Goal: Entertainment & Leisure: Browse casually

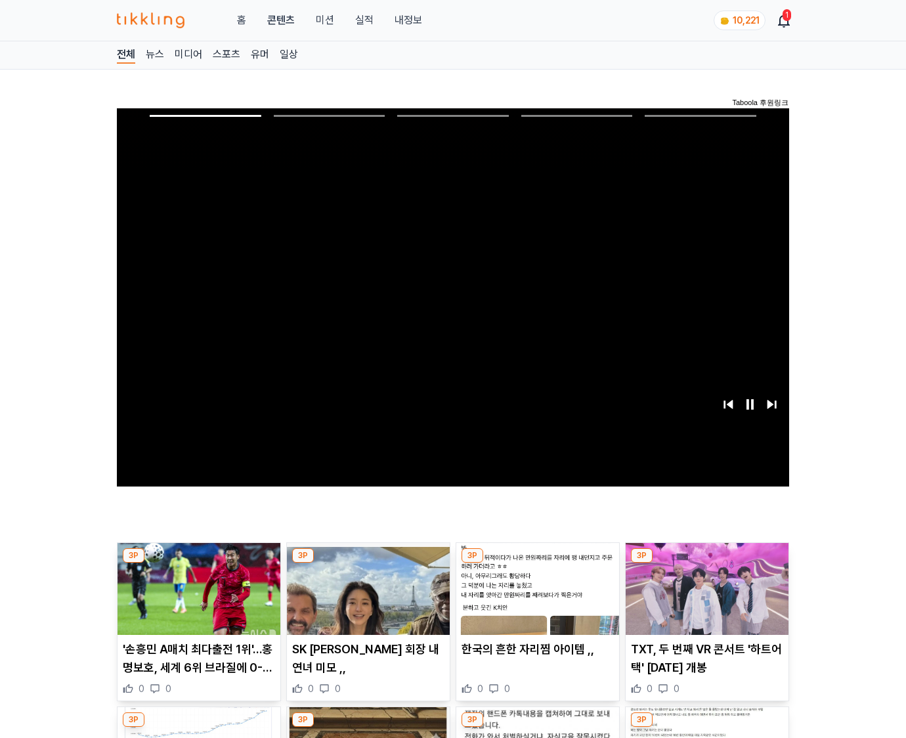
click at [705, 587] on img at bounding box center [707, 589] width 163 height 92
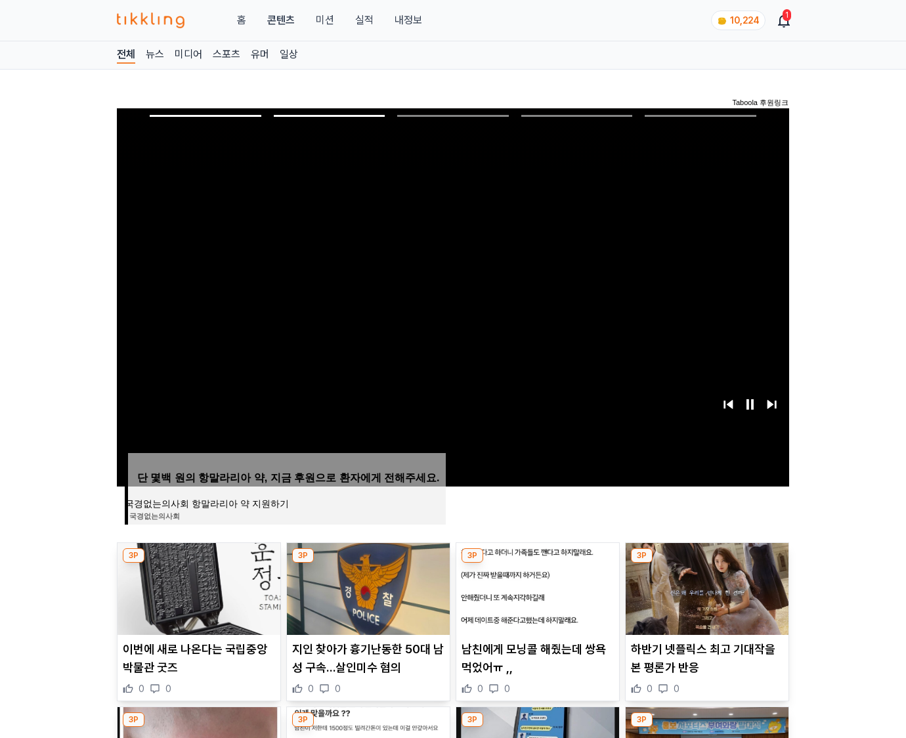
click at [705, 587] on img at bounding box center [707, 589] width 163 height 92
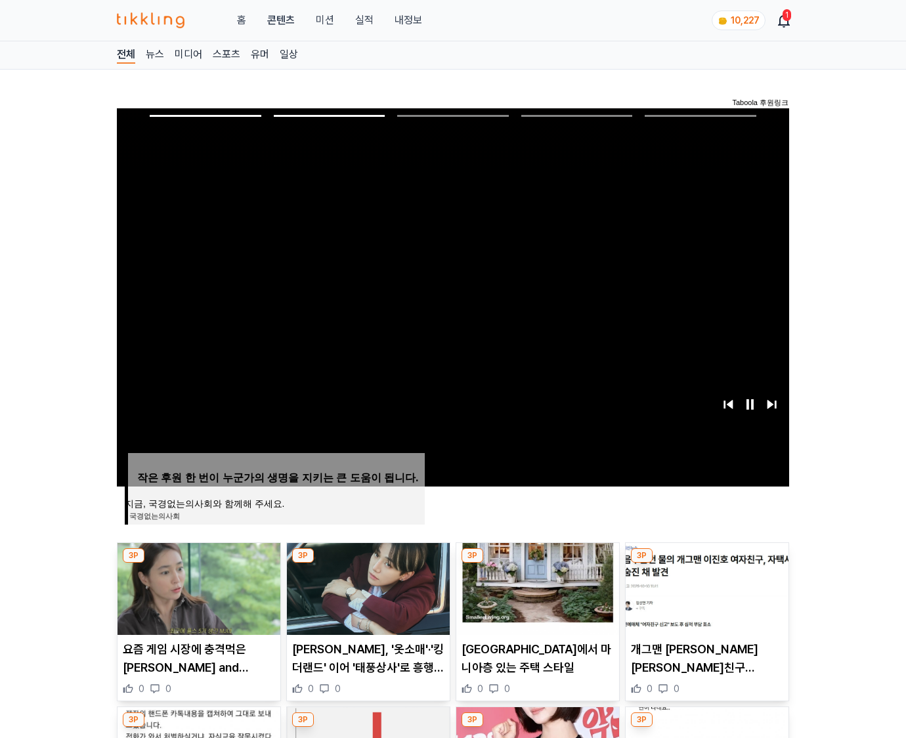
click at [705, 587] on img at bounding box center [707, 589] width 163 height 92
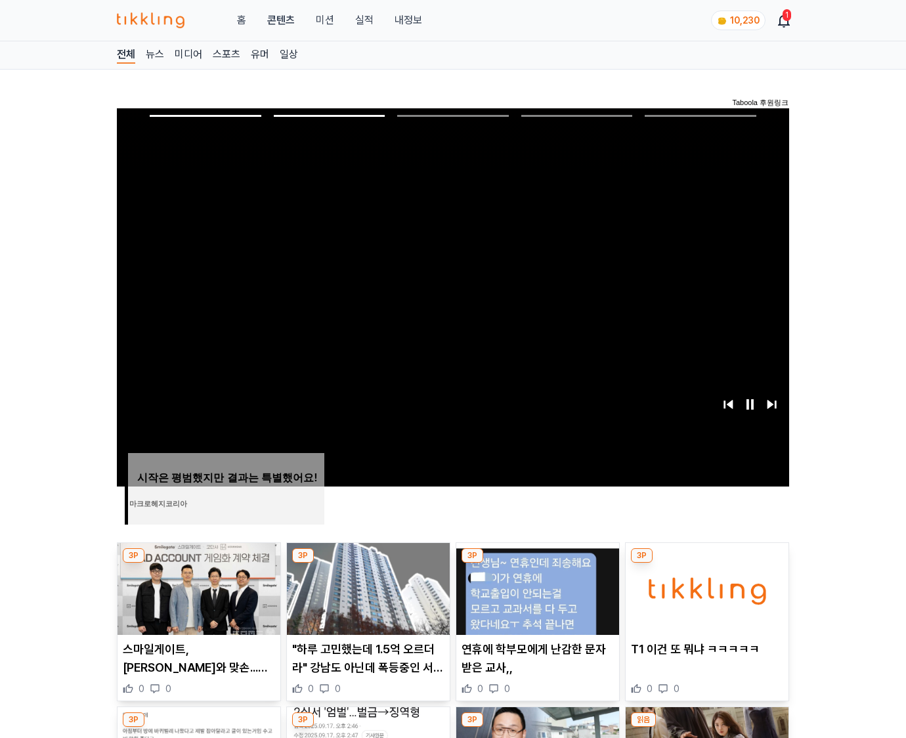
click at [705, 587] on img at bounding box center [707, 589] width 163 height 92
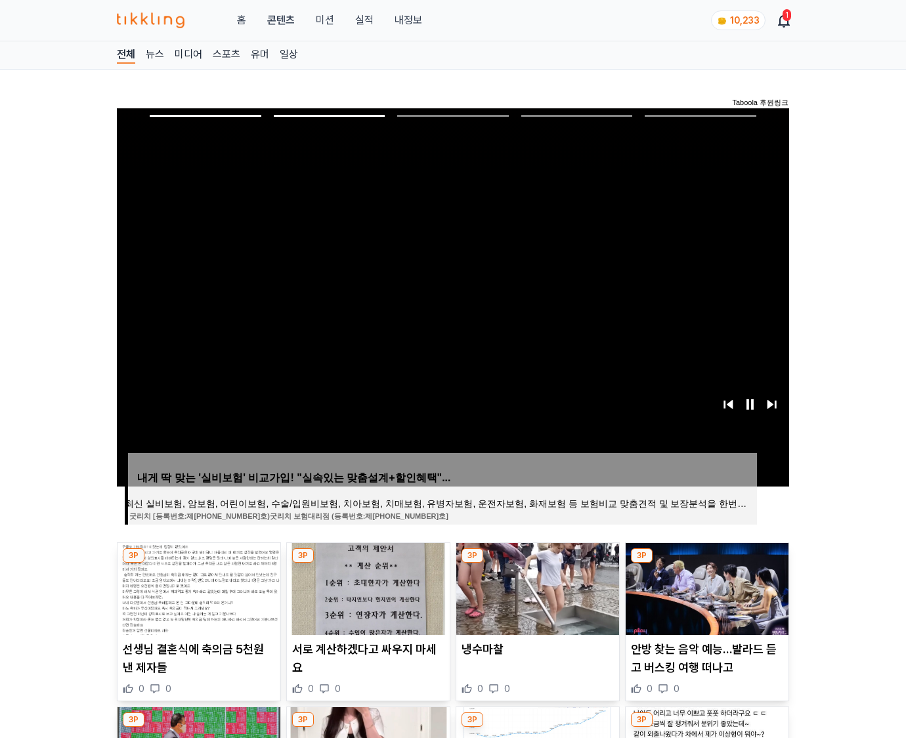
click at [705, 587] on img at bounding box center [707, 589] width 163 height 92
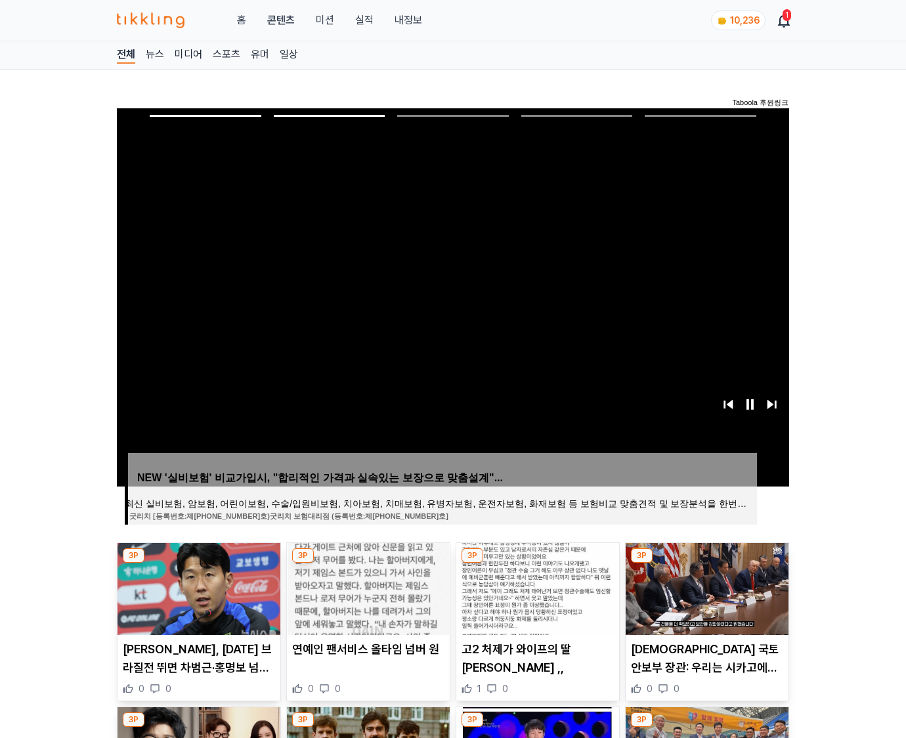
click at [705, 587] on img at bounding box center [707, 589] width 163 height 92
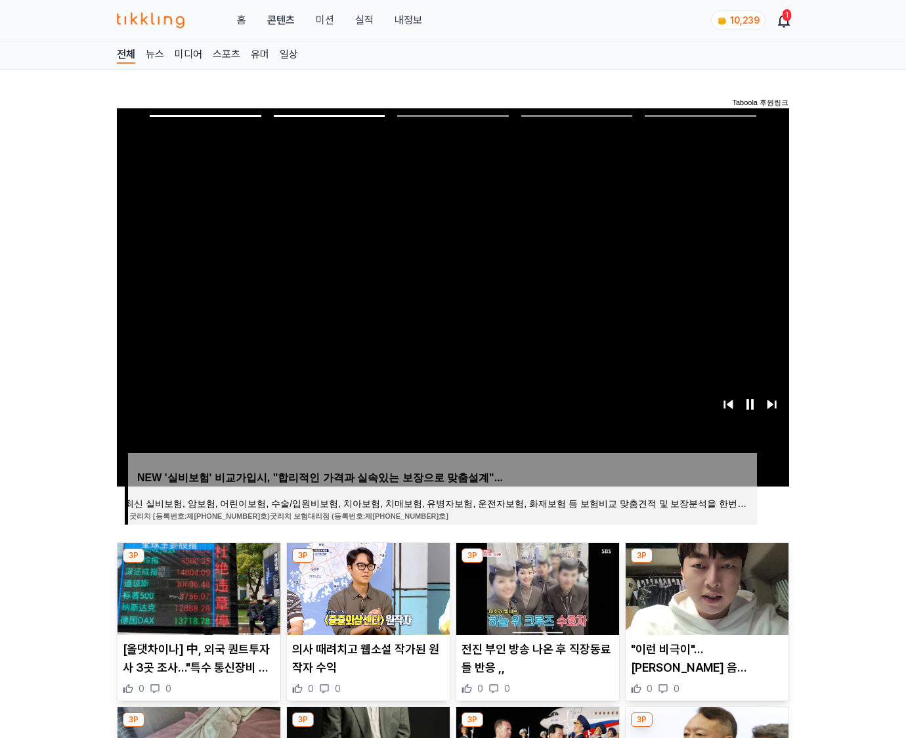
click at [705, 587] on img at bounding box center [707, 589] width 163 height 92
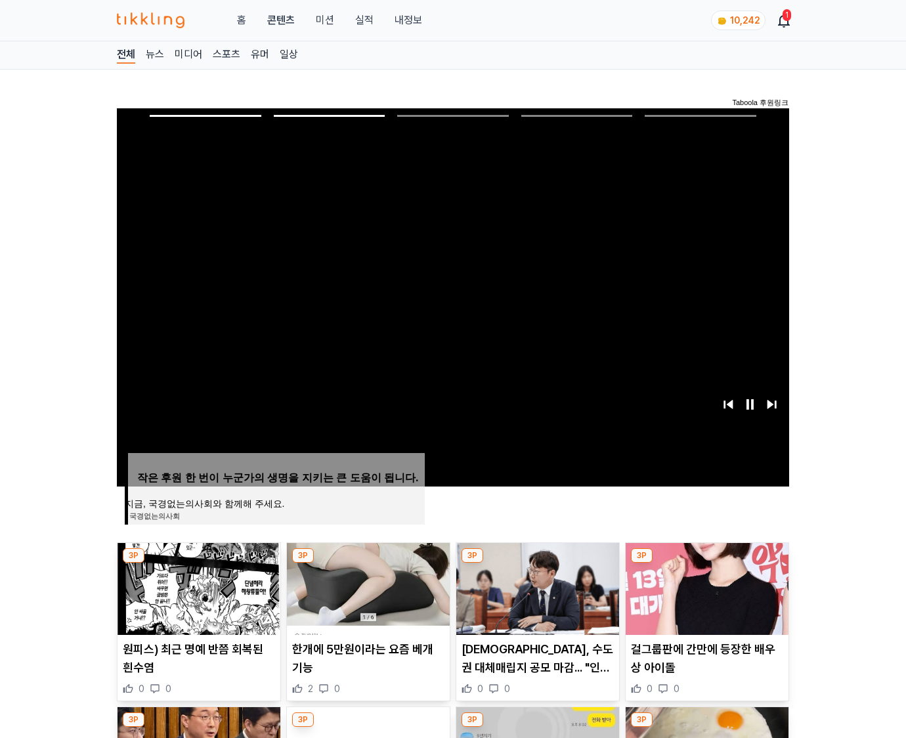
click at [705, 587] on img at bounding box center [707, 589] width 163 height 92
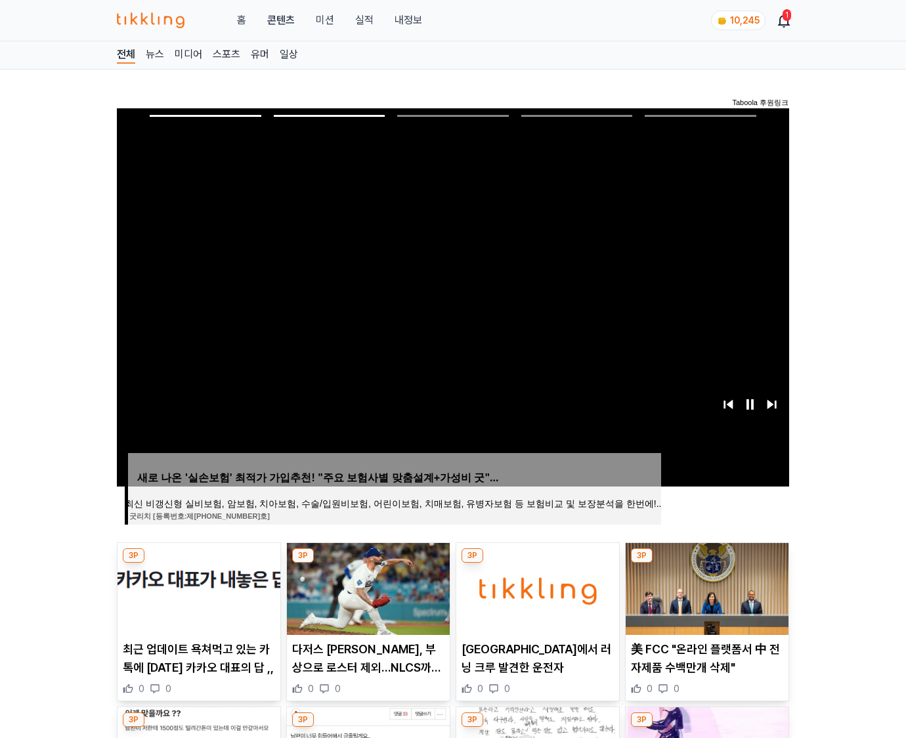
click at [705, 587] on img at bounding box center [707, 589] width 163 height 92
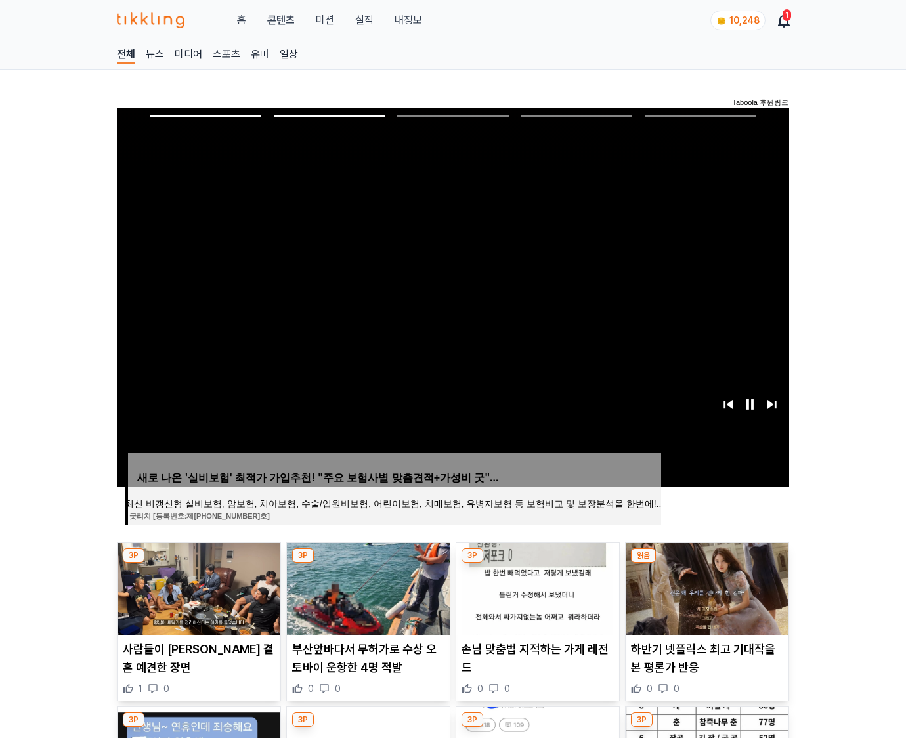
click at [705, 587] on img at bounding box center [707, 589] width 163 height 92
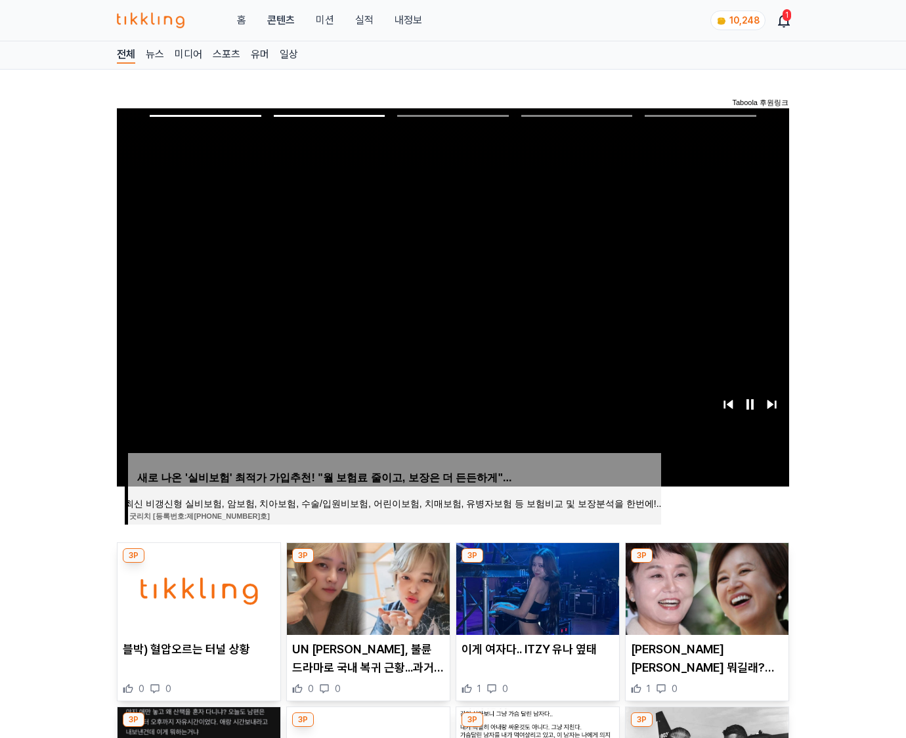
click at [705, 587] on img at bounding box center [707, 589] width 163 height 92
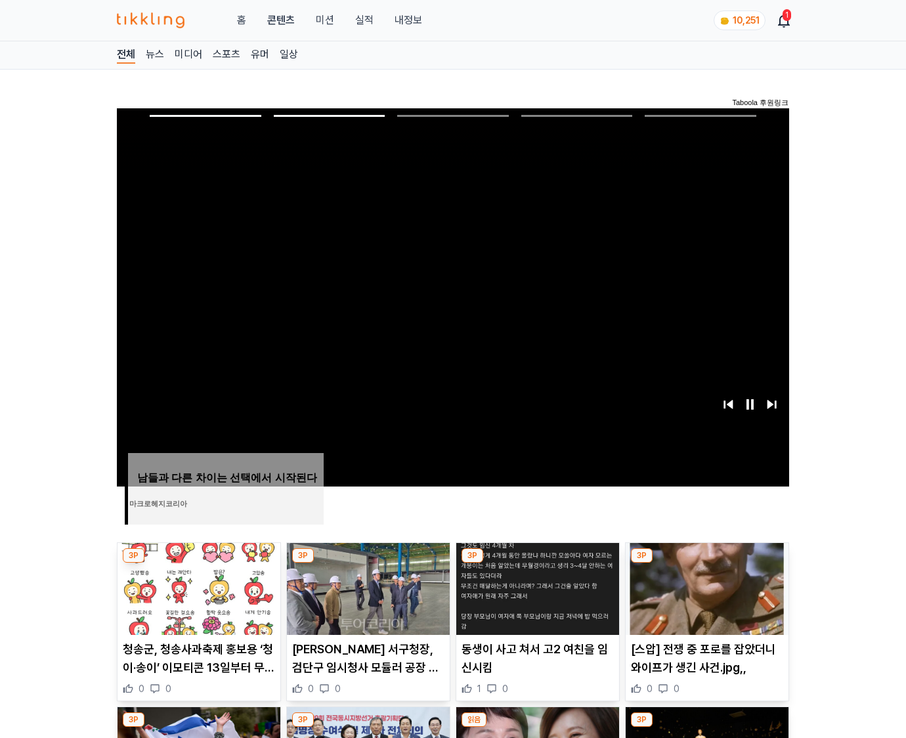
click at [705, 587] on img at bounding box center [707, 589] width 163 height 92
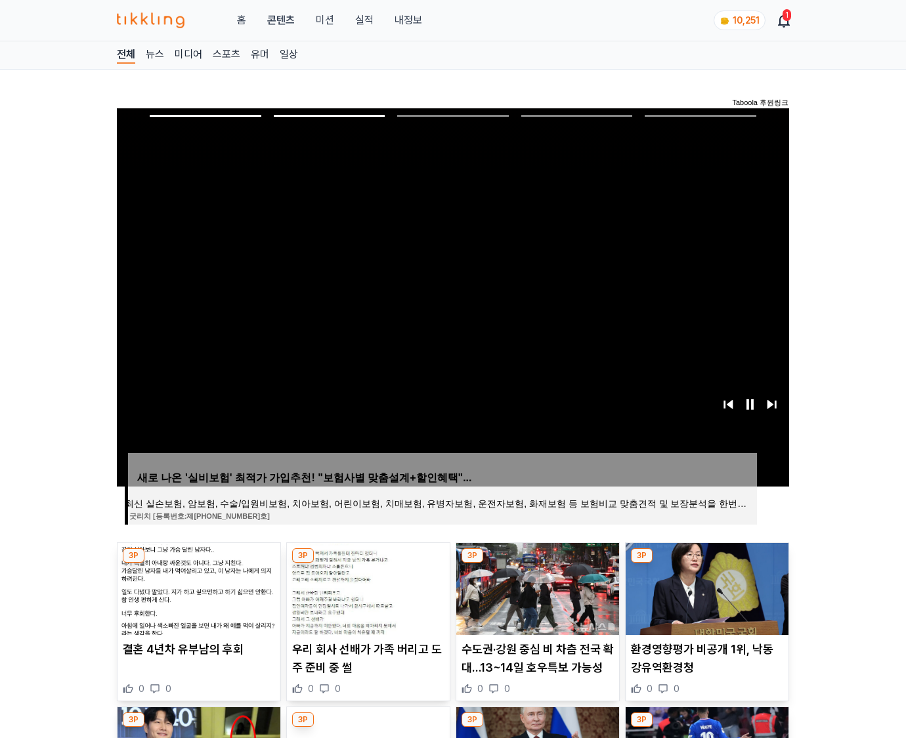
click at [705, 587] on img at bounding box center [707, 589] width 163 height 92
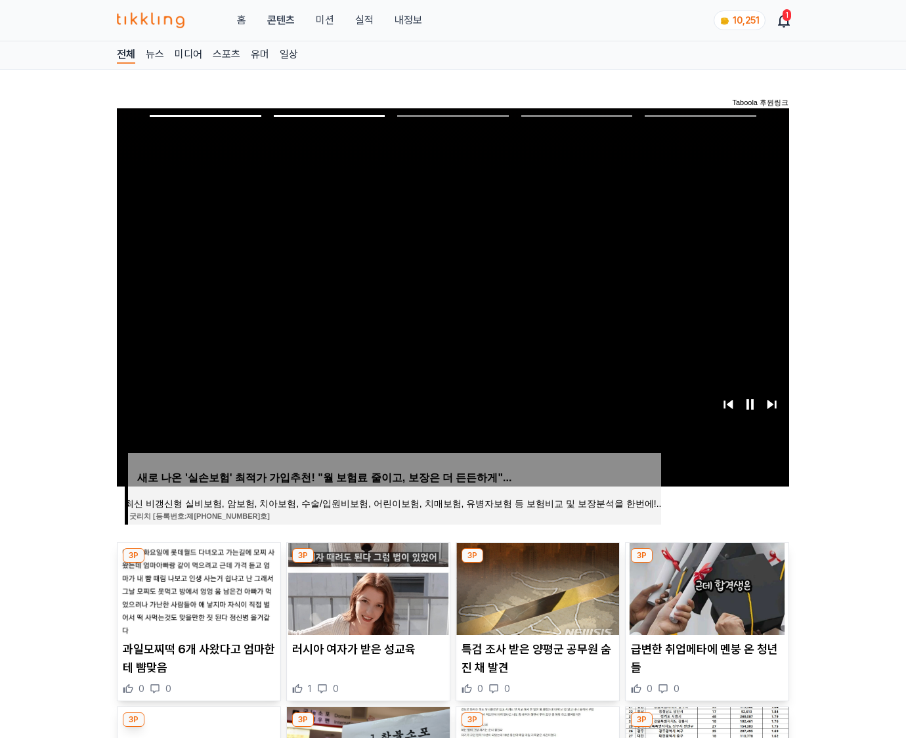
click at [705, 587] on img at bounding box center [707, 589] width 163 height 92
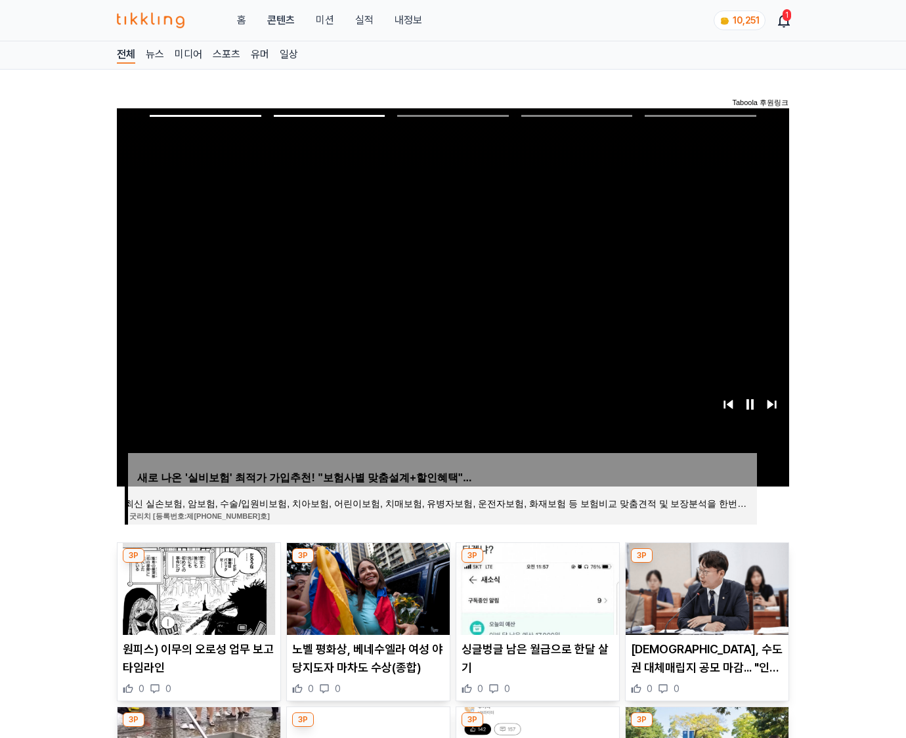
click at [705, 587] on img at bounding box center [707, 589] width 163 height 92
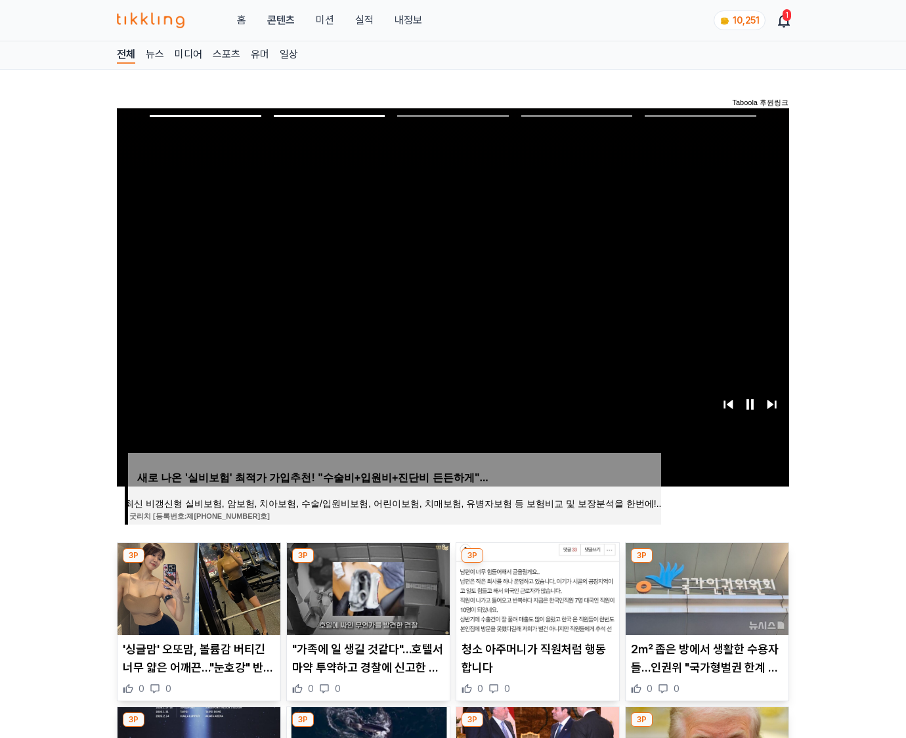
click at [705, 587] on img at bounding box center [707, 589] width 163 height 92
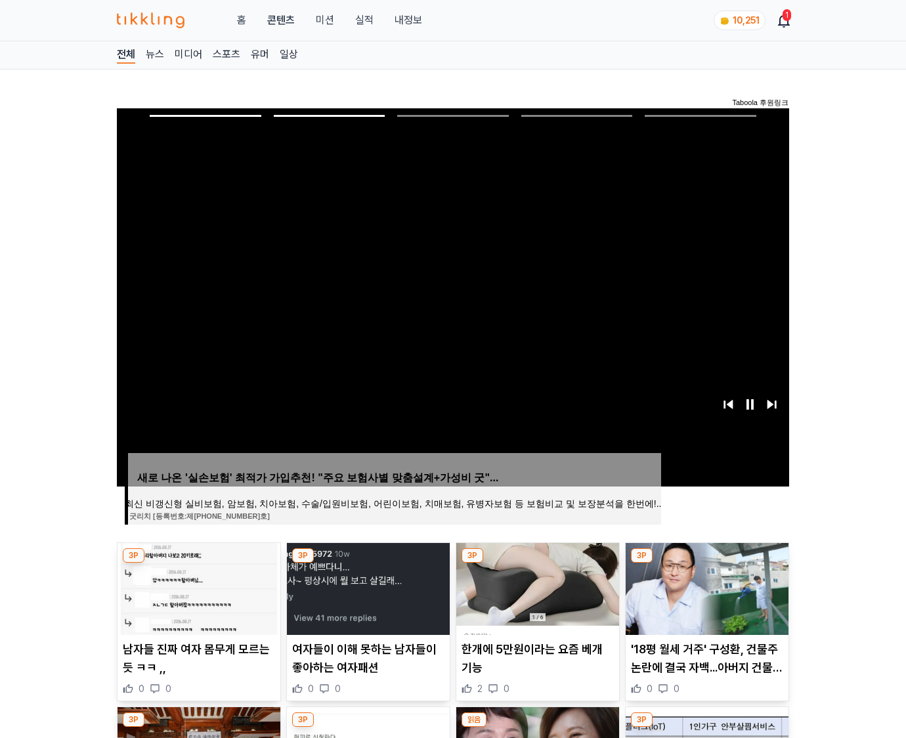
click at [705, 587] on img at bounding box center [707, 589] width 163 height 92
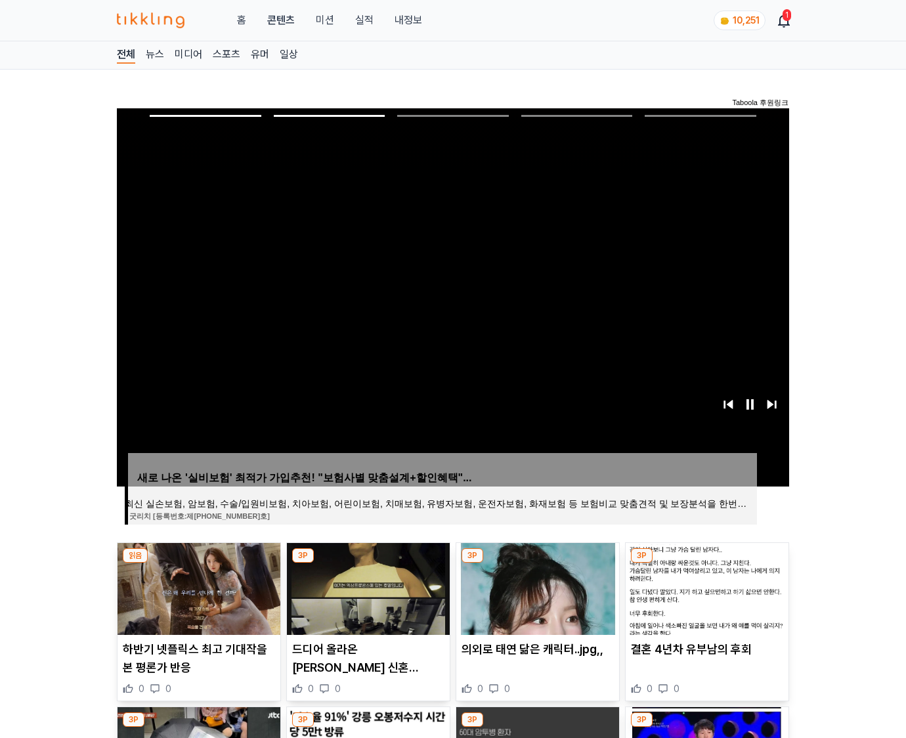
click at [705, 587] on img at bounding box center [707, 589] width 163 height 92
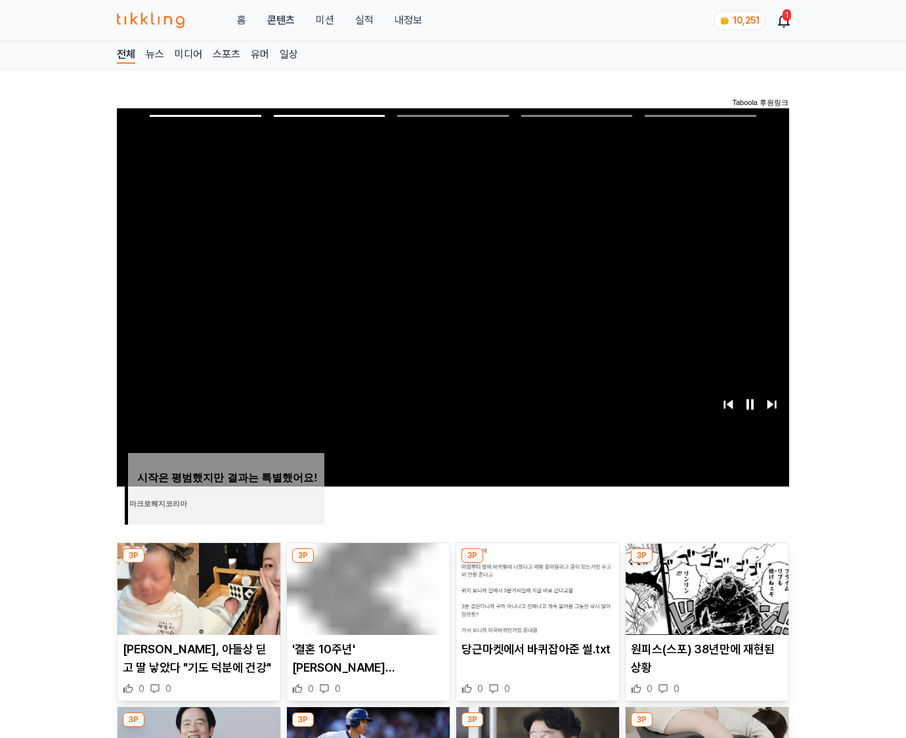
click at [705, 587] on img at bounding box center [707, 589] width 163 height 92
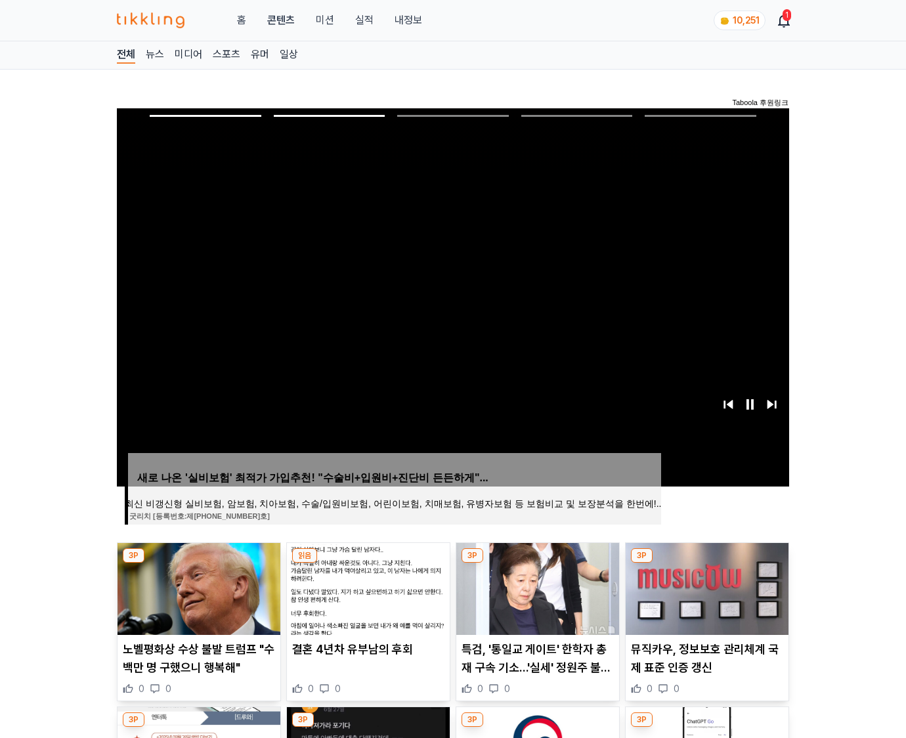
click at [705, 587] on img at bounding box center [707, 589] width 163 height 92
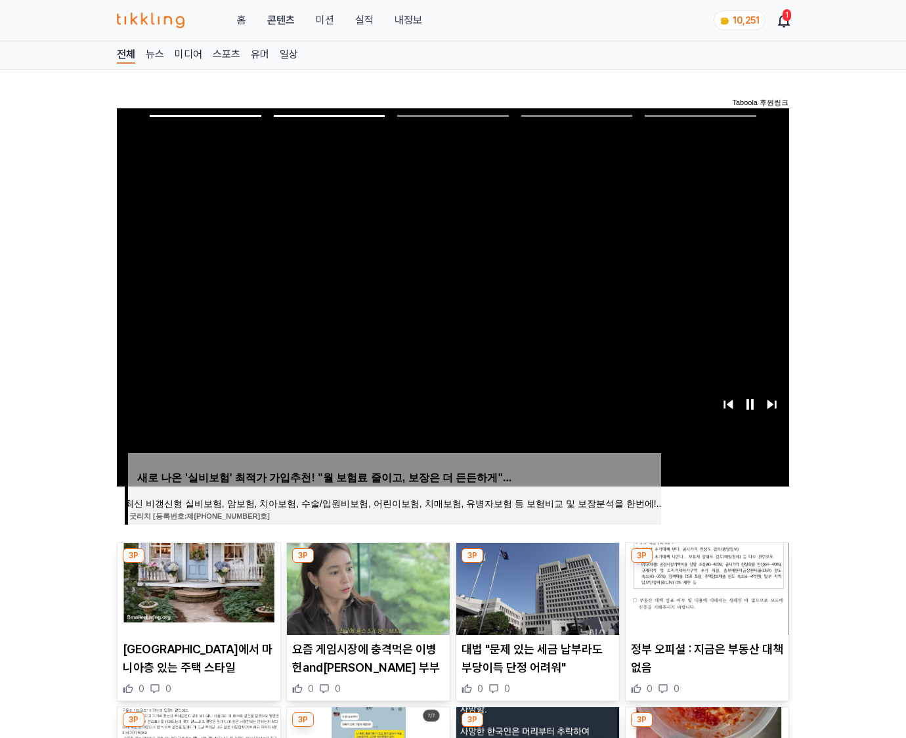
click at [705, 587] on img at bounding box center [707, 589] width 163 height 92
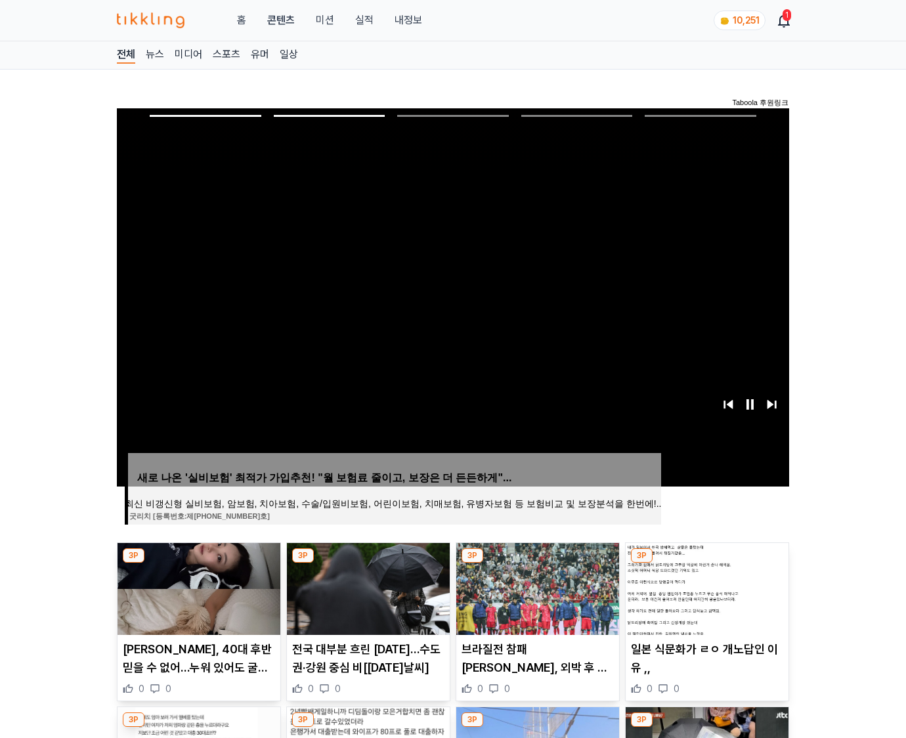
click at [705, 587] on img at bounding box center [707, 589] width 163 height 92
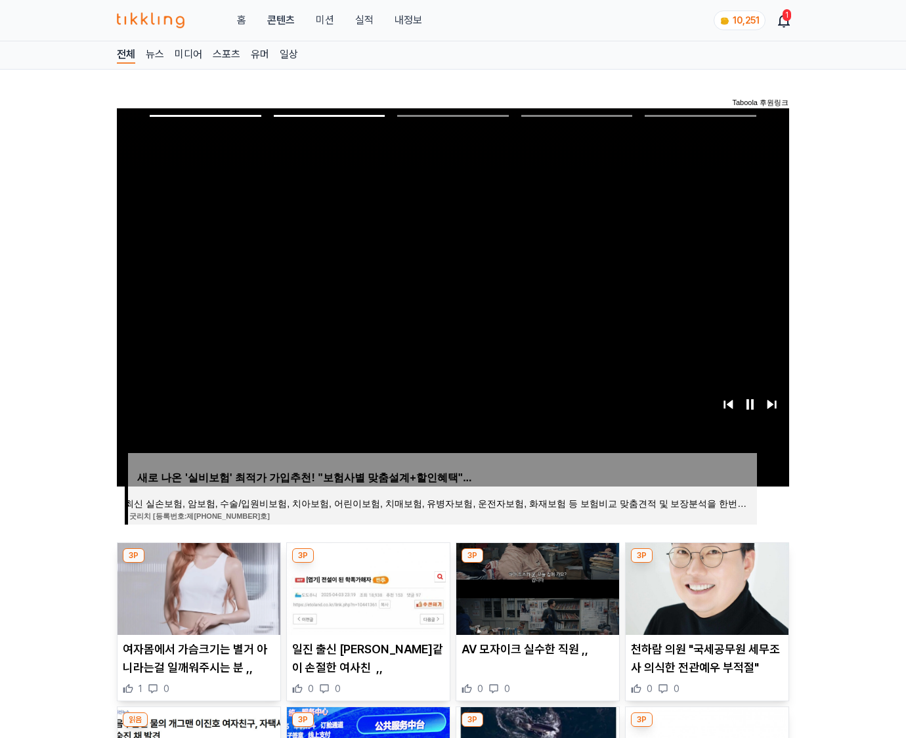
click at [705, 587] on img at bounding box center [707, 589] width 163 height 92
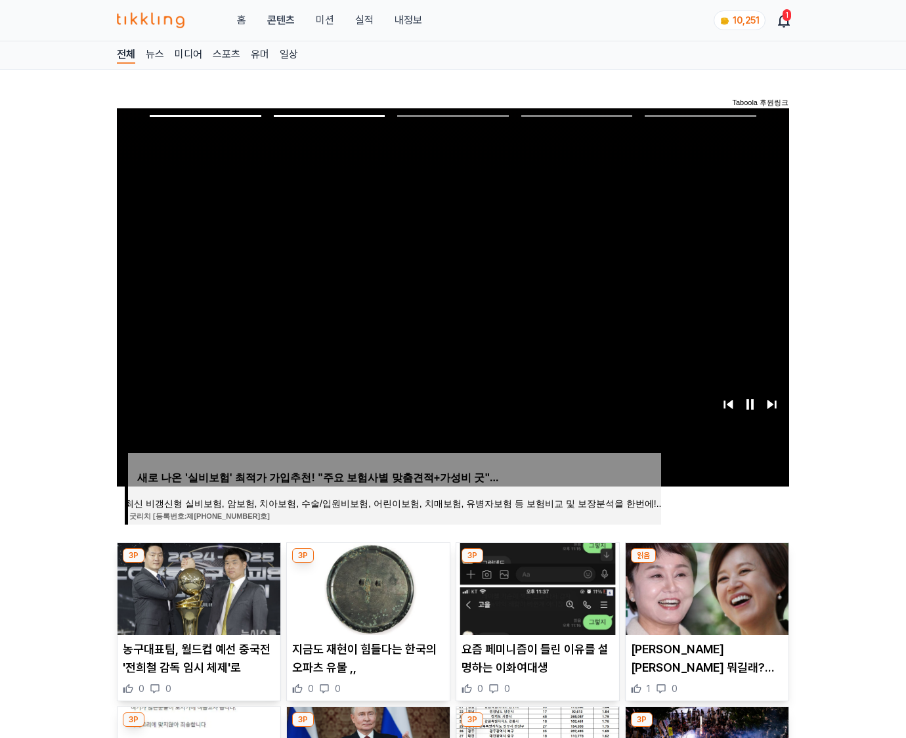
click at [705, 587] on img at bounding box center [707, 589] width 163 height 92
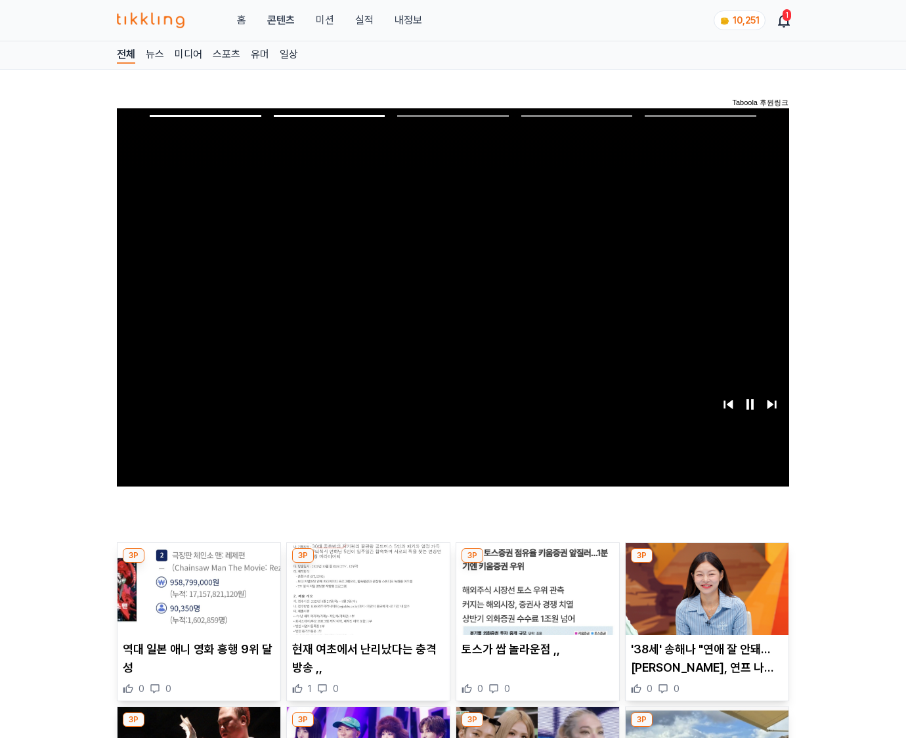
click at [705, 587] on img at bounding box center [707, 589] width 163 height 92
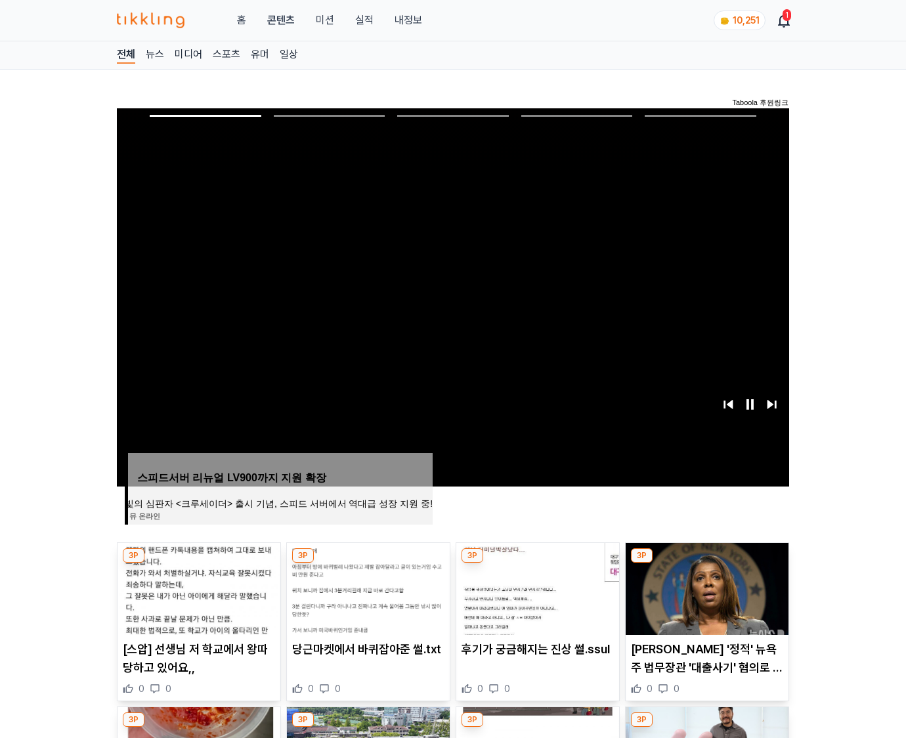
click at [705, 587] on img at bounding box center [707, 589] width 163 height 92
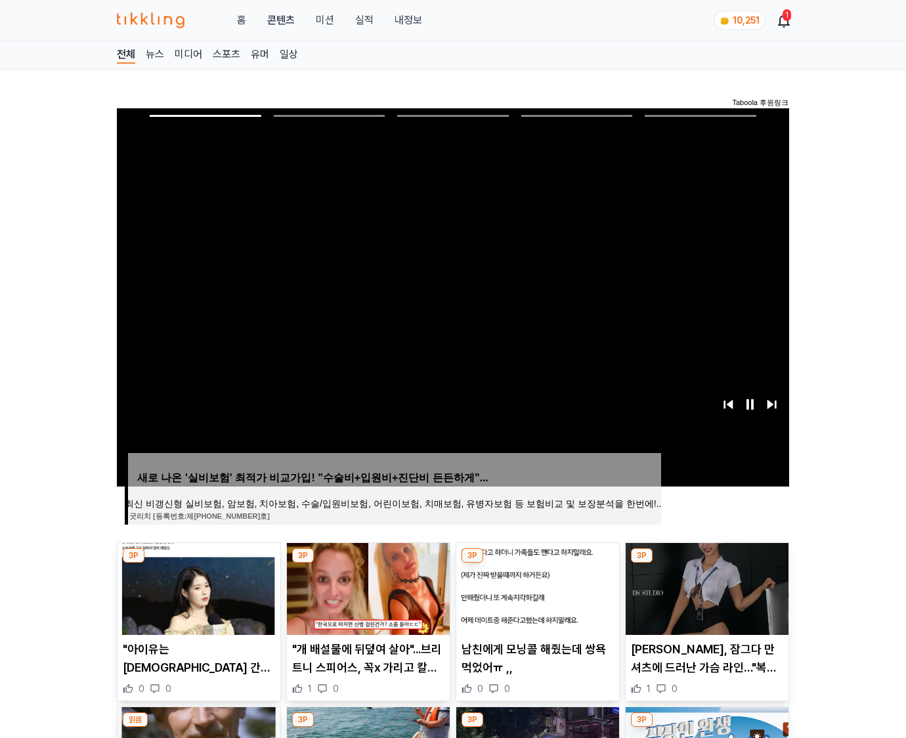
click at [705, 587] on img at bounding box center [707, 589] width 163 height 92
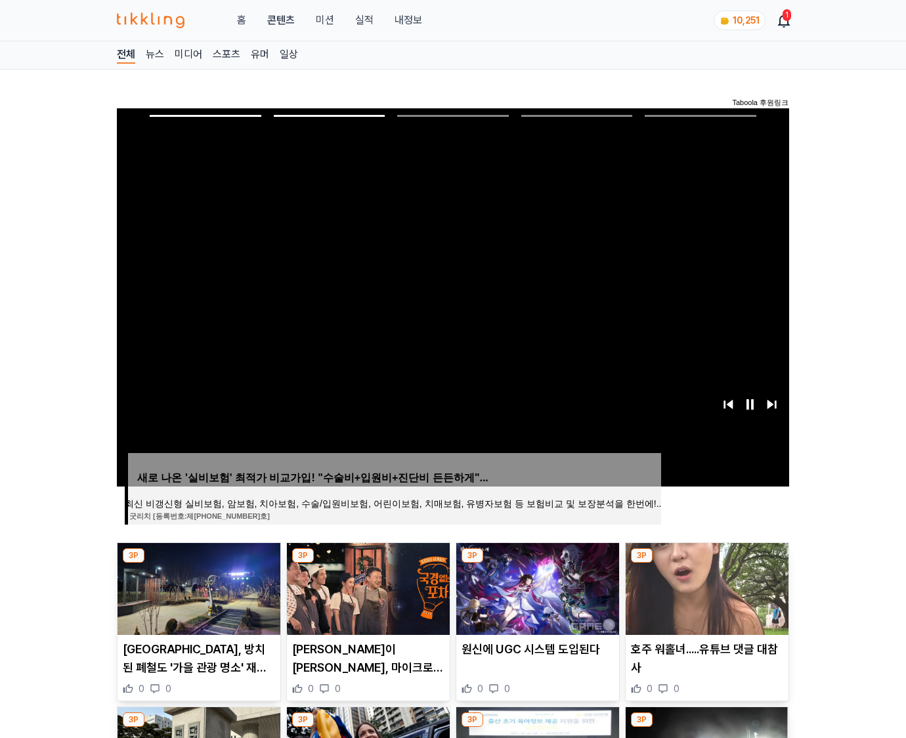
click at [705, 587] on img at bounding box center [707, 589] width 163 height 92
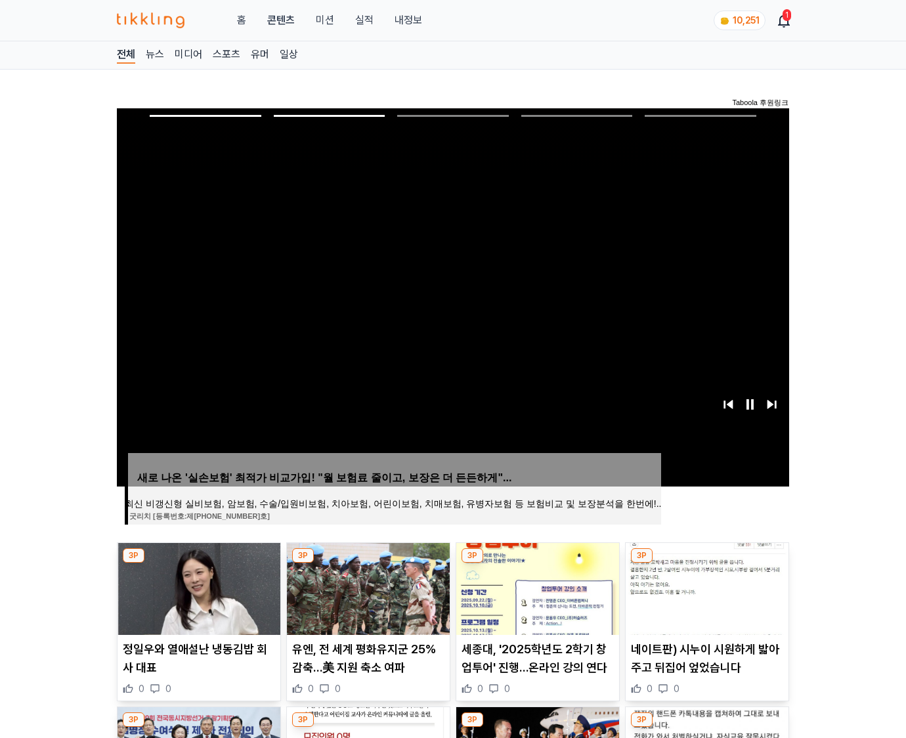
click at [705, 587] on img at bounding box center [707, 589] width 163 height 92
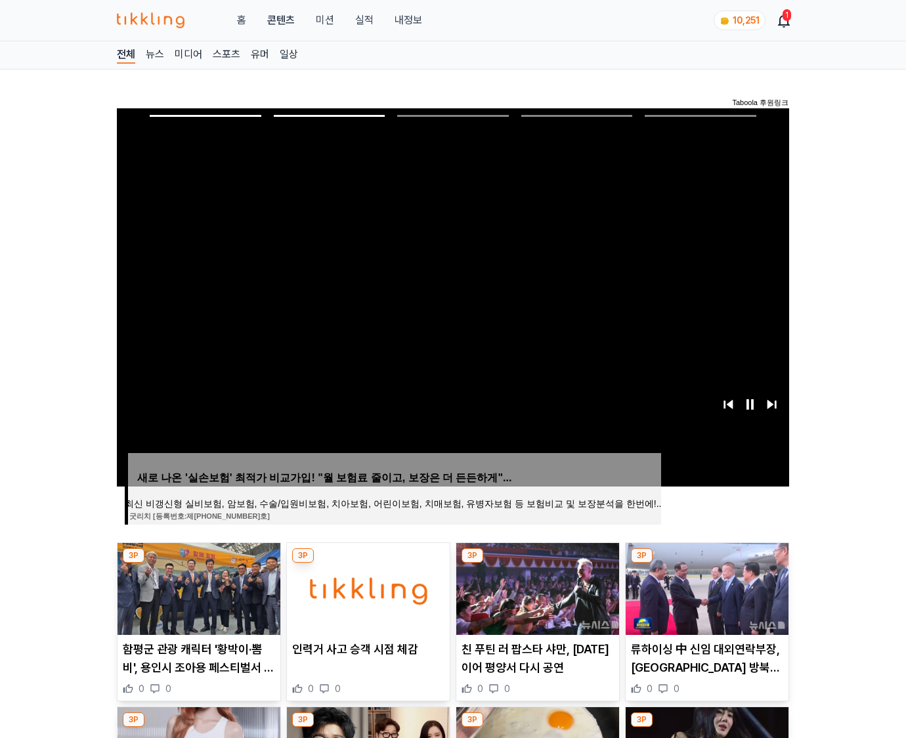
click at [705, 587] on img at bounding box center [707, 589] width 163 height 92
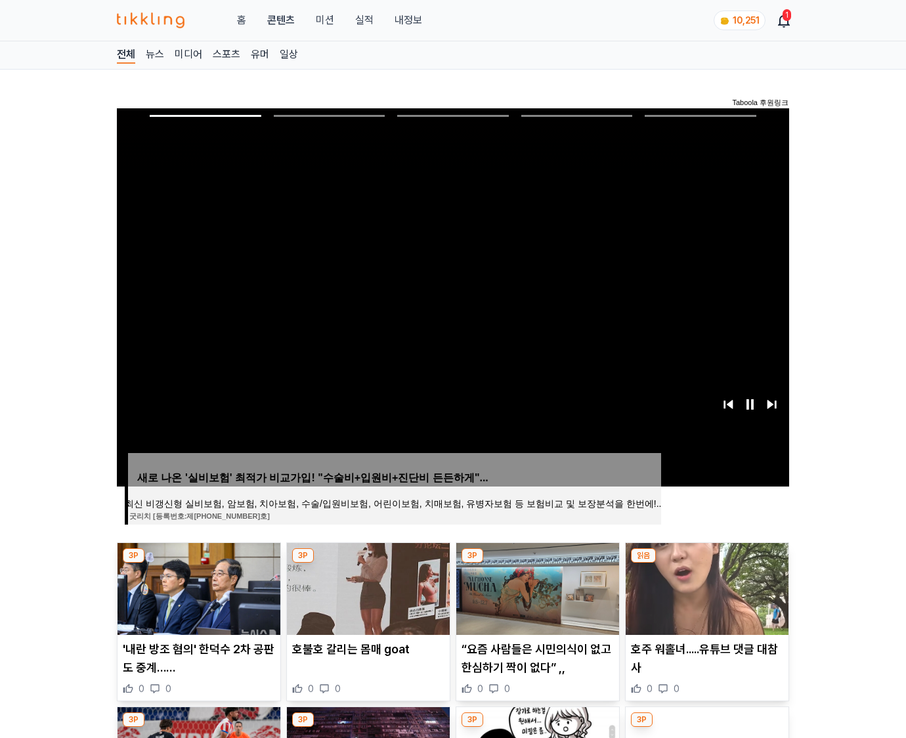
click at [705, 587] on img at bounding box center [707, 589] width 163 height 92
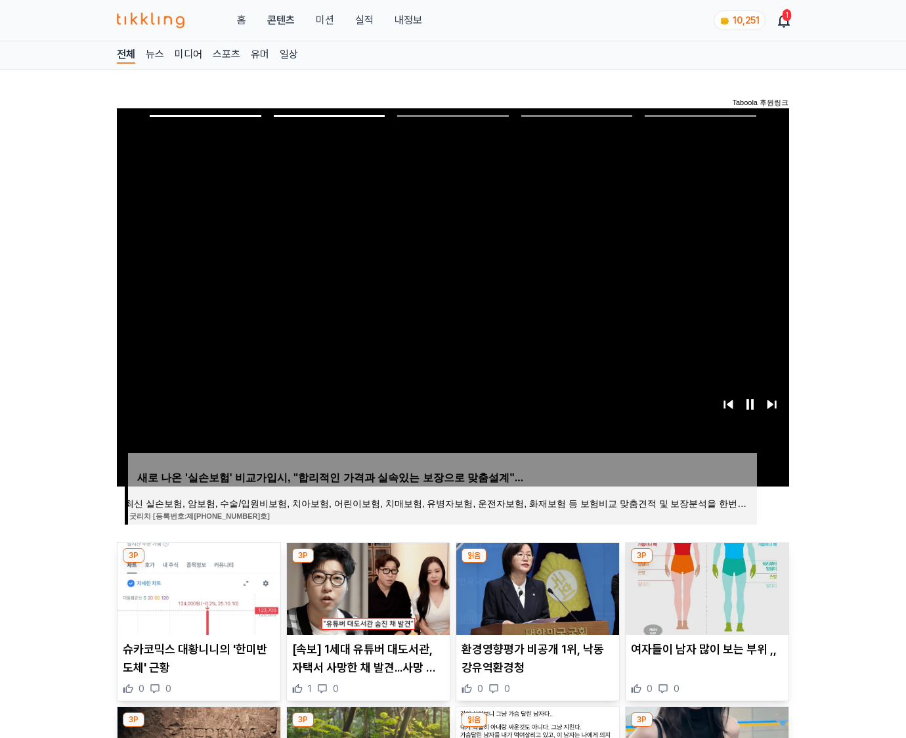
click at [705, 587] on img at bounding box center [707, 589] width 163 height 92
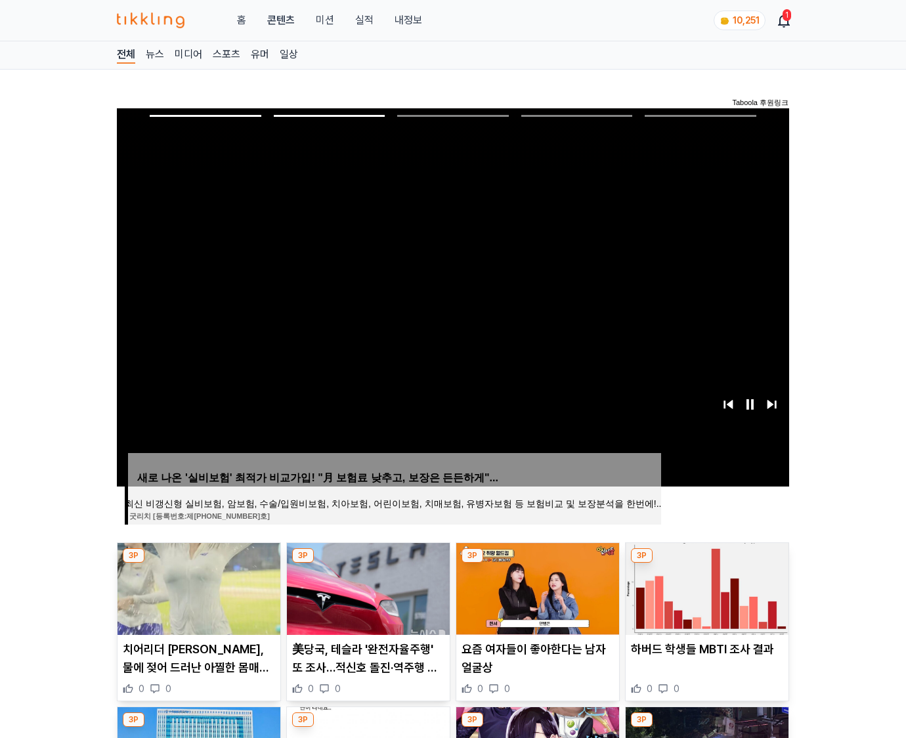
click at [705, 587] on img at bounding box center [707, 589] width 163 height 92
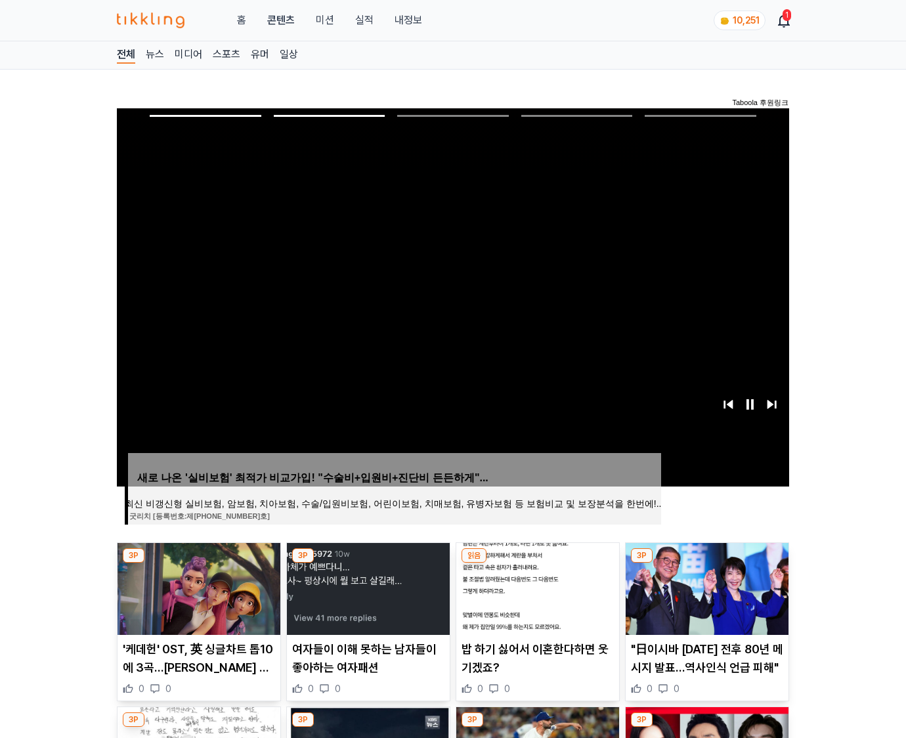
click at [705, 587] on img at bounding box center [707, 589] width 163 height 92
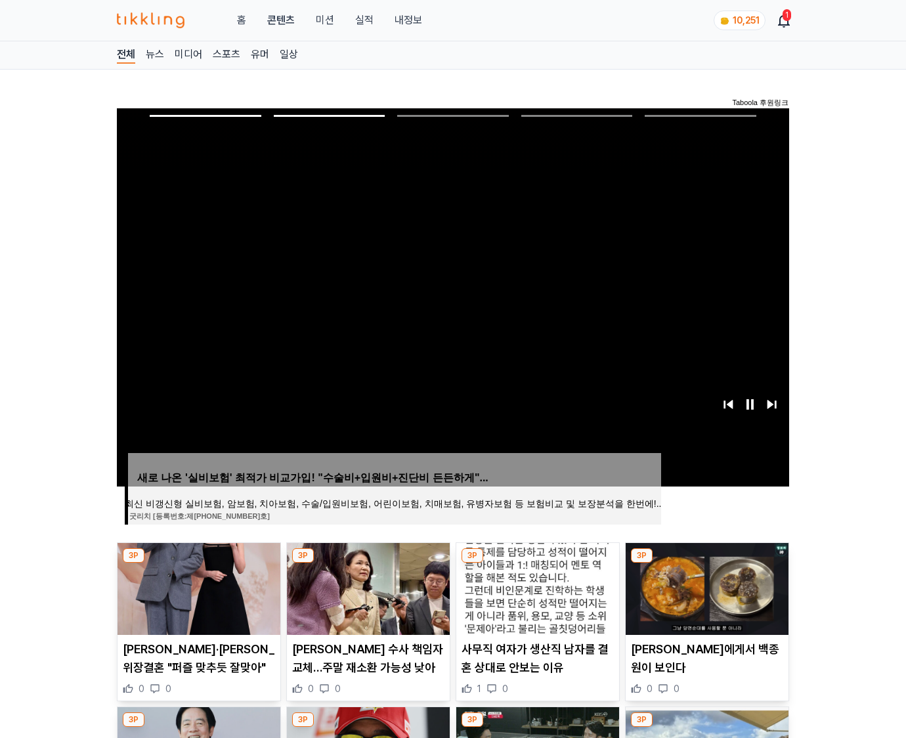
click at [705, 587] on img at bounding box center [707, 589] width 163 height 92
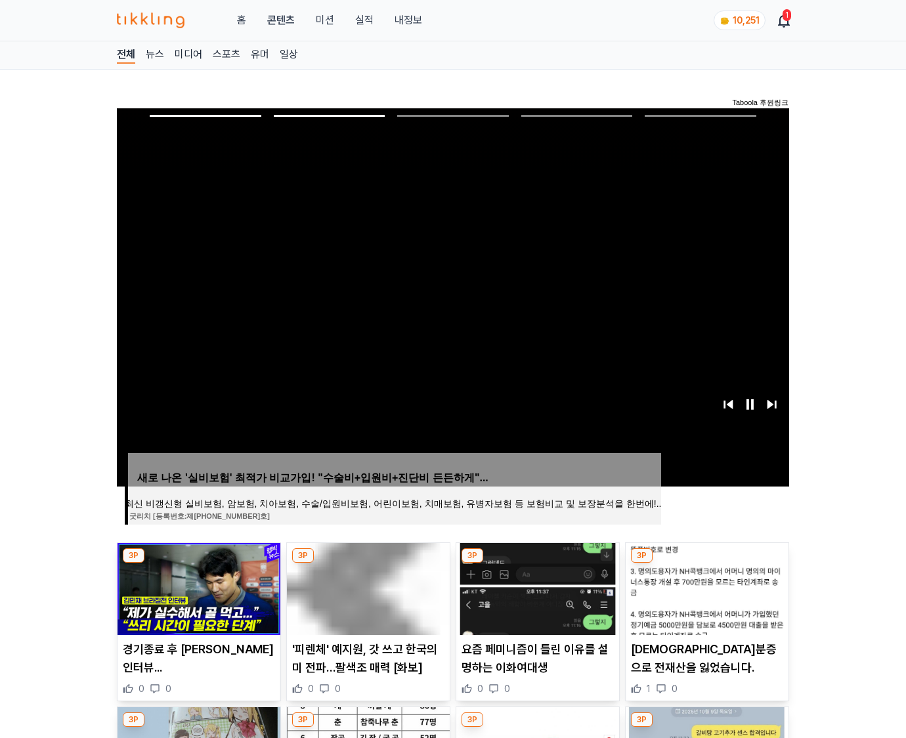
click at [705, 587] on img at bounding box center [707, 589] width 163 height 92
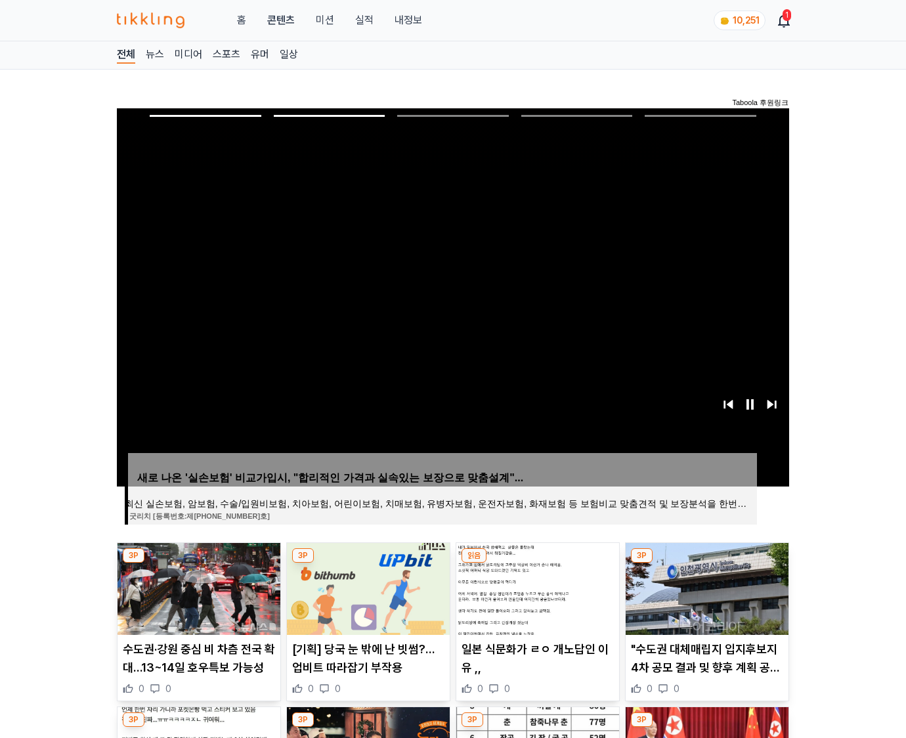
click at [705, 587] on img at bounding box center [707, 589] width 163 height 92
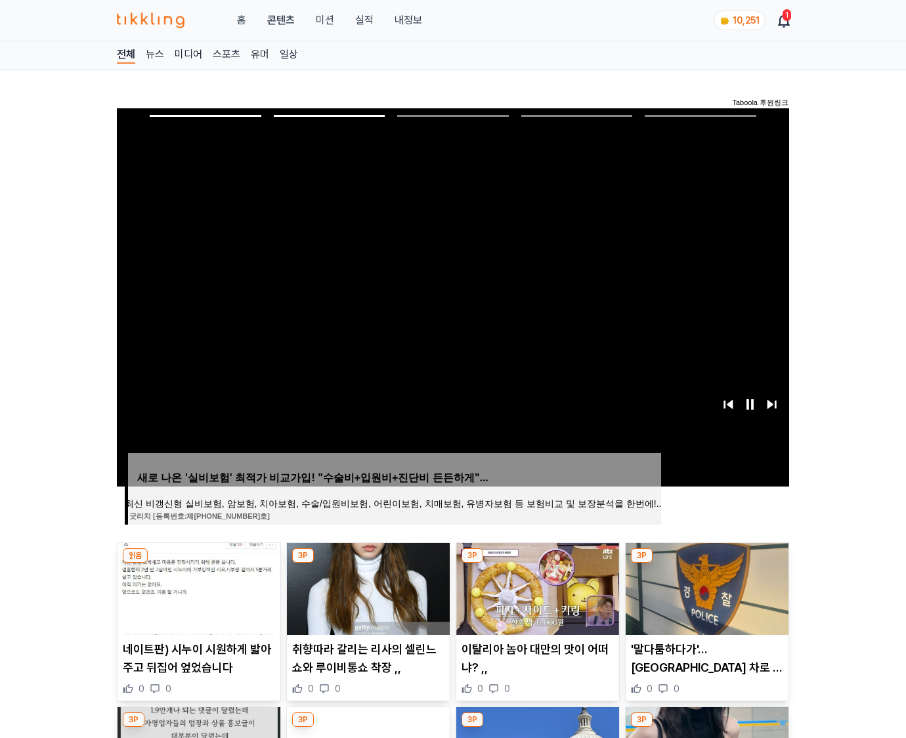
click at [705, 587] on img at bounding box center [707, 589] width 163 height 92
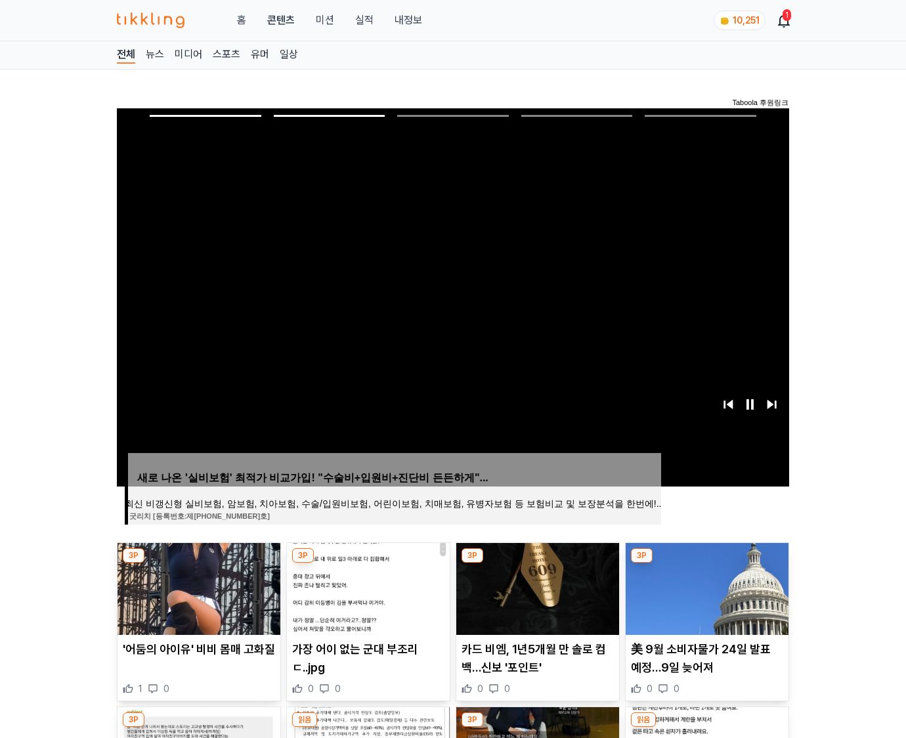
click at [705, 587] on img at bounding box center [707, 589] width 163 height 92
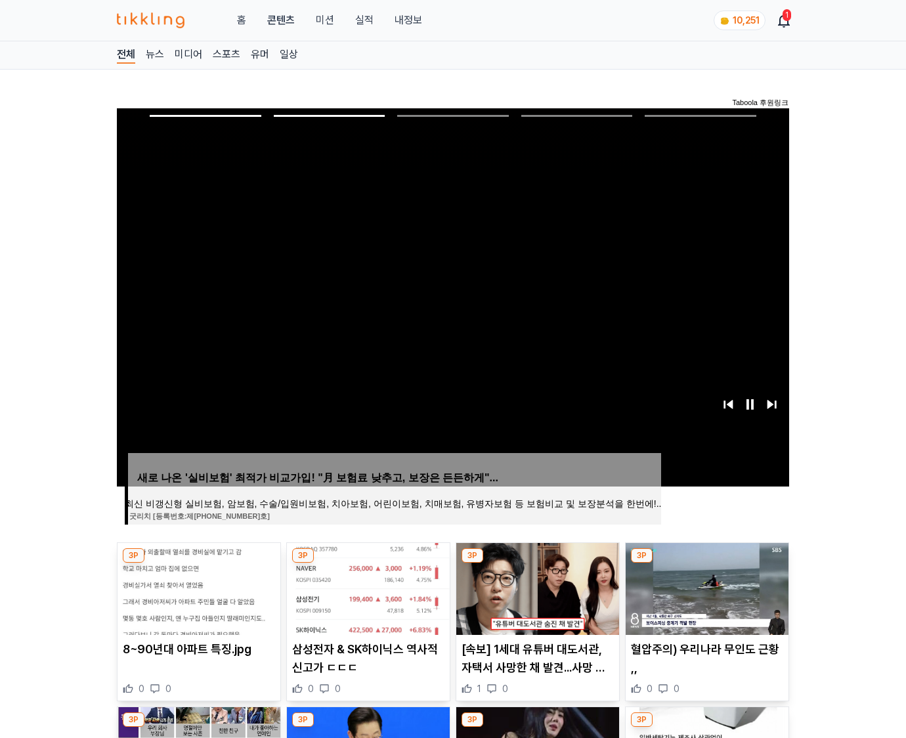
click at [705, 587] on img at bounding box center [707, 589] width 163 height 92
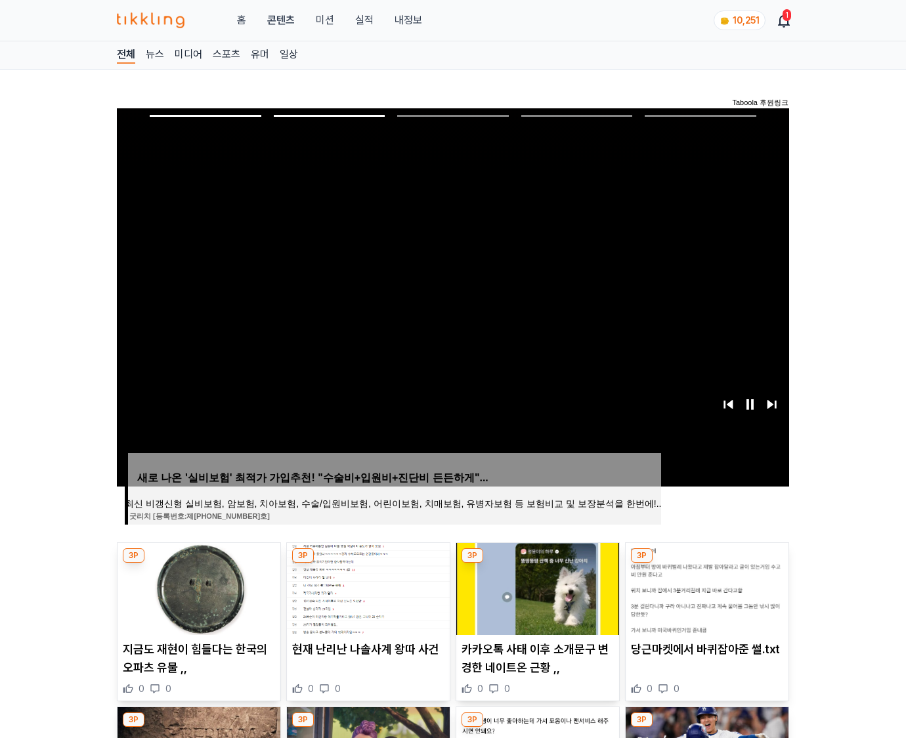
click at [705, 587] on img at bounding box center [707, 589] width 163 height 92
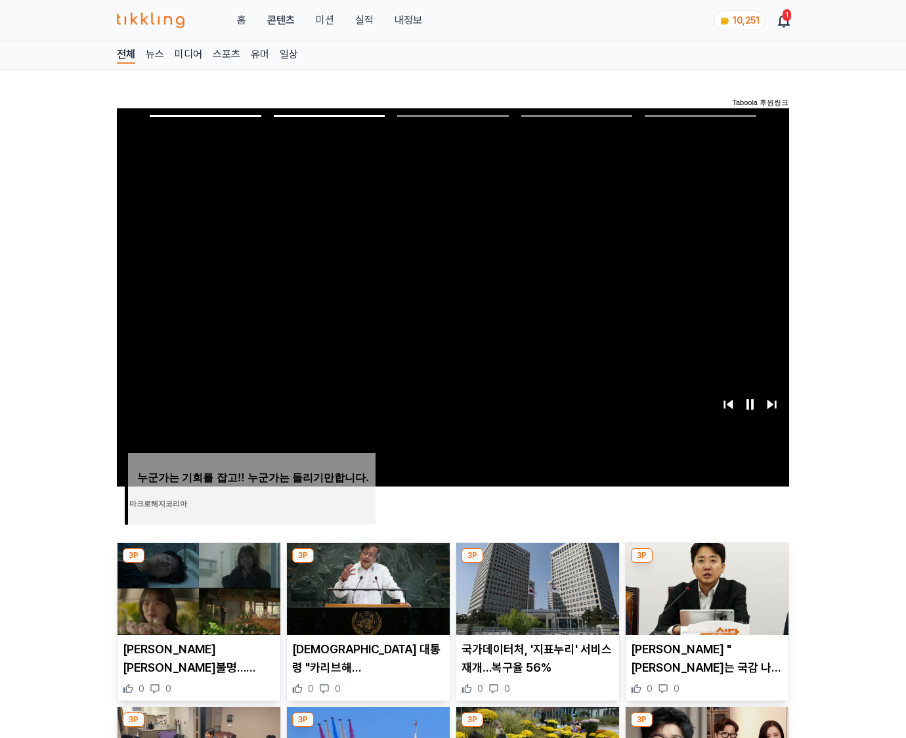
click at [705, 587] on img at bounding box center [707, 589] width 163 height 92
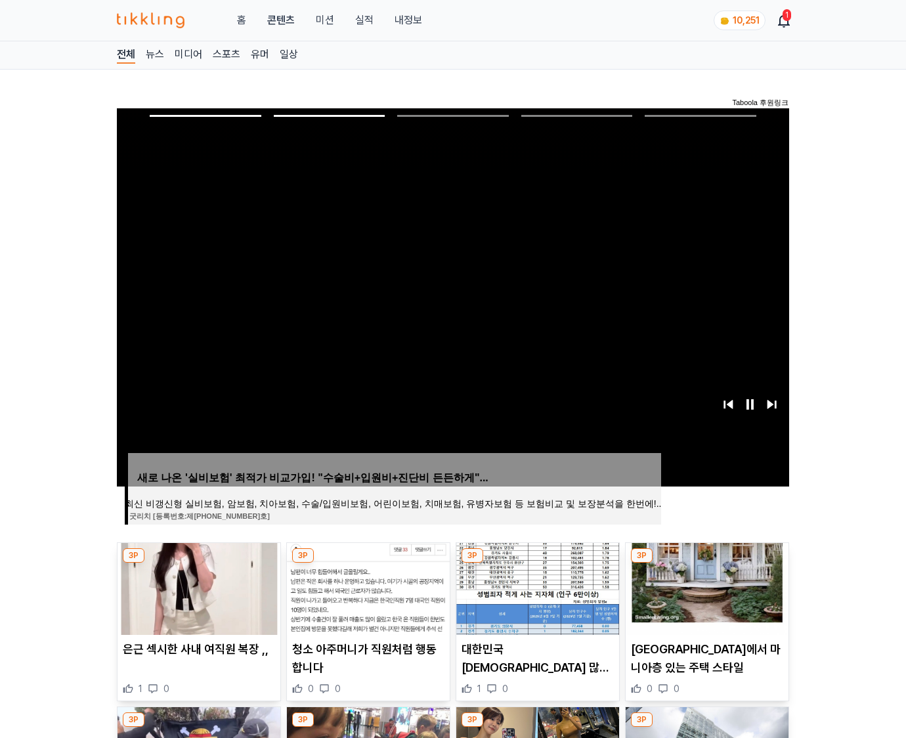
click at [705, 587] on img at bounding box center [707, 589] width 163 height 92
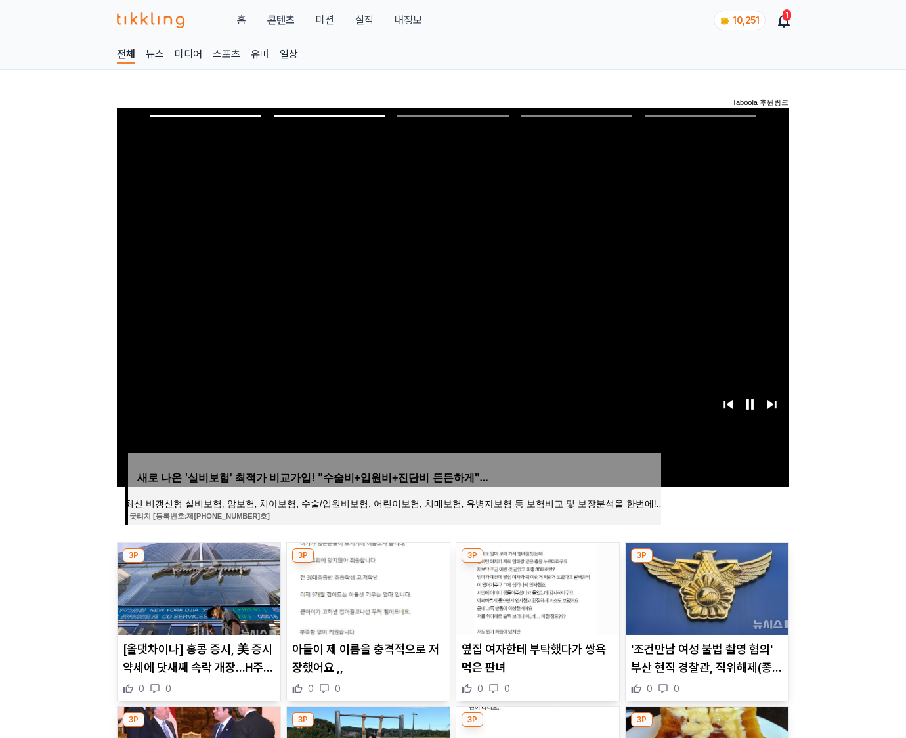
click at [705, 587] on img at bounding box center [707, 589] width 163 height 92
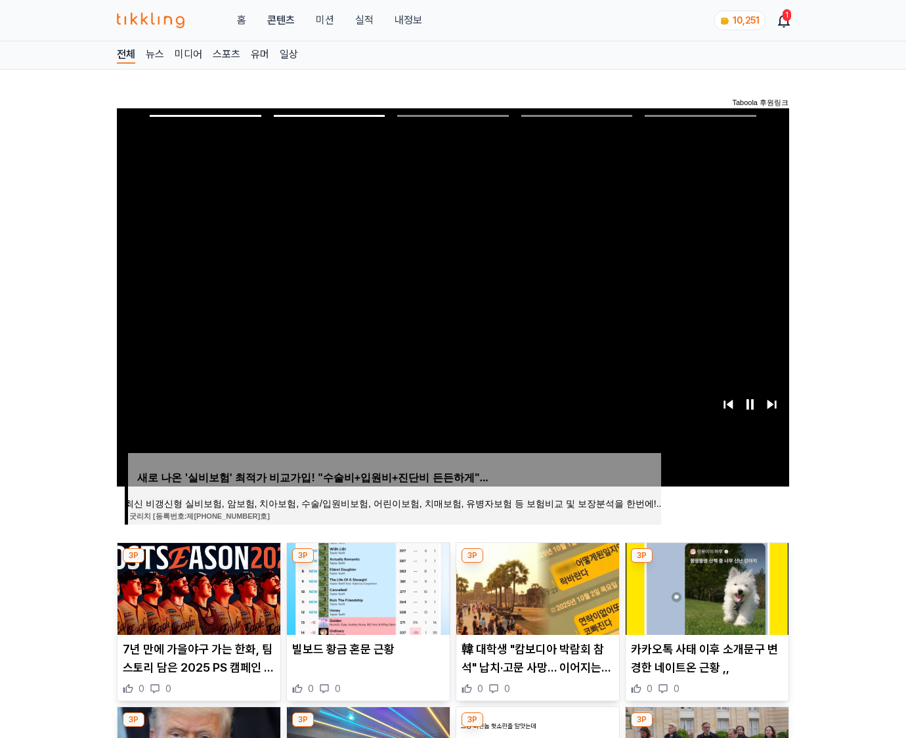
click at [705, 587] on img at bounding box center [707, 589] width 163 height 92
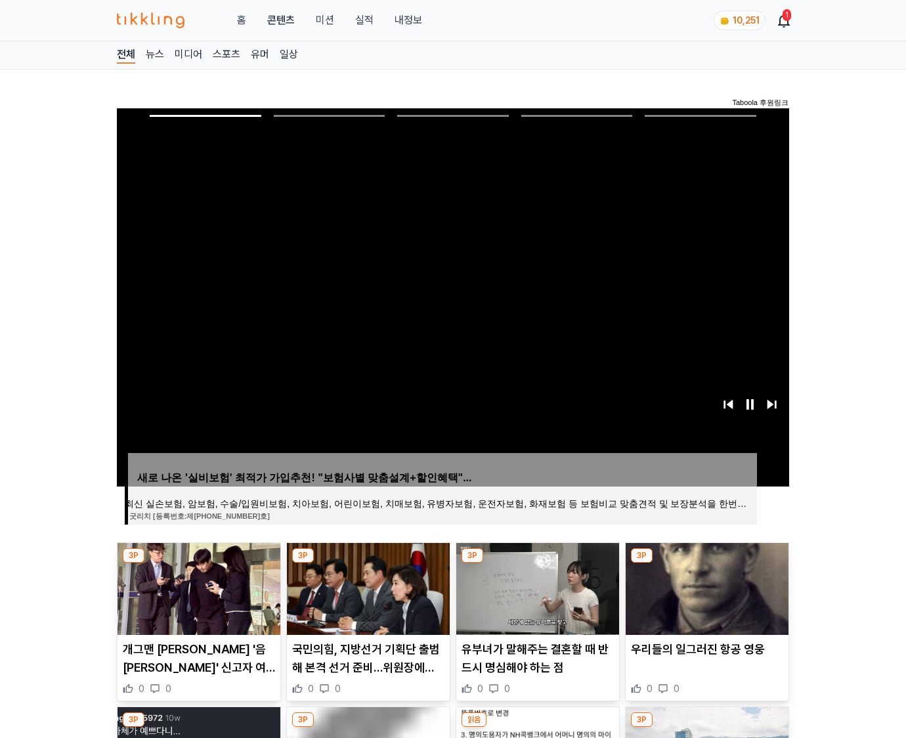
click at [705, 587] on img at bounding box center [707, 589] width 163 height 92
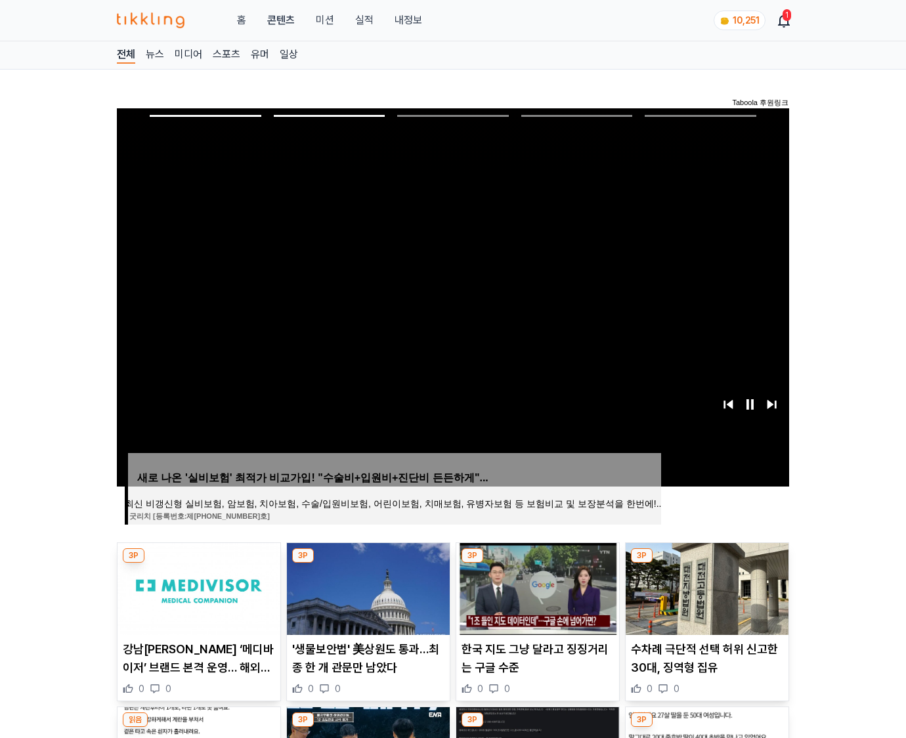
click at [705, 587] on img at bounding box center [707, 589] width 163 height 92
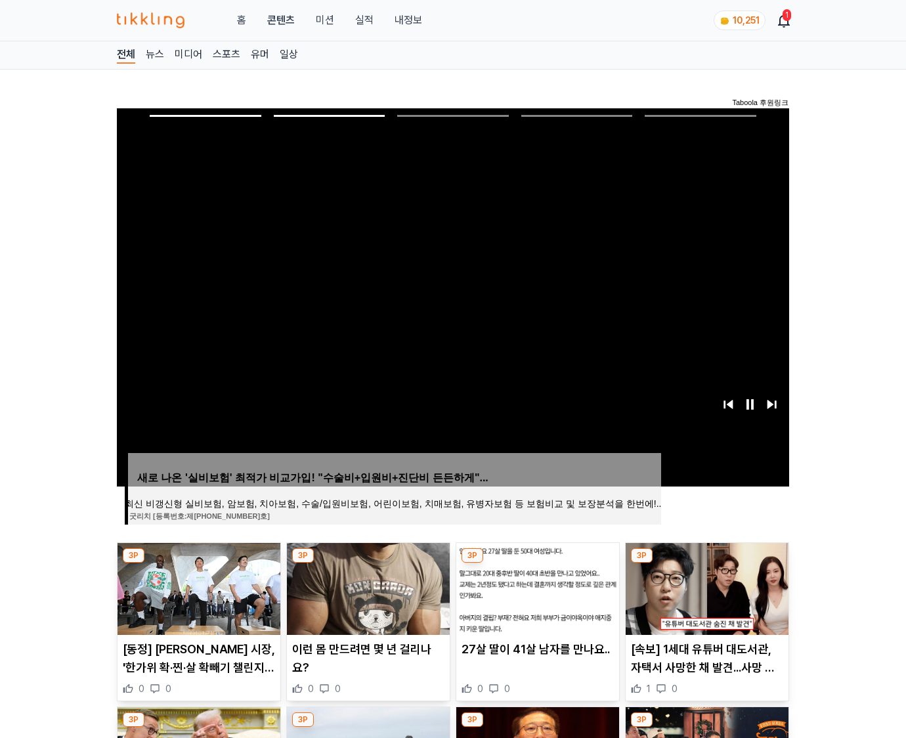
click at [705, 587] on img at bounding box center [707, 589] width 163 height 92
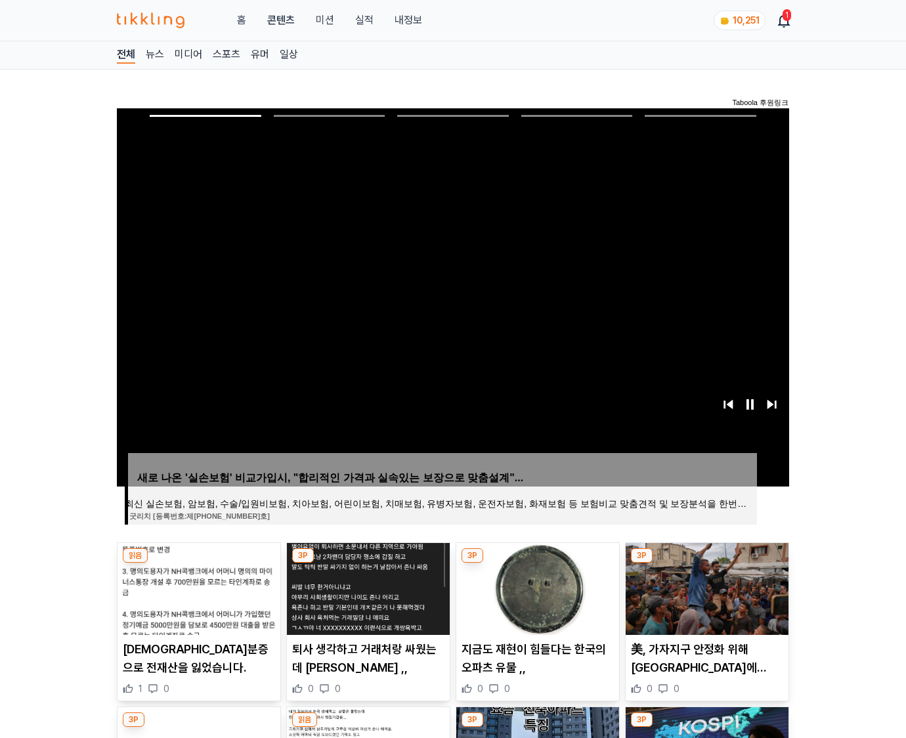
click at [705, 587] on img at bounding box center [707, 589] width 163 height 92
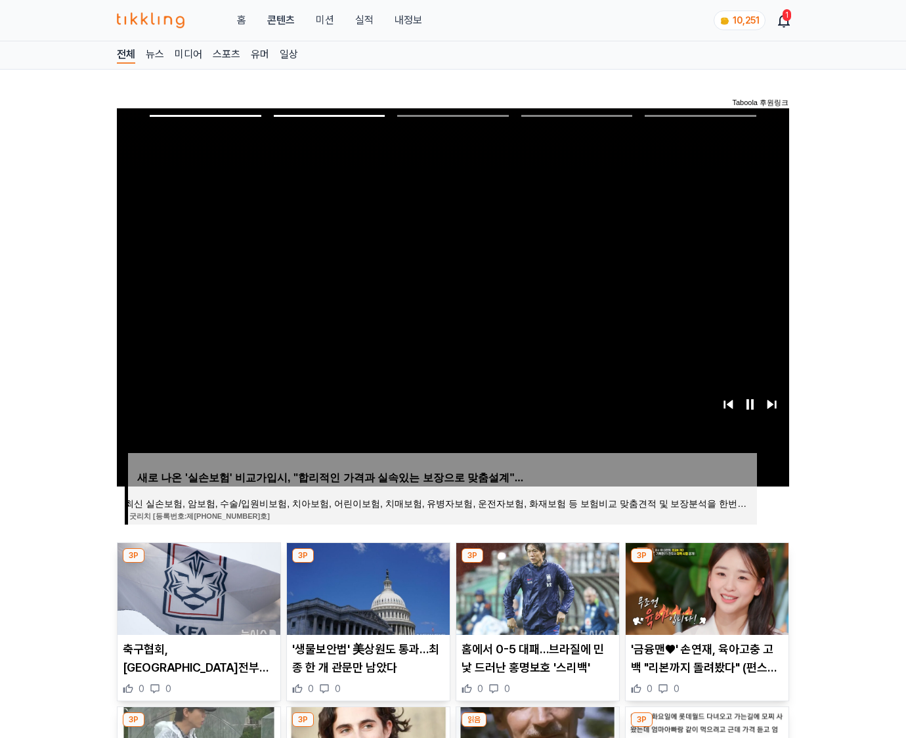
click at [705, 587] on img at bounding box center [707, 589] width 163 height 92
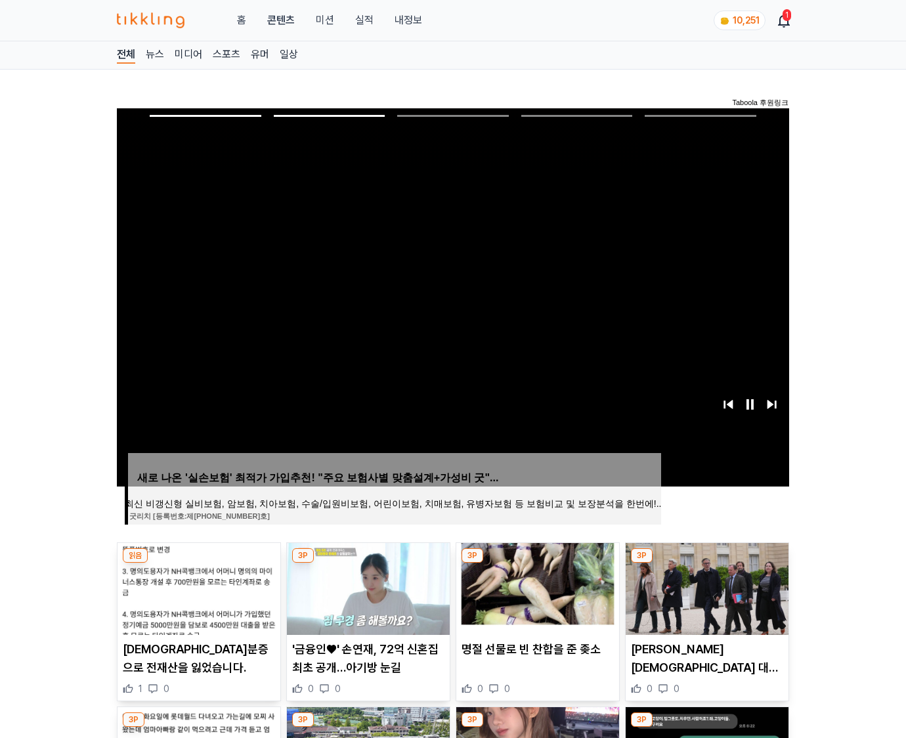
click at [705, 587] on img at bounding box center [707, 589] width 163 height 92
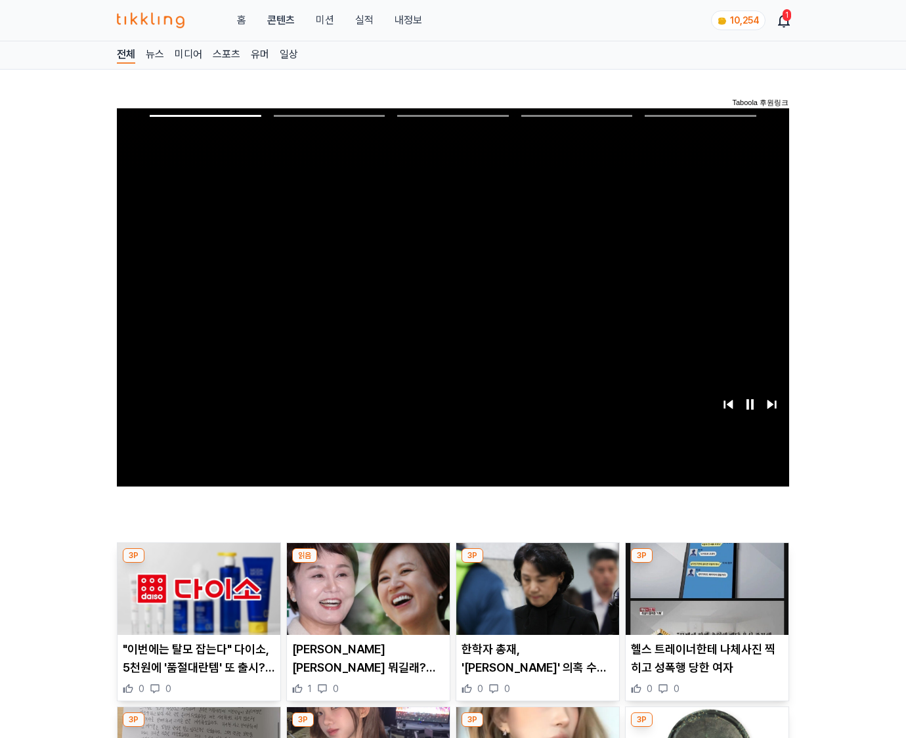
click at [705, 587] on img at bounding box center [707, 589] width 163 height 92
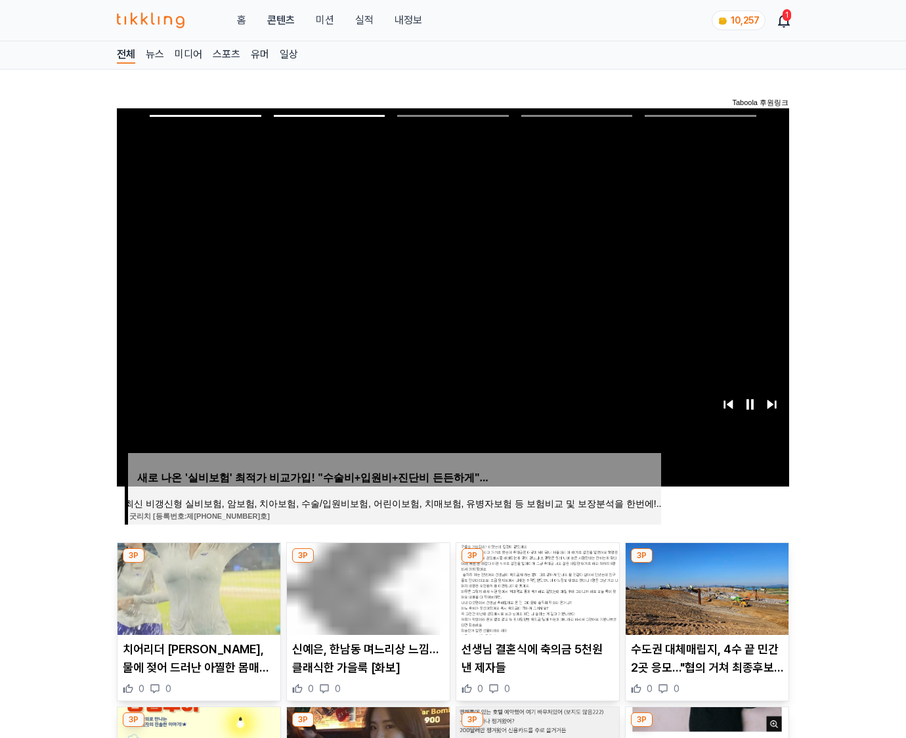
click at [705, 587] on img at bounding box center [707, 589] width 163 height 92
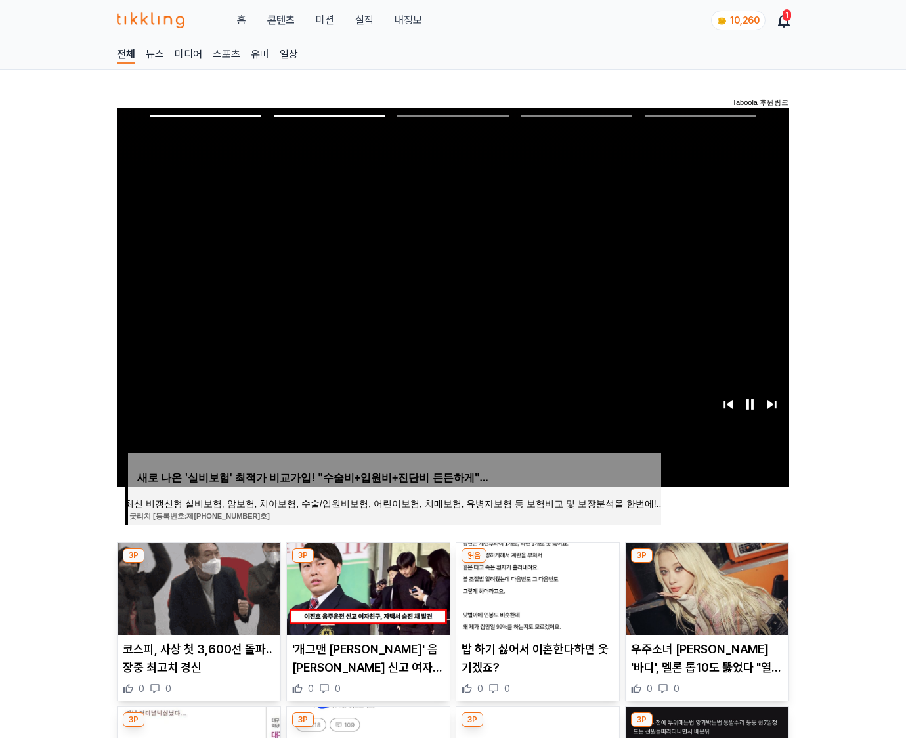
click at [705, 587] on img at bounding box center [707, 589] width 163 height 92
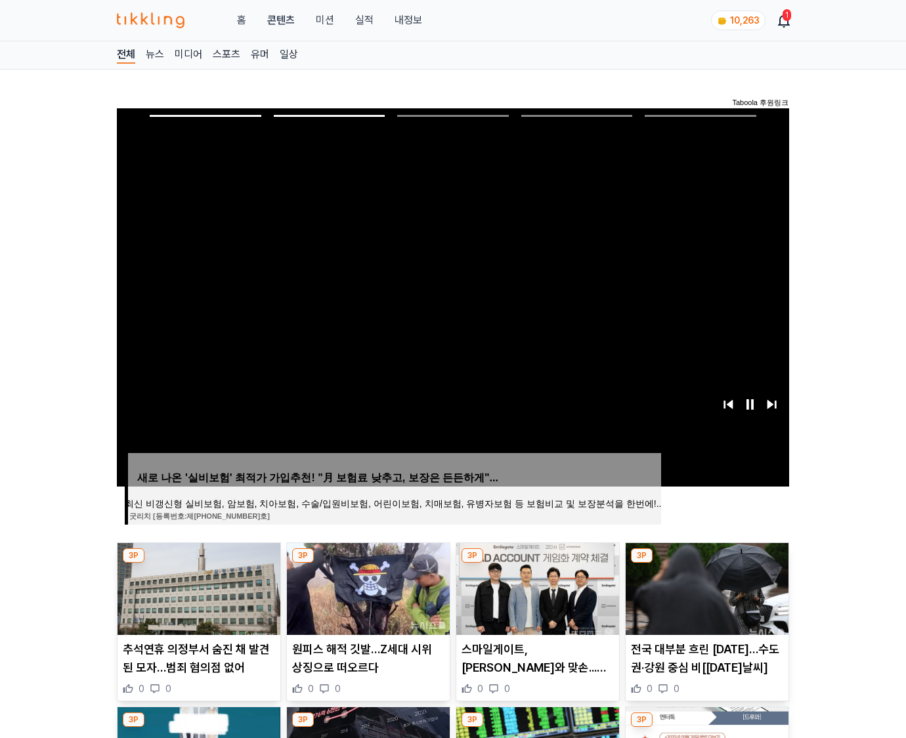
click at [705, 587] on img at bounding box center [707, 589] width 163 height 92
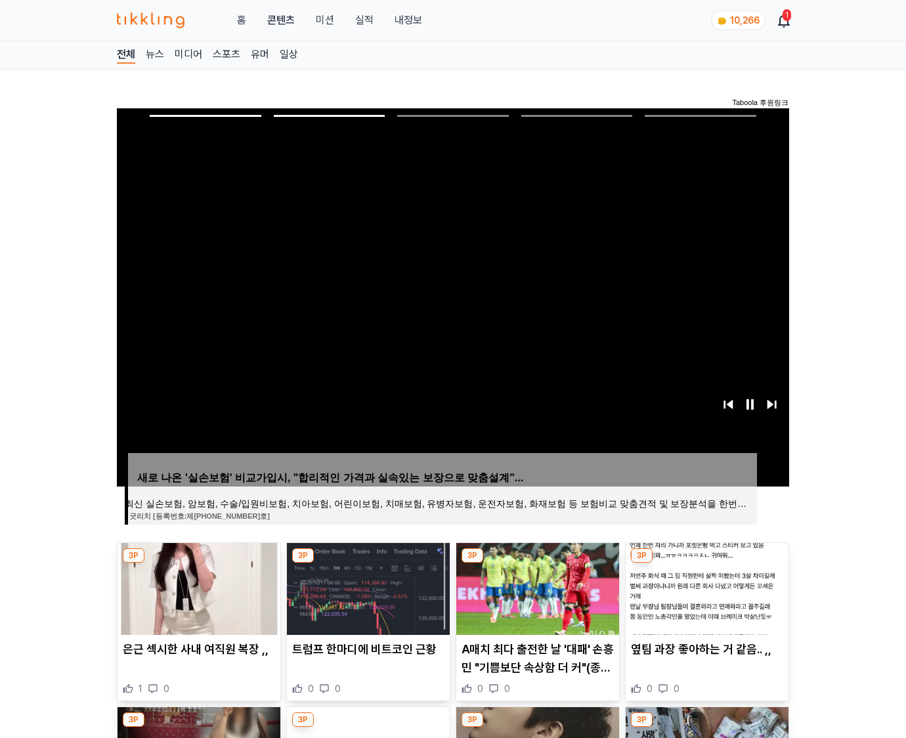
click at [705, 587] on img at bounding box center [707, 589] width 163 height 92
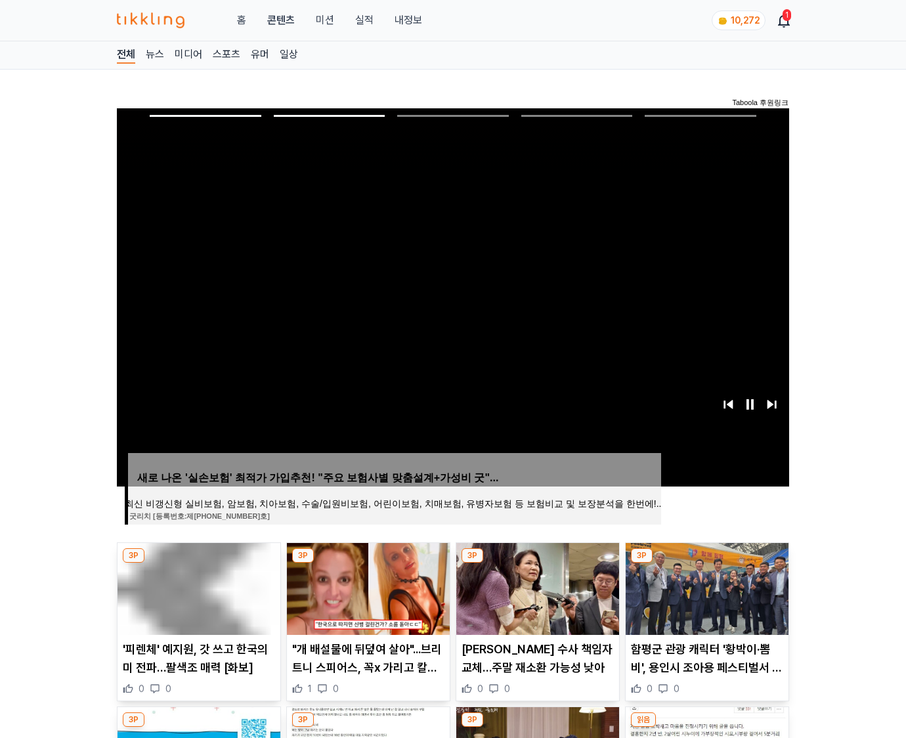
click at [705, 587] on img at bounding box center [707, 589] width 163 height 92
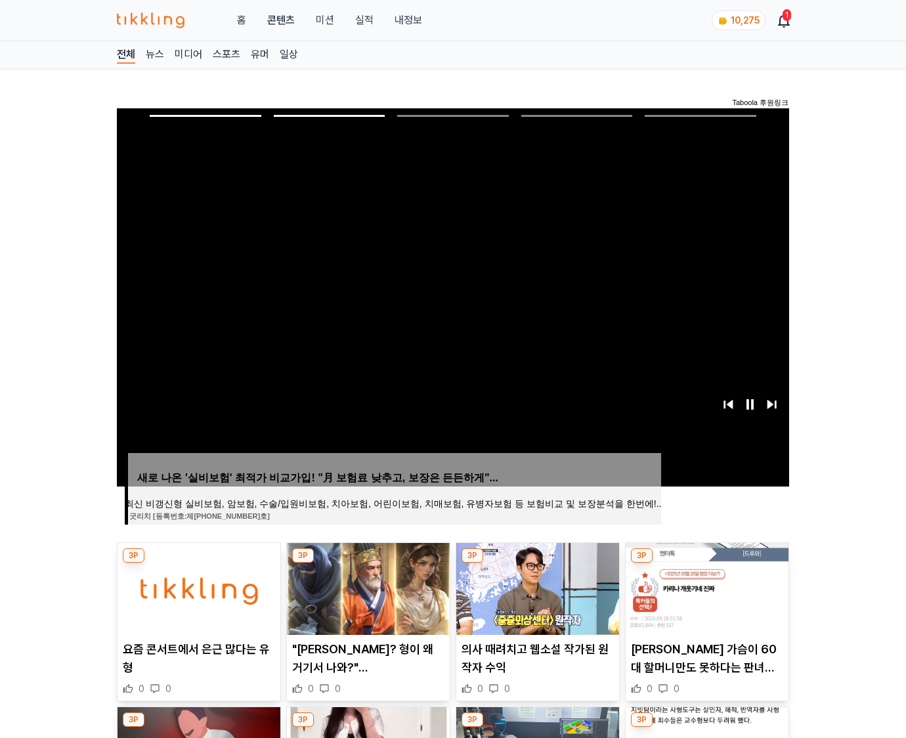
click at [705, 587] on img at bounding box center [707, 589] width 163 height 92
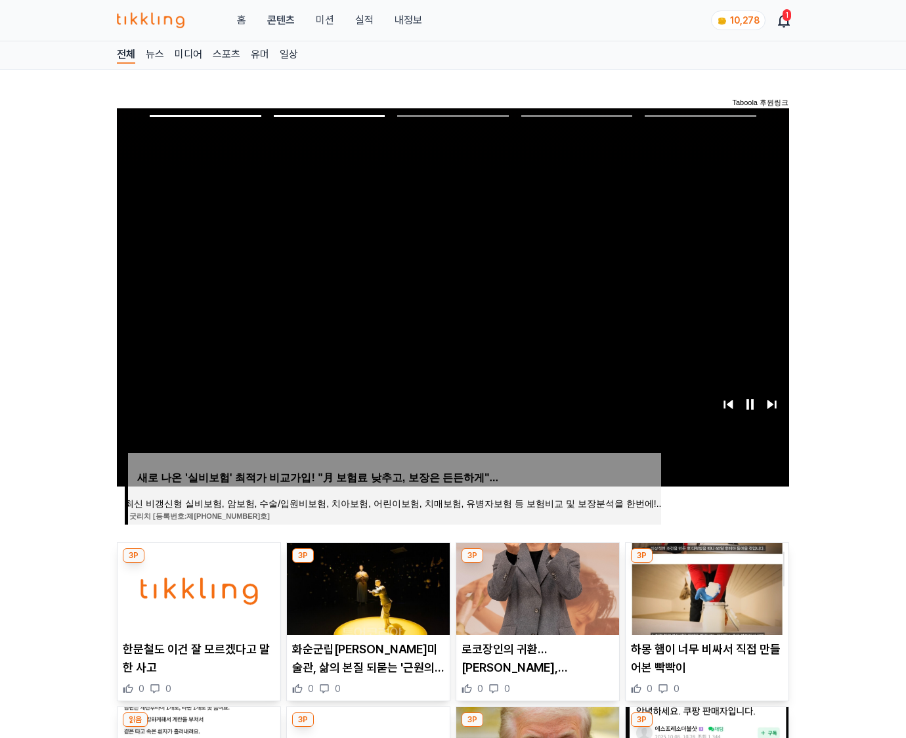
click at [705, 587] on img at bounding box center [707, 589] width 163 height 92
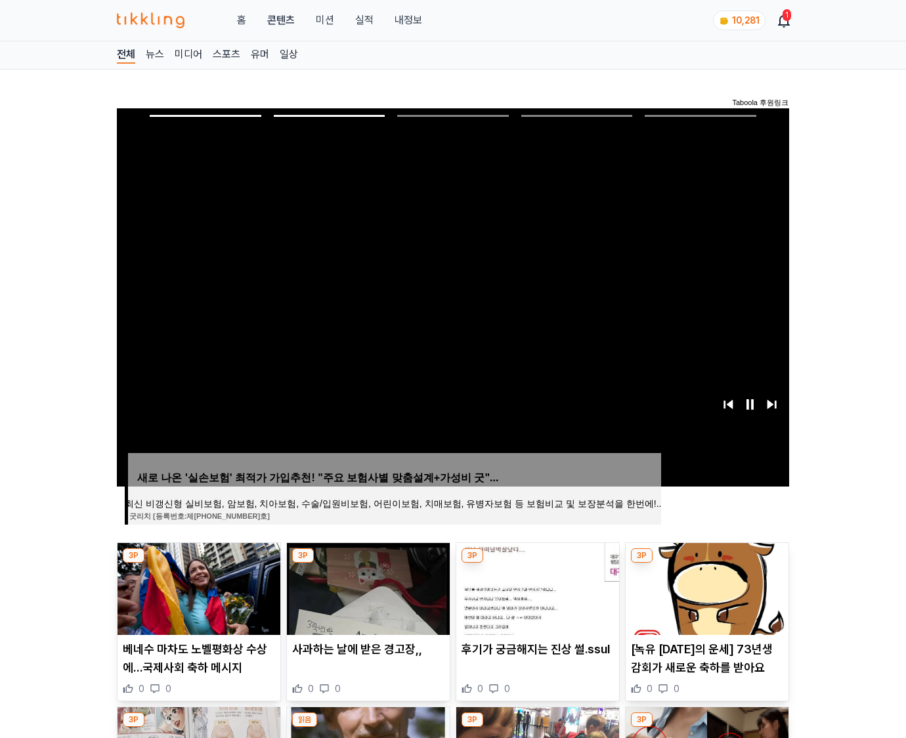
click at [705, 587] on img at bounding box center [707, 589] width 163 height 92
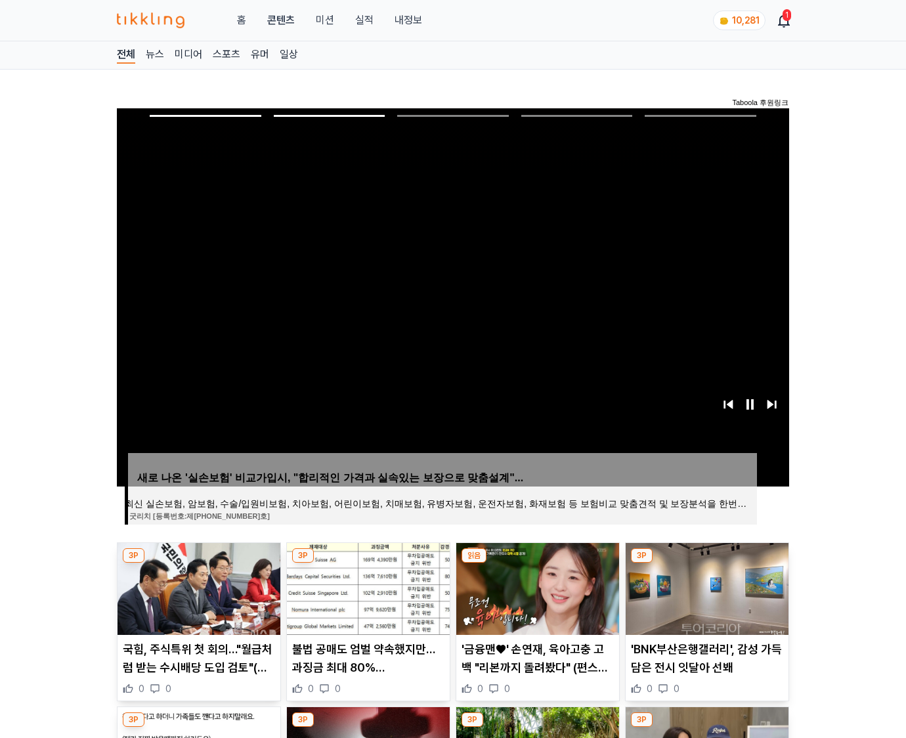
click at [705, 587] on img at bounding box center [707, 589] width 163 height 92
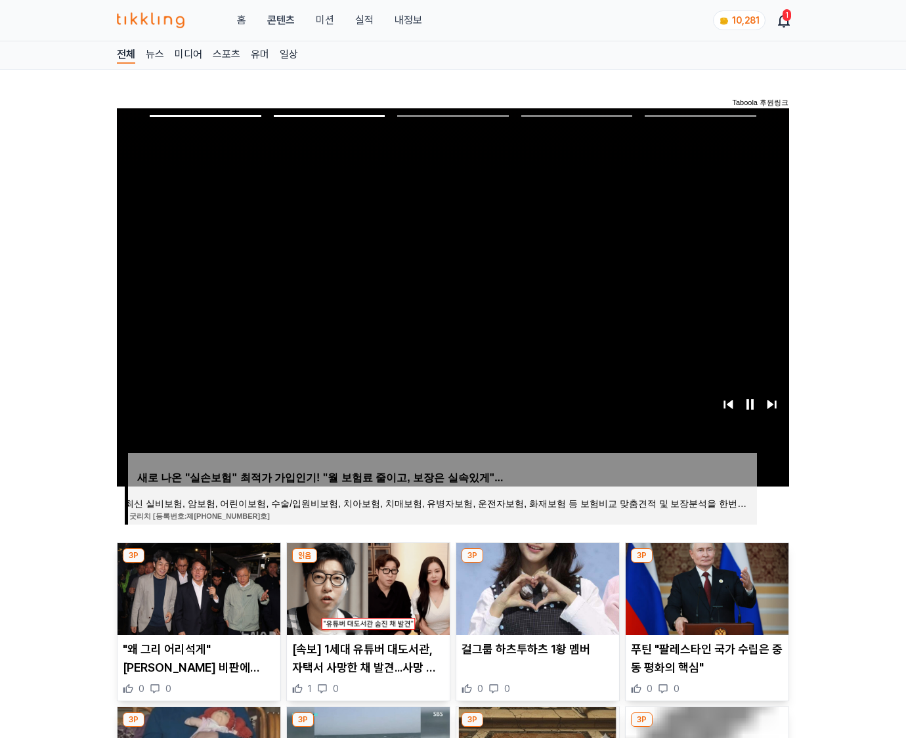
click at [705, 587] on img at bounding box center [707, 589] width 163 height 92
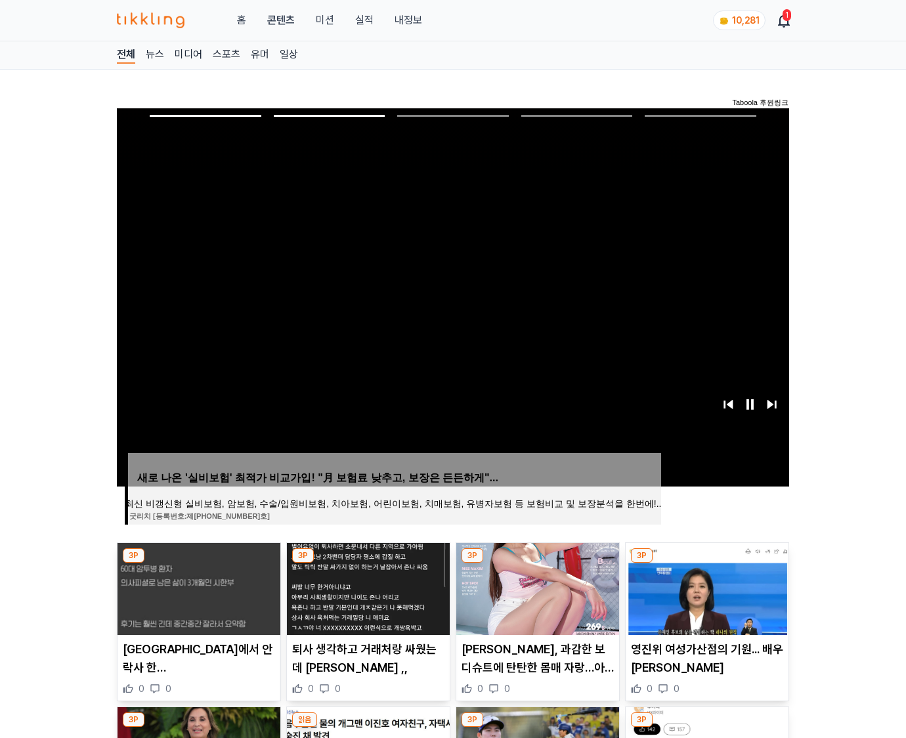
click at [705, 587] on img at bounding box center [707, 589] width 163 height 92
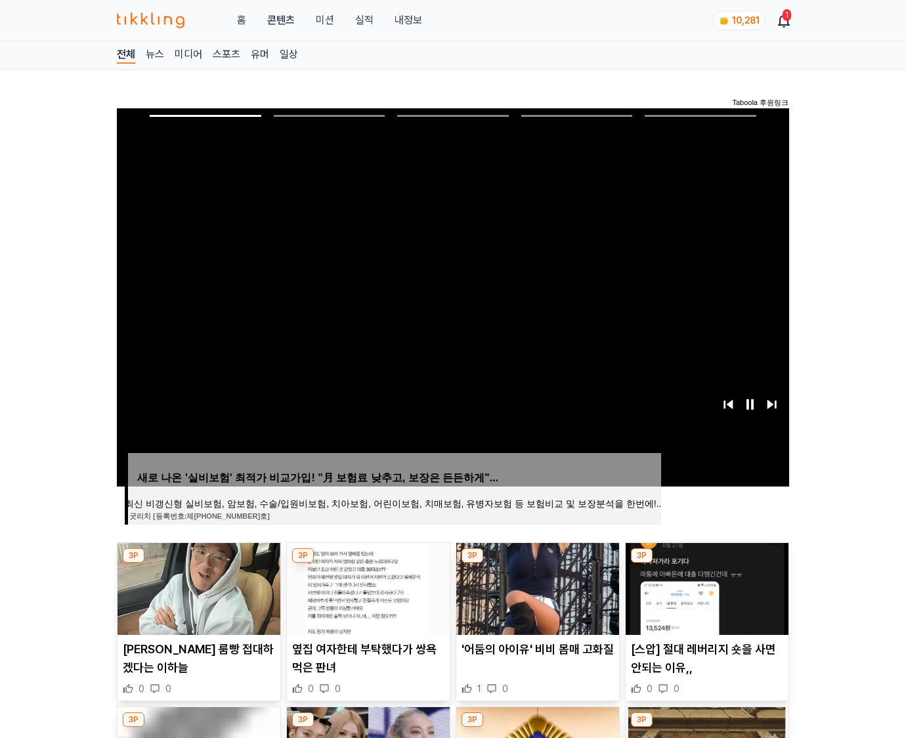
click at [705, 587] on img at bounding box center [707, 589] width 163 height 92
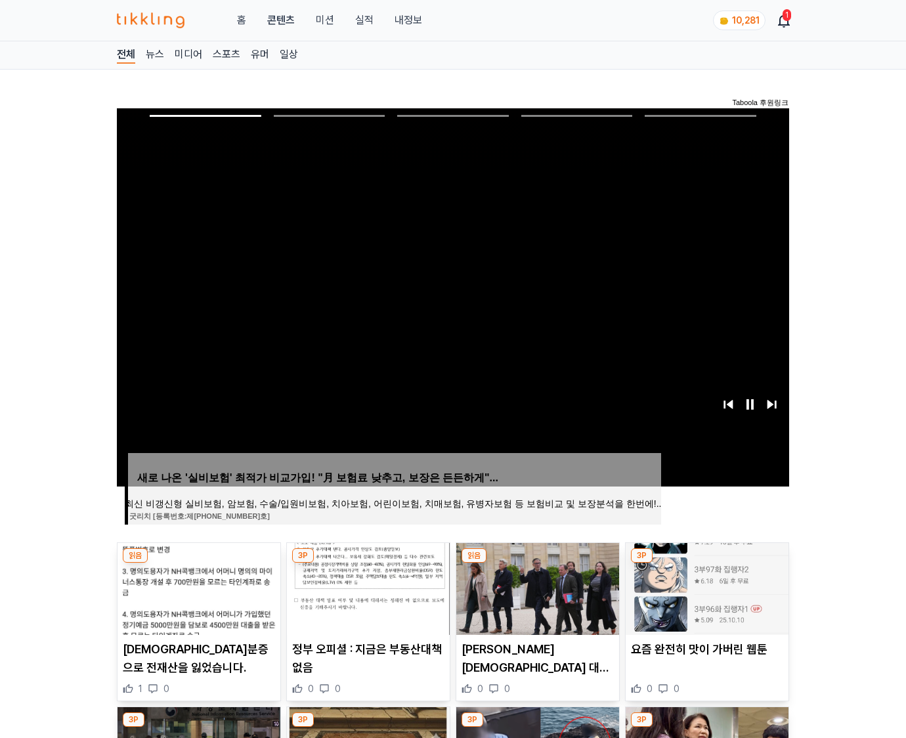
click at [705, 587] on img at bounding box center [707, 589] width 163 height 92
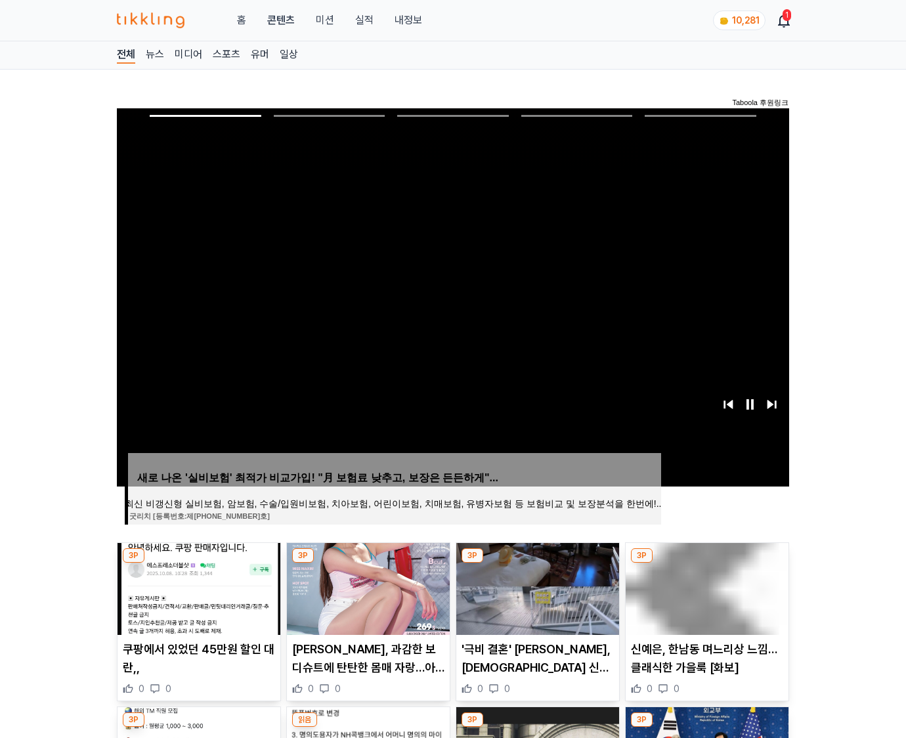
click at [705, 587] on img at bounding box center [707, 589] width 163 height 92
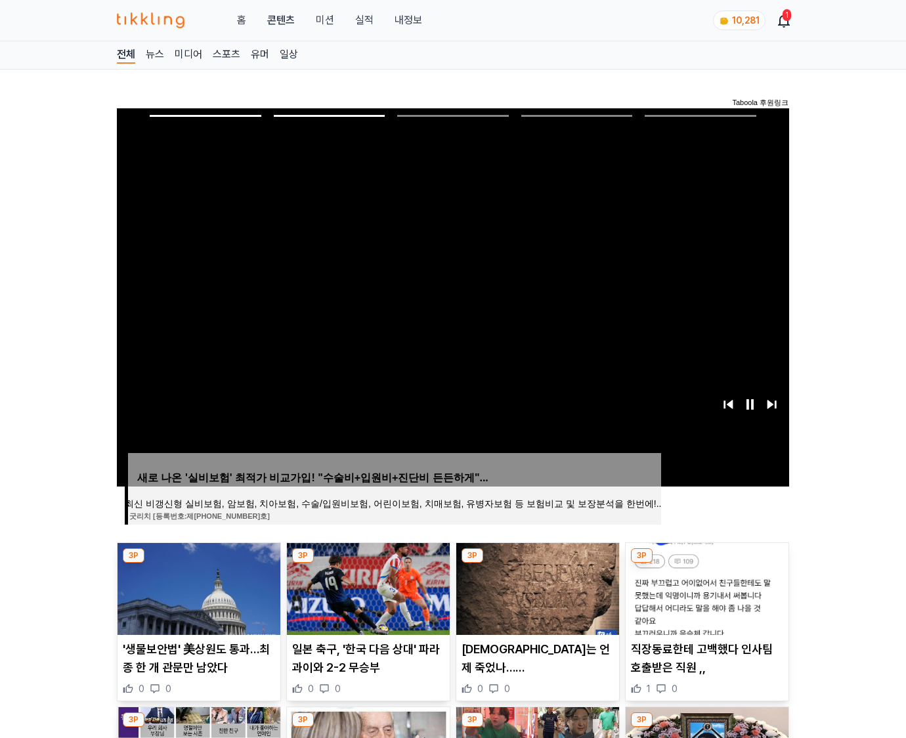
click at [705, 587] on img at bounding box center [707, 589] width 163 height 92
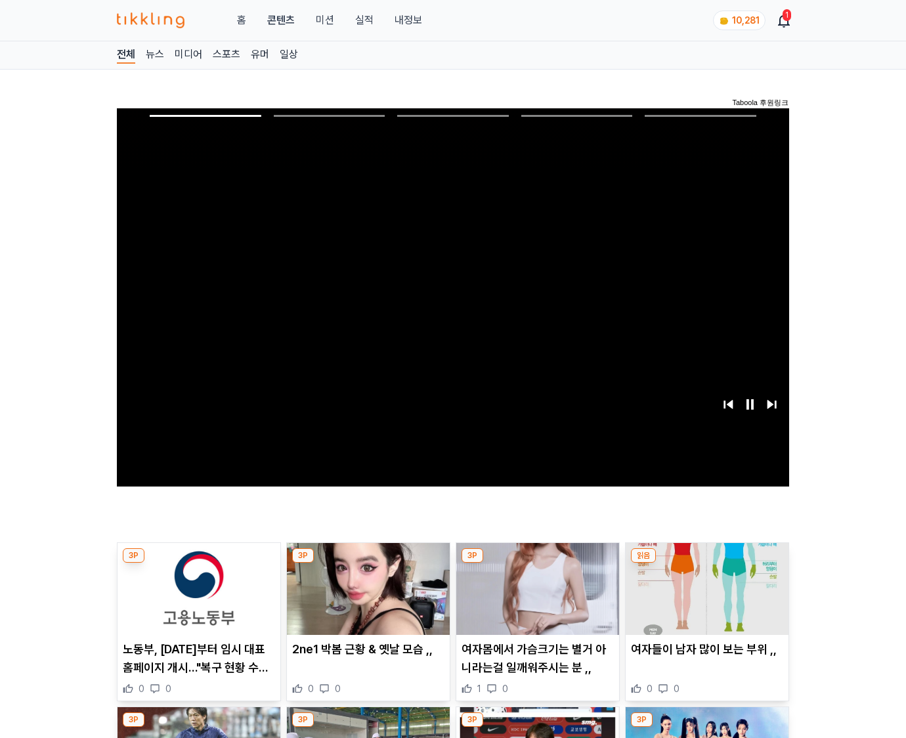
click at [705, 587] on img at bounding box center [707, 589] width 163 height 92
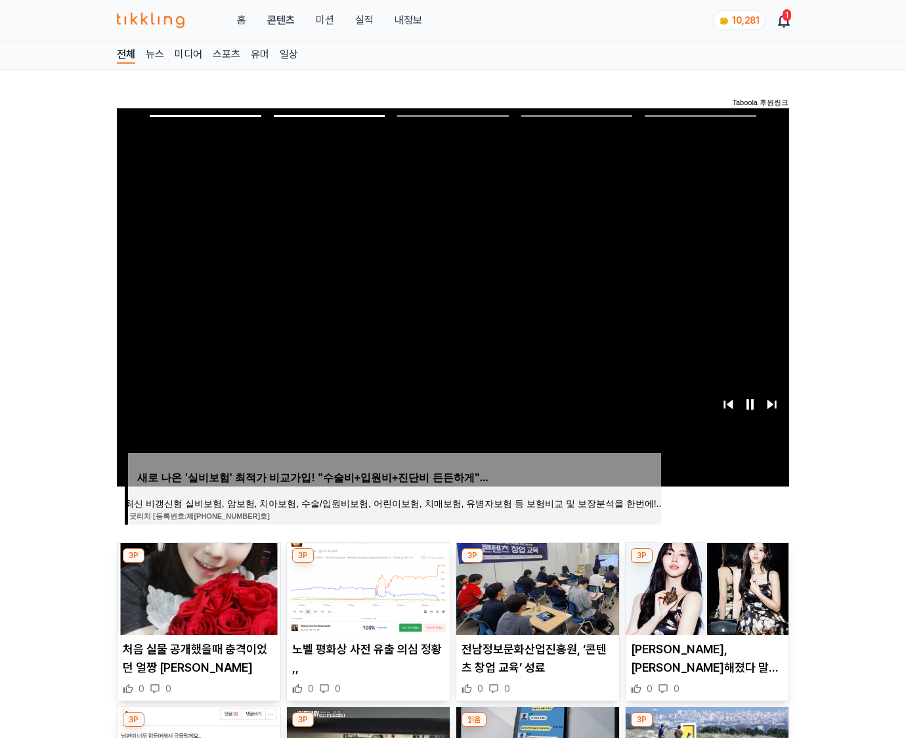
click at [705, 587] on img at bounding box center [707, 589] width 163 height 92
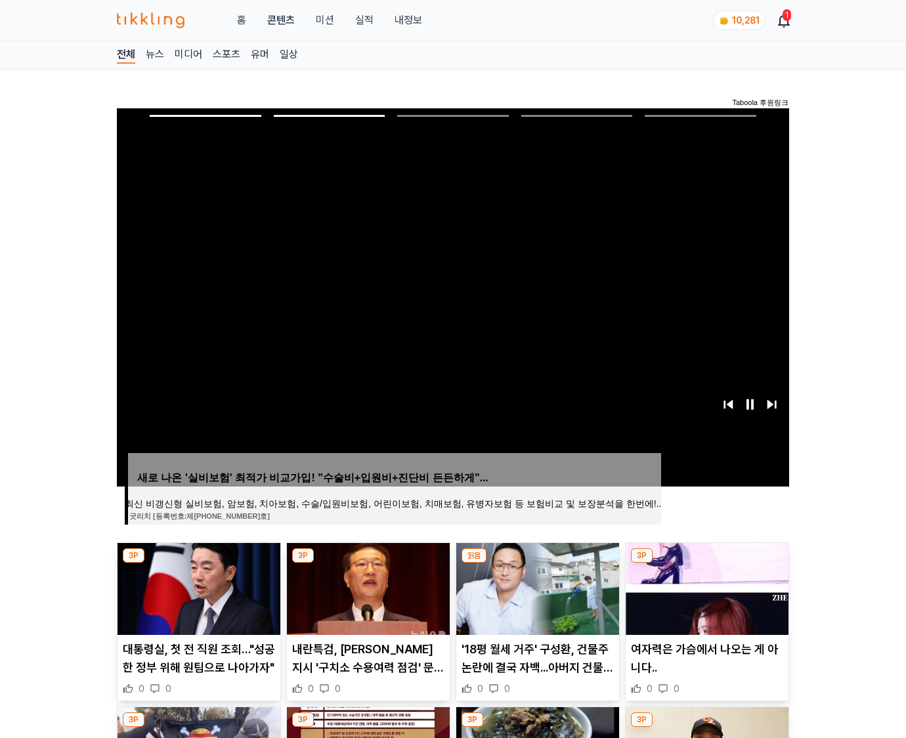
click at [705, 587] on img at bounding box center [707, 589] width 163 height 92
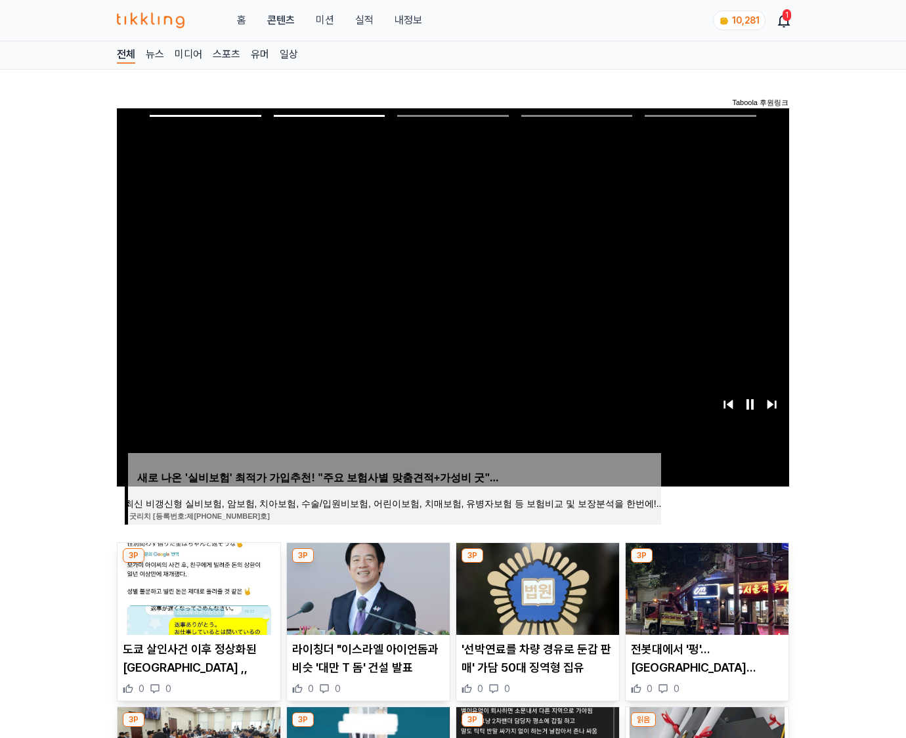
click at [705, 587] on img at bounding box center [707, 589] width 163 height 92
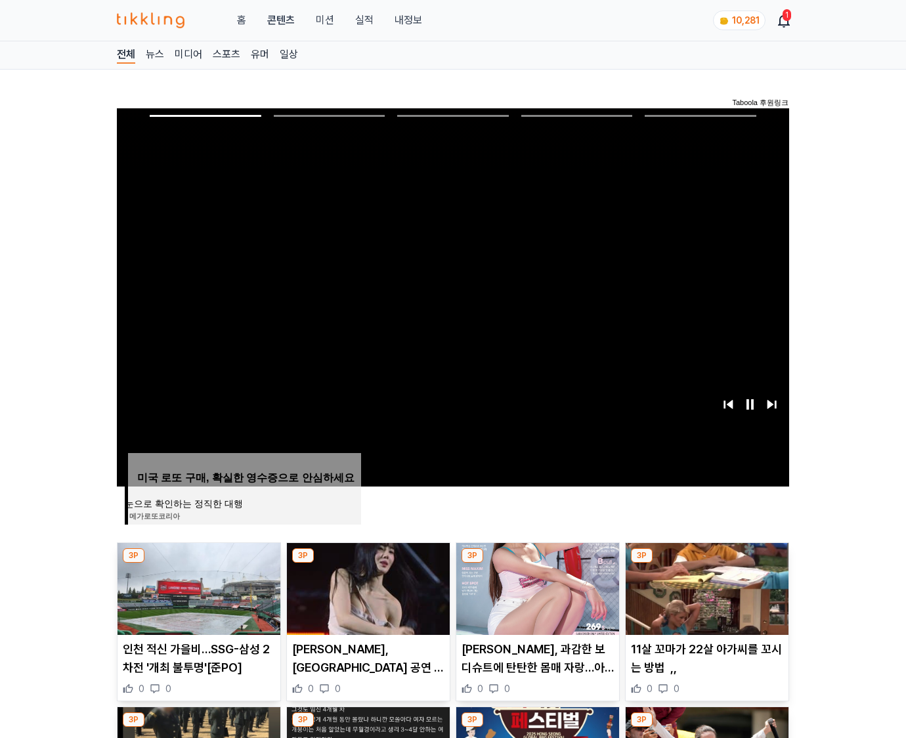
click at [705, 587] on img at bounding box center [707, 589] width 163 height 92
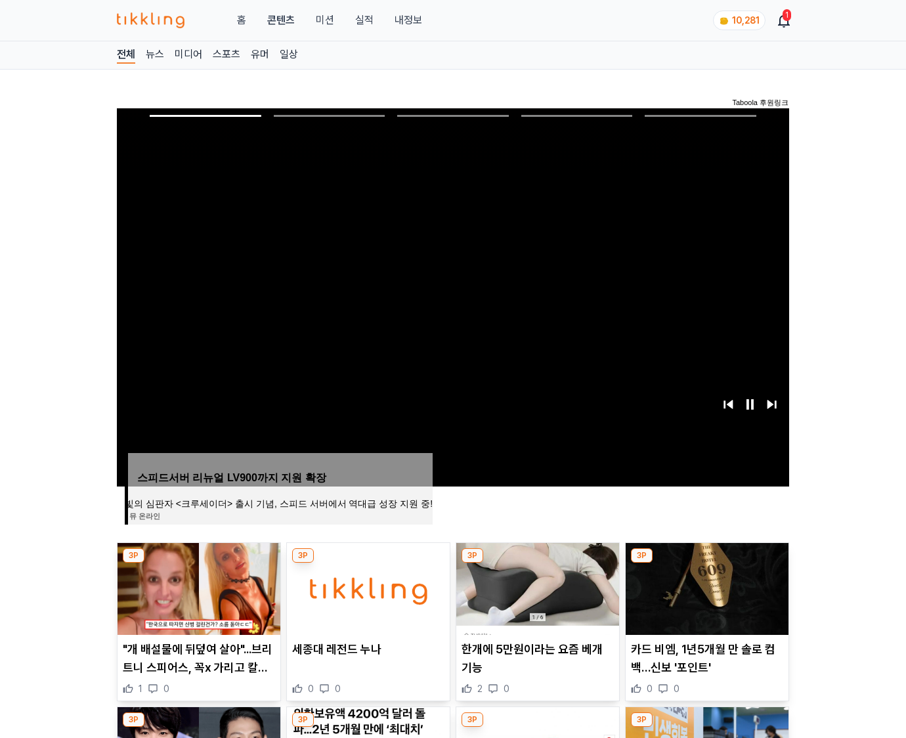
click at [705, 587] on img at bounding box center [707, 589] width 163 height 92
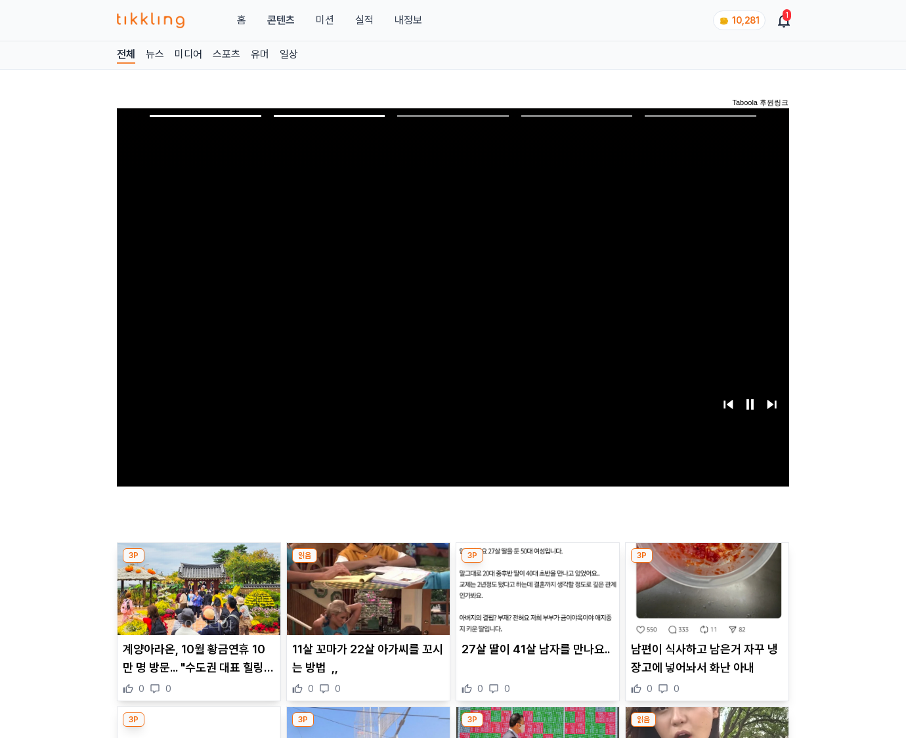
click at [705, 587] on img at bounding box center [707, 589] width 163 height 92
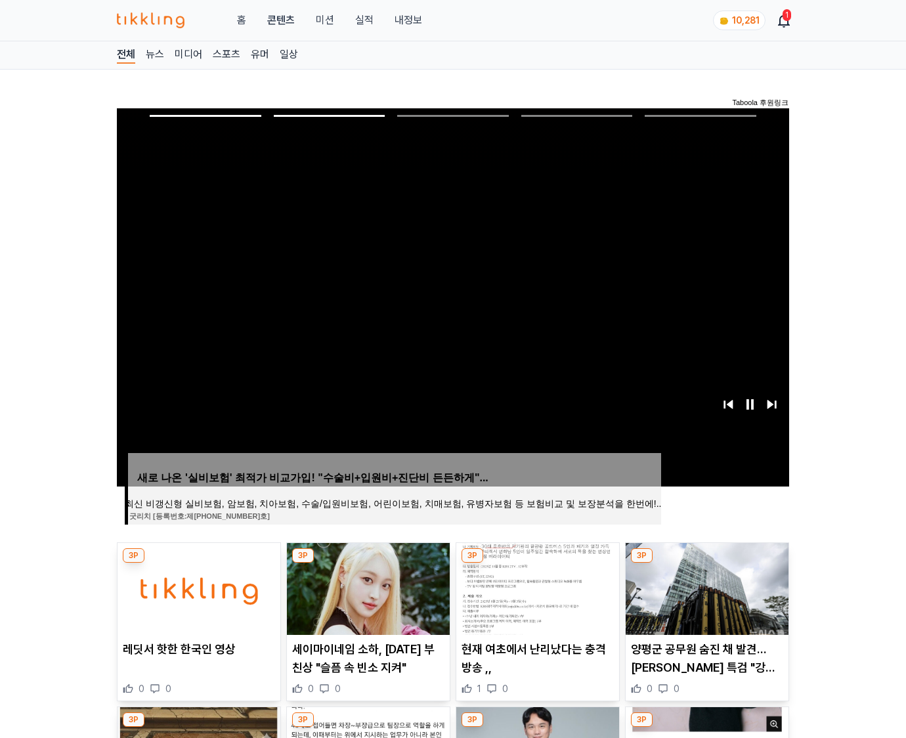
click at [705, 587] on img at bounding box center [707, 589] width 163 height 92
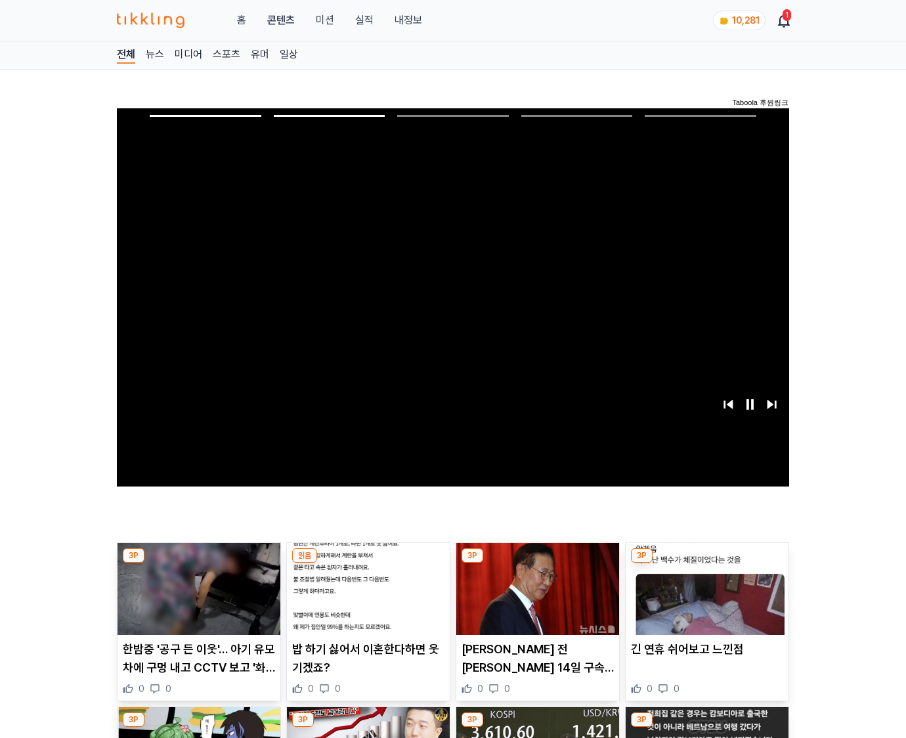
click at [705, 587] on img at bounding box center [707, 589] width 163 height 92
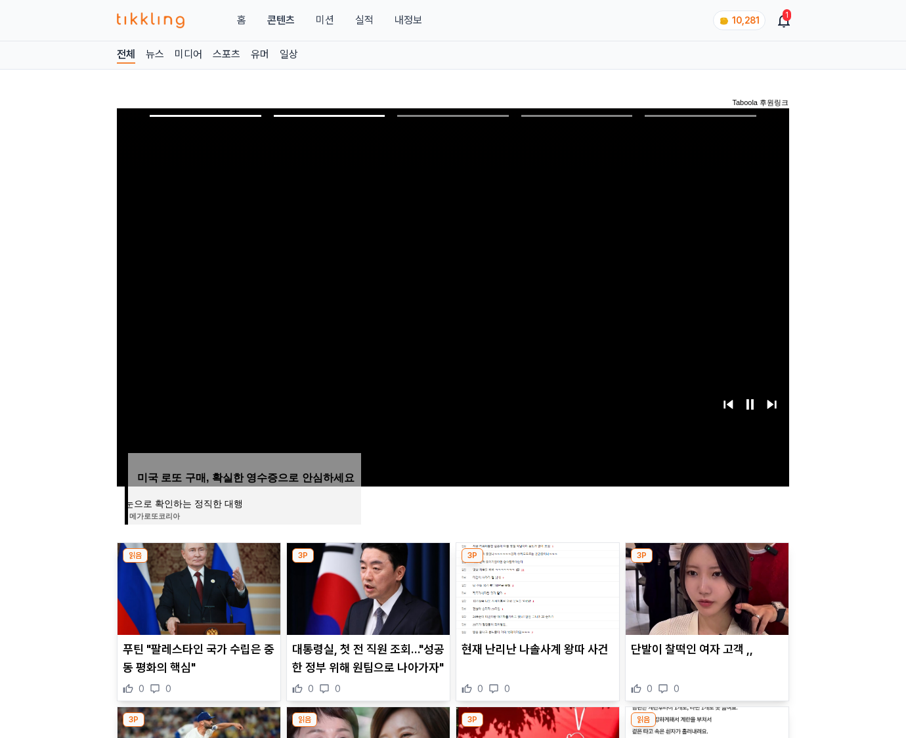
click at [705, 587] on img at bounding box center [707, 589] width 163 height 92
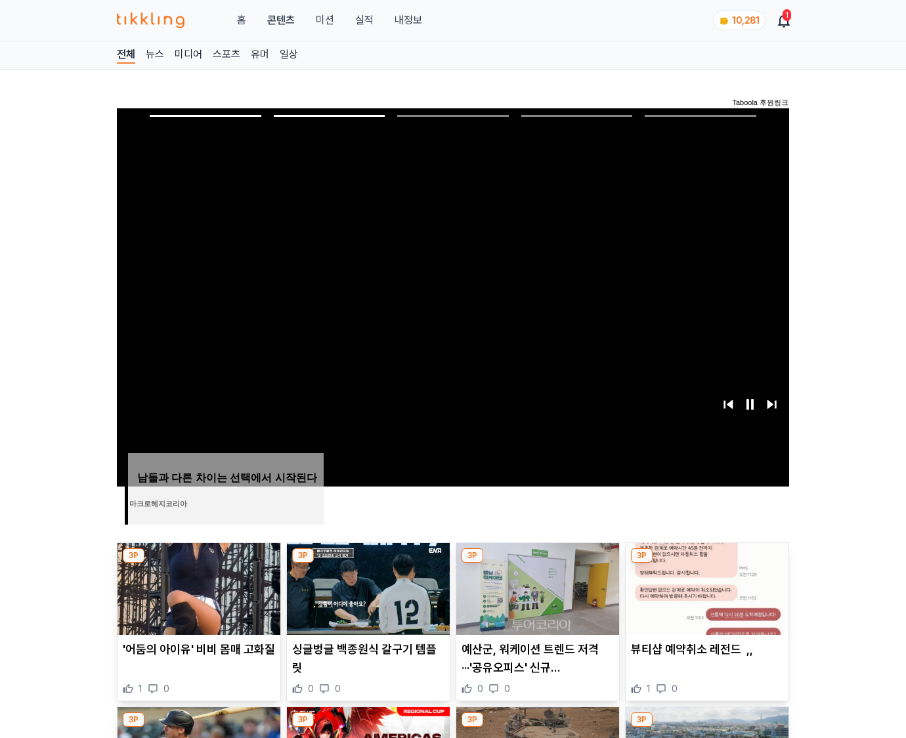
click at [705, 587] on img at bounding box center [707, 589] width 163 height 92
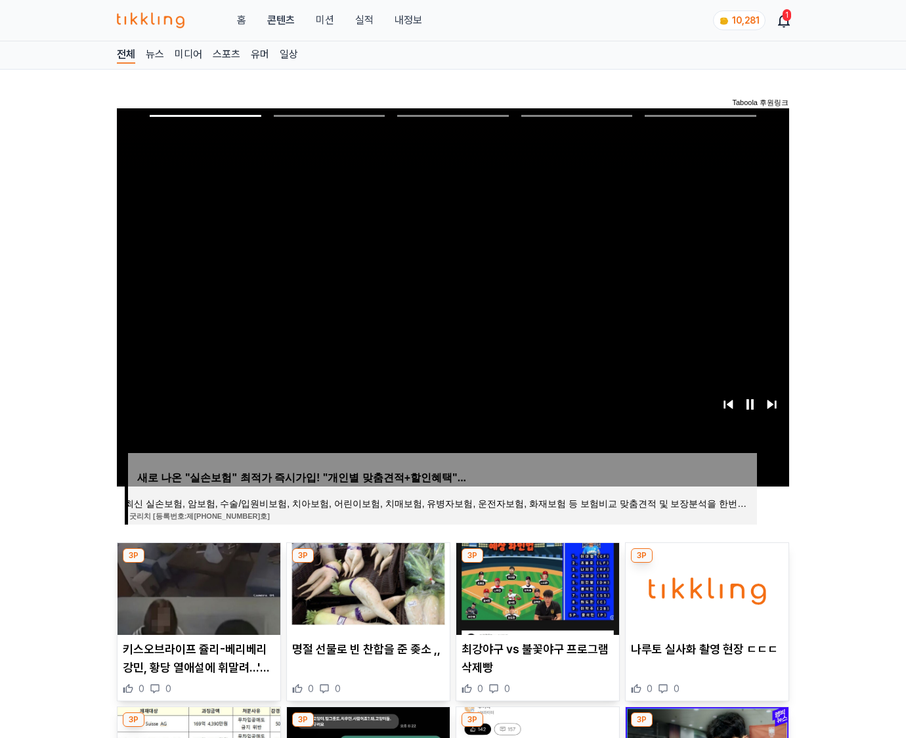
click at [705, 587] on img at bounding box center [707, 589] width 163 height 92
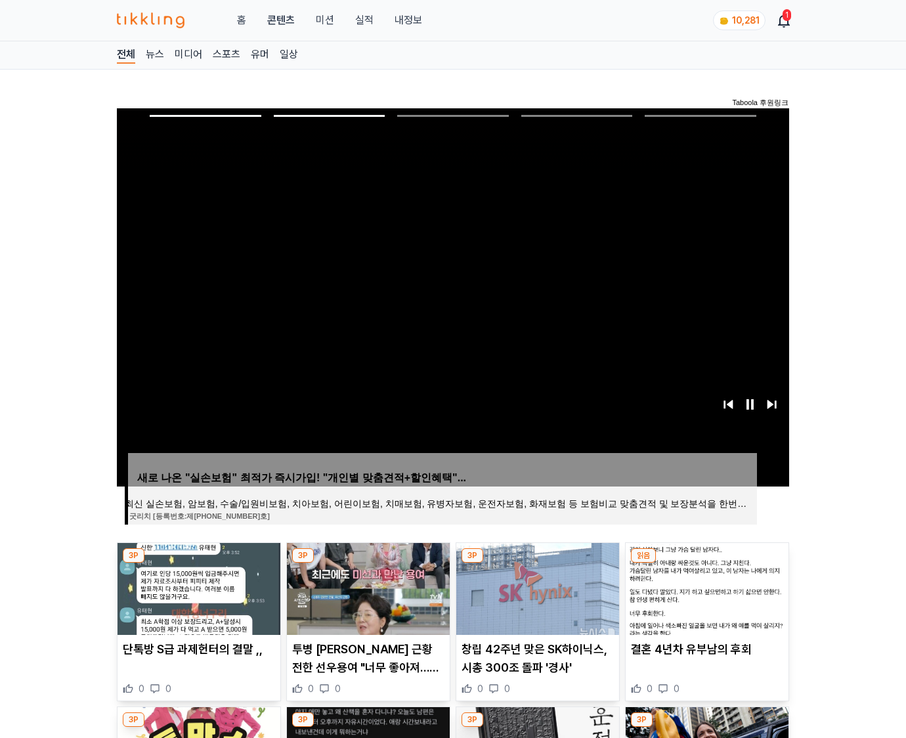
click at [705, 587] on img at bounding box center [707, 589] width 163 height 92
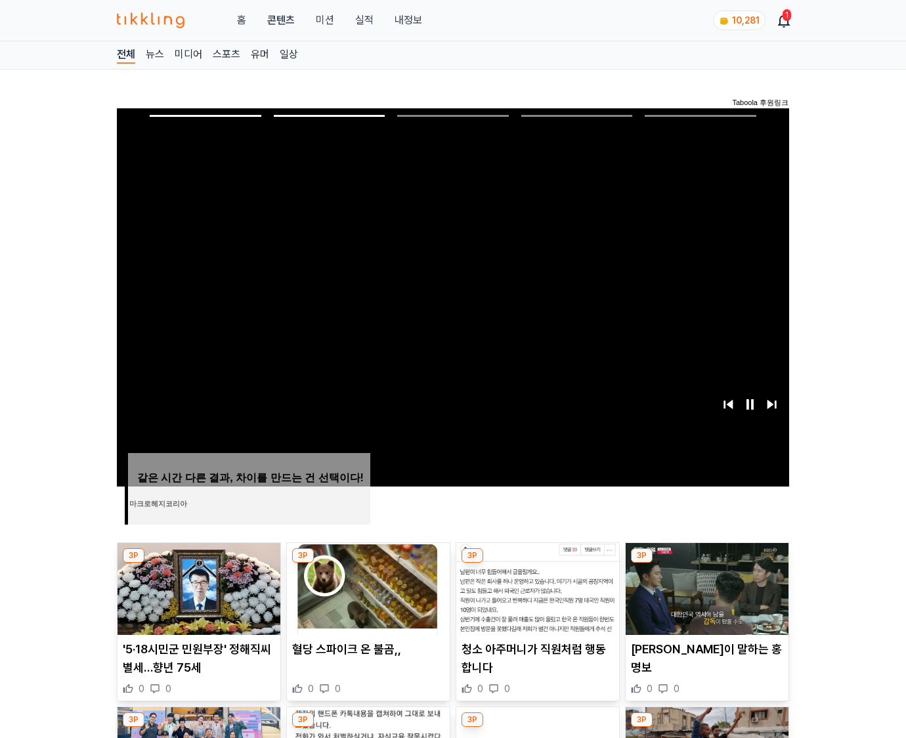
click at [705, 587] on img at bounding box center [707, 589] width 163 height 92
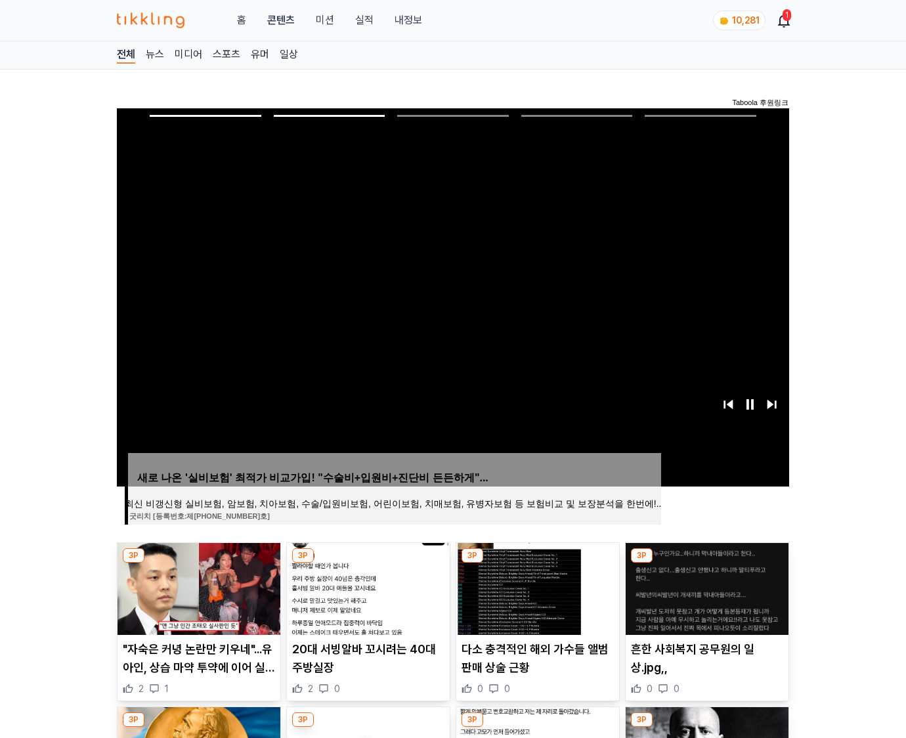
click at [705, 587] on img at bounding box center [707, 589] width 163 height 92
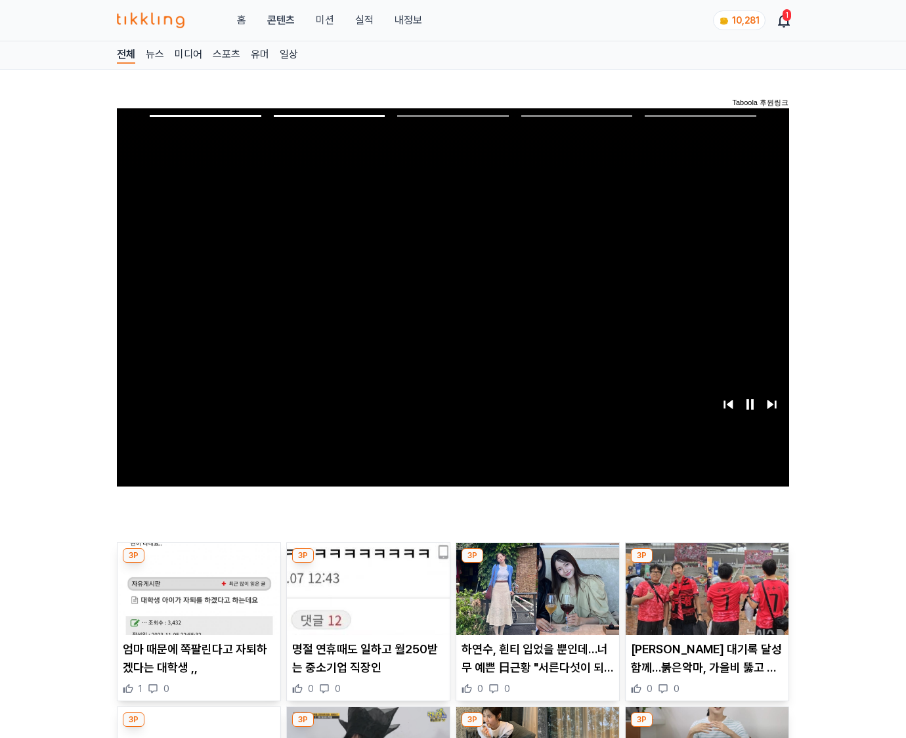
click at [705, 587] on img at bounding box center [707, 589] width 163 height 92
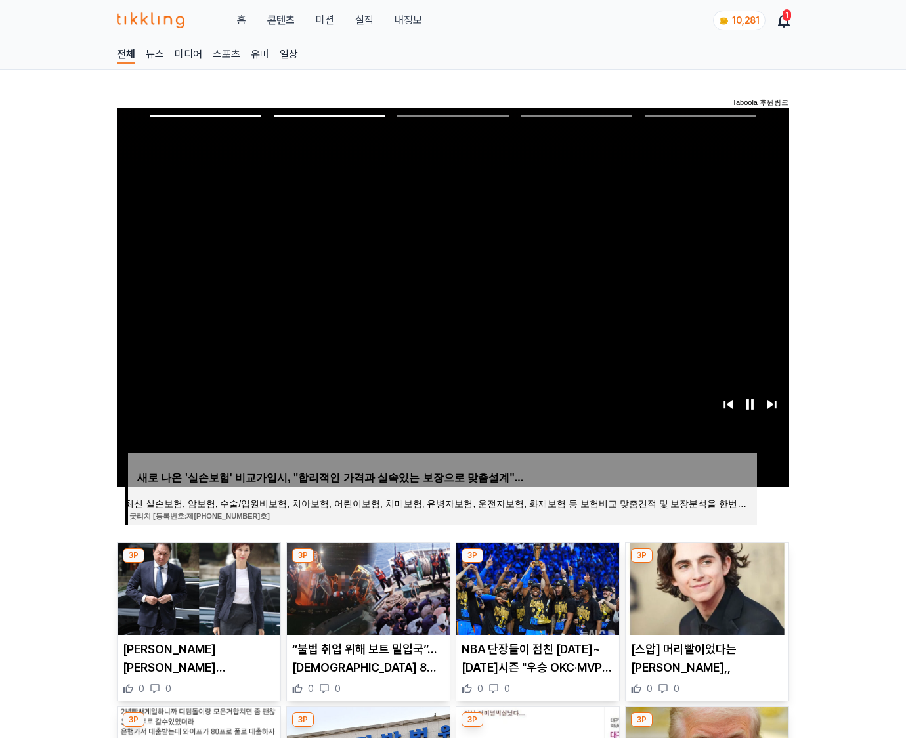
click at [705, 587] on img at bounding box center [707, 589] width 163 height 92
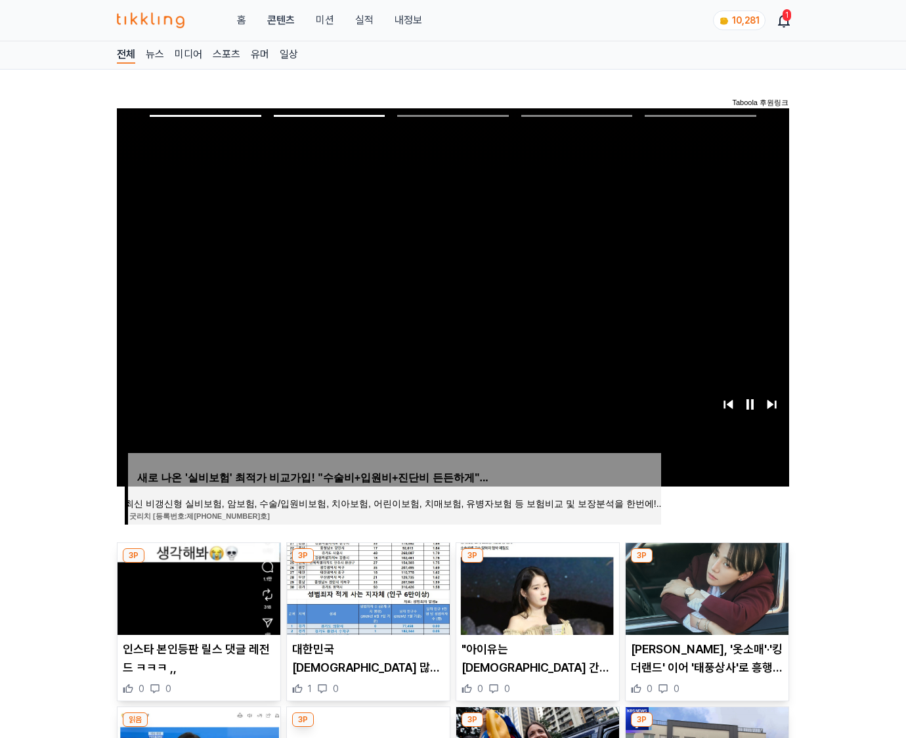
click at [705, 587] on img at bounding box center [707, 589] width 163 height 92
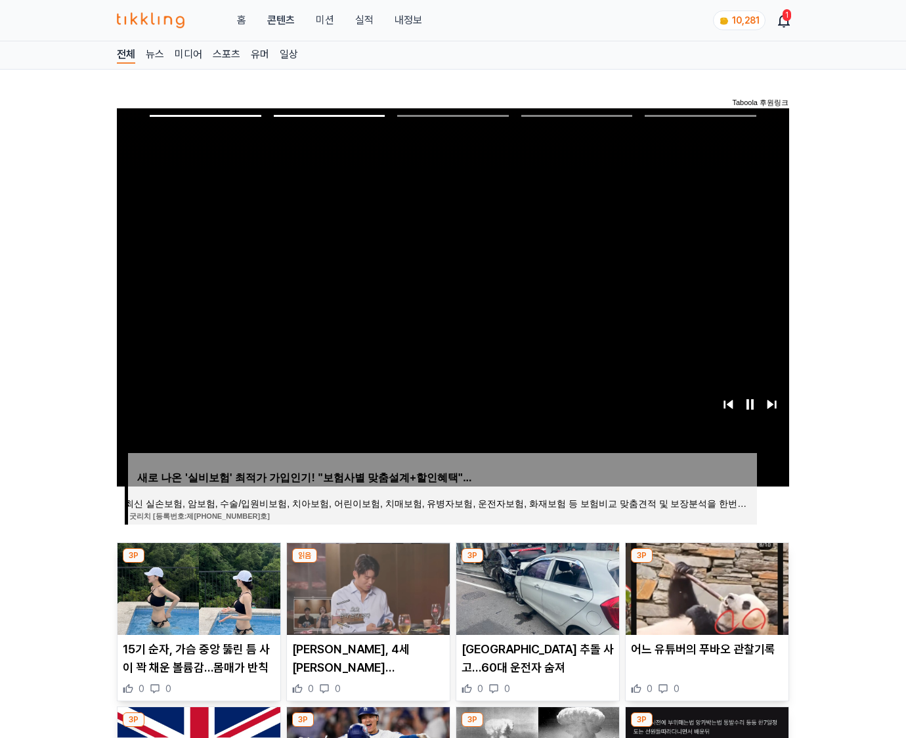
click at [705, 587] on img at bounding box center [707, 589] width 163 height 92
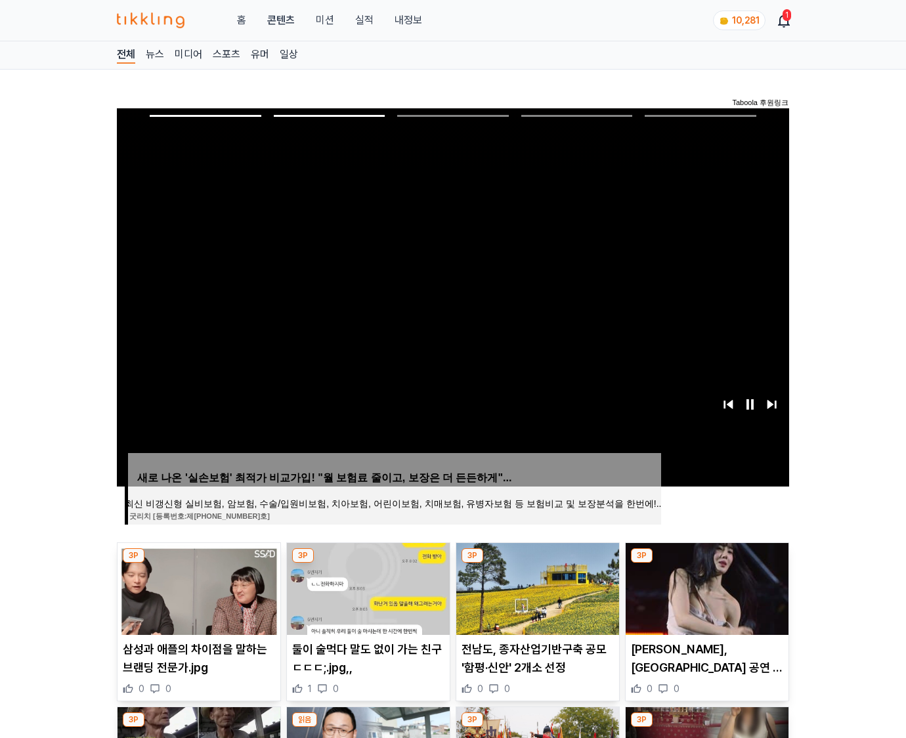
click at [705, 587] on img at bounding box center [707, 589] width 163 height 92
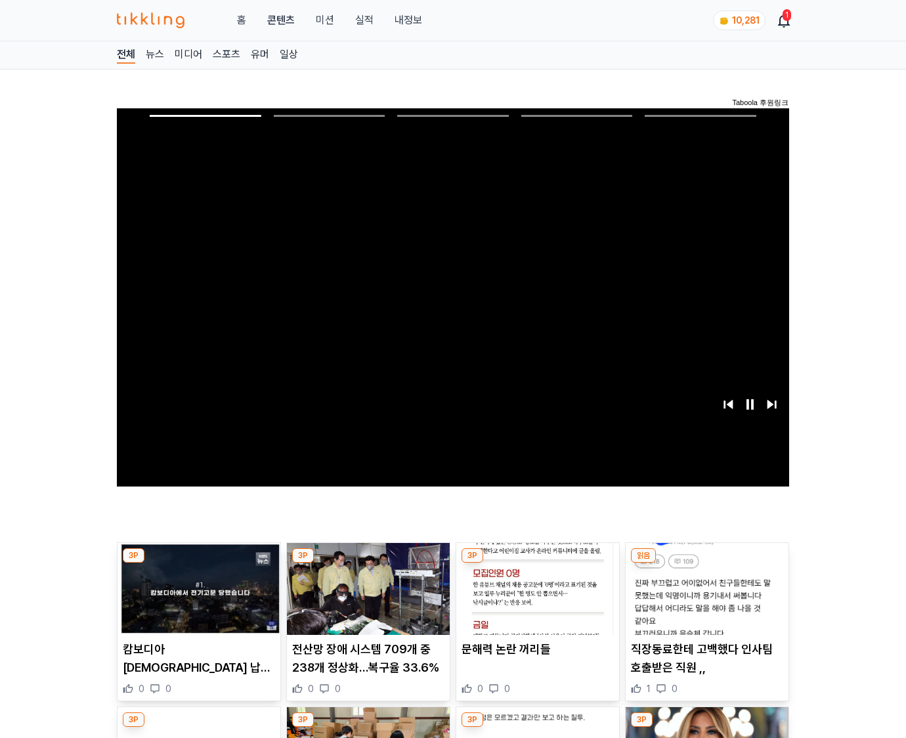
click at [705, 587] on img at bounding box center [707, 589] width 163 height 92
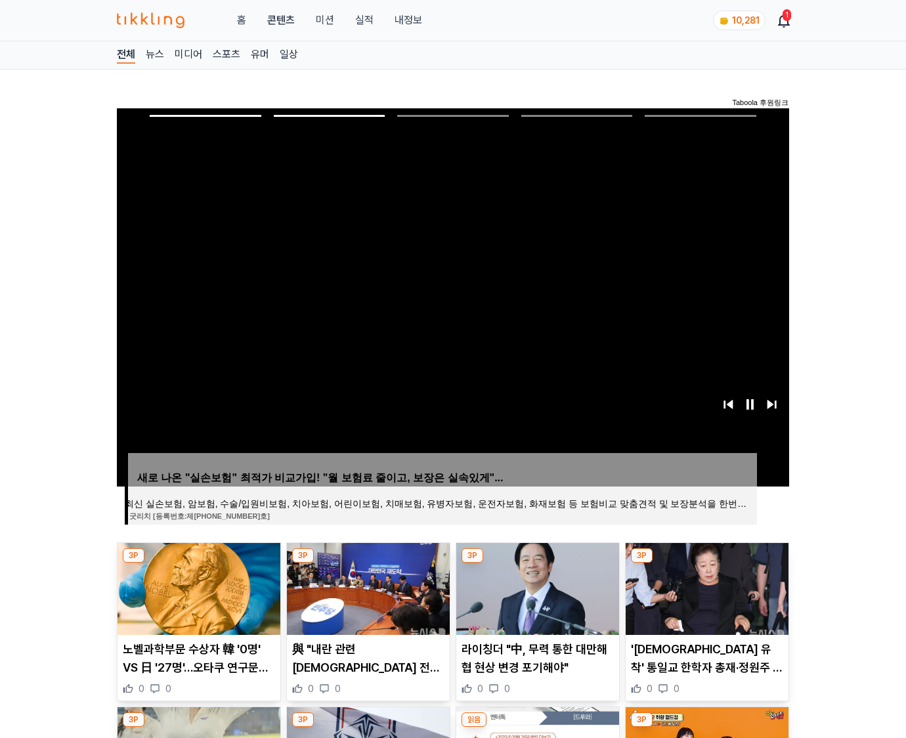
click at [705, 587] on img at bounding box center [707, 589] width 163 height 92
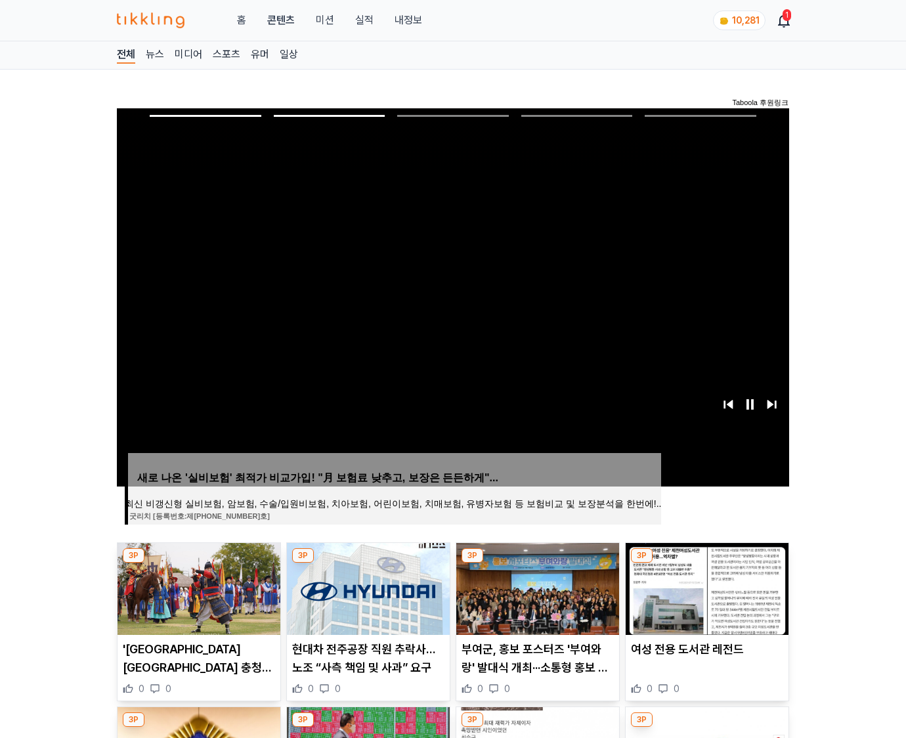
click at [705, 587] on img at bounding box center [707, 589] width 163 height 92
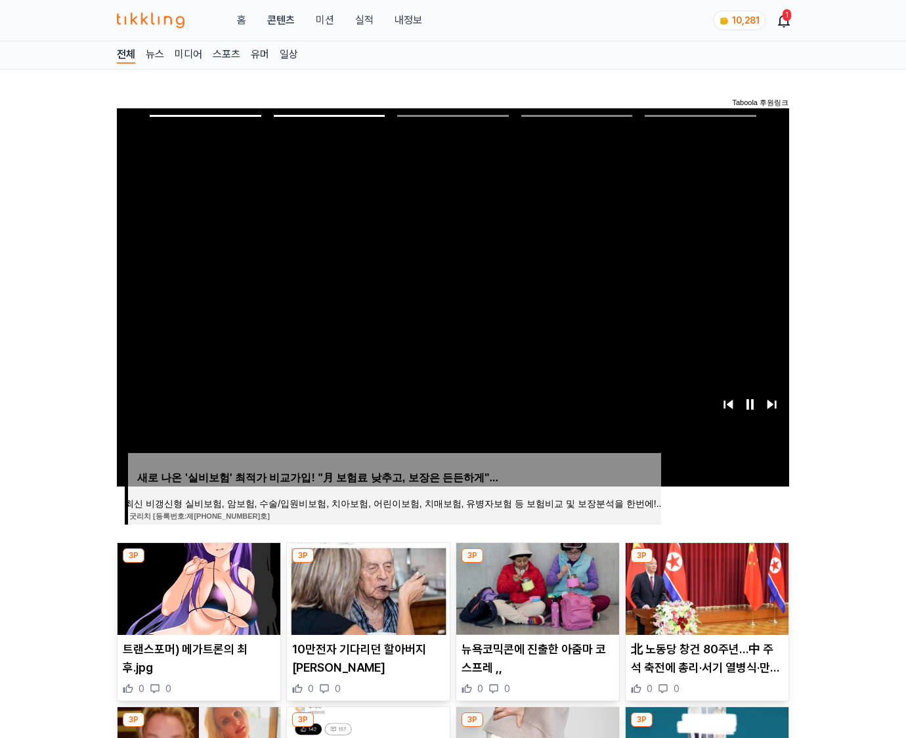
click at [705, 587] on img at bounding box center [707, 589] width 163 height 92
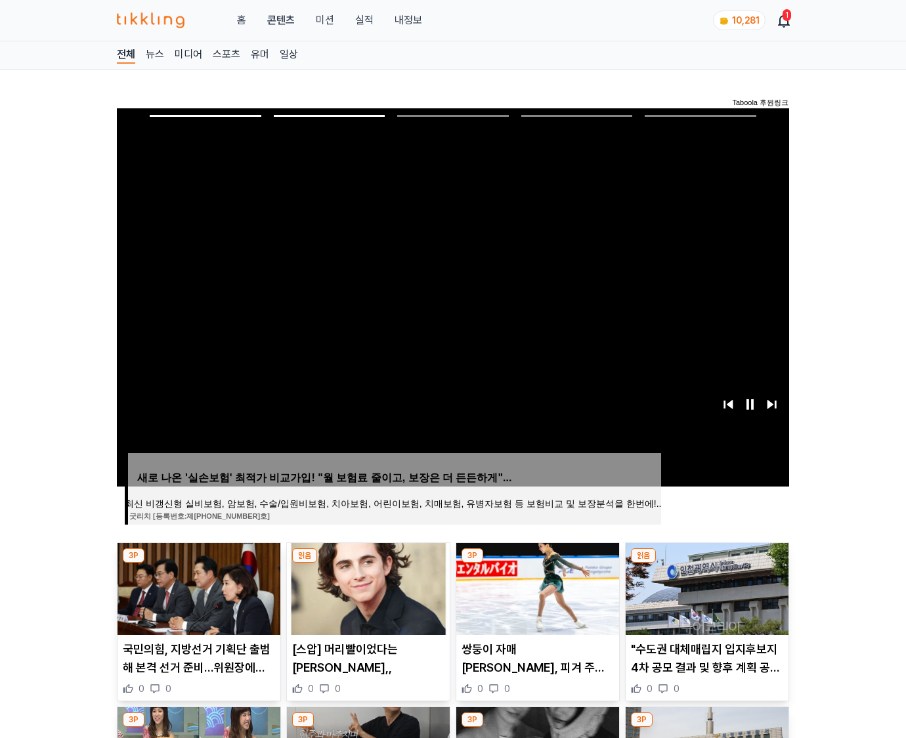
click at [705, 587] on img at bounding box center [707, 589] width 163 height 92
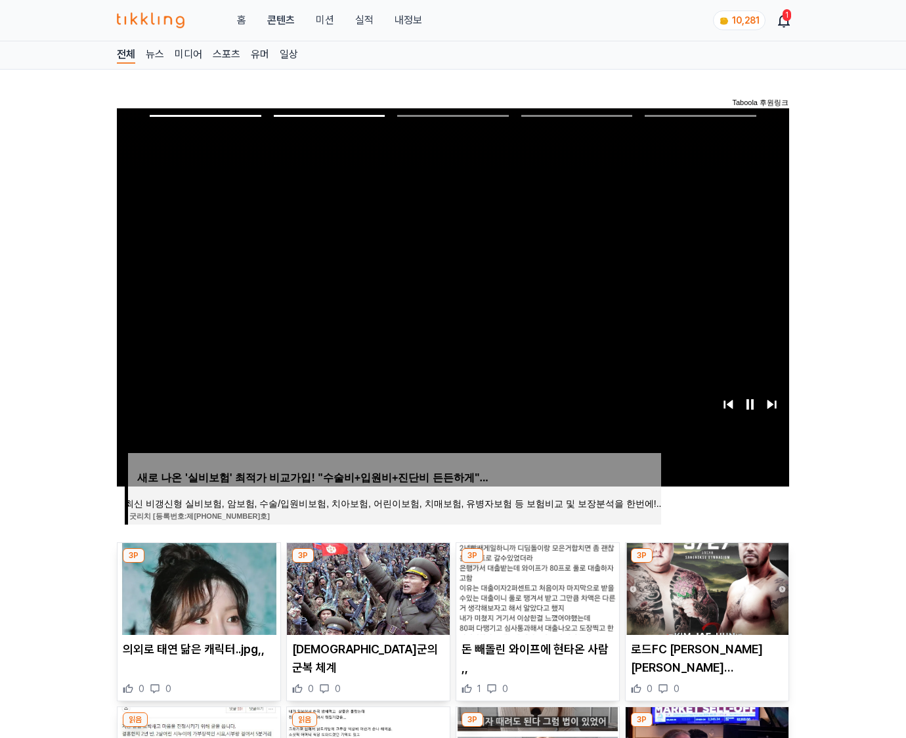
click at [705, 587] on img at bounding box center [707, 589] width 163 height 92
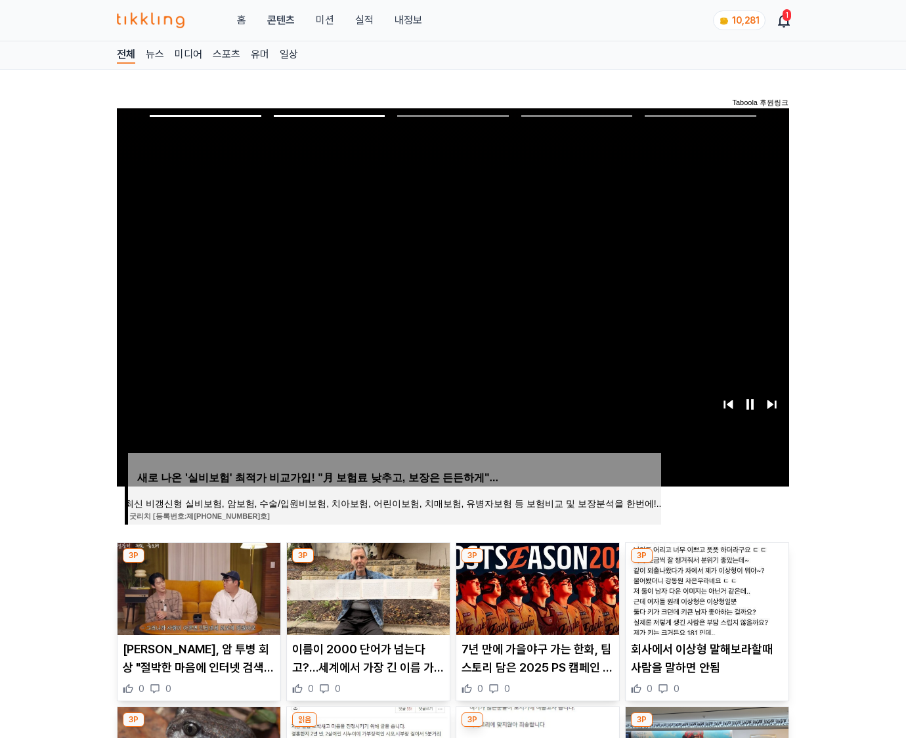
click at [705, 587] on img at bounding box center [707, 589] width 163 height 92
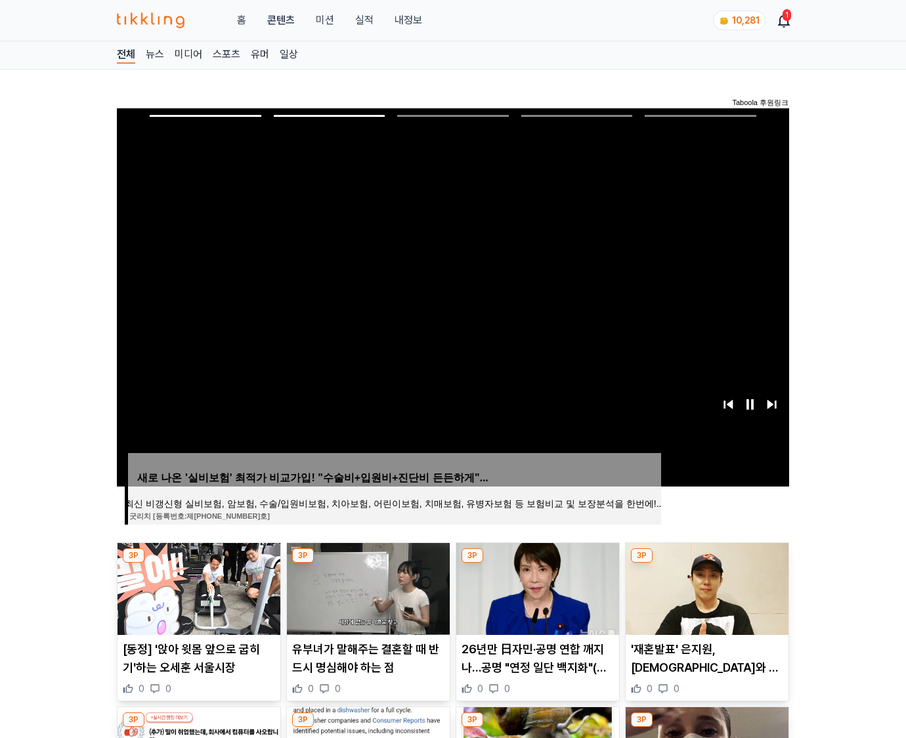
click at [705, 587] on img at bounding box center [707, 589] width 163 height 92
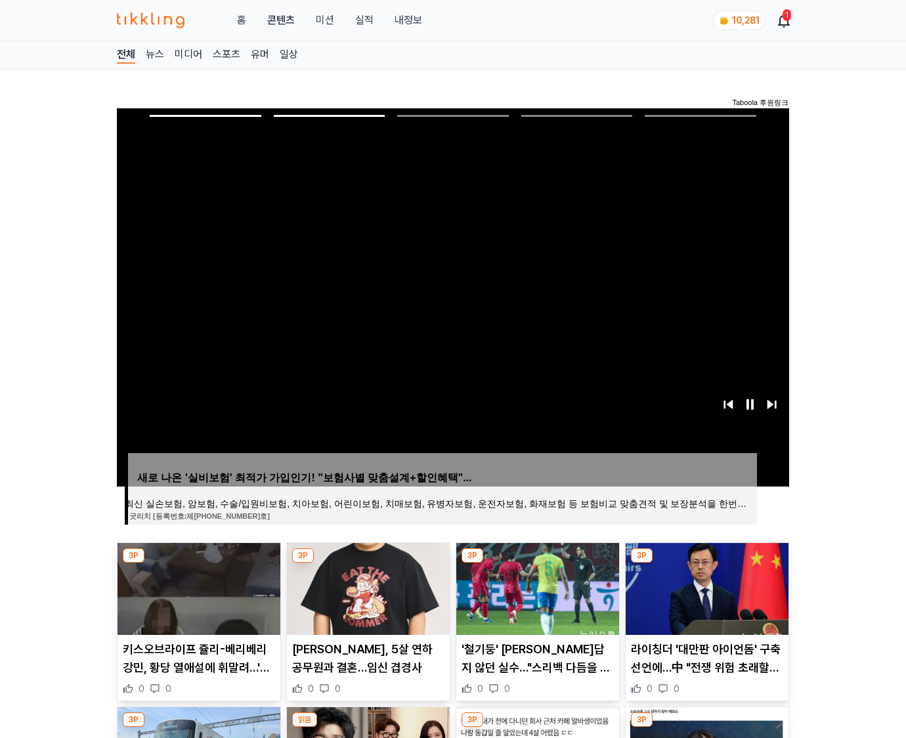
click at [705, 587] on img at bounding box center [707, 589] width 163 height 92
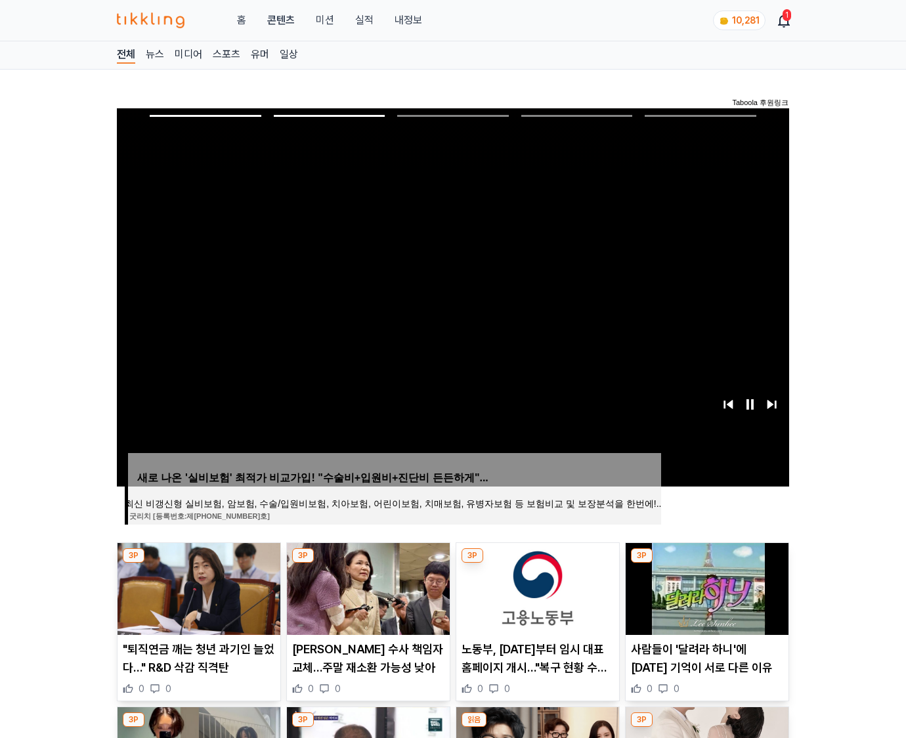
click at [705, 587] on img at bounding box center [707, 589] width 163 height 92
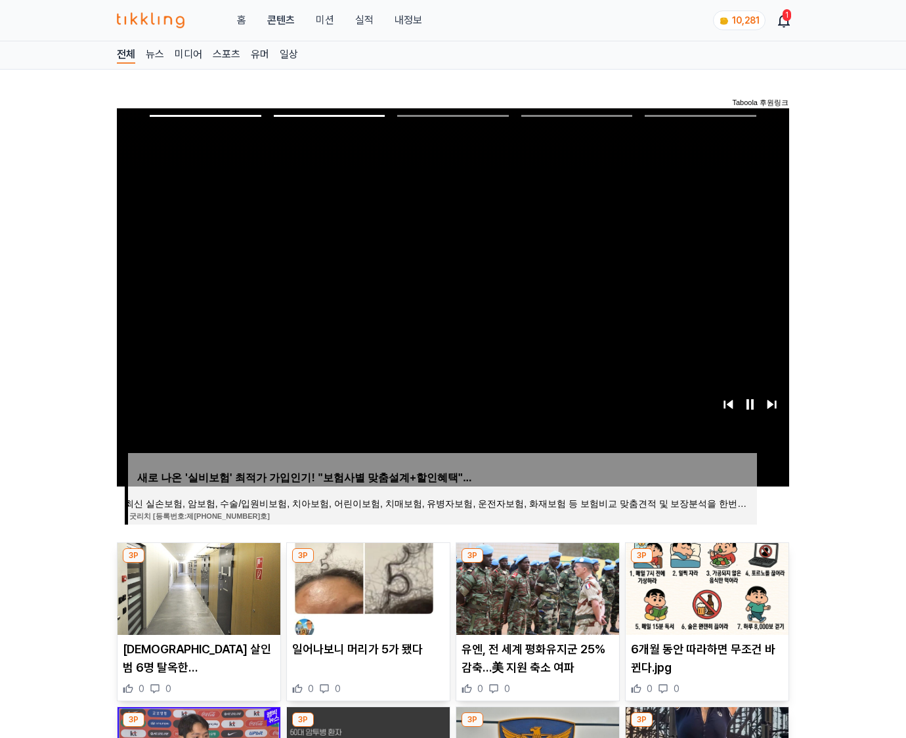
click at [705, 587] on img at bounding box center [707, 589] width 163 height 92
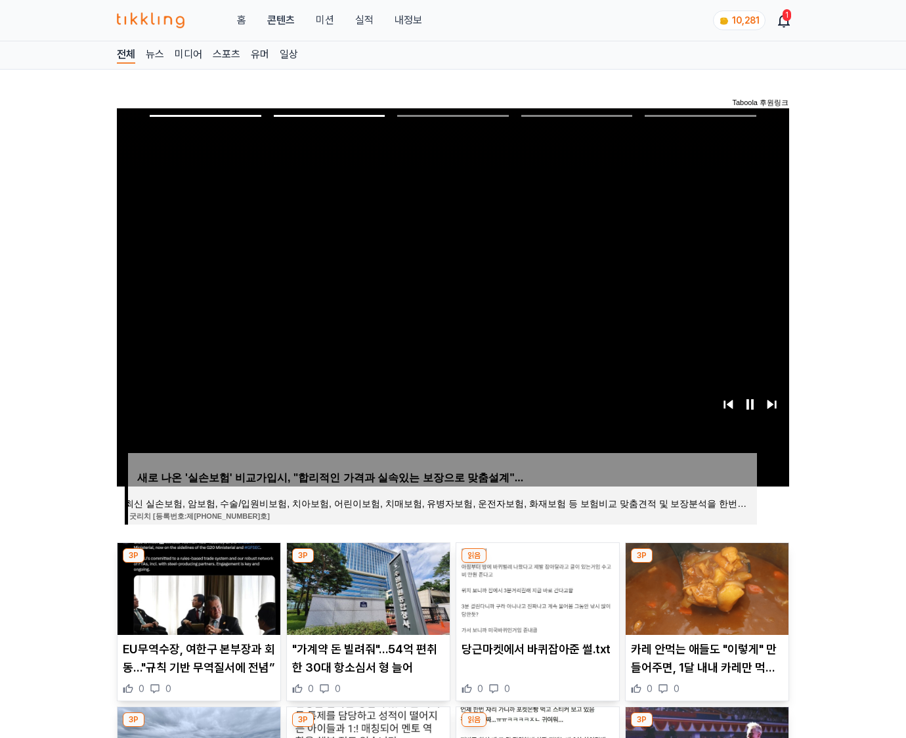
click at [705, 587] on img at bounding box center [707, 589] width 163 height 92
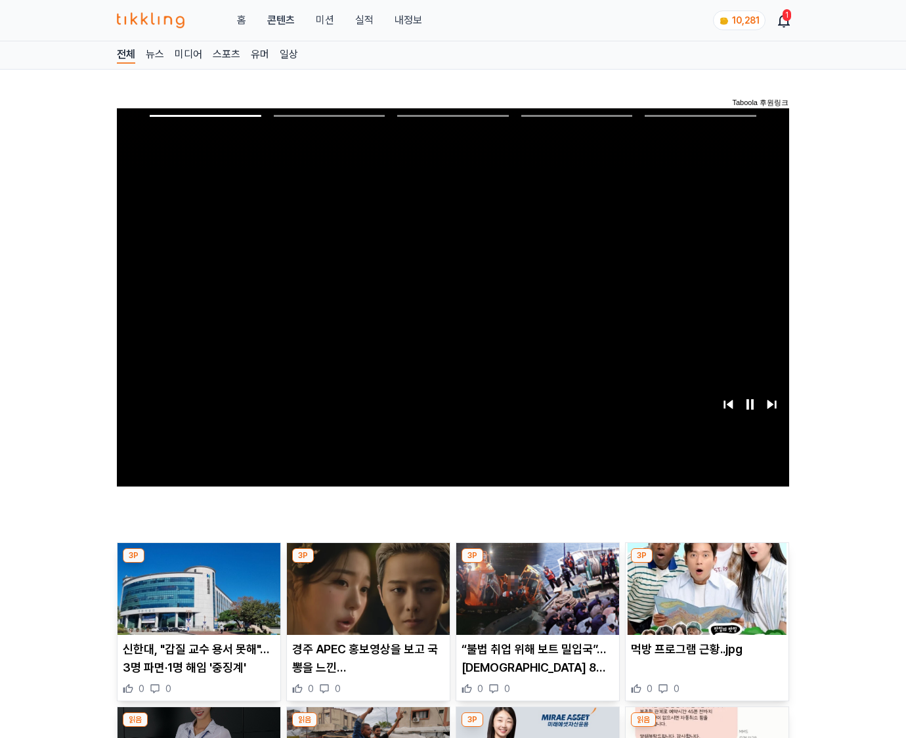
click at [705, 587] on img at bounding box center [707, 589] width 163 height 92
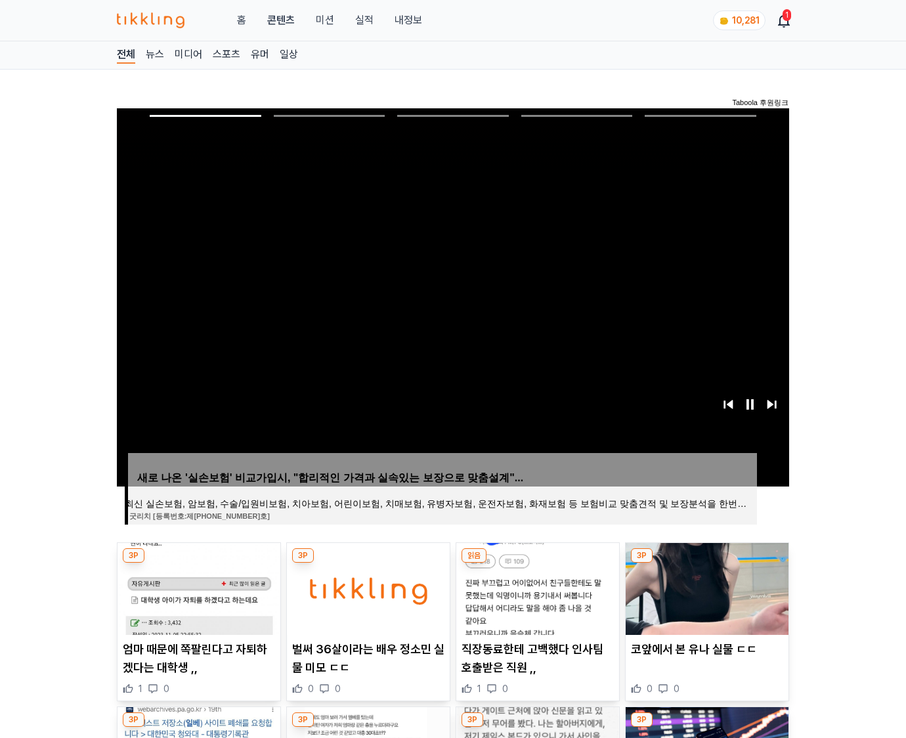
click at [705, 587] on img at bounding box center [707, 589] width 163 height 92
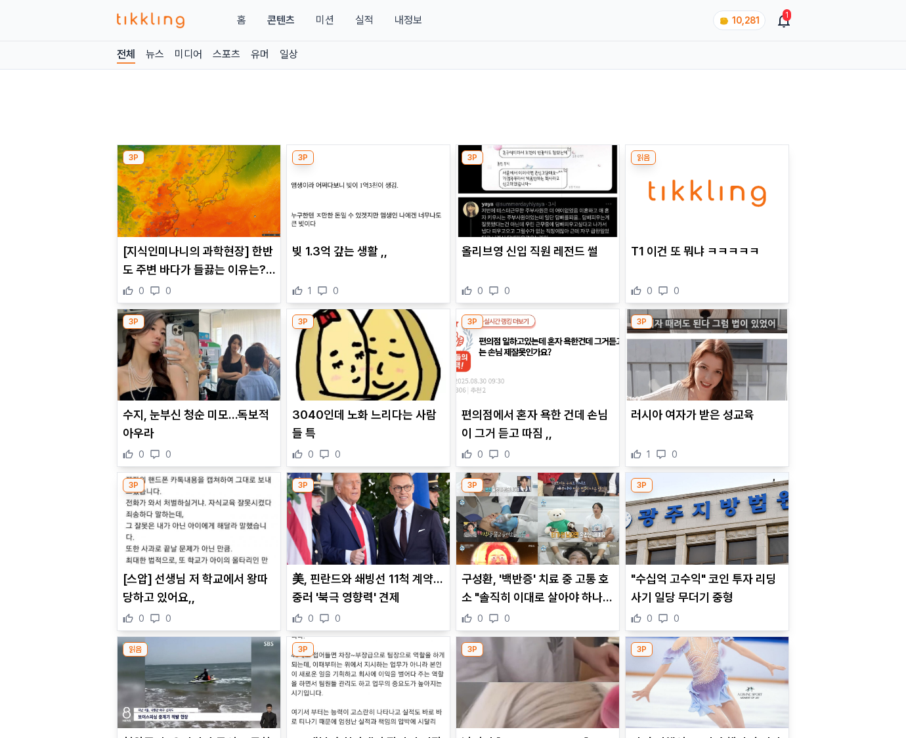
click at [705, 237] on img at bounding box center [707, 191] width 163 height 92
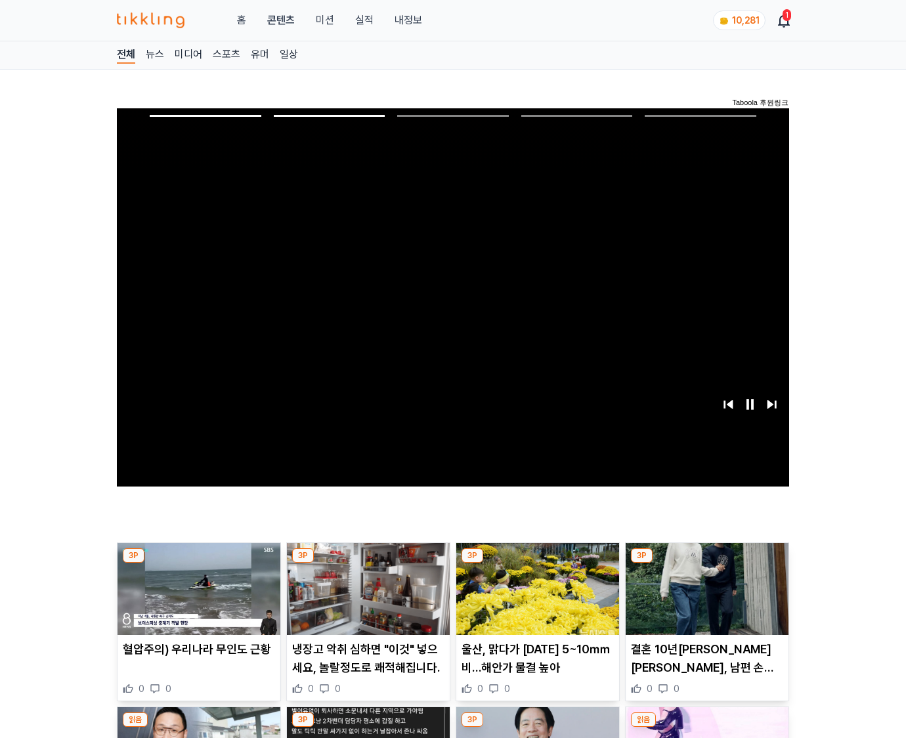
click at [705, 587] on img at bounding box center [707, 589] width 163 height 92
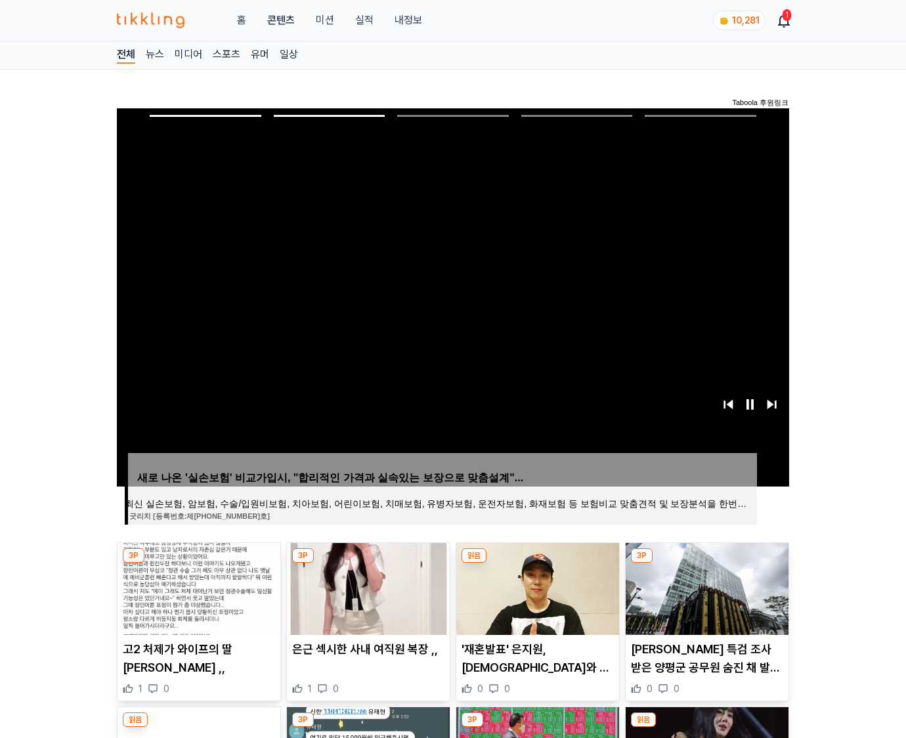
click at [705, 587] on img at bounding box center [707, 589] width 163 height 92
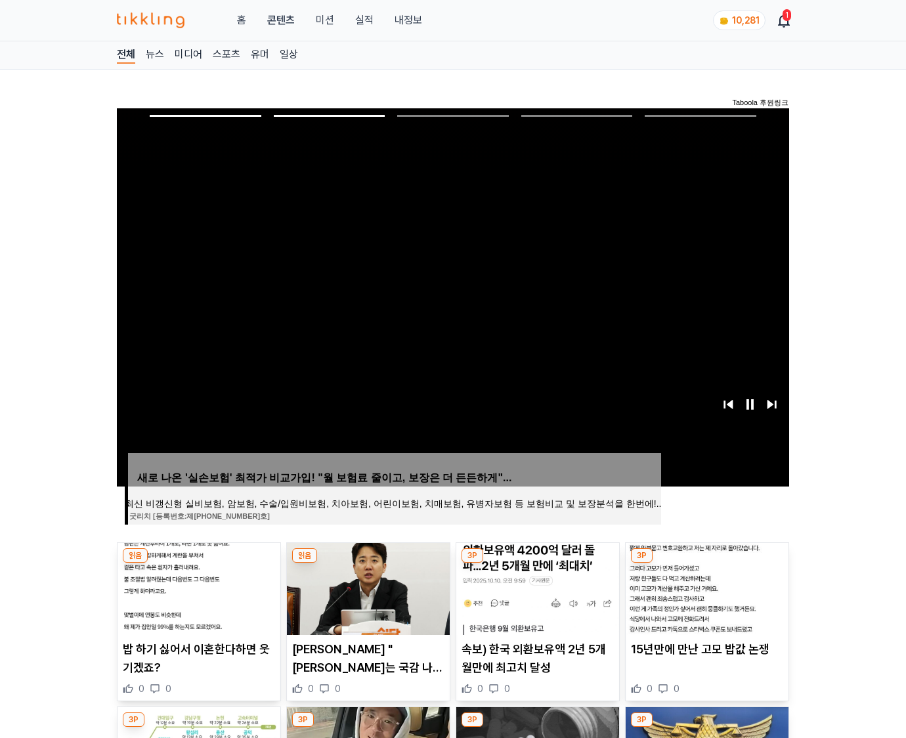
click at [705, 587] on img at bounding box center [707, 589] width 163 height 92
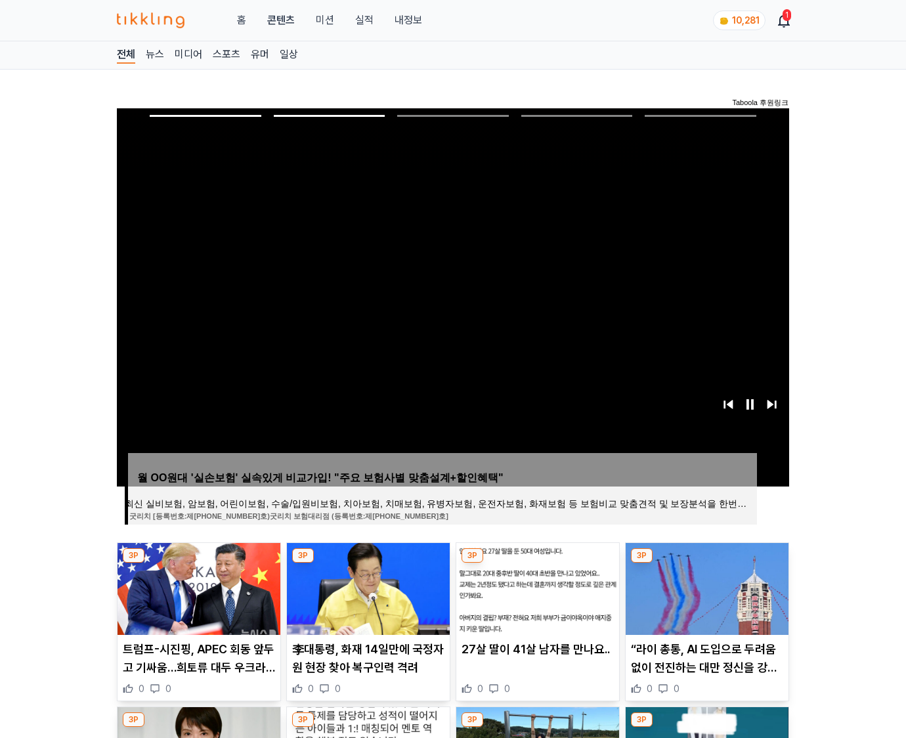
click at [705, 587] on img at bounding box center [707, 589] width 163 height 92
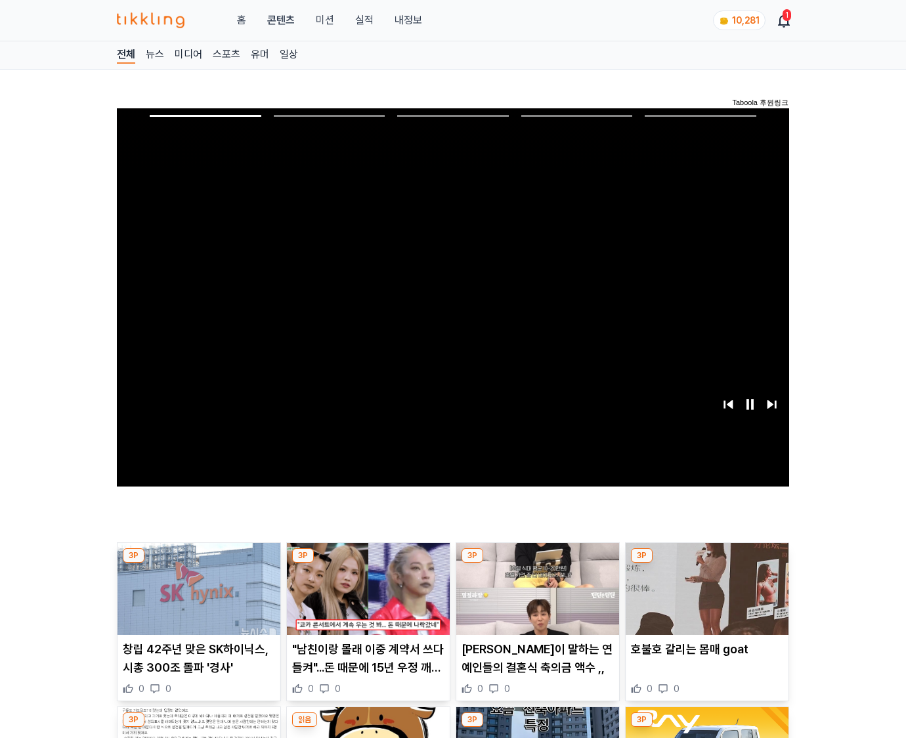
click at [705, 587] on img at bounding box center [707, 589] width 163 height 92
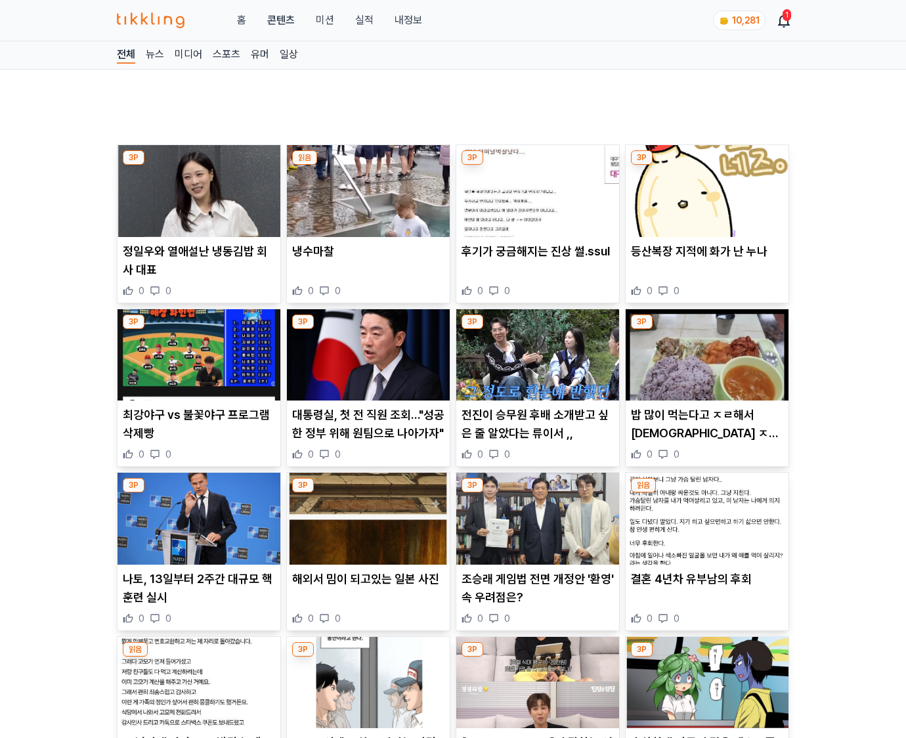
click at [705, 587] on p "결혼 4년차 유부남의 후회" at bounding box center [707, 579] width 152 height 18
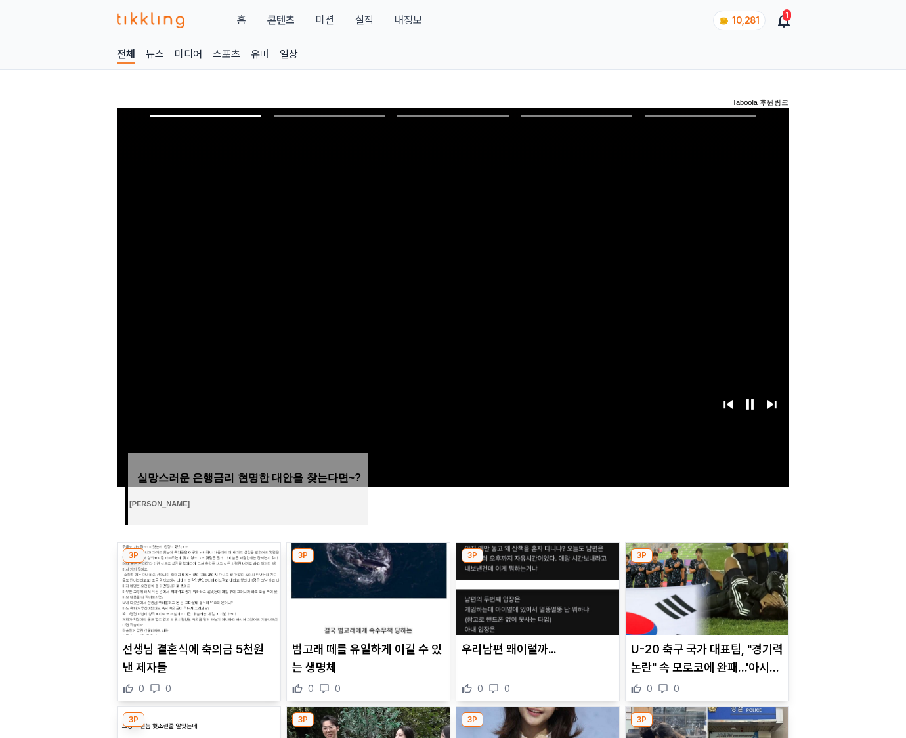
click at [705, 587] on img at bounding box center [707, 589] width 163 height 92
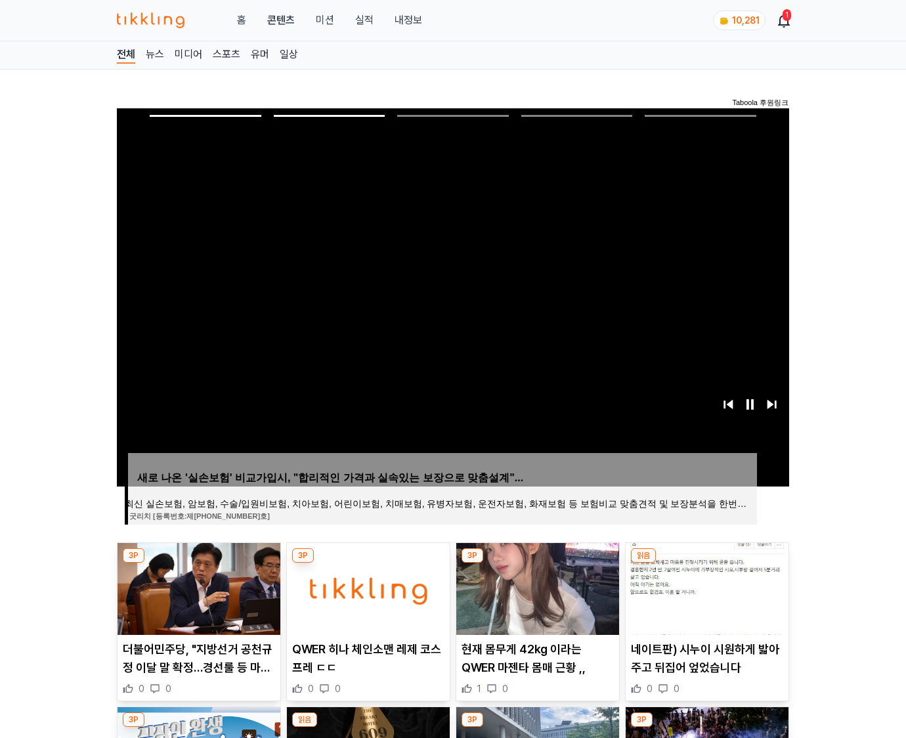
click at [705, 587] on img at bounding box center [707, 589] width 163 height 92
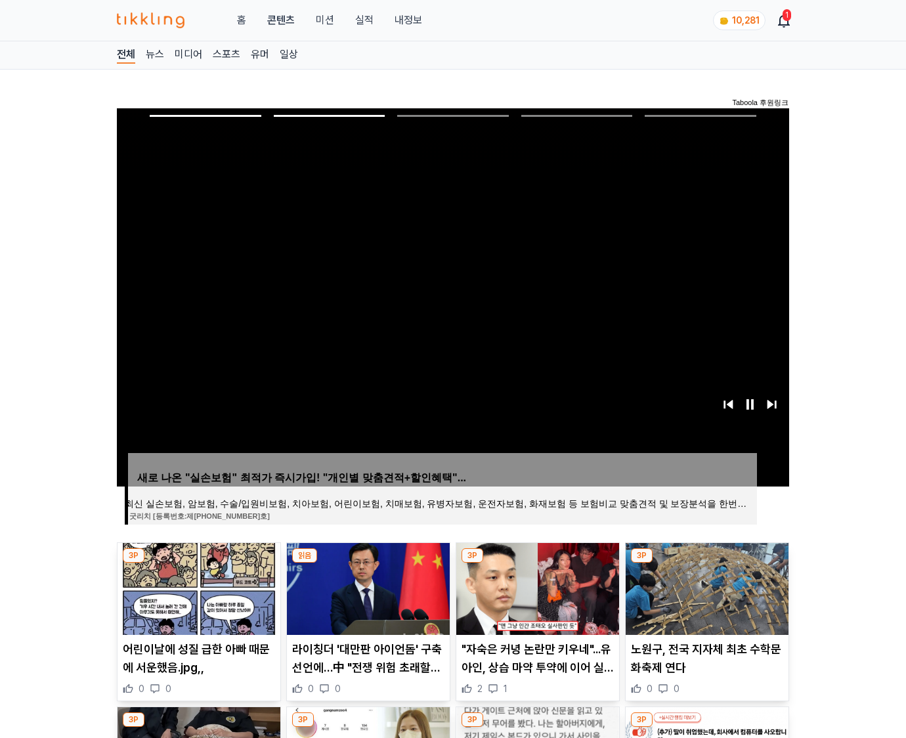
click at [705, 587] on img at bounding box center [707, 589] width 163 height 92
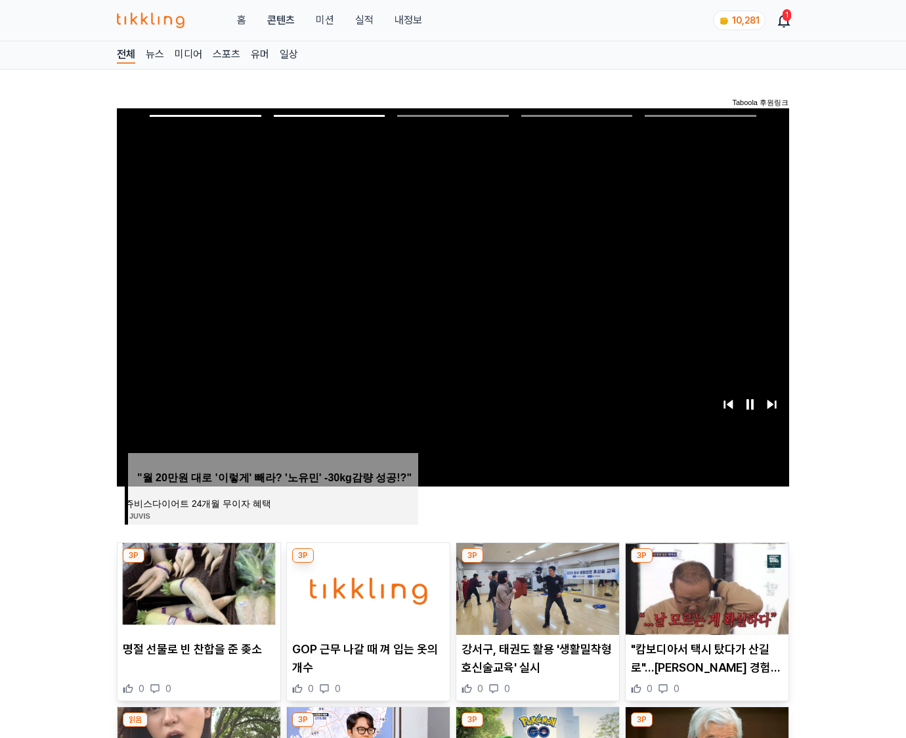
click at [705, 587] on img at bounding box center [707, 589] width 163 height 92
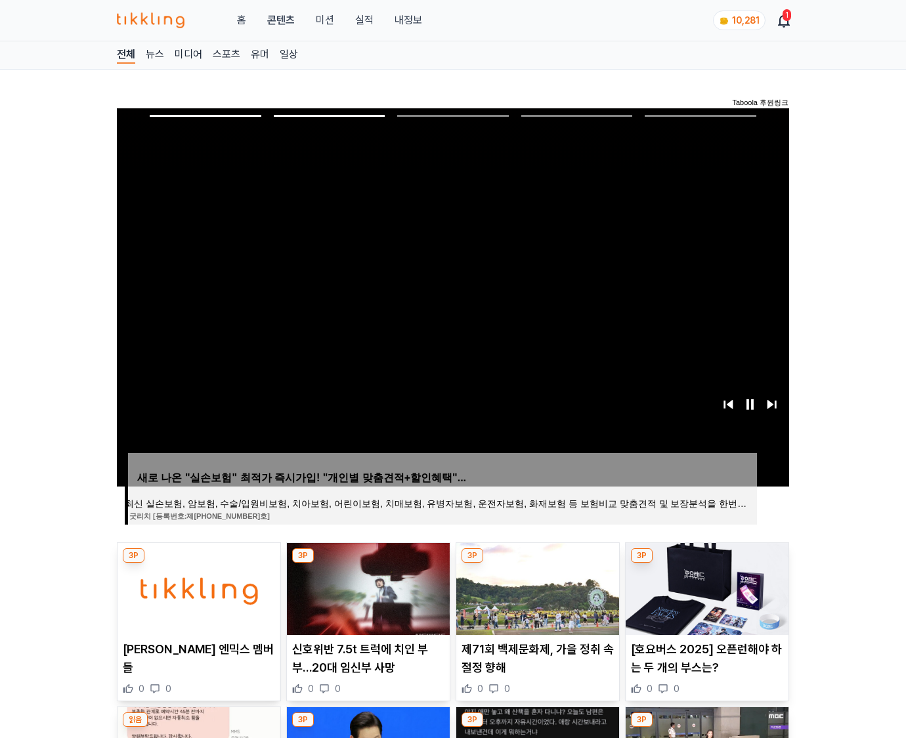
click at [705, 587] on img at bounding box center [707, 589] width 163 height 92
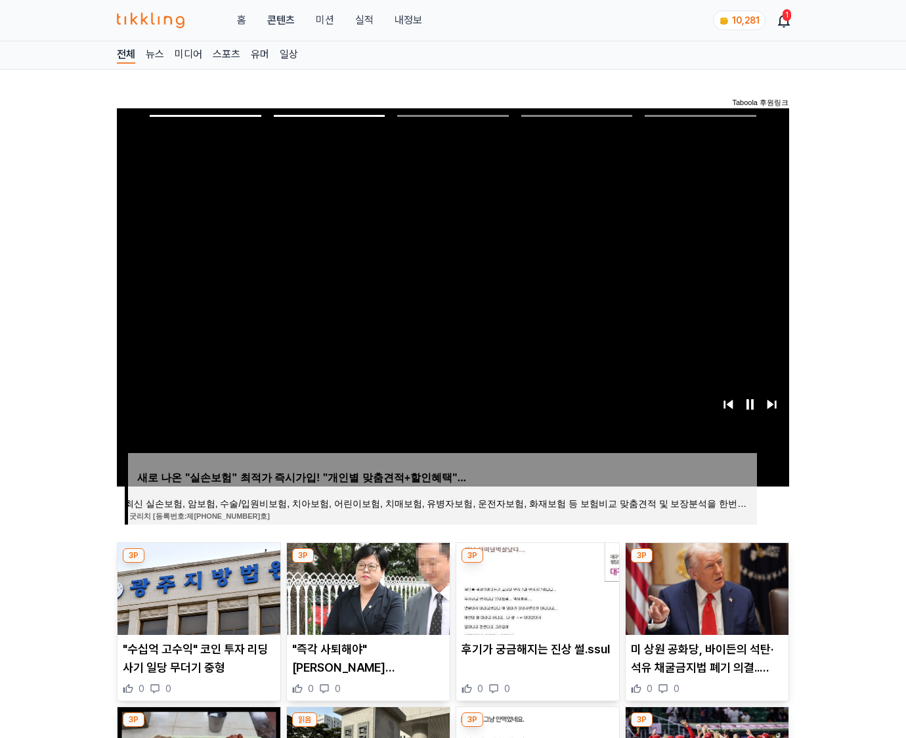
click at [705, 587] on img at bounding box center [707, 589] width 163 height 92
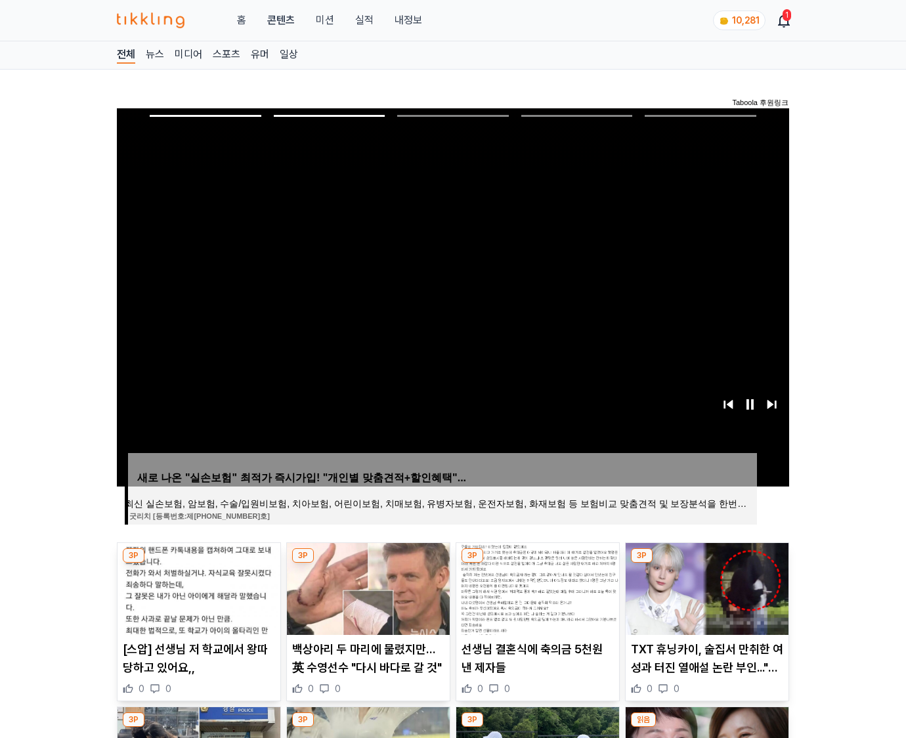
click at [705, 587] on img at bounding box center [707, 589] width 163 height 92
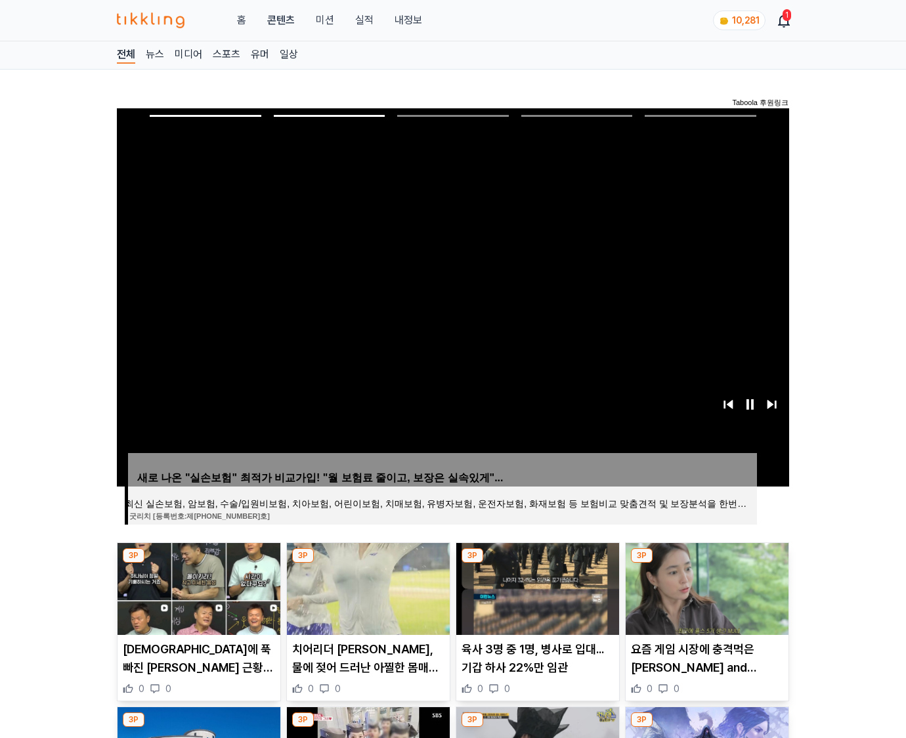
click at [705, 587] on img at bounding box center [707, 589] width 163 height 92
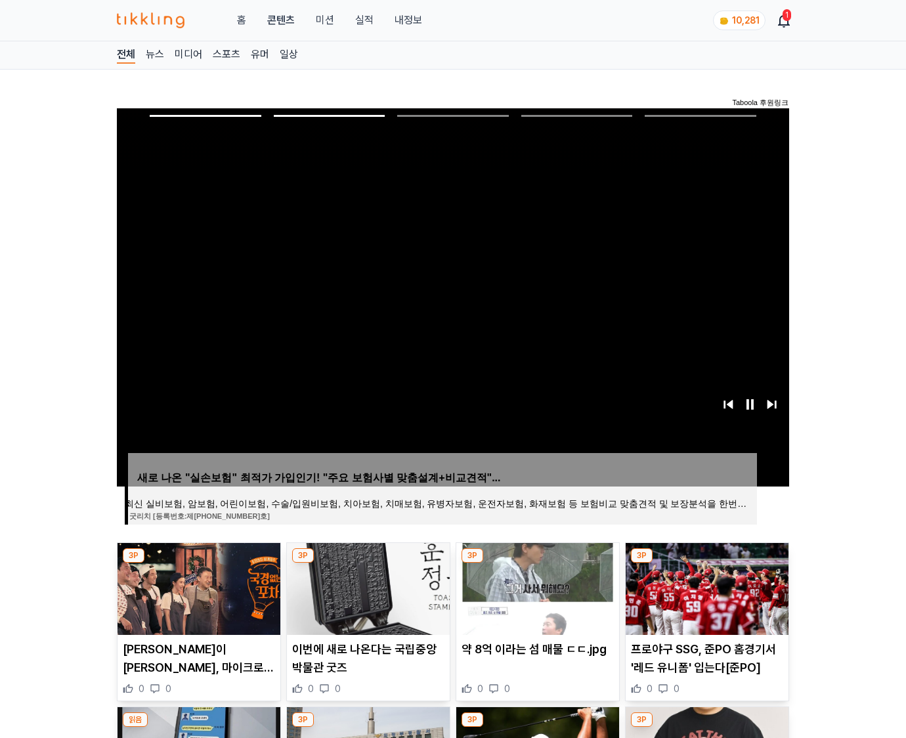
click at [705, 587] on img at bounding box center [707, 589] width 163 height 92
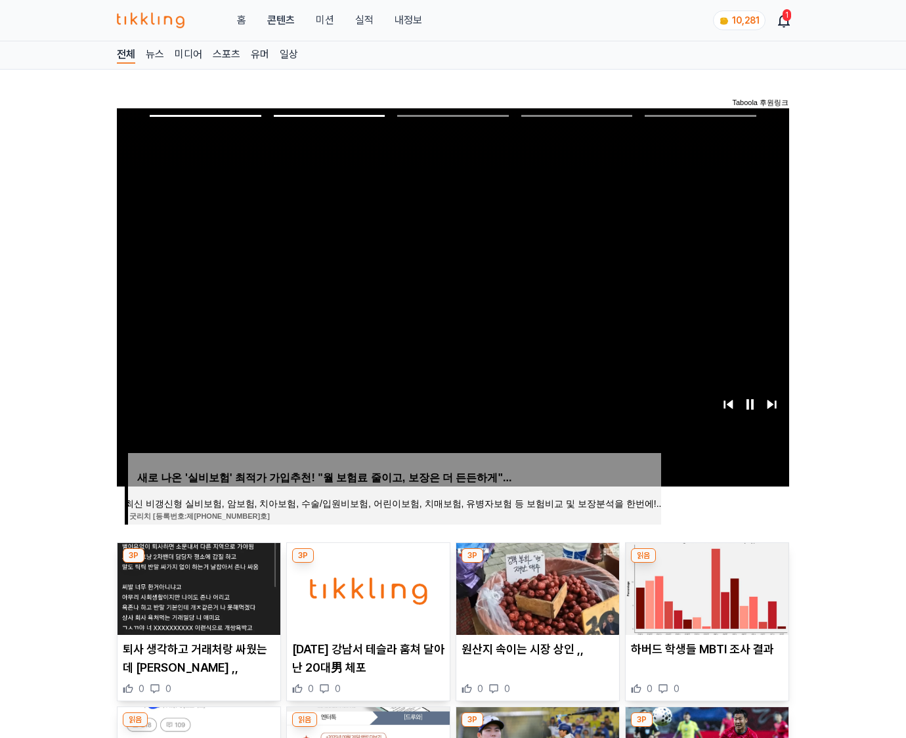
click at [705, 587] on img at bounding box center [707, 589] width 163 height 92
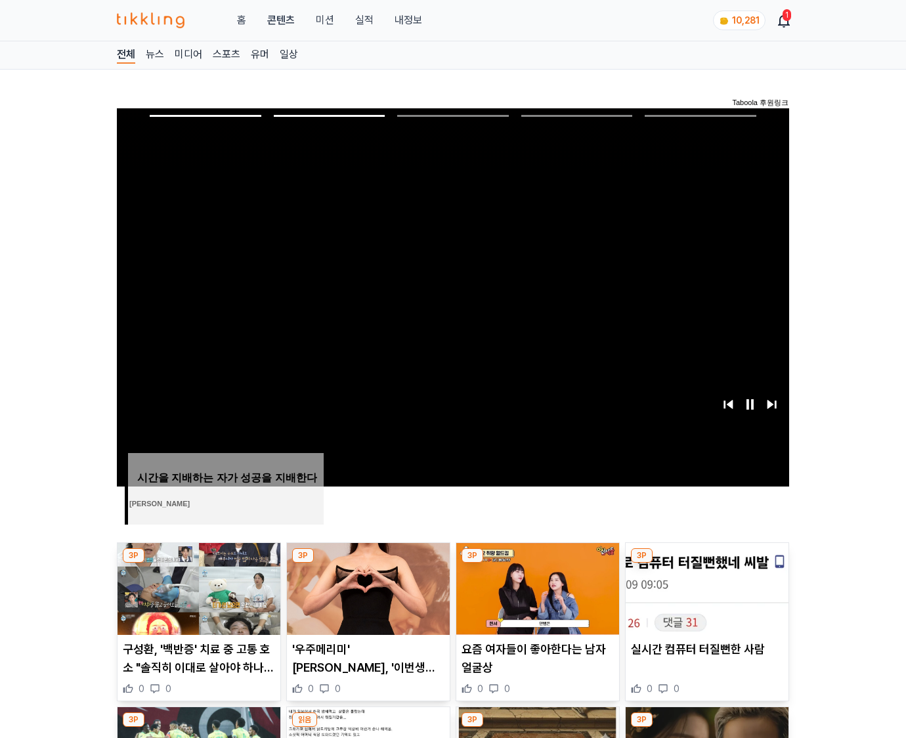
click at [705, 587] on img at bounding box center [707, 589] width 163 height 92
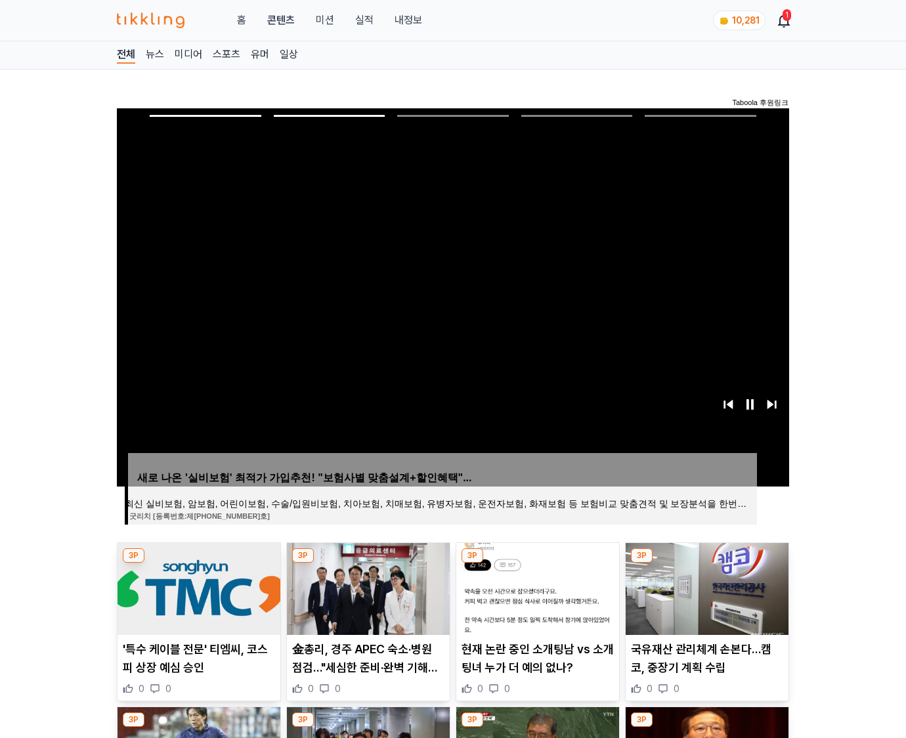
click at [705, 587] on img at bounding box center [707, 589] width 163 height 92
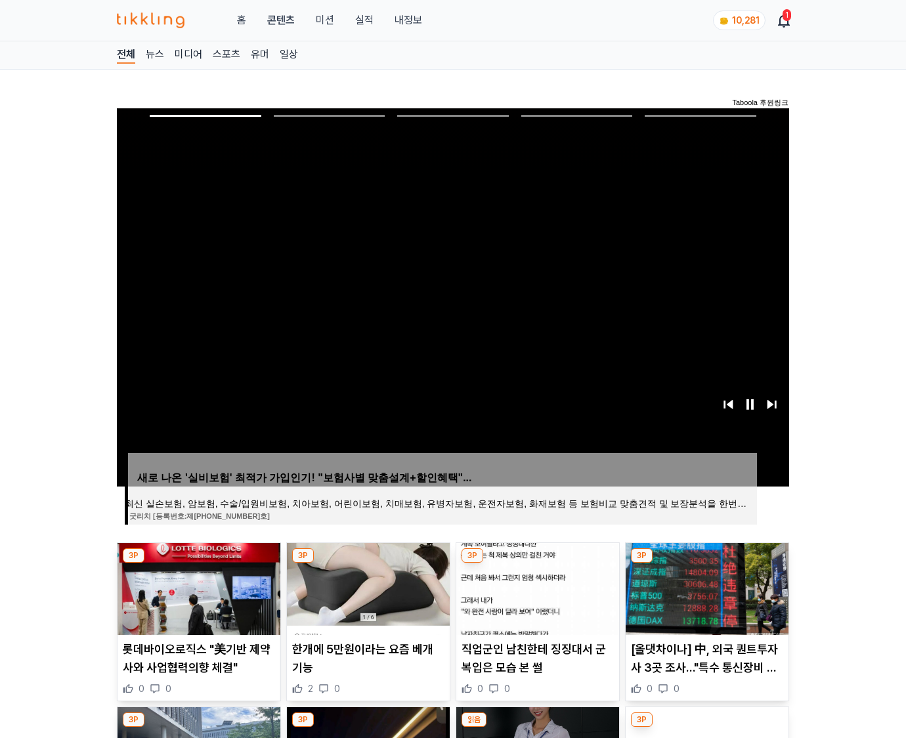
click at [705, 587] on img at bounding box center [707, 589] width 163 height 92
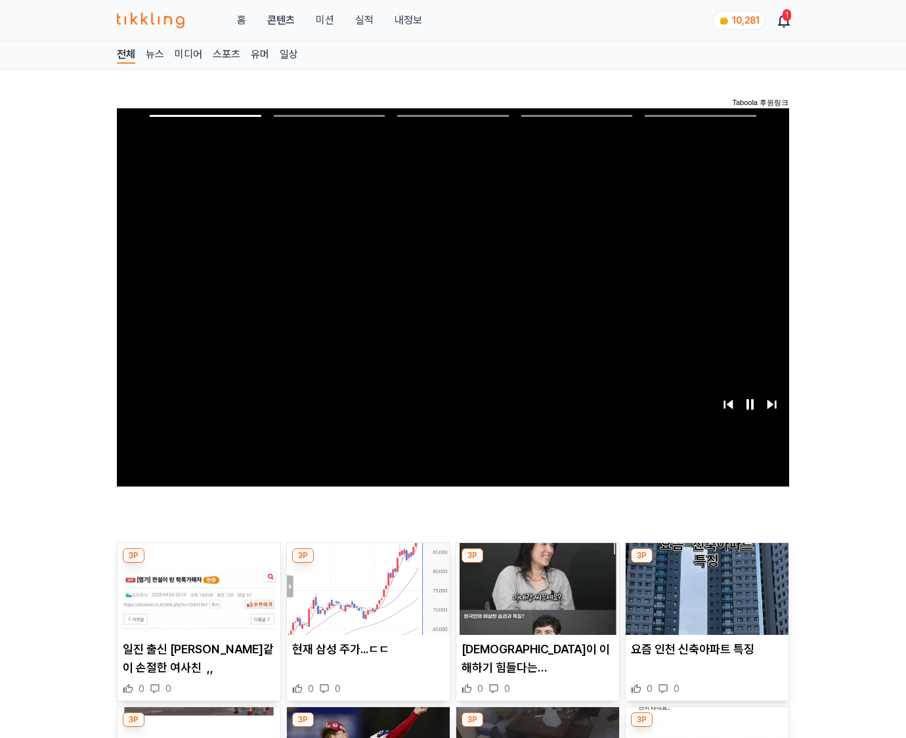
click at [705, 587] on img at bounding box center [707, 589] width 163 height 92
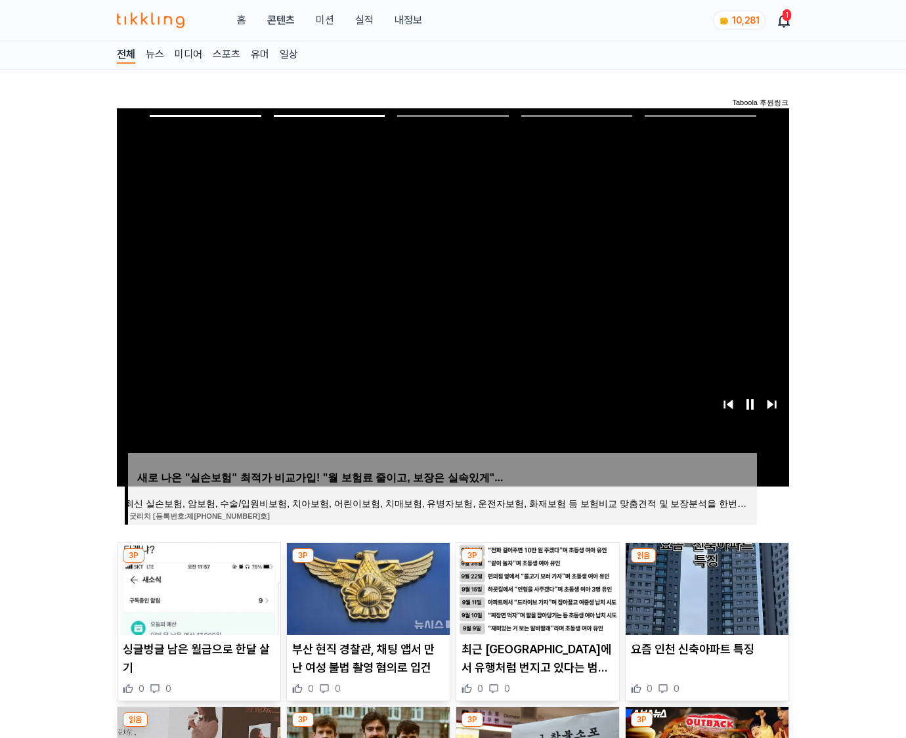
click at [705, 587] on img at bounding box center [707, 589] width 163 height 92
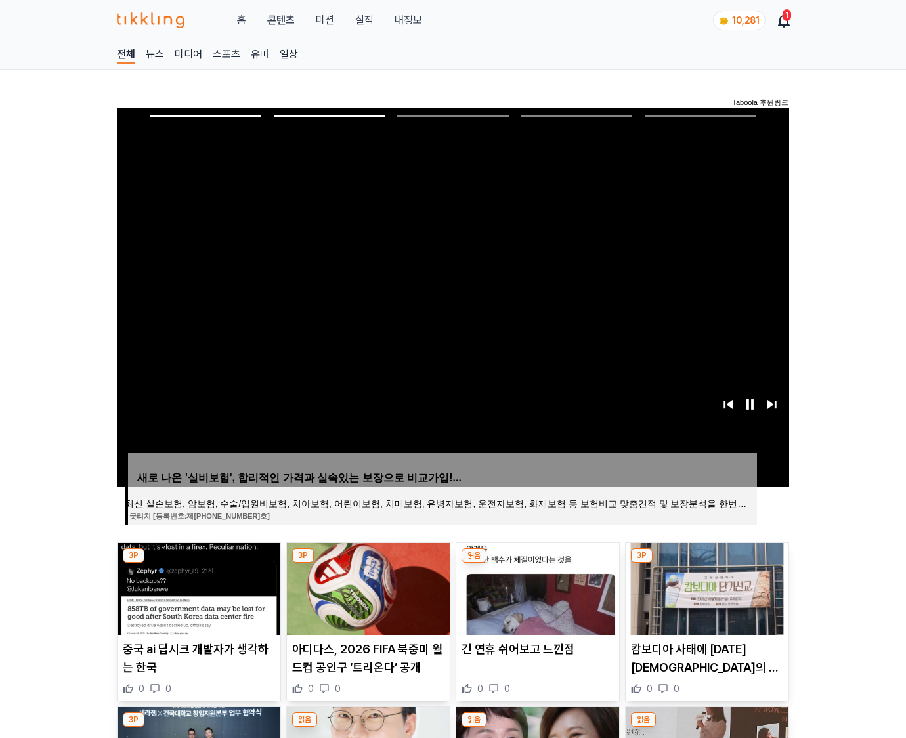
click at [705, 587] on img at bounding box center [707, 589] width 163 height 92
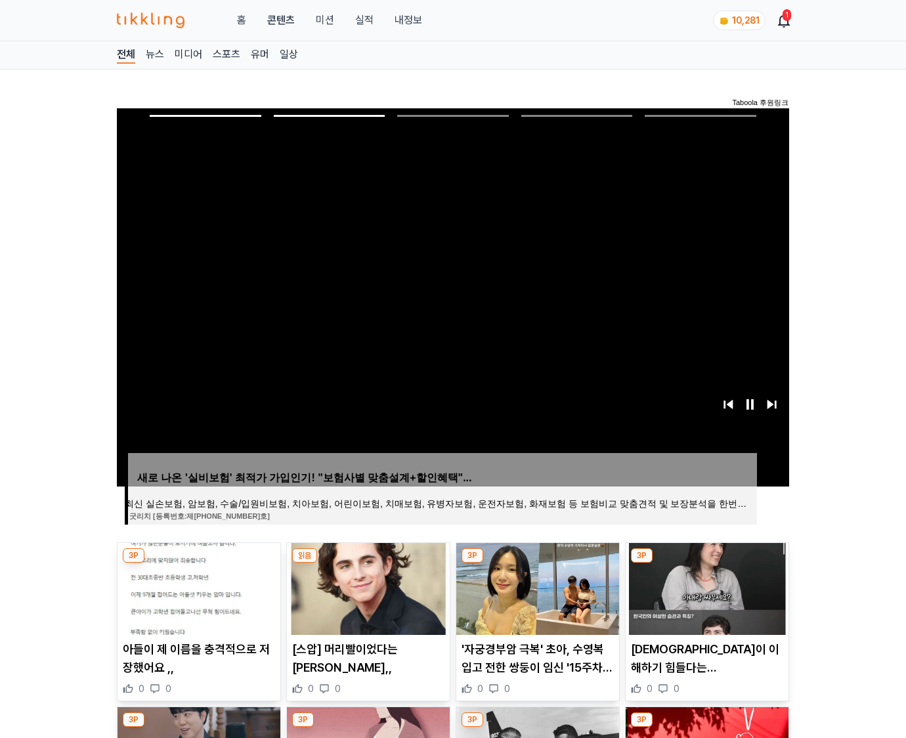
click at [705, 587] on img at bounding box center [707, 589] width 163 height 92
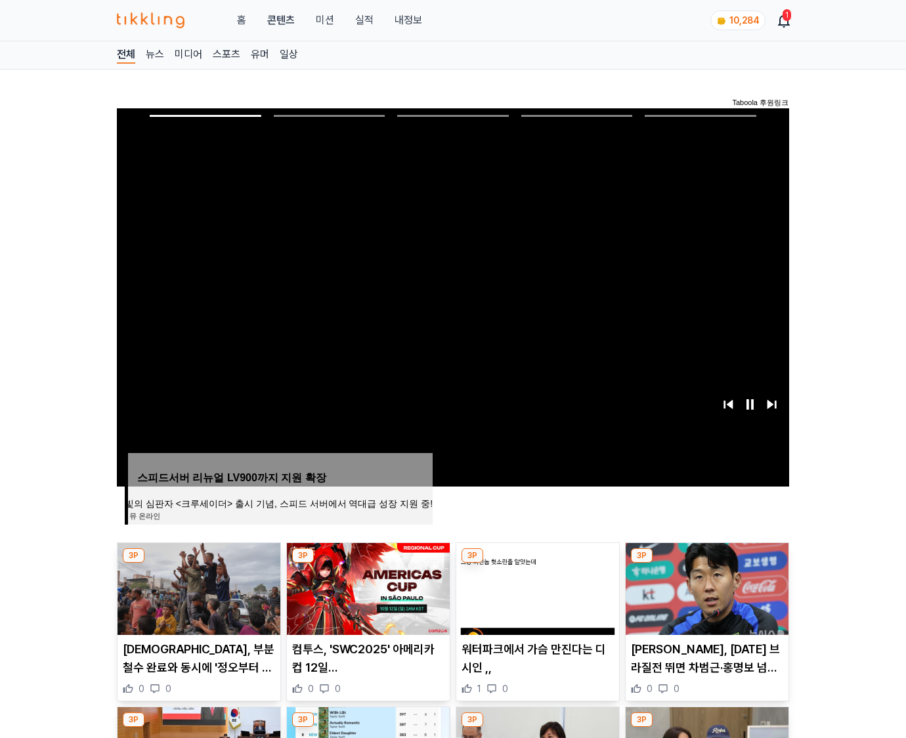
click at [705, 587] on img at bounding box center [707, 589] width 163 height 92
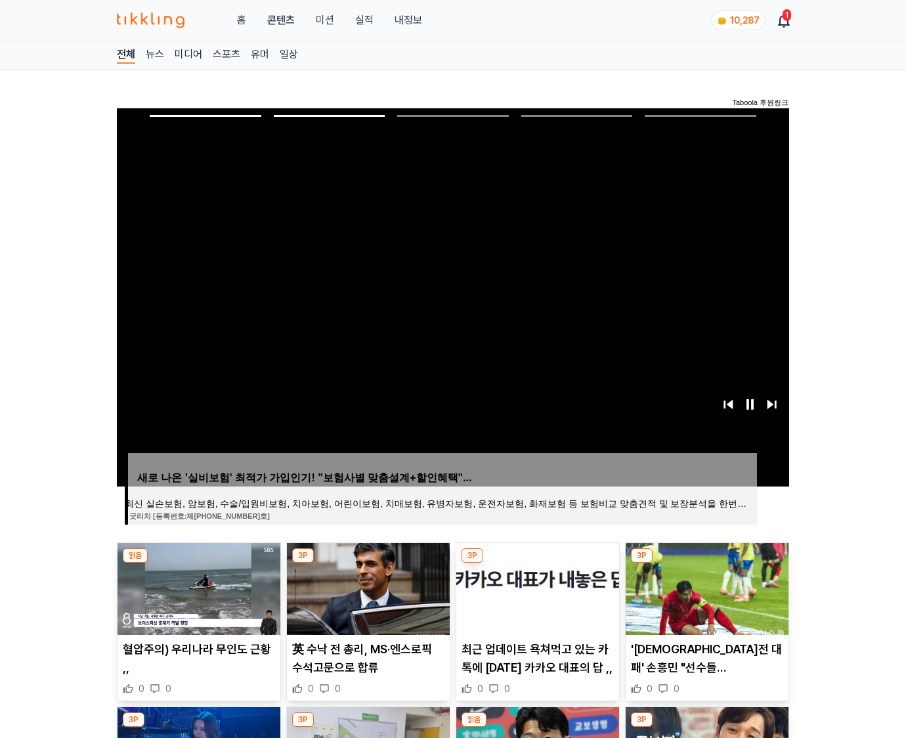
click at [705, 587] on img at bounding box center [707, 589] width 163 height 92
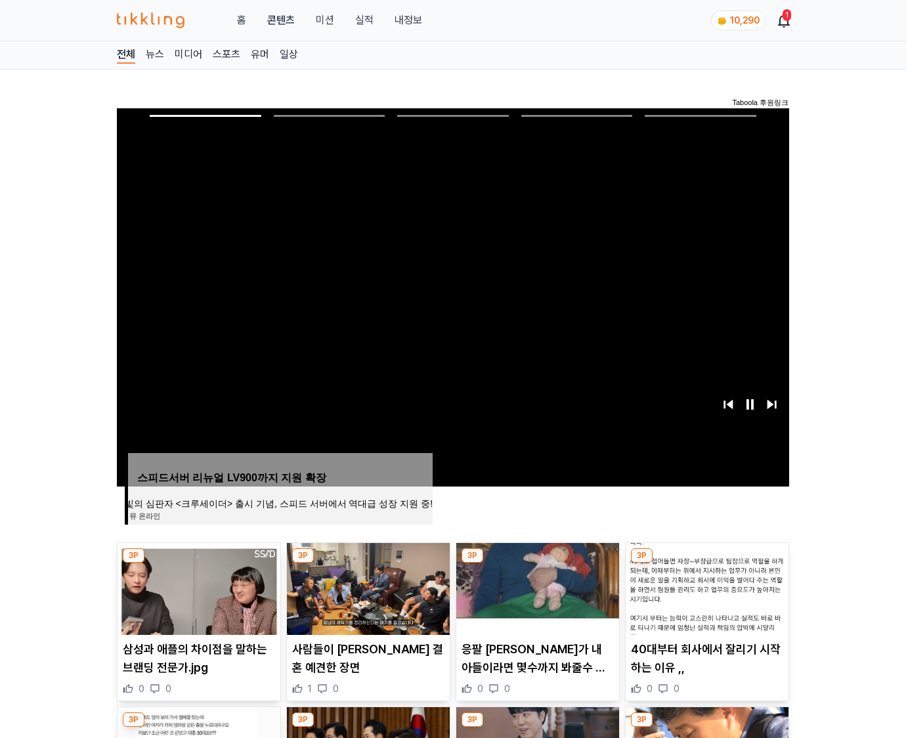
click at [705, 587] on img at bounding box center [707, 589] width 163 height 92
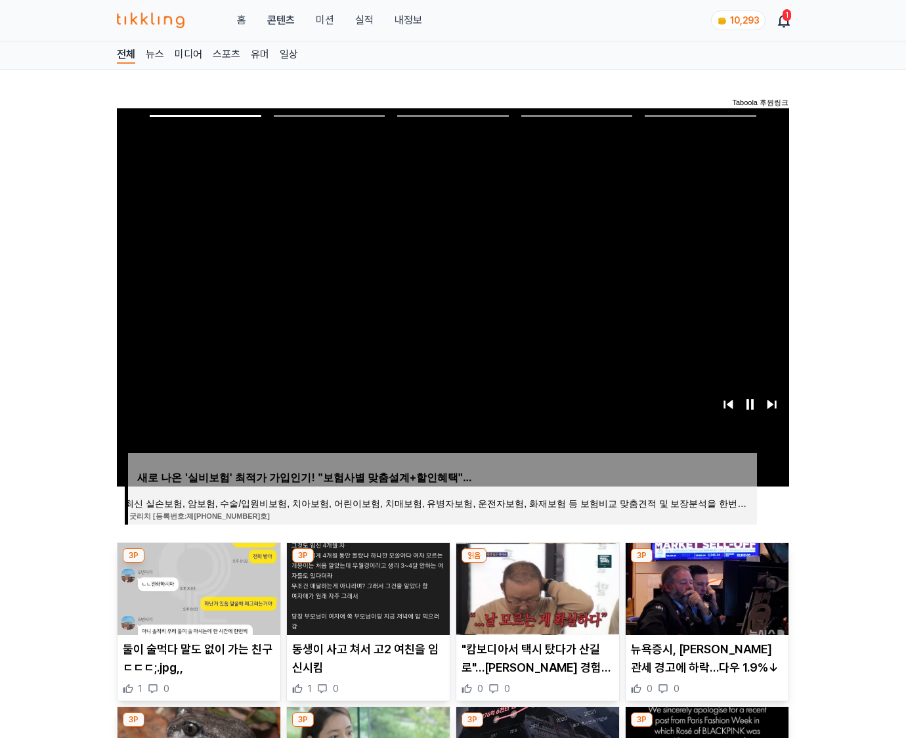
click at [705, 587] on img at bounding box center [707, 589] width 163 height 92
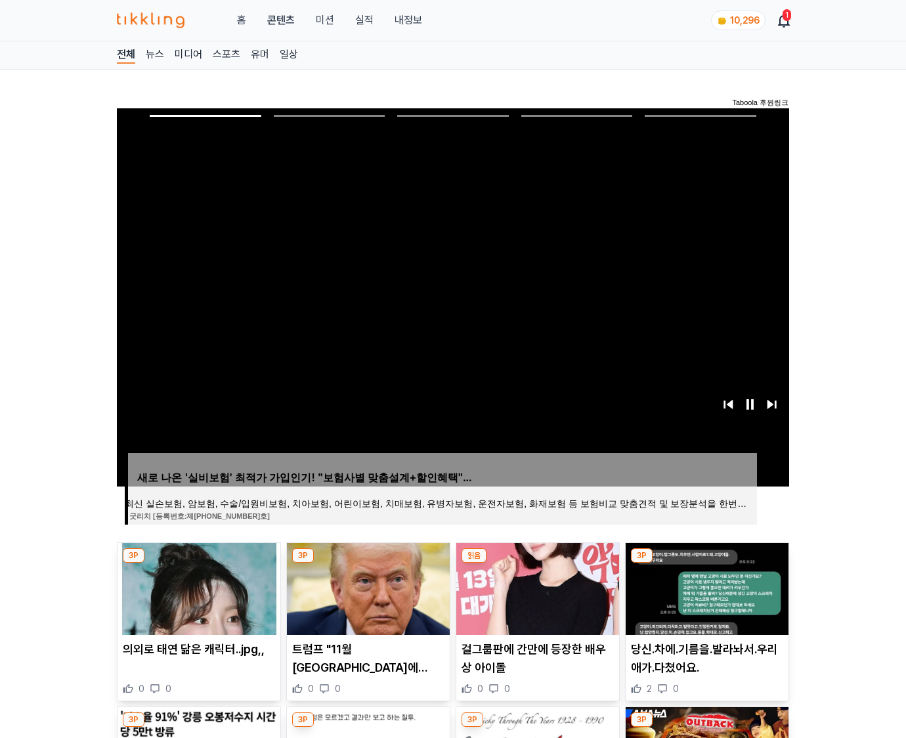
click at [705, 587] on img at bounding box center [707, 589] width 163 height 92
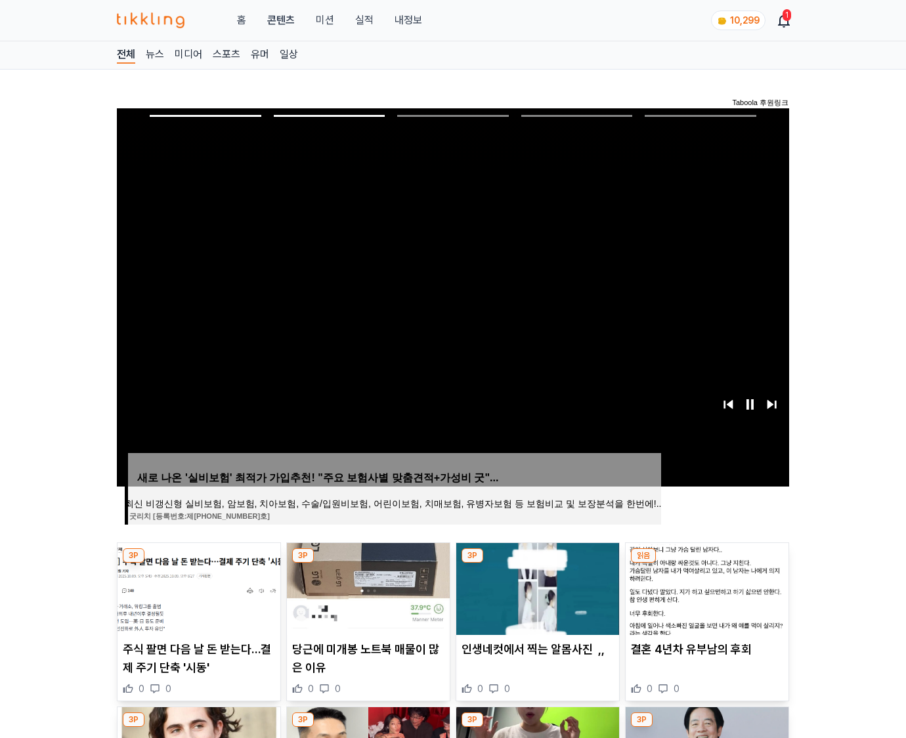
click at [705, 587] on img at bounding box center [707, 589] width 163 height 92
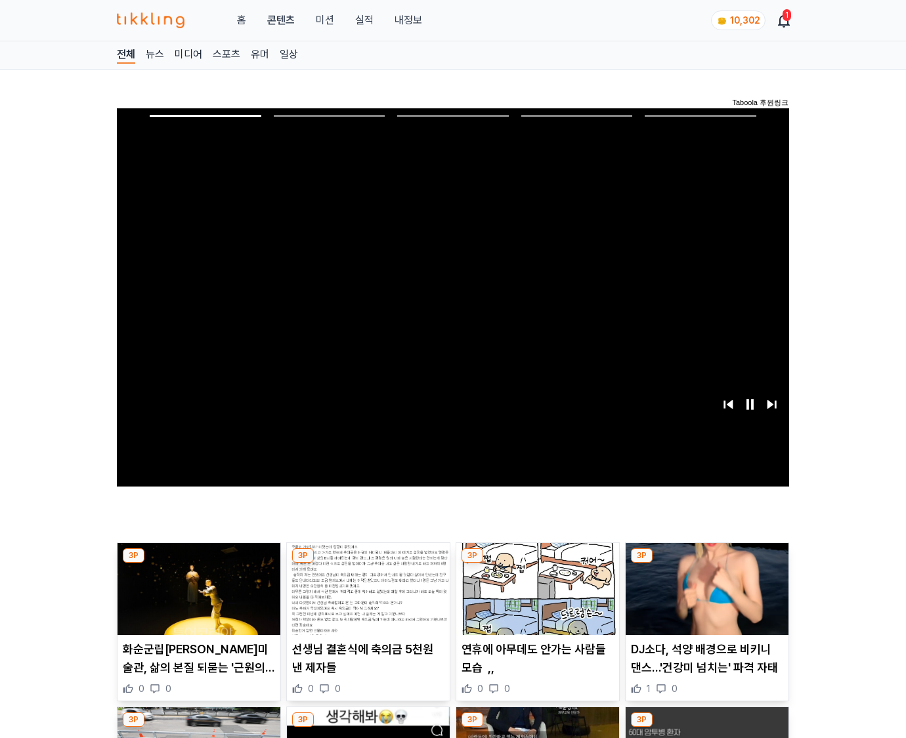
click at [705, 587] on img at bounding box center [707, 589] width 163 height 92
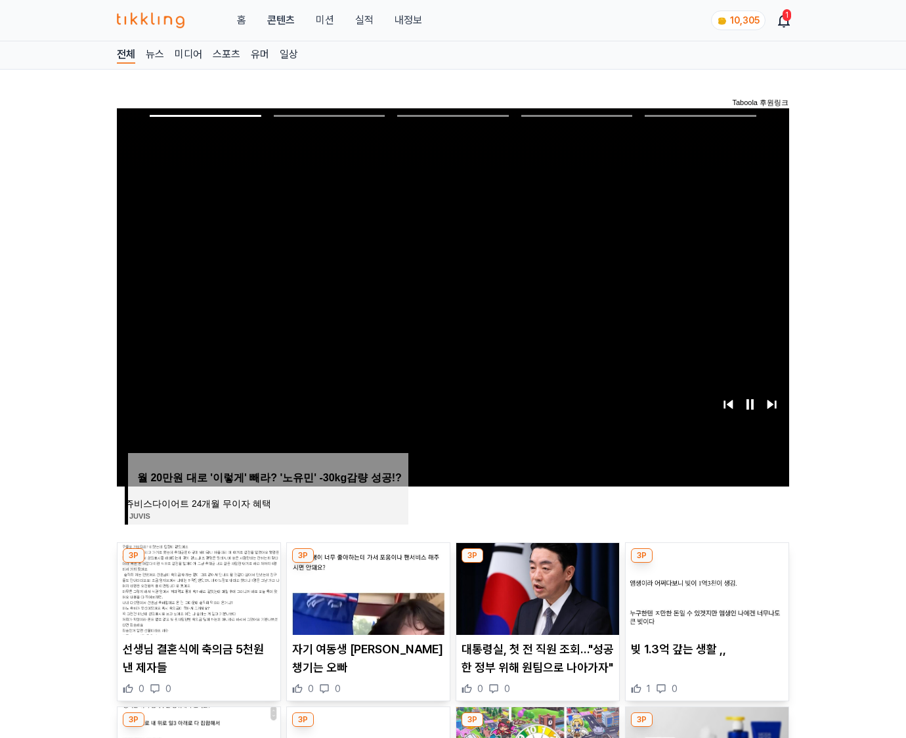
click at [705, 587] on img at bounding box center [707, 589] width 163 height 92
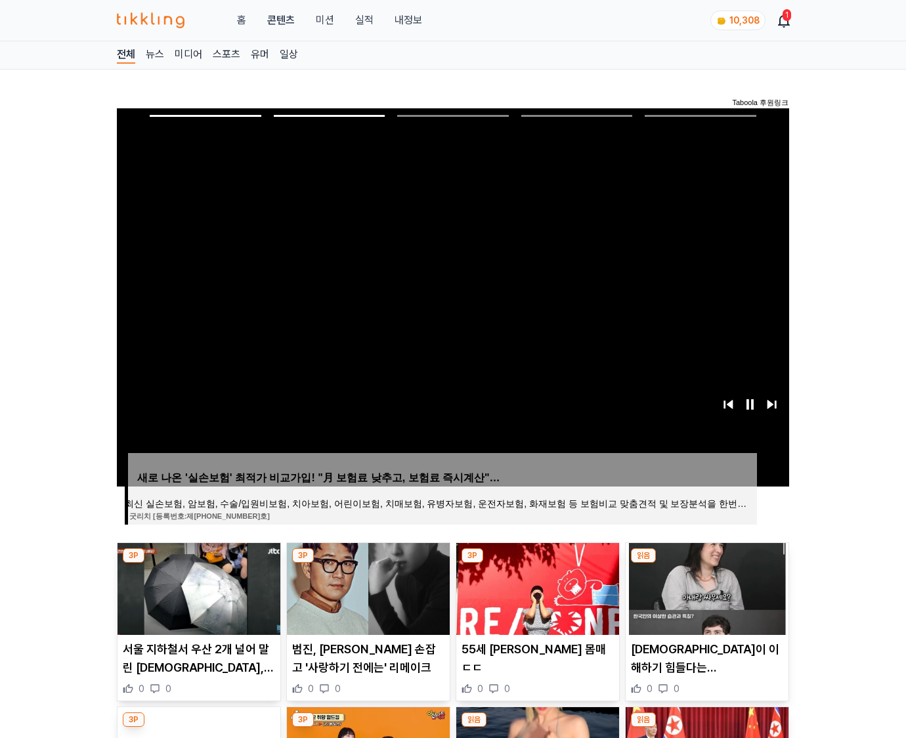
click at [705, 587] on img at bounding box center [707, 589] width 163 height 92
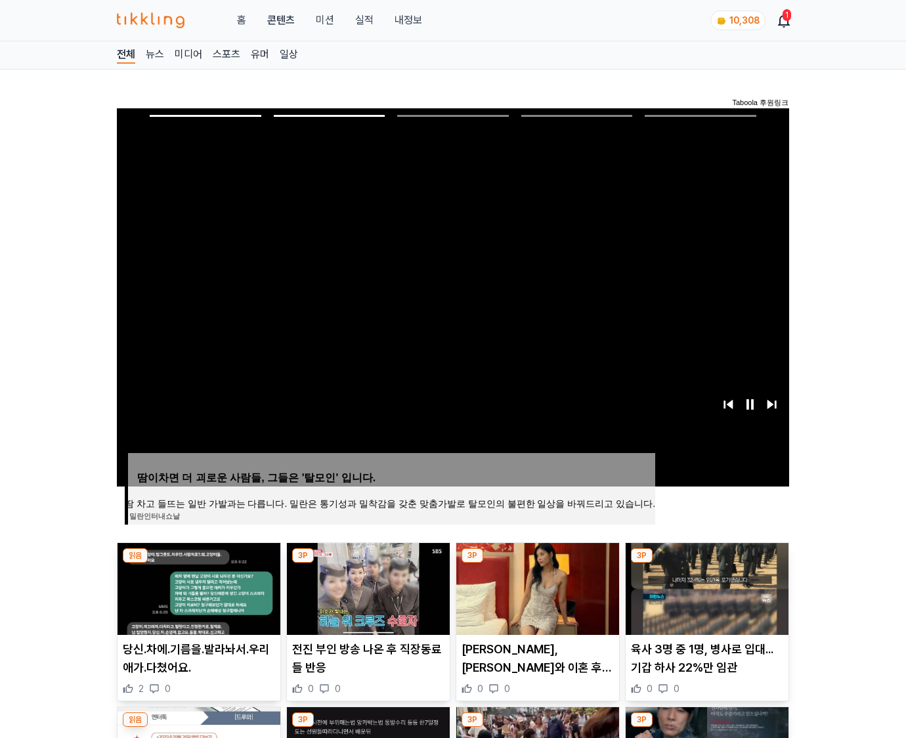
click at [705, 587] on img at bounding box center [707, 589] width 163 height 92
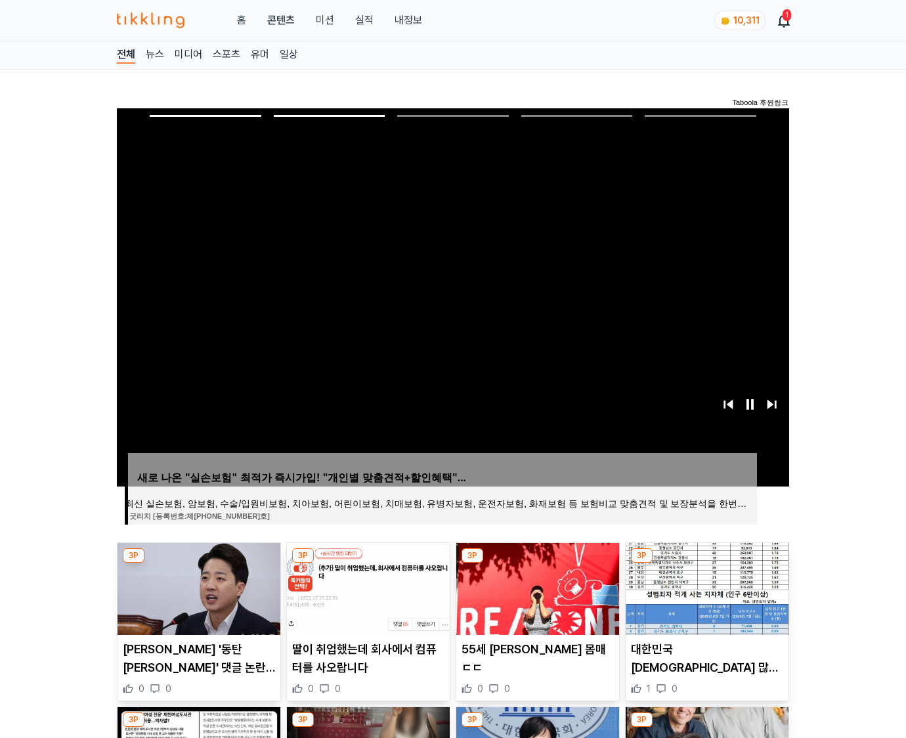
click at [705, 587] on img at bounding box center [707, 589] width 163 height 92
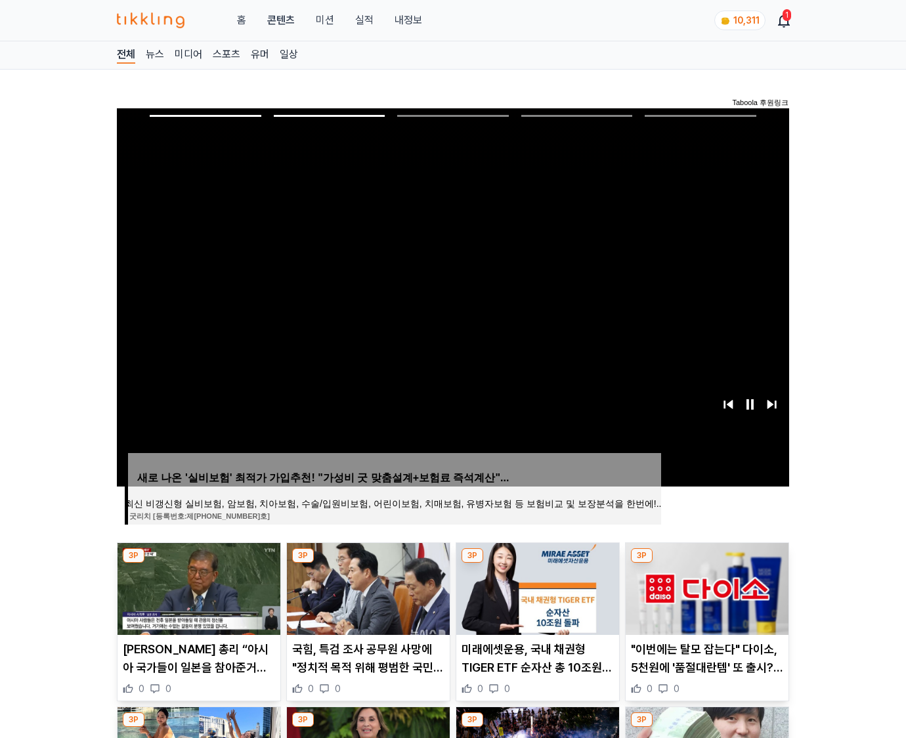
click at [705, 587] on img at bounding box center [707, 589] width 163 height 92
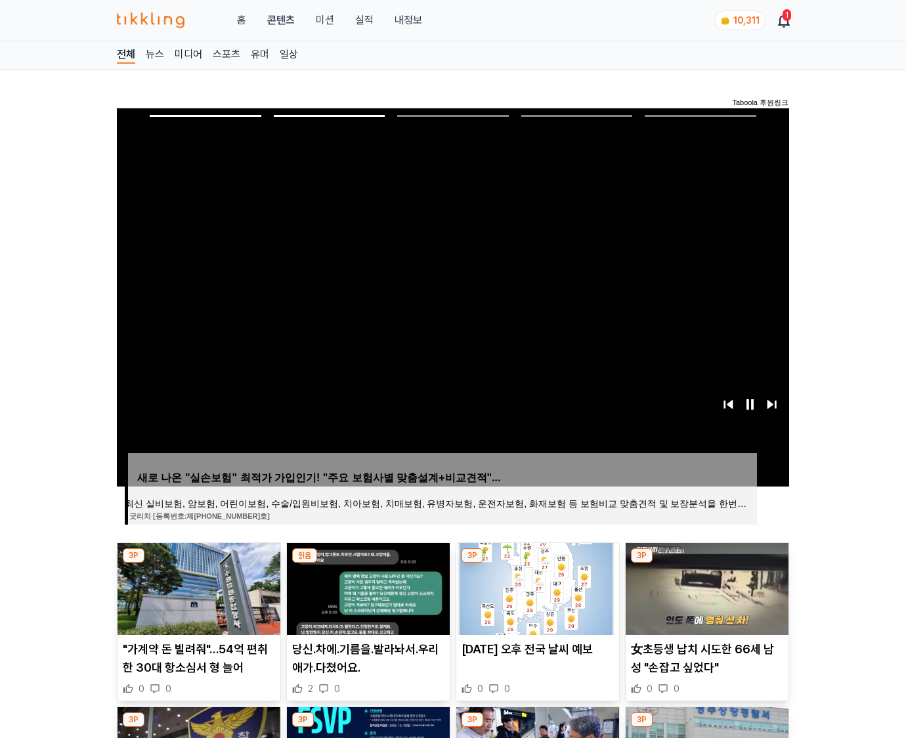
click at [705, 587] on img at bounding box center [707, 589] width 163 height 92
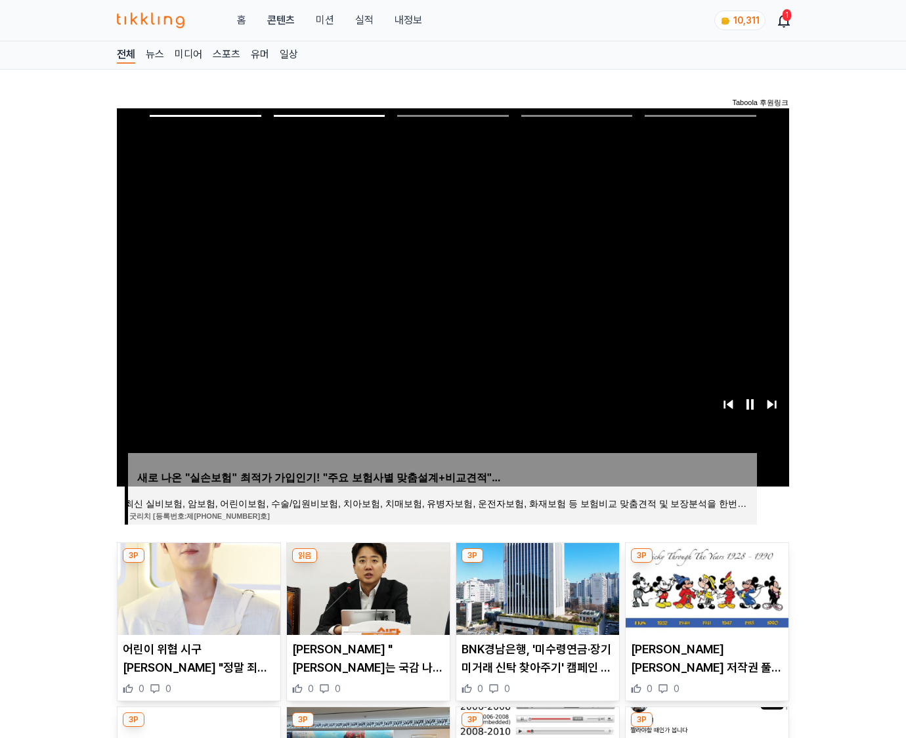
click at [705, 587] on img at bounding box center [707, 589] width 163 height 92
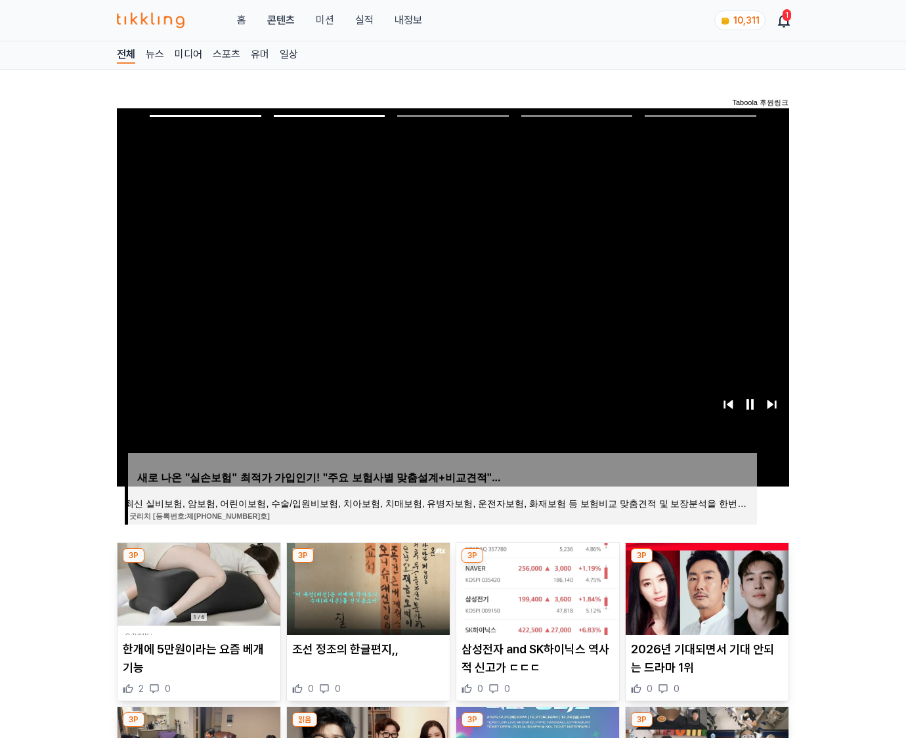
click at [705, 587] on img at bounding box center [707, 589] width 163 height 92
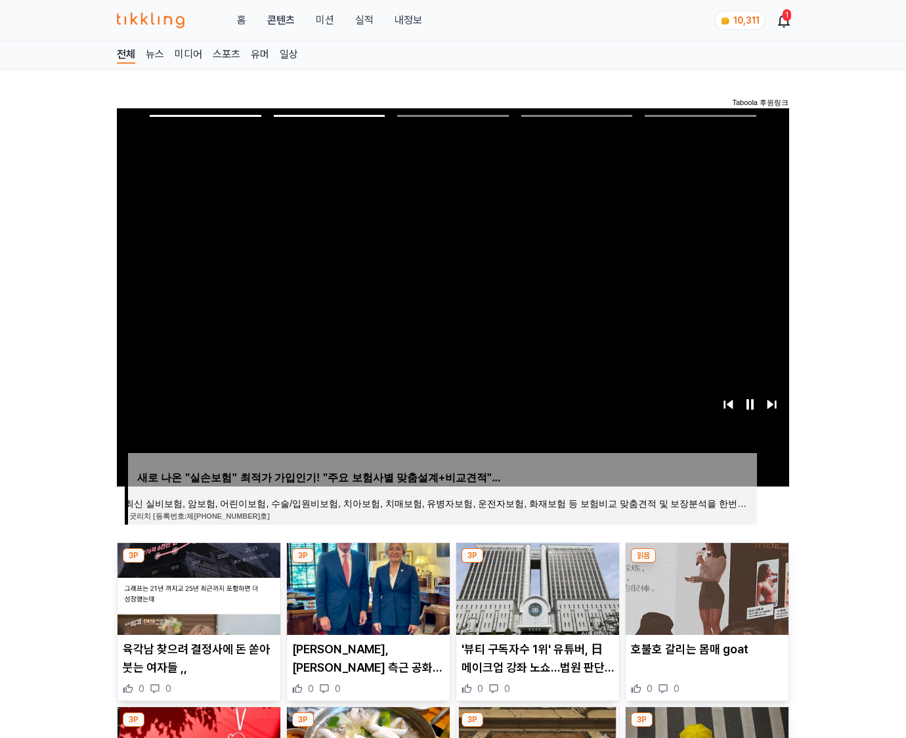
click at [705, 587] on img at bounding box center [707, 589] width 163 height 92
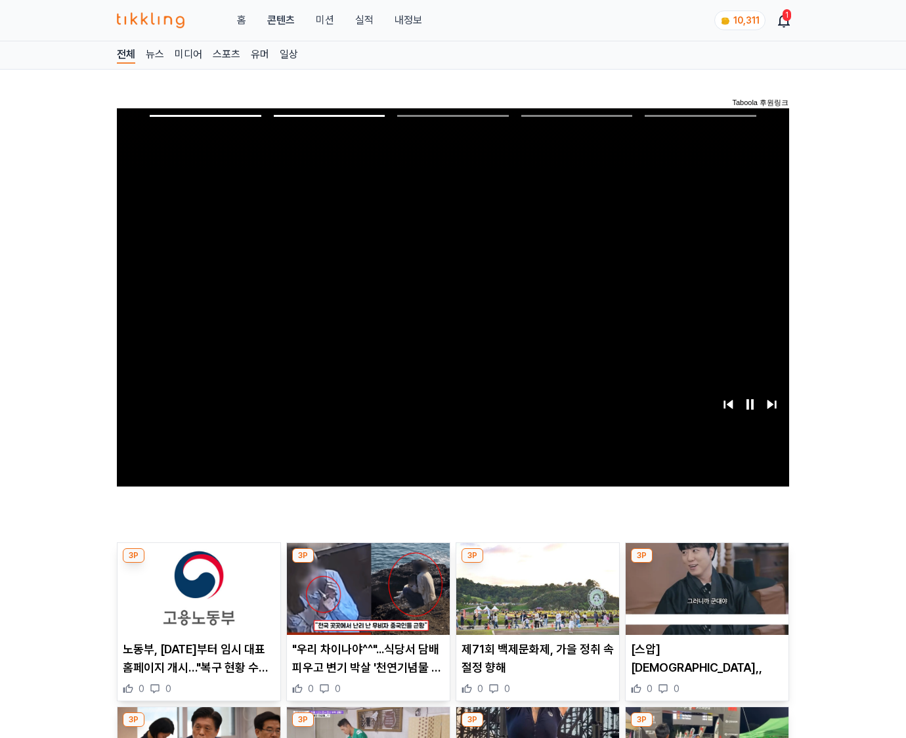
click at [705, 587] on img at bounding box center [707, 589] width 163 height 92
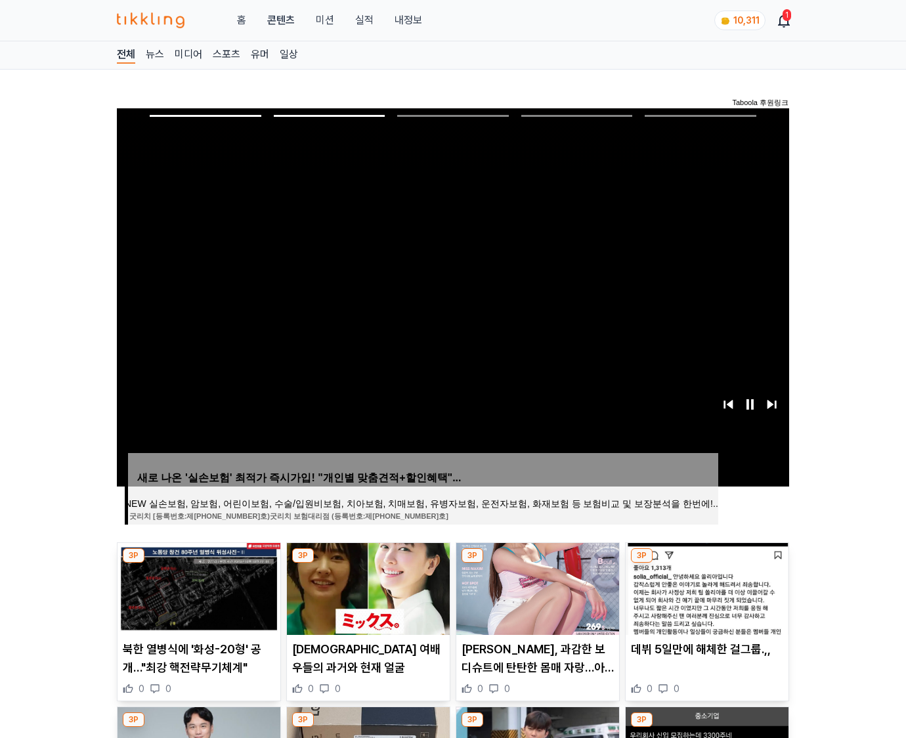
click at [705, 587] on img at bounding box center [707, 589] width 163 height 92
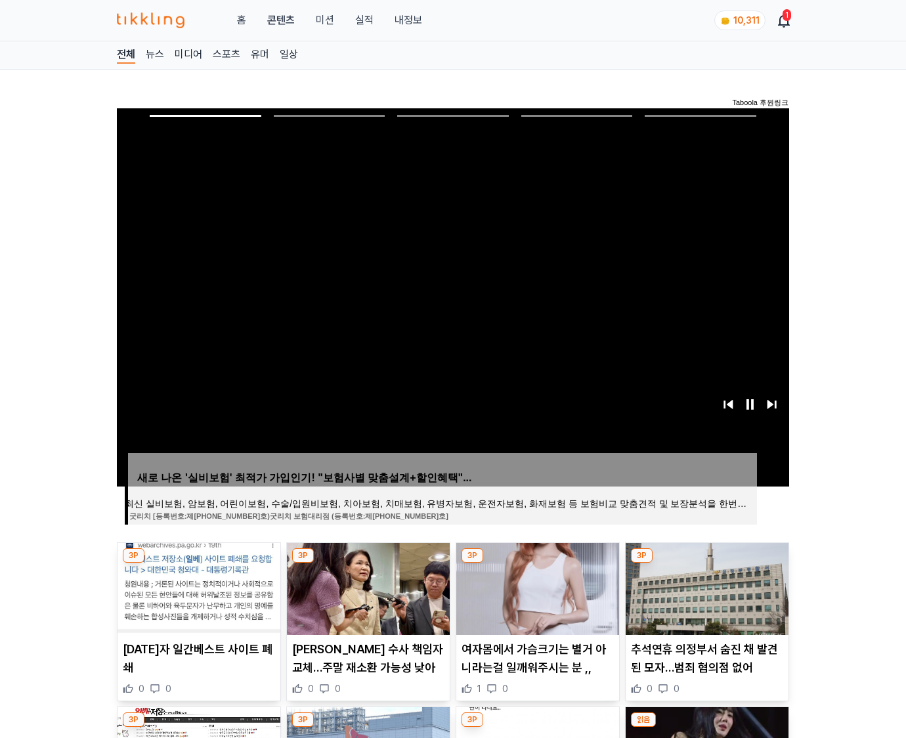
click at [705, 587] on img at bounding box center [707, 589] width 163 height 92
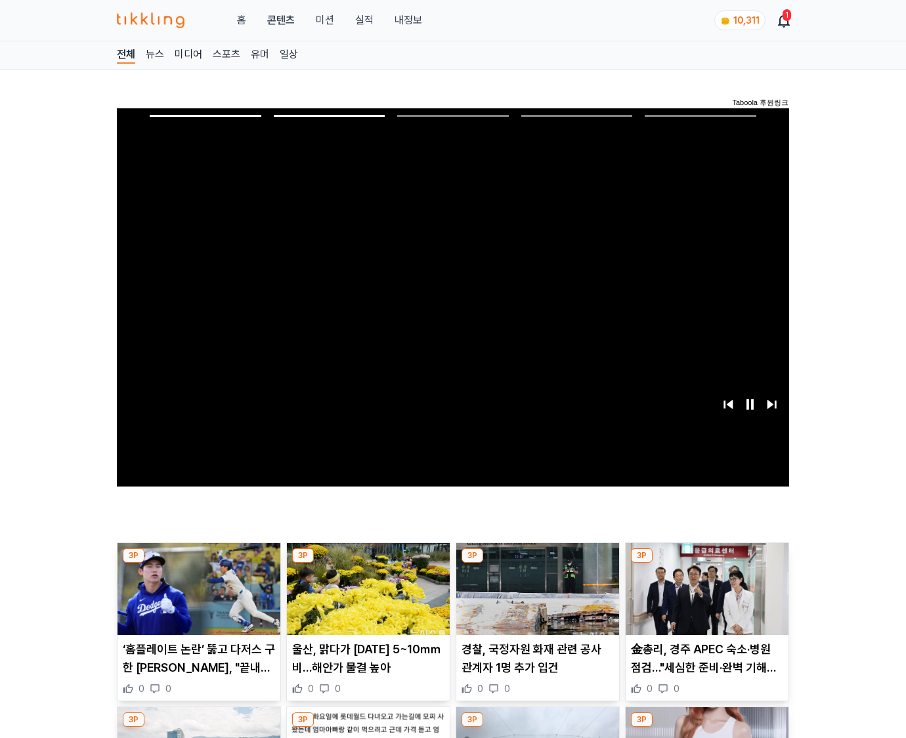
click at [705, 587] on img at bounding box center [707, 589] width 163 height 92
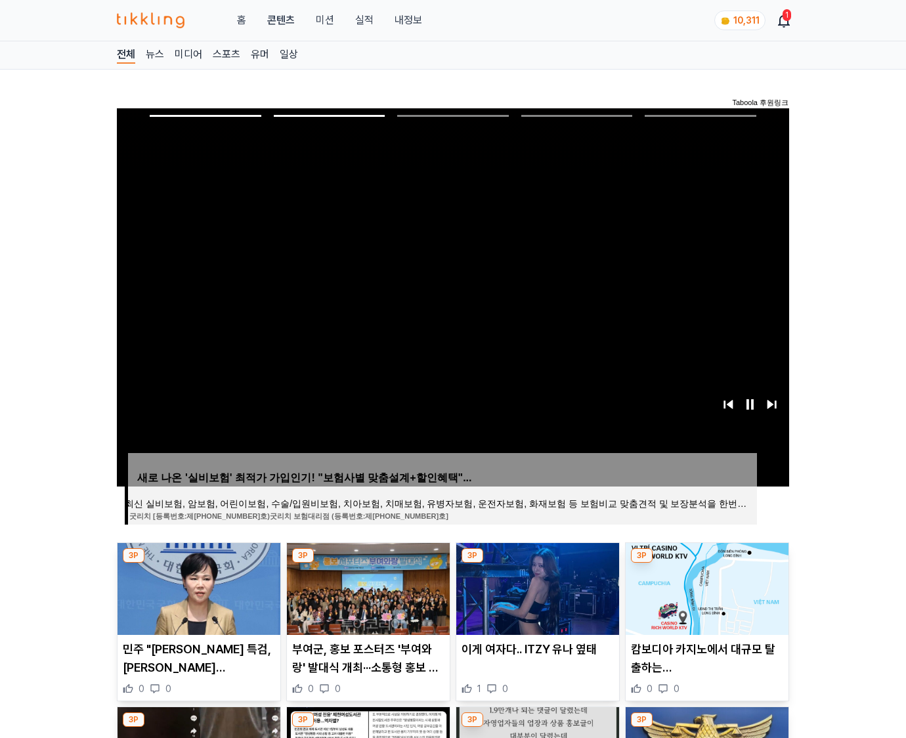
click at [705, 587] on img at bounding box center [707, 589] width 163 height 92
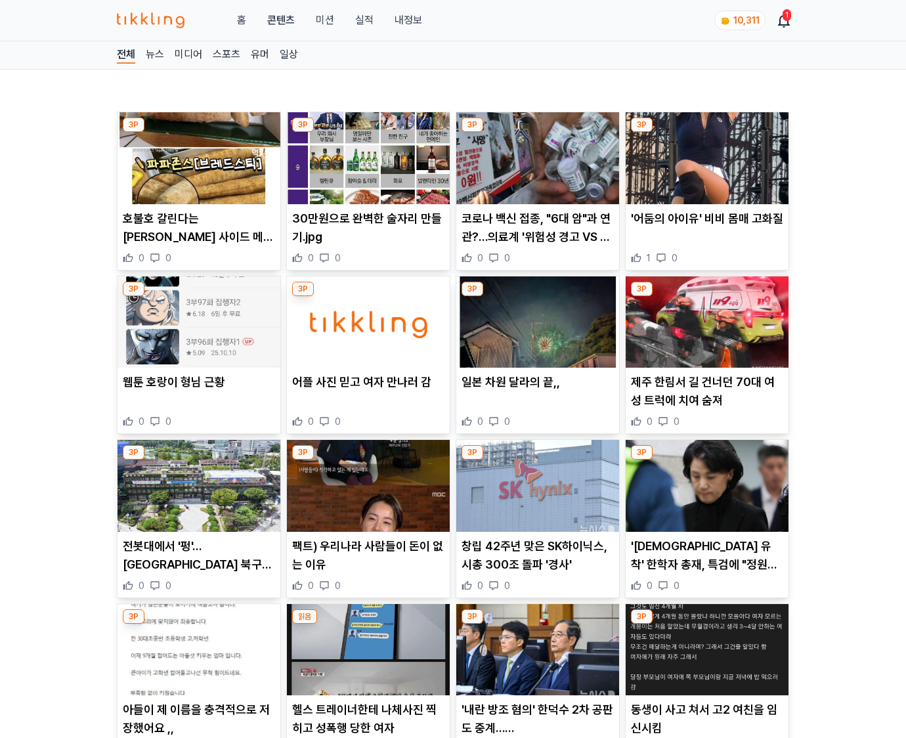
click at [705, 587] on div "0 0" at bounding box center [707, 585] width 152 height 13
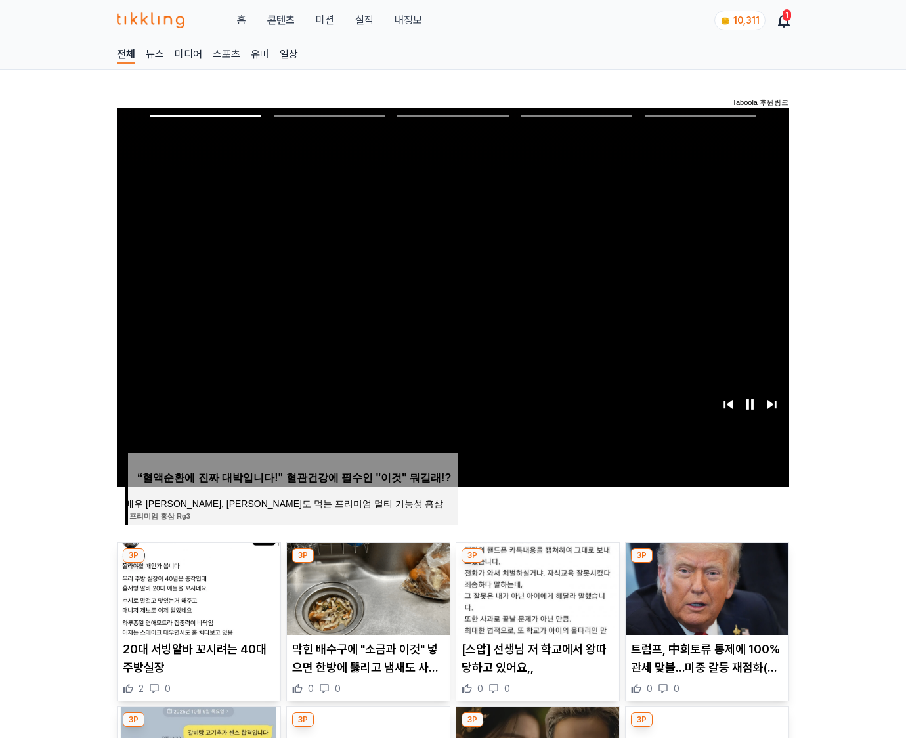
click at [705, 587] on img at bounding box center [707, 589] width 163 height 92
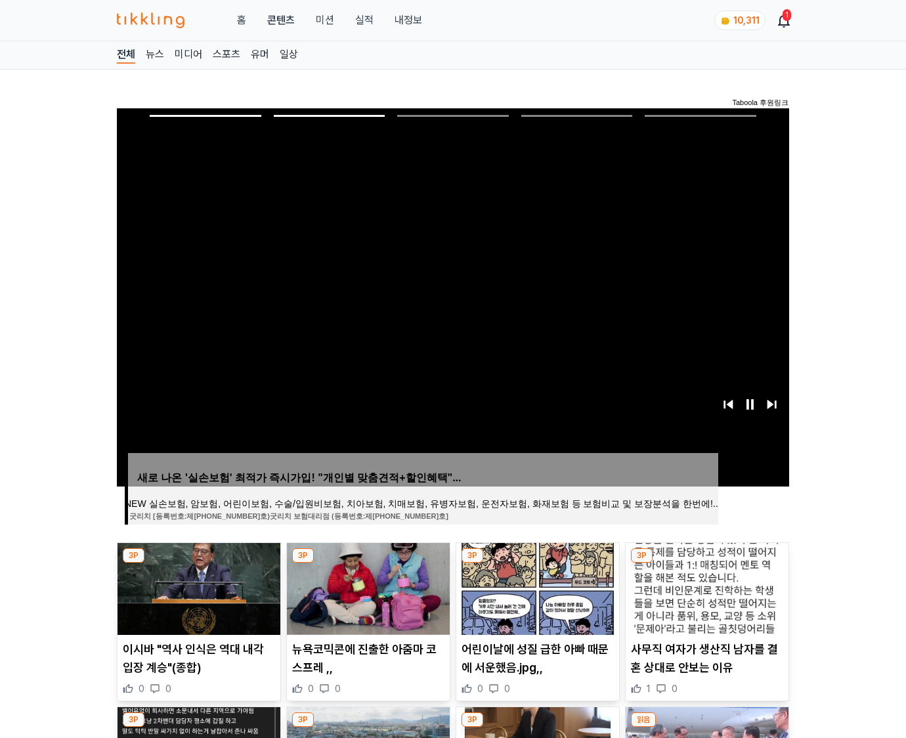
click at [705, 587] on img at bounding box center [707, 589] width 163 height 92
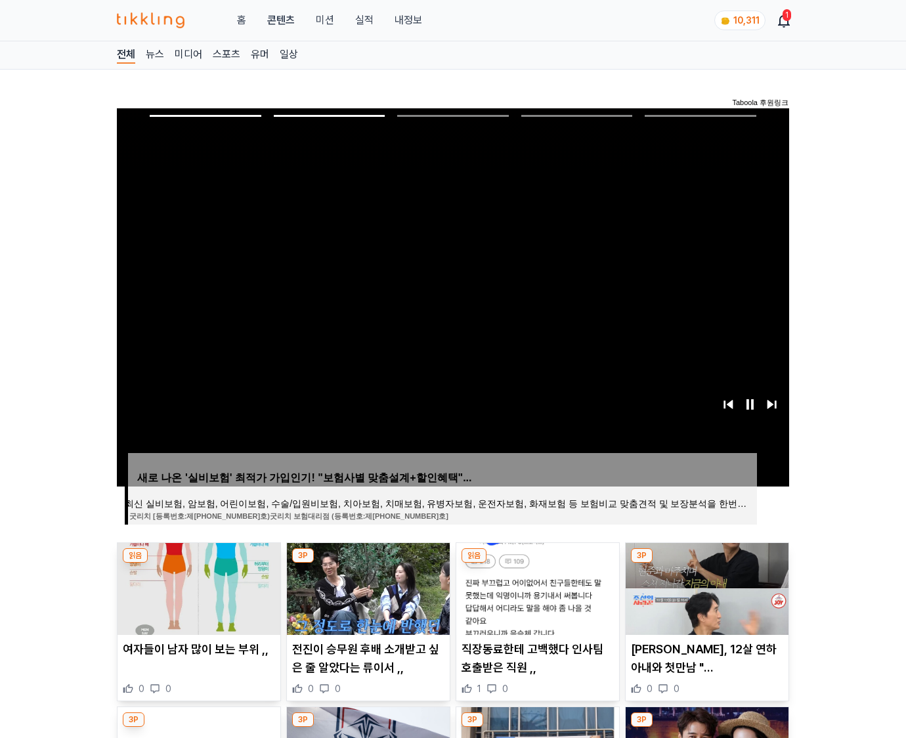
click at [705, 587] on img at bounding box center [707, 589] width 163 height 92
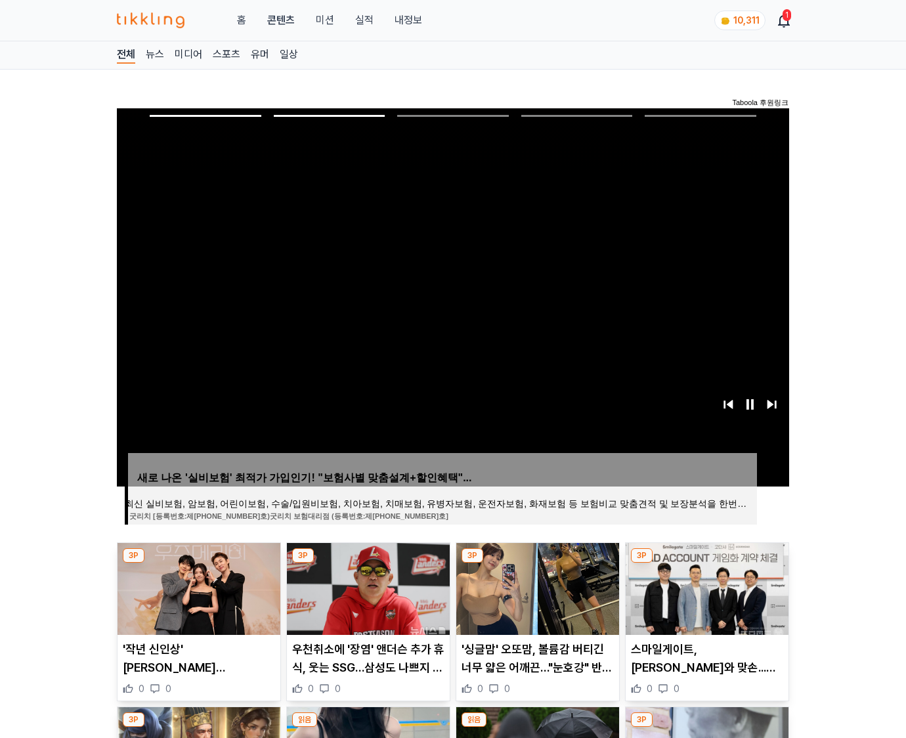
click at [705, 587] on img at bounding box center [707, 589] width 163 height 92
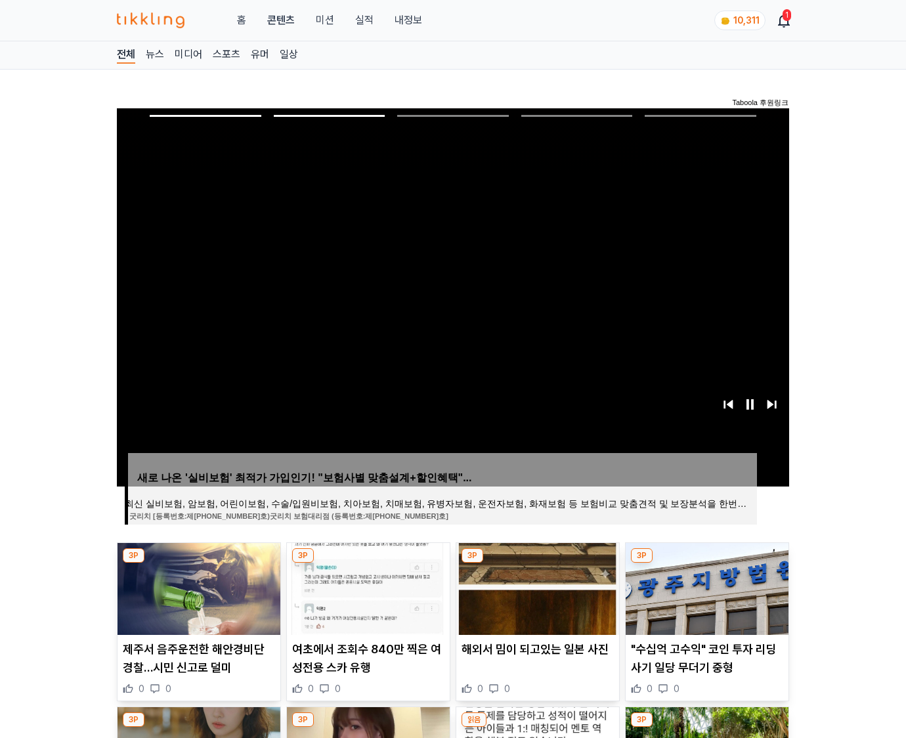
click at [705, 587] on img at bounding box center [707, 589] width 163 height 92
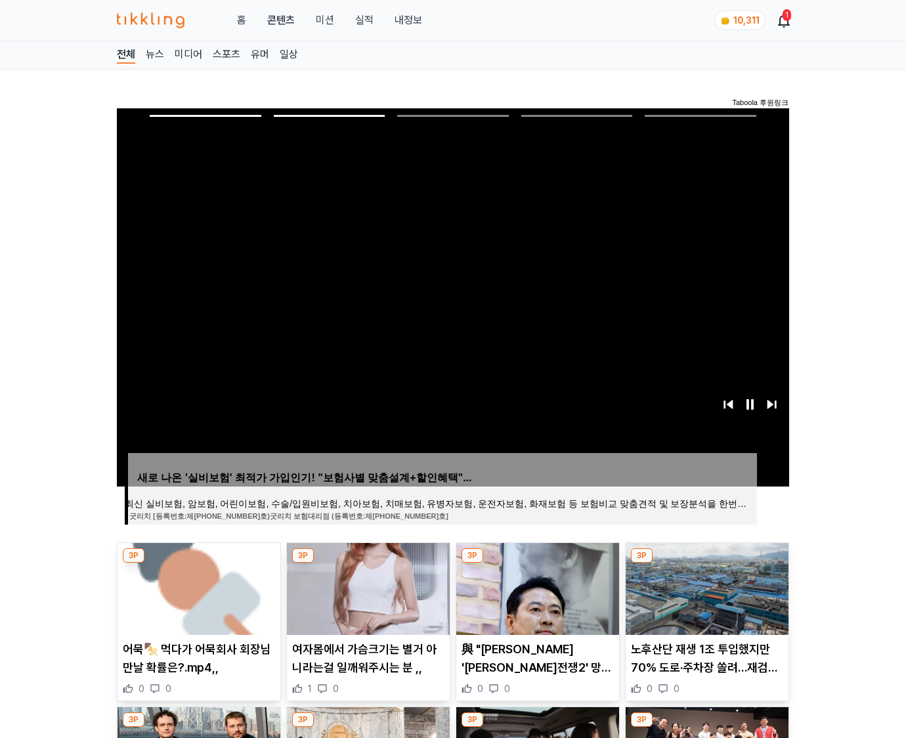
click at [705, 587] on img at bounding box center [707, 589] width 163 height 92
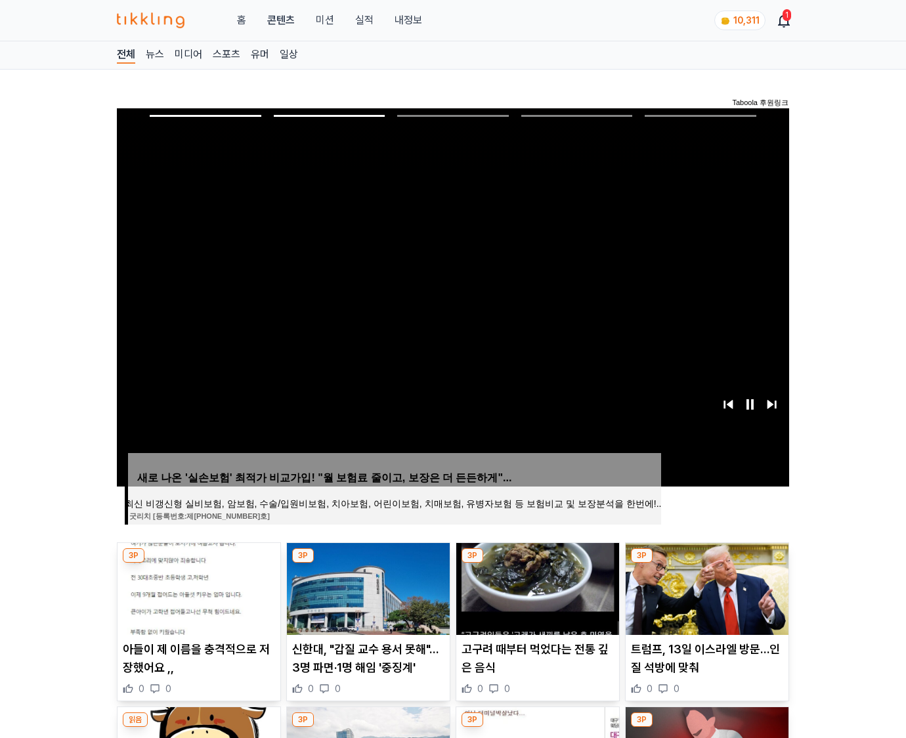
click at [705, 587] on img at bounding box center [707, 589] width 163 height 92
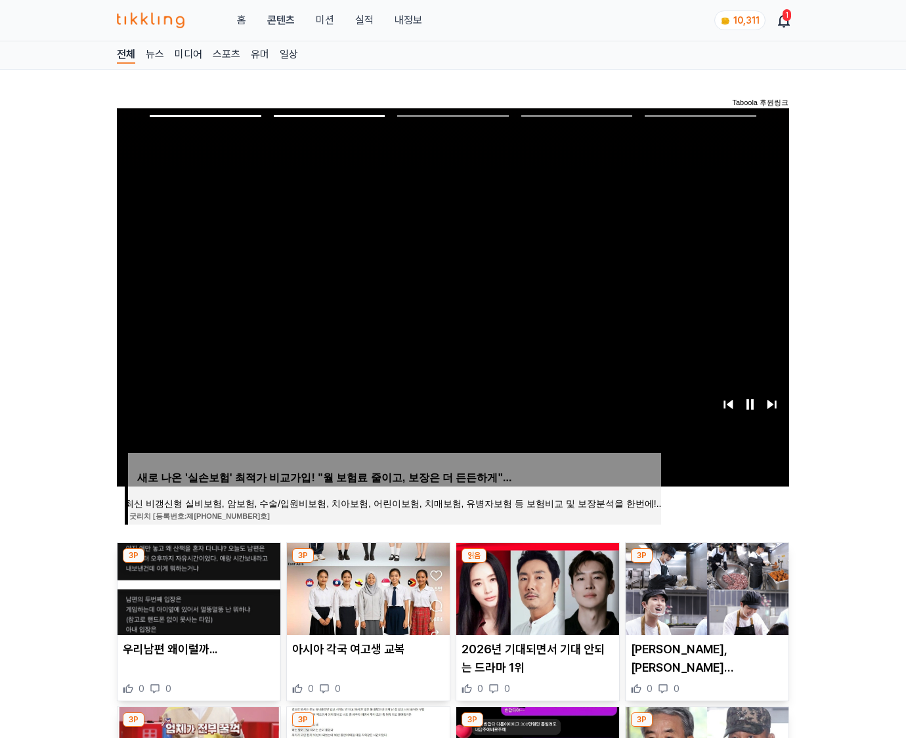
click at [705, 587] on img at bounding box center [707, 589] width 163 height 92
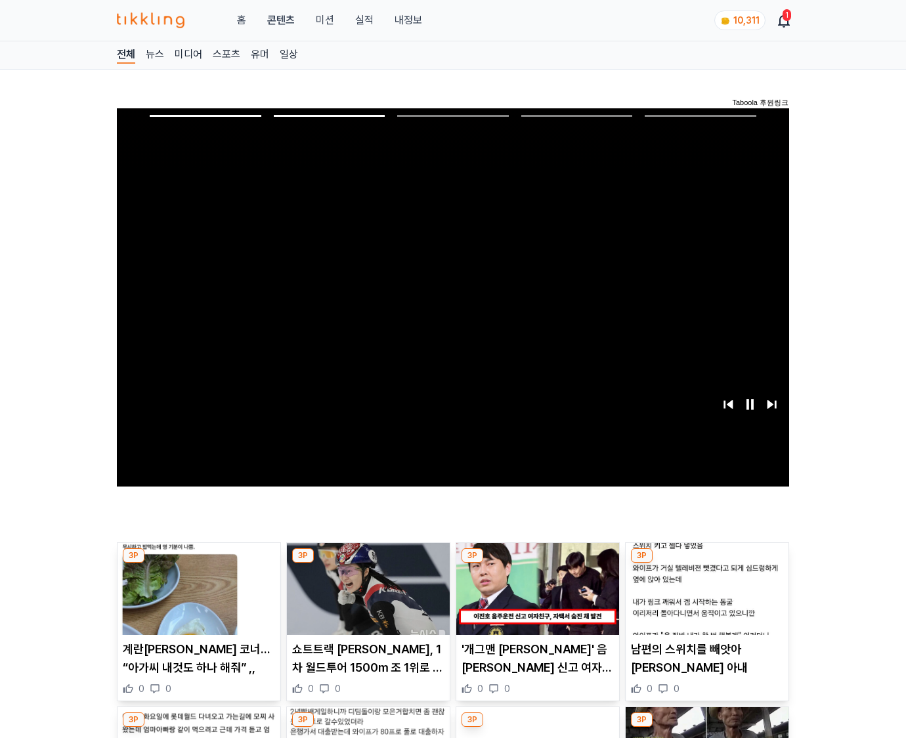
click at [705, 587] on img at bounding box center [707, 589] width 163 height 92
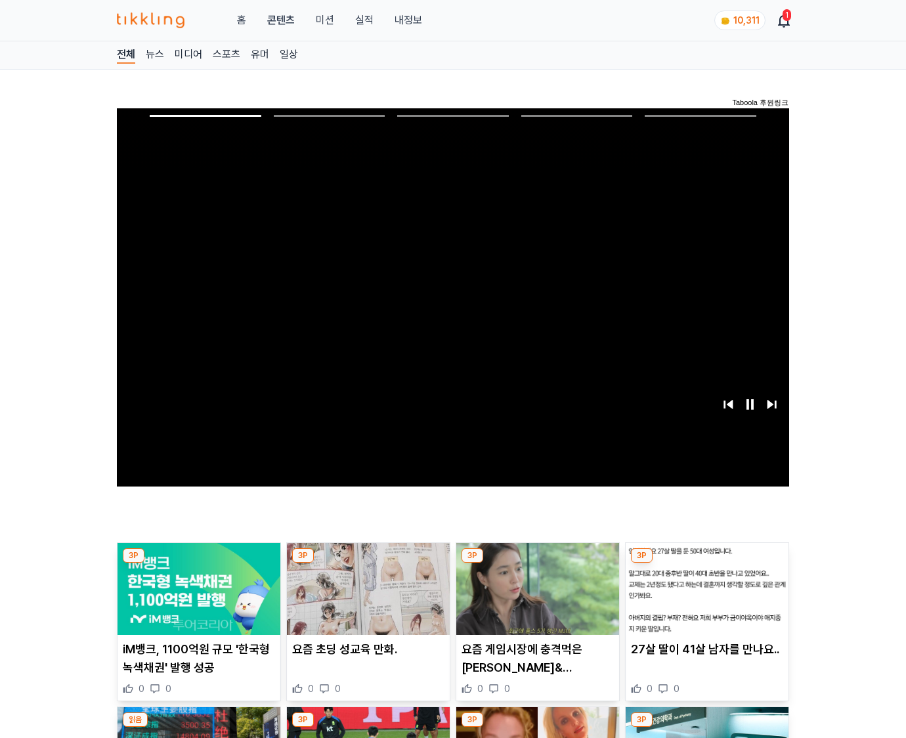
click at [705, 587] on img at bounding box center [707, 589] width 163 height 92
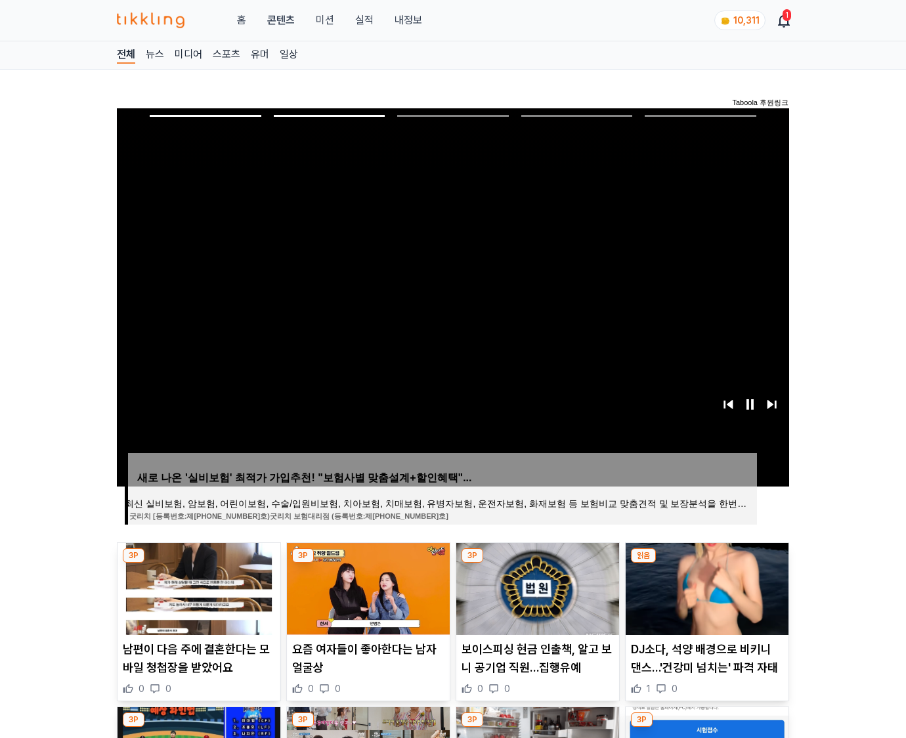
click at [705, 587] on img at bounding box center [707, 589] width 163 height 92
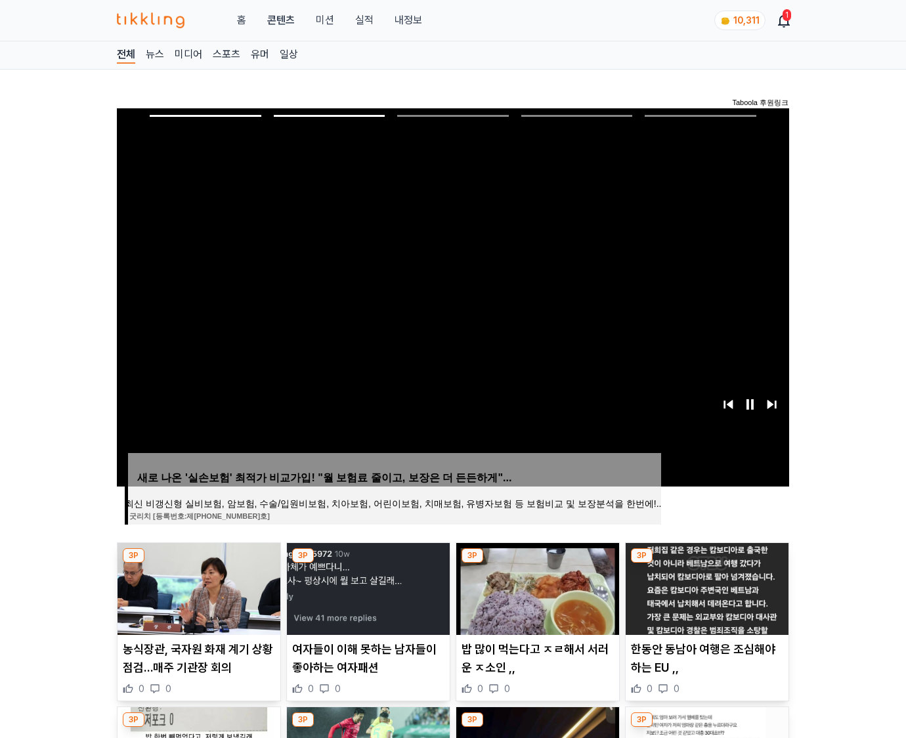
click at [705, 587] on img at bounding box center [707, 589] width 163 height 92
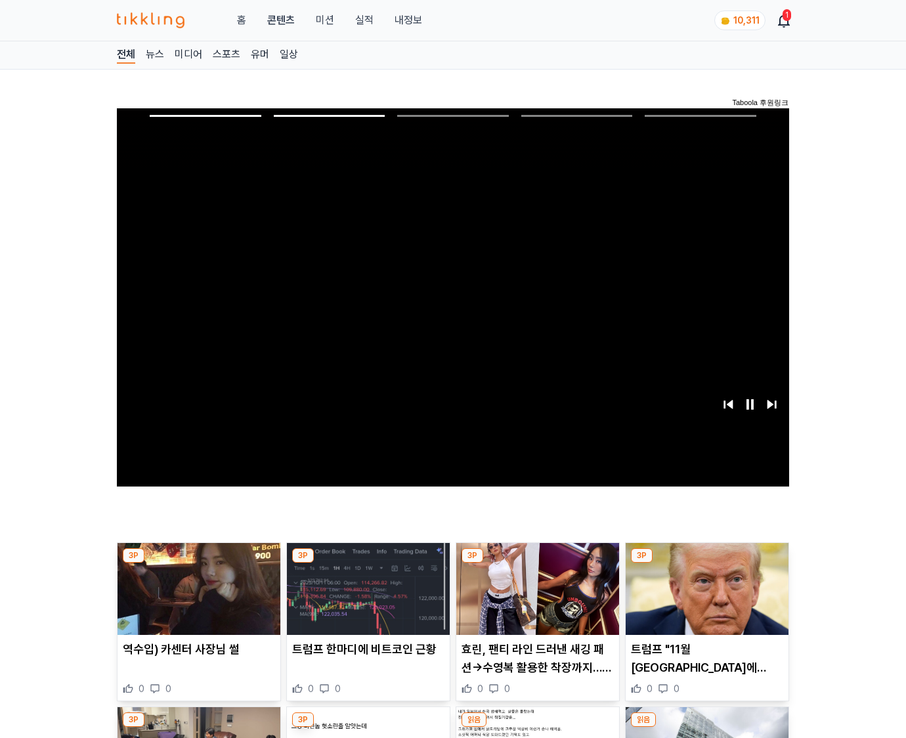
click at [705, 587] on img at bounding box center [707, 589] width 163 height 92
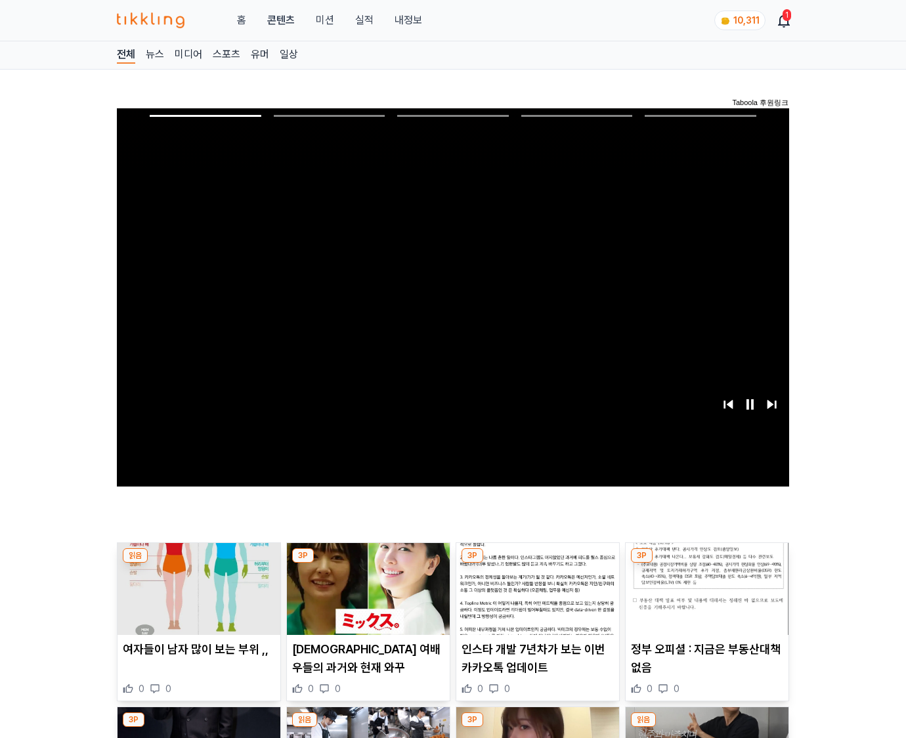
click at [705, 587] on img at bounding box center [707, 589] width 163 height 92
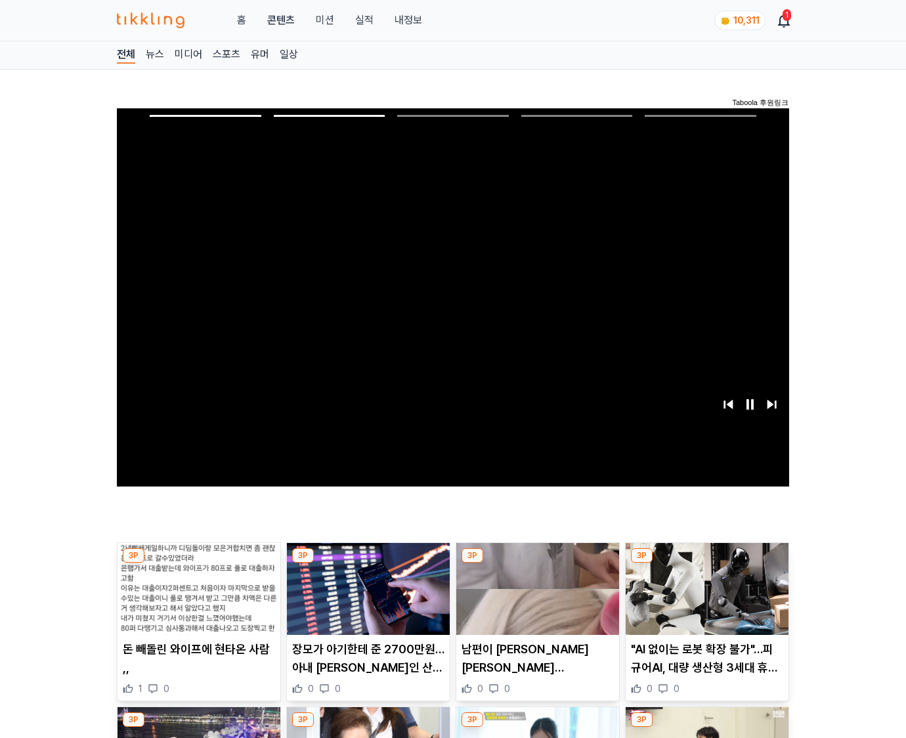
click at [705, 587] on img at bounding box center [707, 589] width 163 height 92
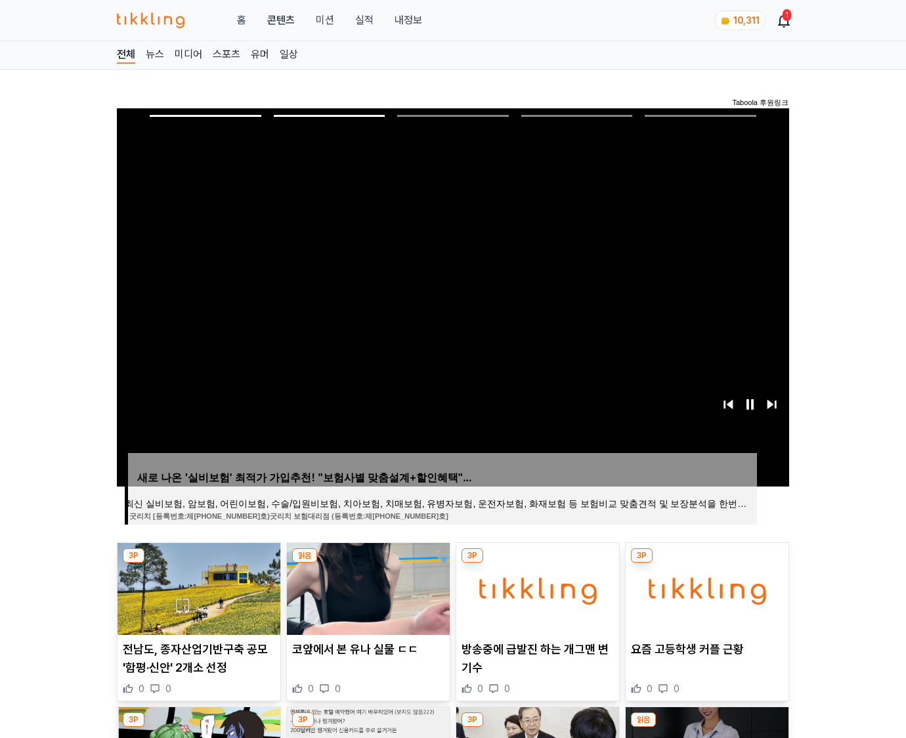
click at [705, 587] on img at bounding box center [707, 589] width 163 height 92
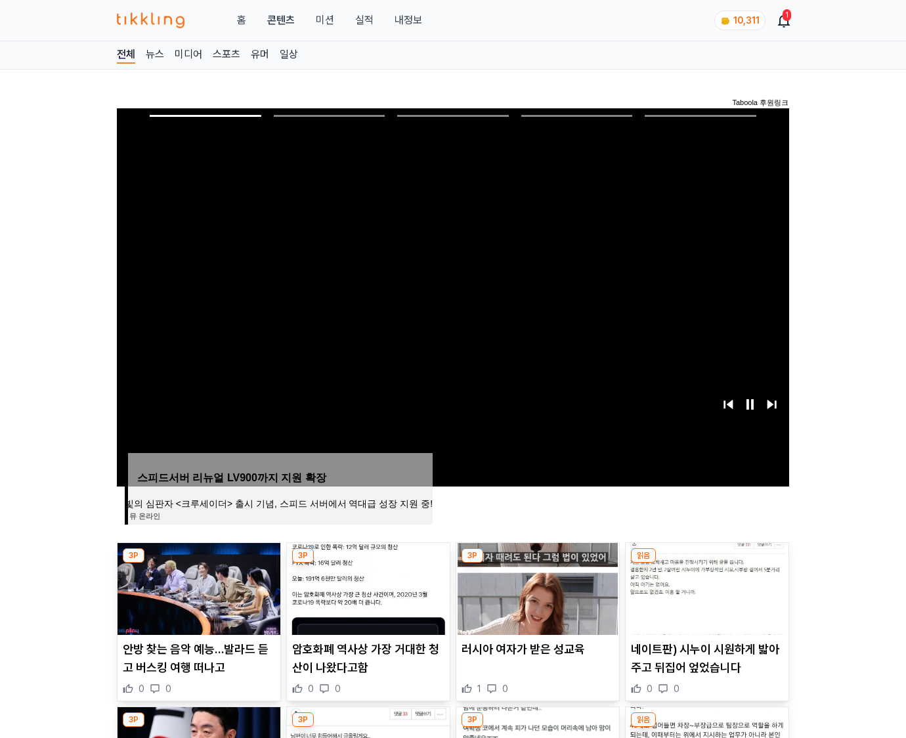
click at [705, 587] on img at bounding box center [707, 589] width 163 height 92
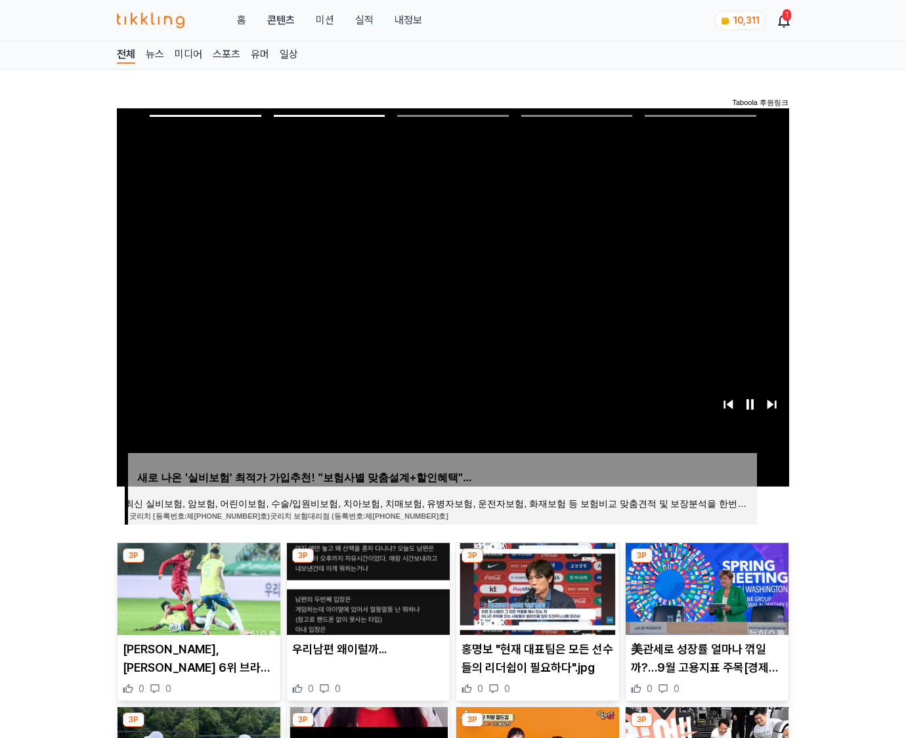
click at [705, 587] on img at bounding box center [707, 589] width 163 height 92
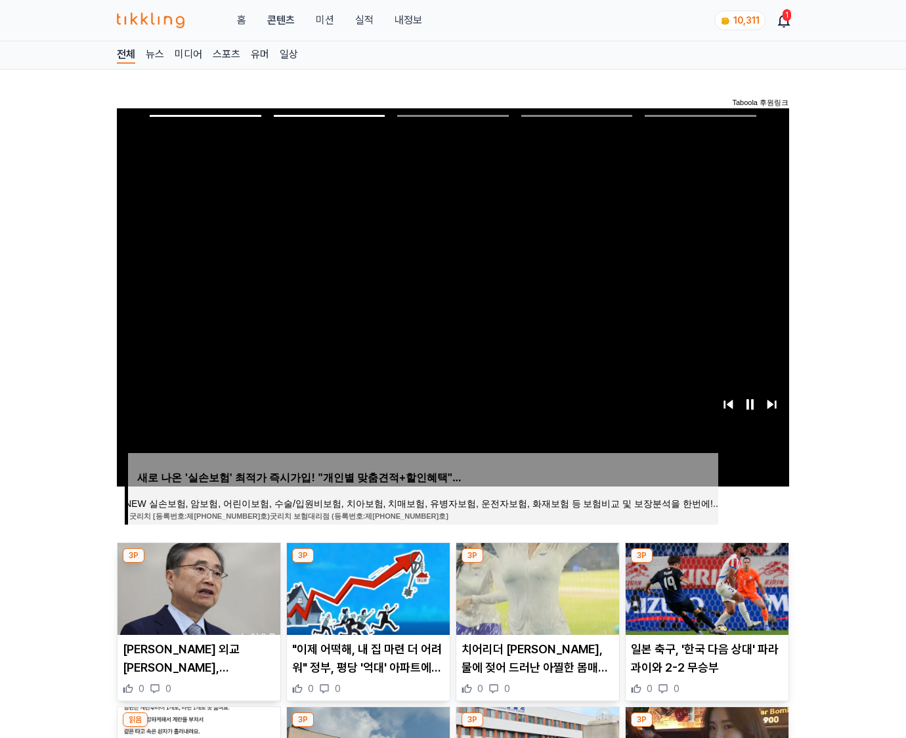
click at [705, 587] on img at bounding box center [707, 589] width 163 height 92
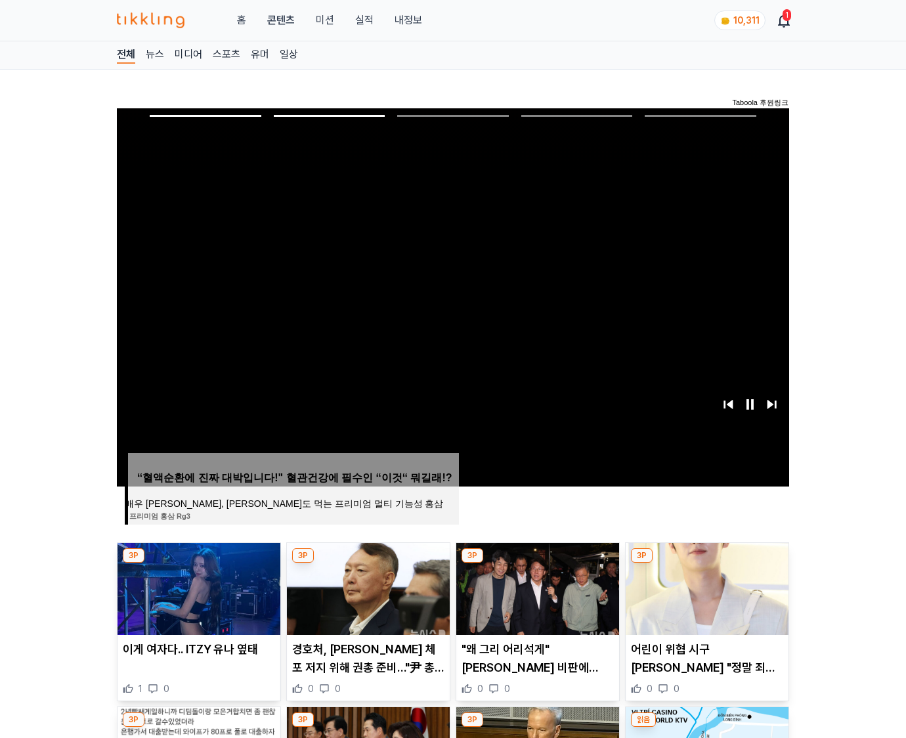
click at [705, 587] on img at bounding box center [707, 589] width 163 height 92
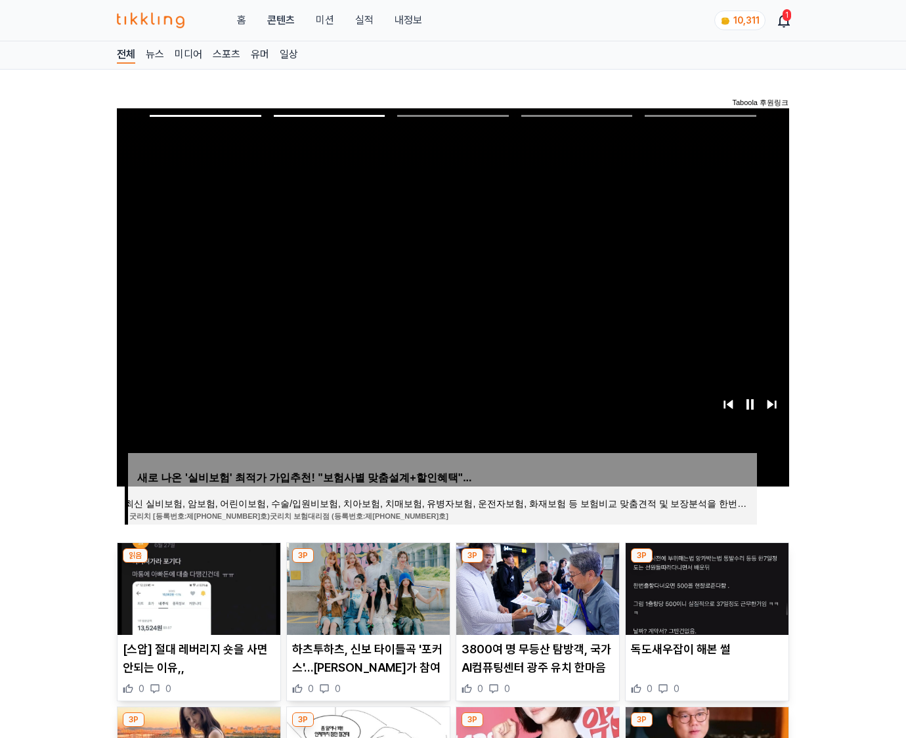
click at [705, 587] on img at bounding box center [707, 589] width 163 height 92
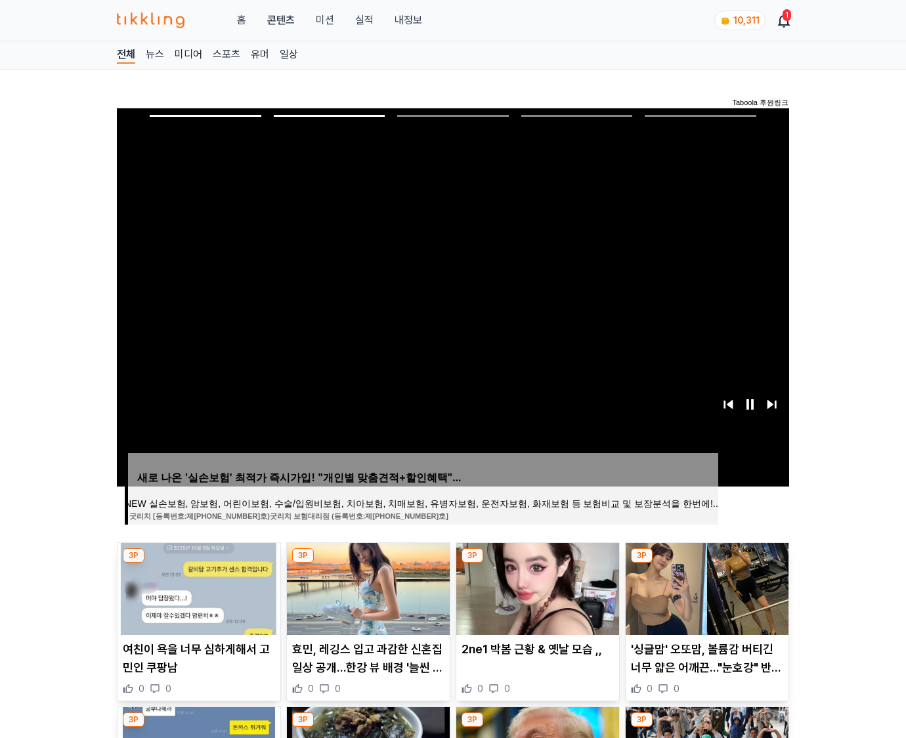
click at [705, 587] on img at bounding box center [707, 589] width 163 height 92
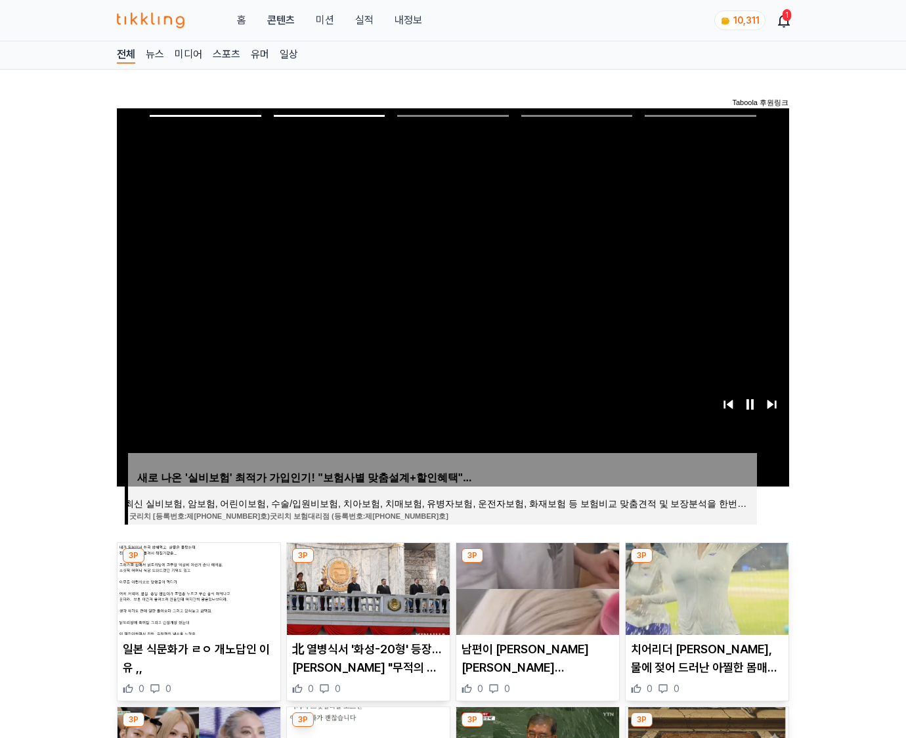
click at [705, 587] on img at bounding box center [707, 589] width 163 height 92
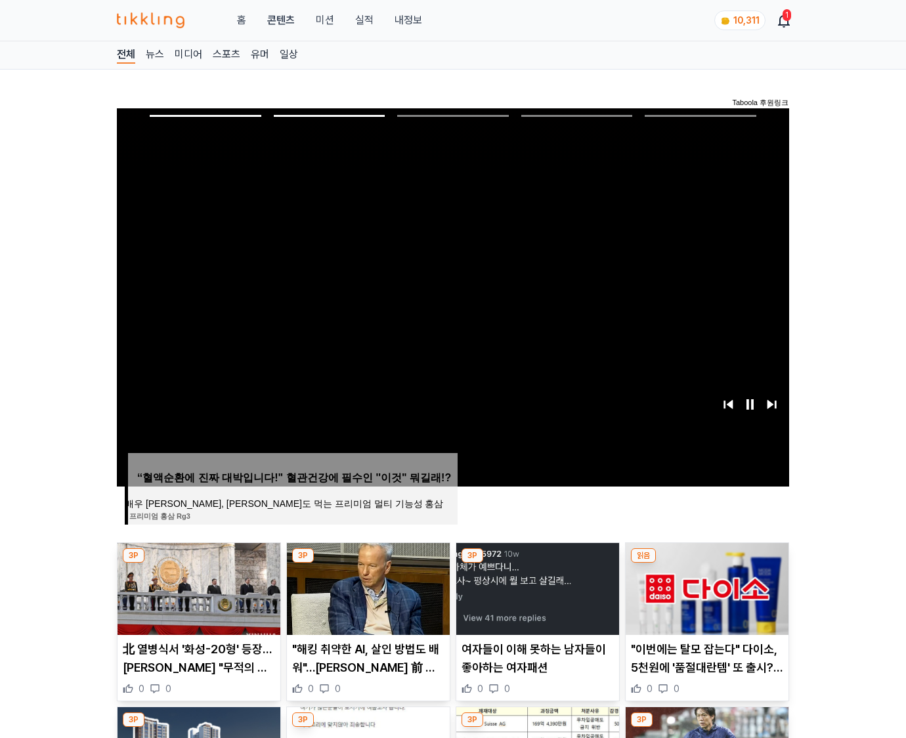
click at [705, 587] on img at bounding box center [707, 589] width 163 height 92
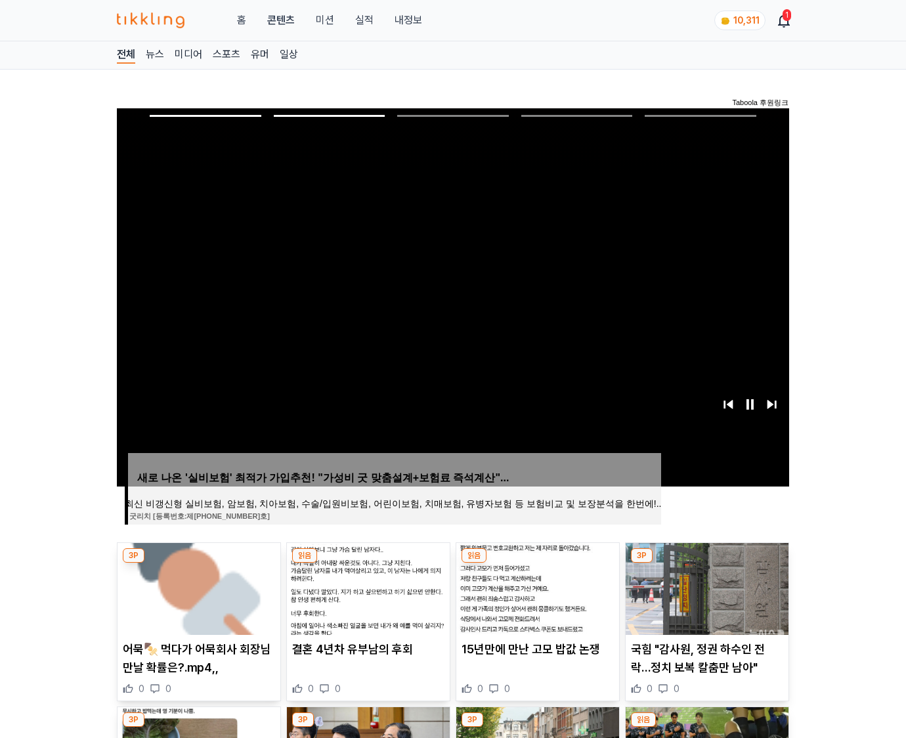
click at [705, 587] on img at bounding box center [707, 589] width 163 height 92
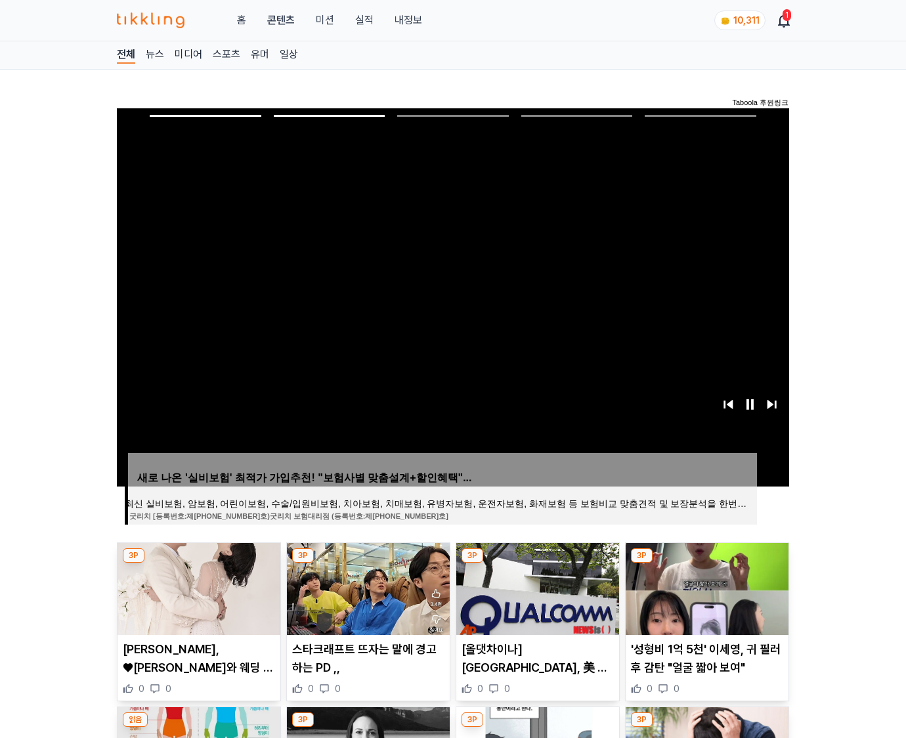
click at [705, 587] on img at bounding box center [707, 589] width 163 height 92
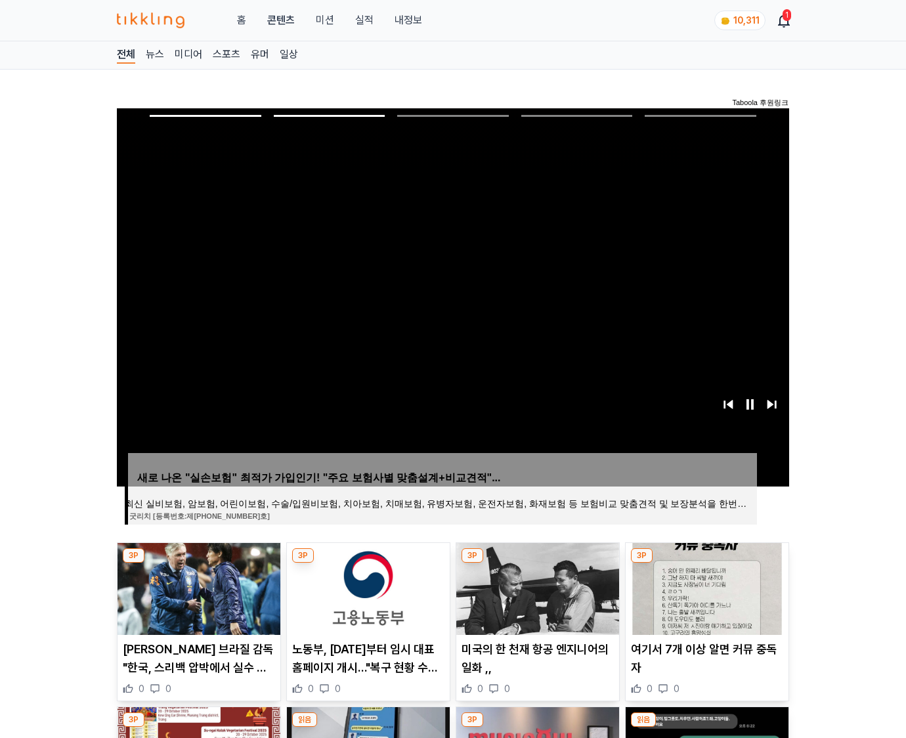
click at [705, 587] on img at bounding box center [707, 589] width 163 height 92
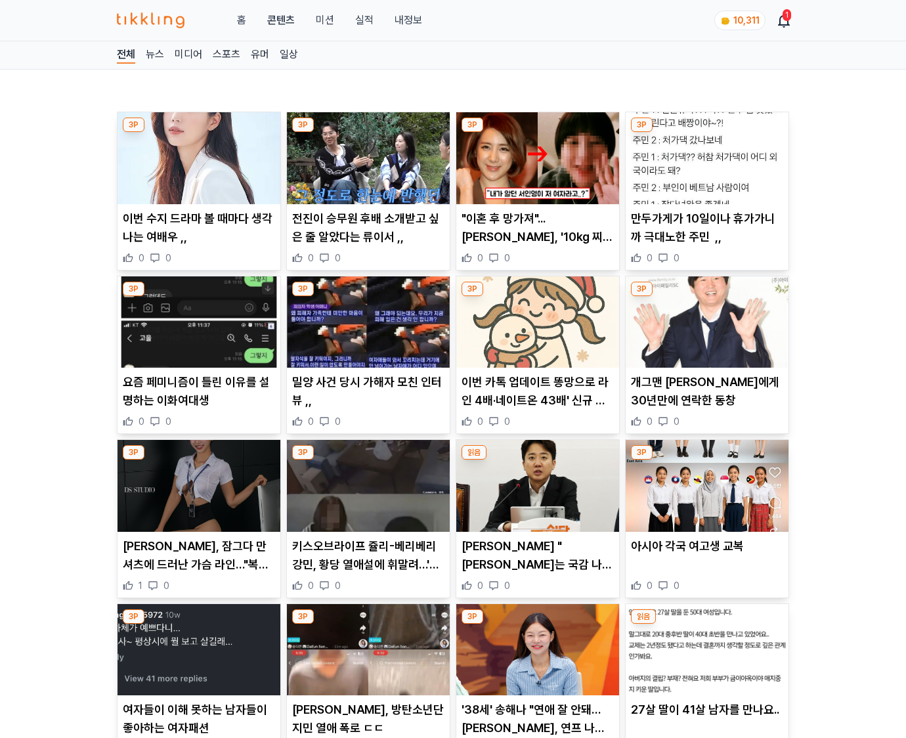
drag, startPoint x: 0, startPoint y: 0, endPoint x: 705, endPoint y: 587, distance: 917.7
click at [705, 587] on div "0 0" at bounding box center [707, 585] width 152 height 13
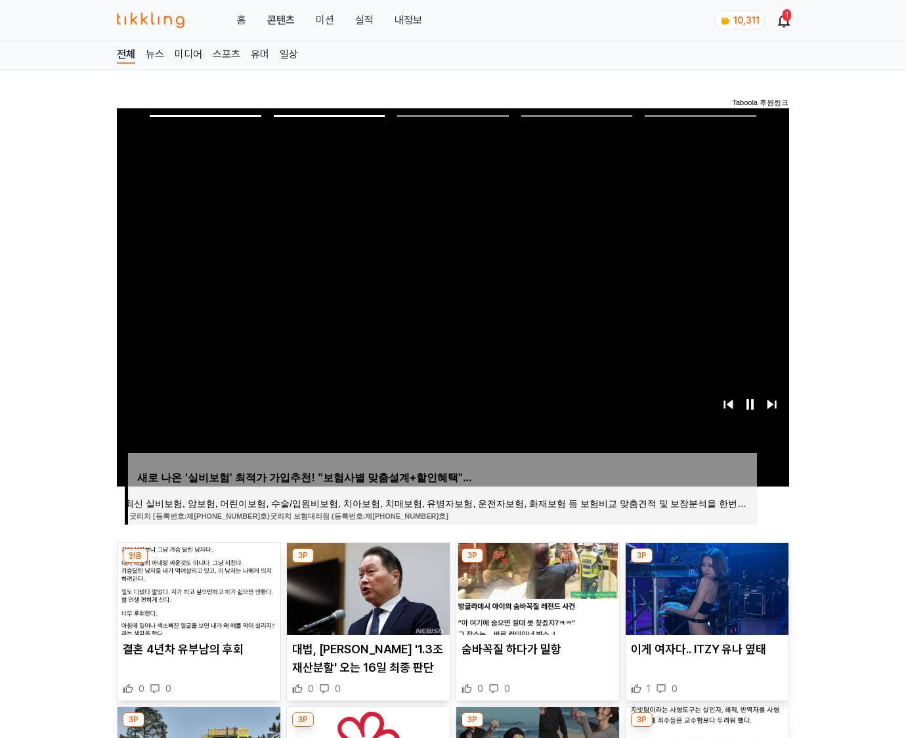
click at [705, 587] on img at bounding box center [707, 589] width 163 height 92
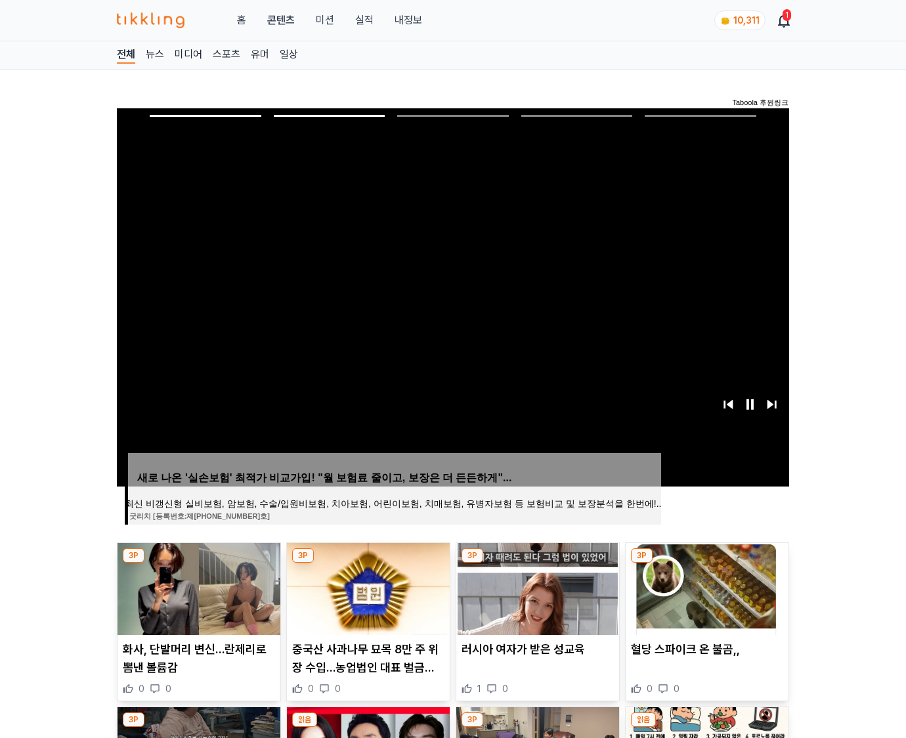
click at [705, 587] on img at bounding box center [707, 589] width 163 height 92
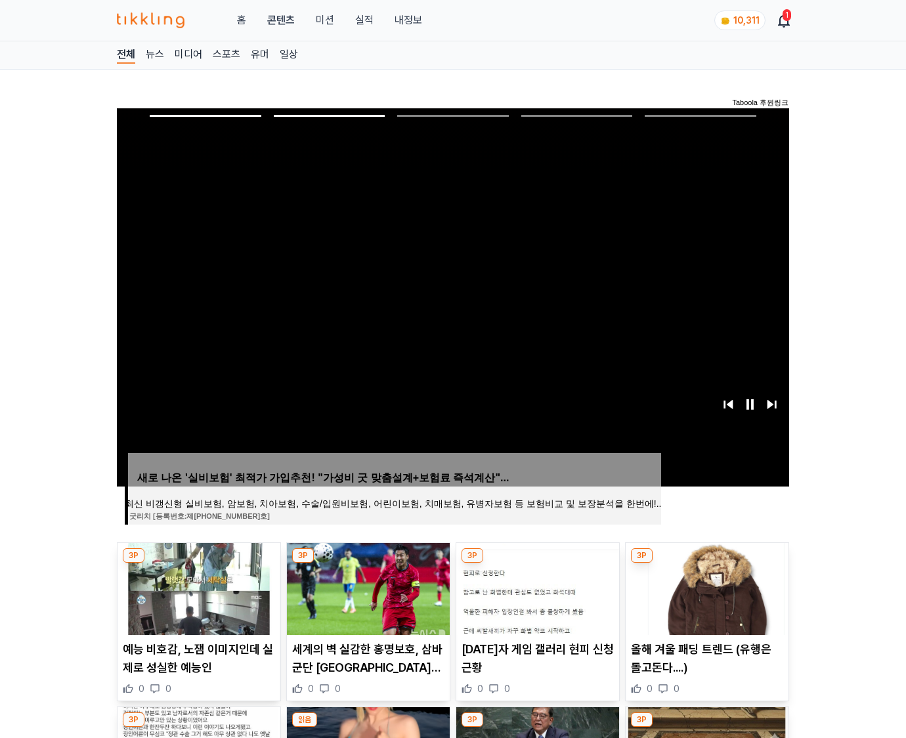
click at [705, 587] on img at bounding box center [707, 589] width 163 height 92
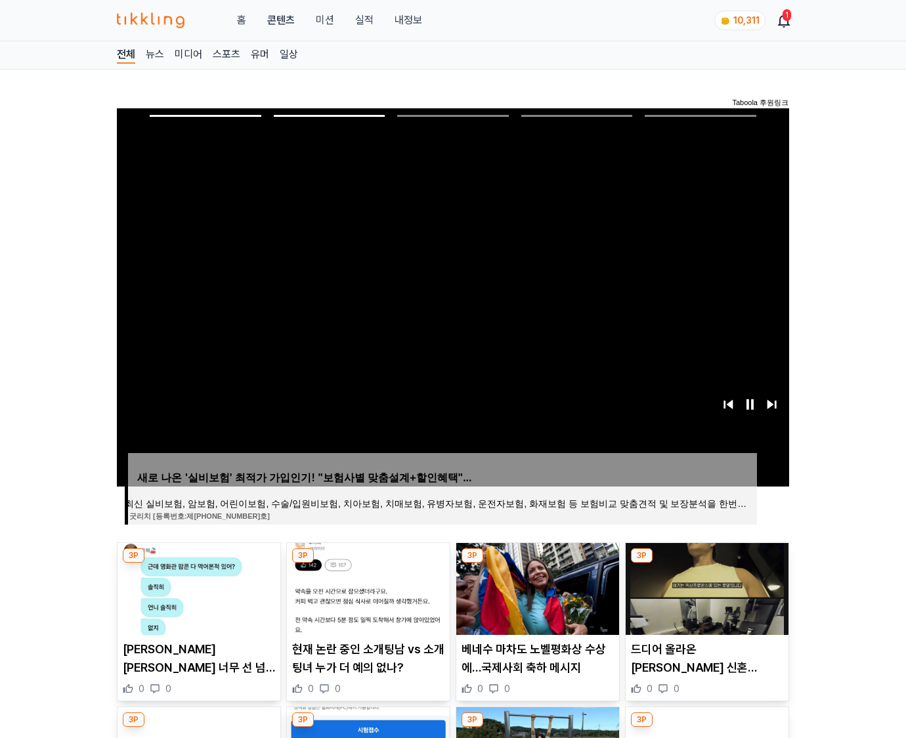
click at [705, 587] on img at bounding box center [707, 589] width 163 height 92
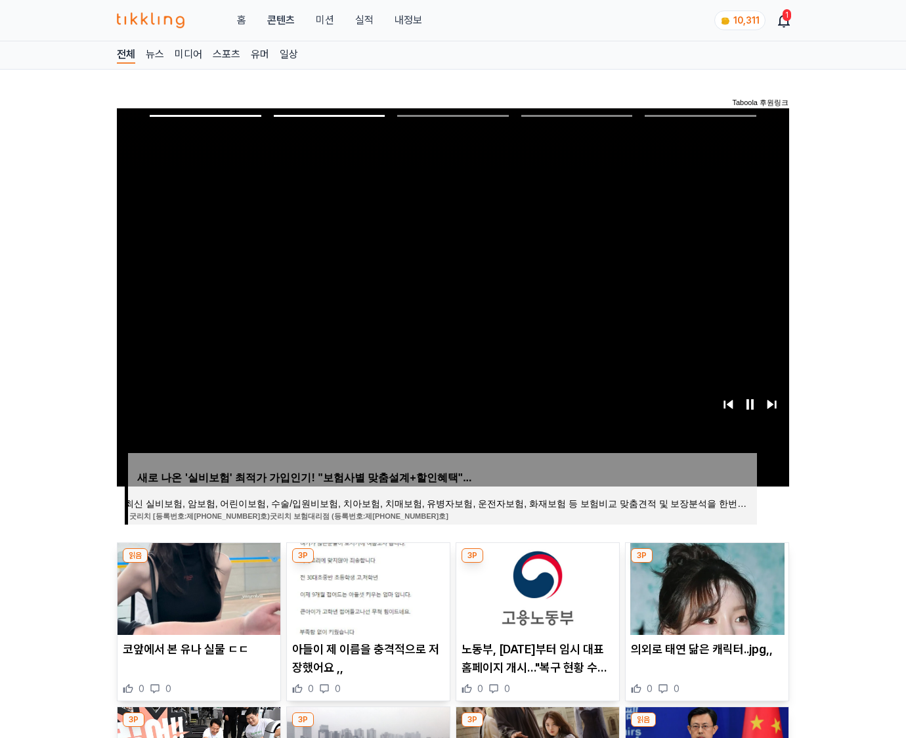
click at [705, 587] on img at bounding box center [707, 589] width 163 height 92
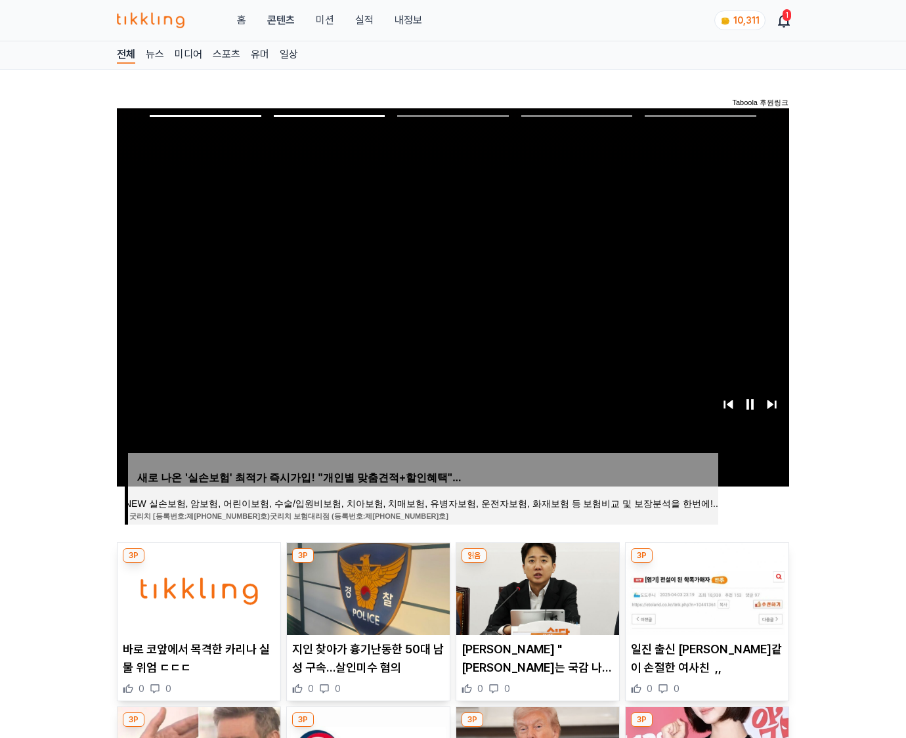
click at [705, 587] on img at bounding box center [707, 589] width 163 height 92
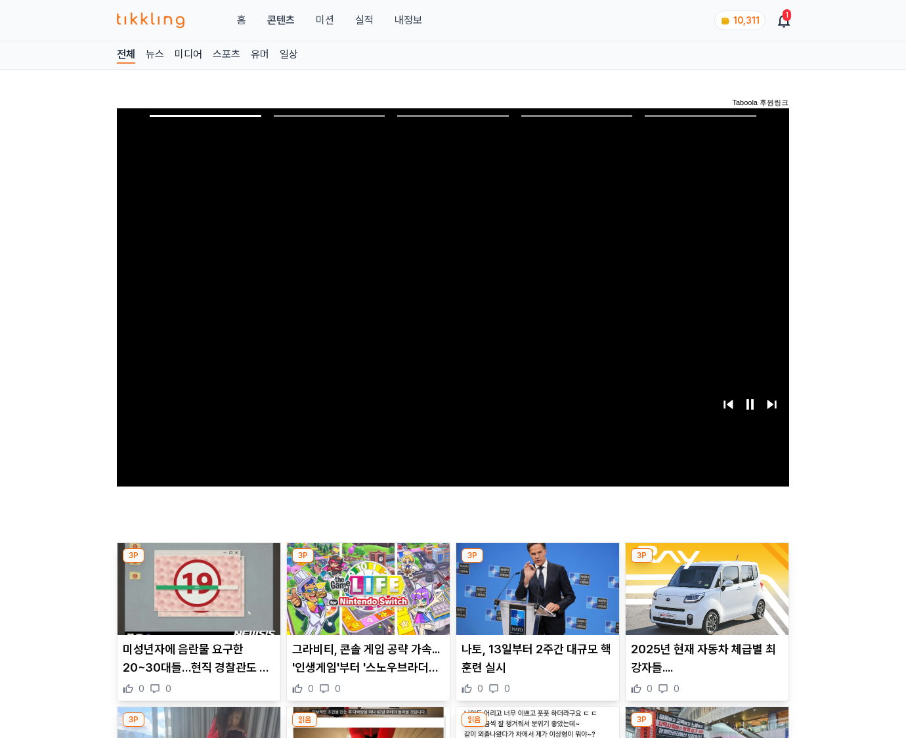
click at [705, 587] on img at bounding box center [707, 589] width 163 height 92
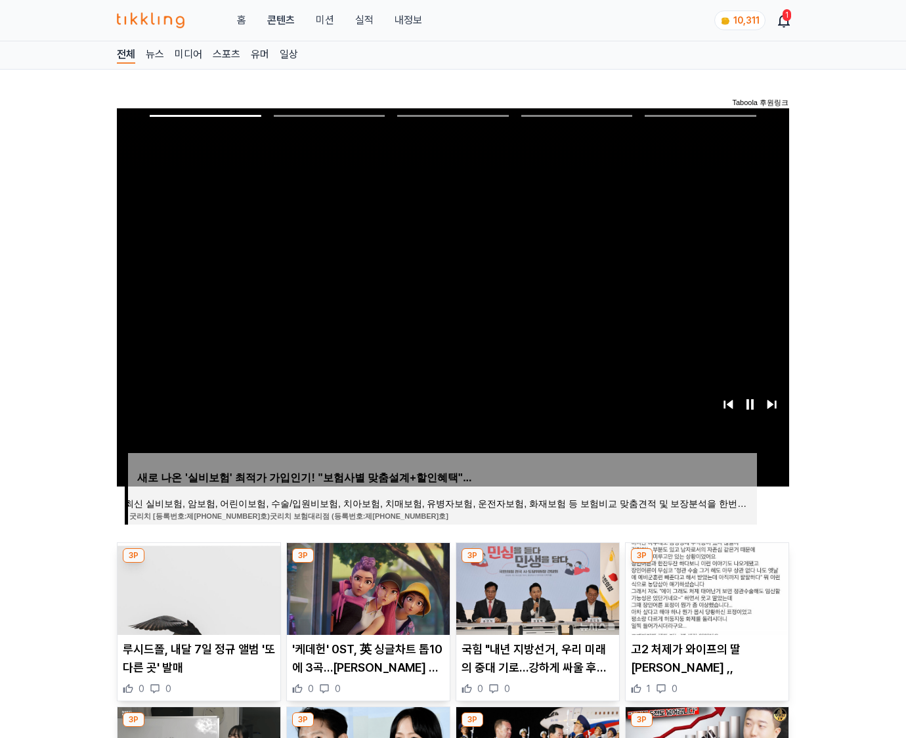
click at [705, 587] on img at bounding box center [707, 589] width 163 height 92
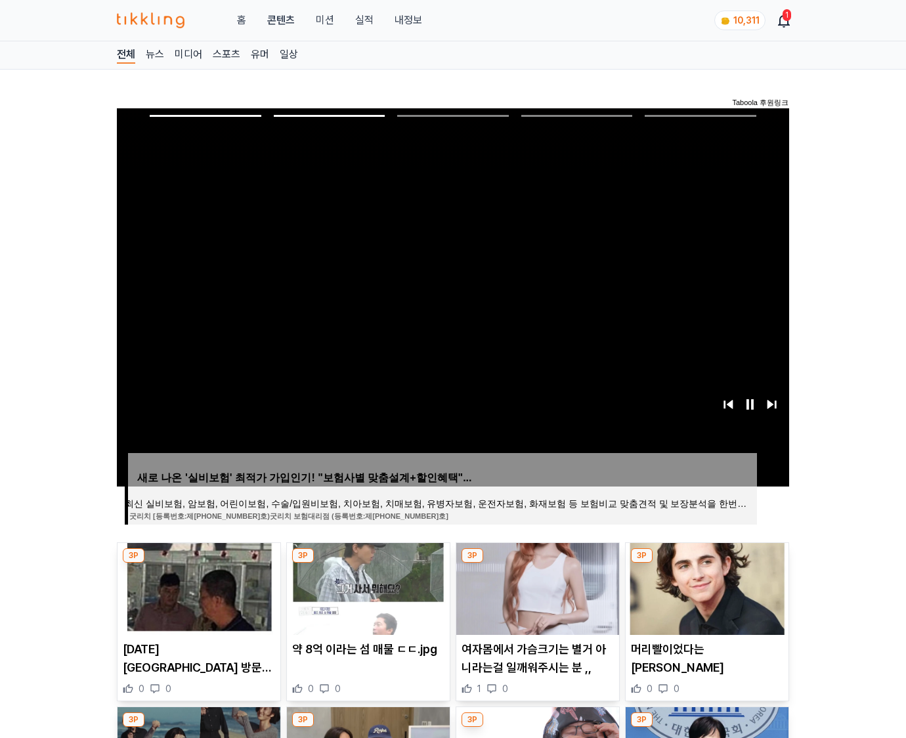
click at [705, 587] on img at bounding box center [707, 589] width 163 height 92
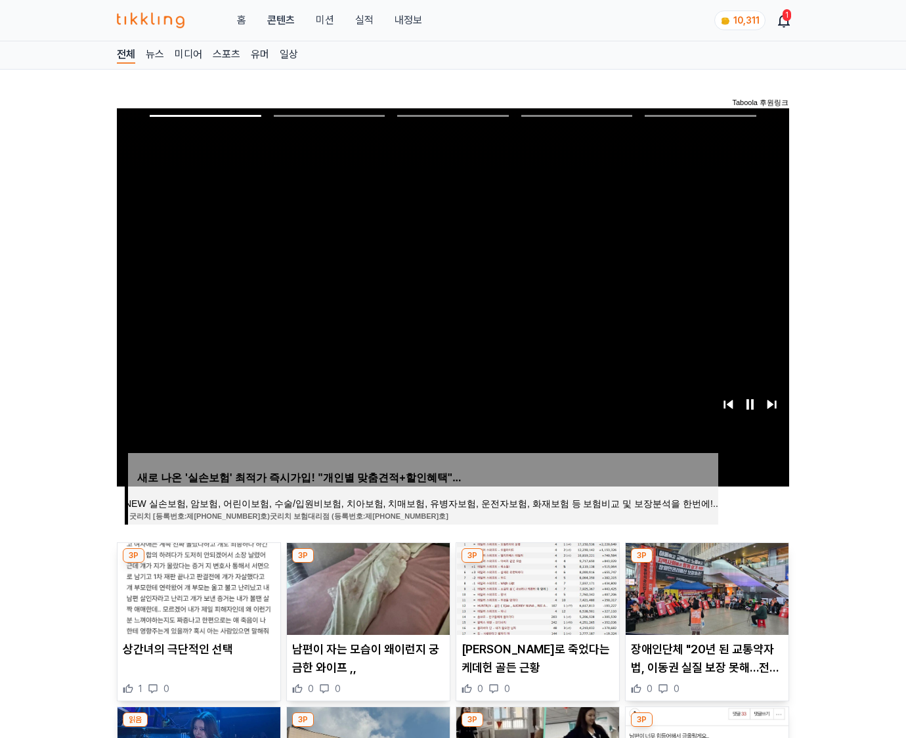
click at [705, 587] on img at bounding box center [707, 589] width 163 height 92
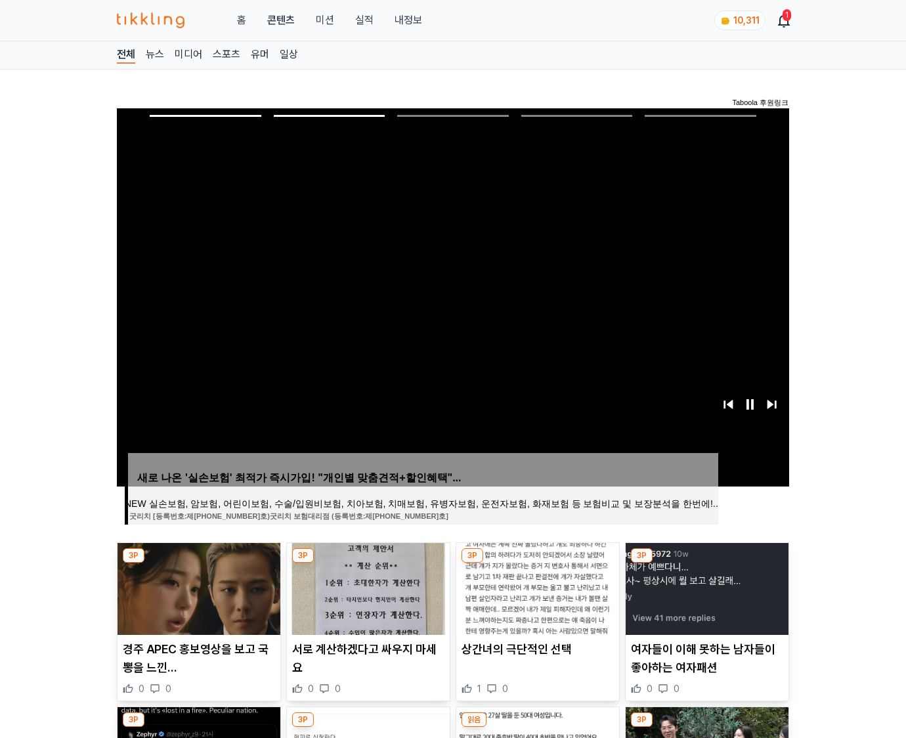
click at [705, 587] on img at bounding box center [707, 589] width 163 height 92
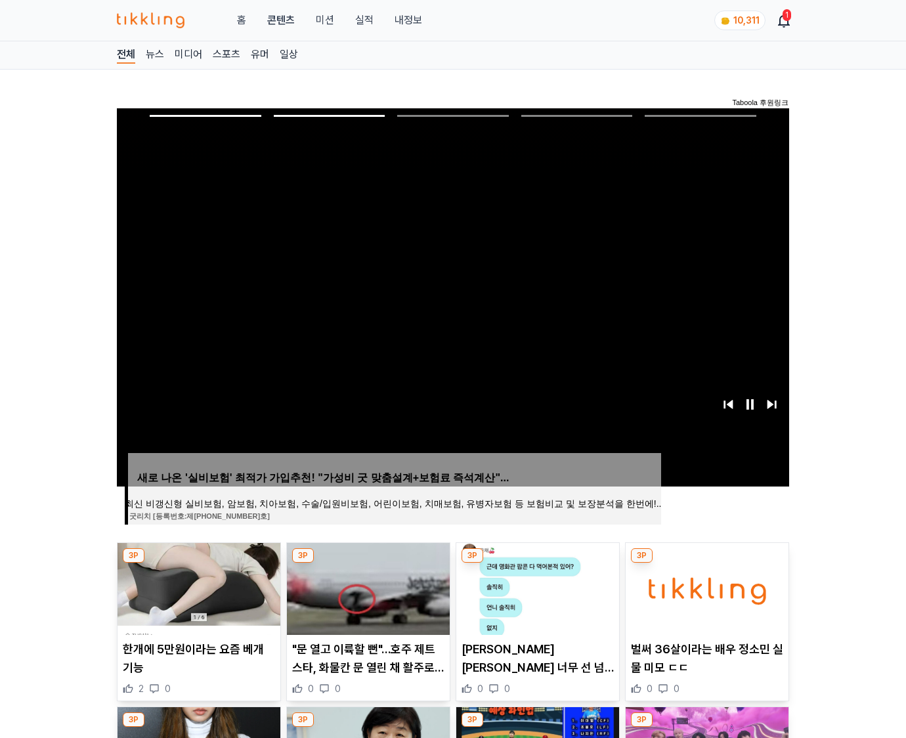
click at [705, 587] on img at bounding box center [707, 589] width 163 height 92
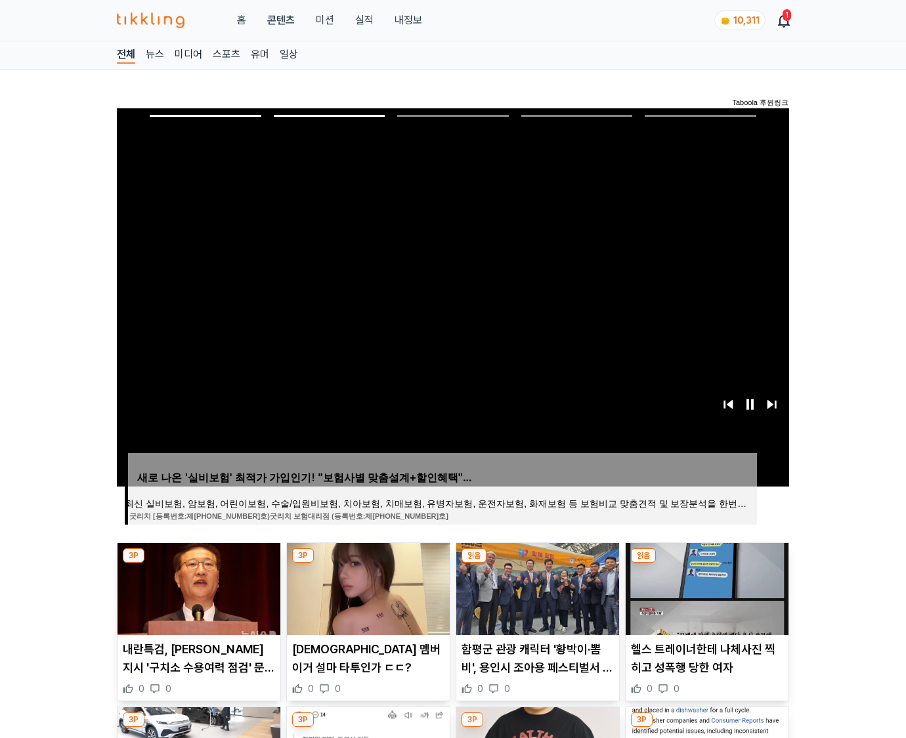
click at [705, 587] on img at bounding box center [707, 589] width 163 height 92
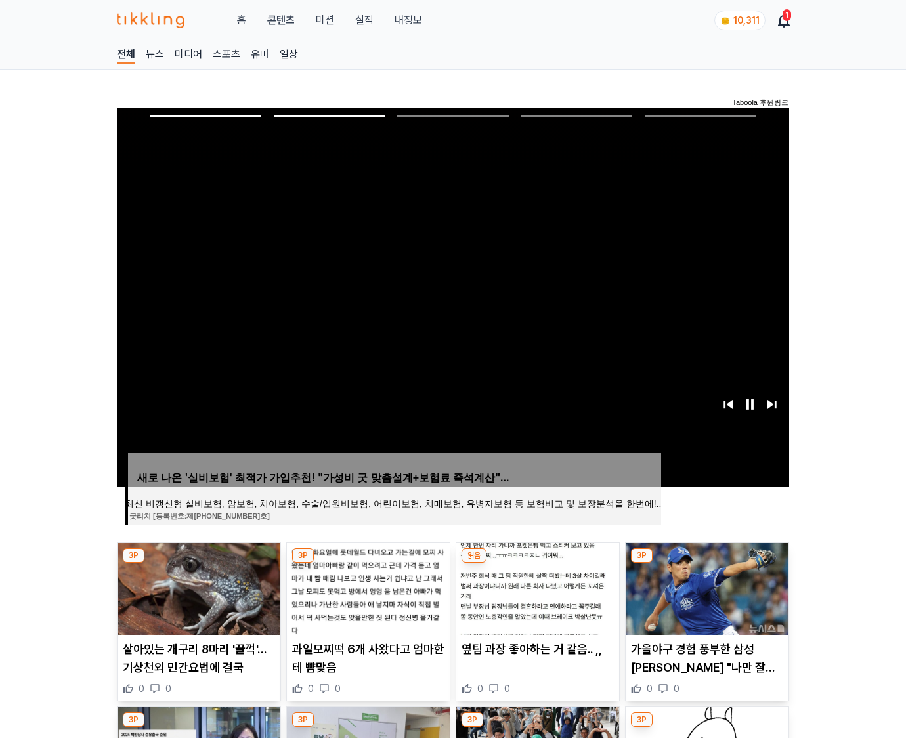
click at [705, 587] on img at bounding box center [707, 589] width 163 height 92
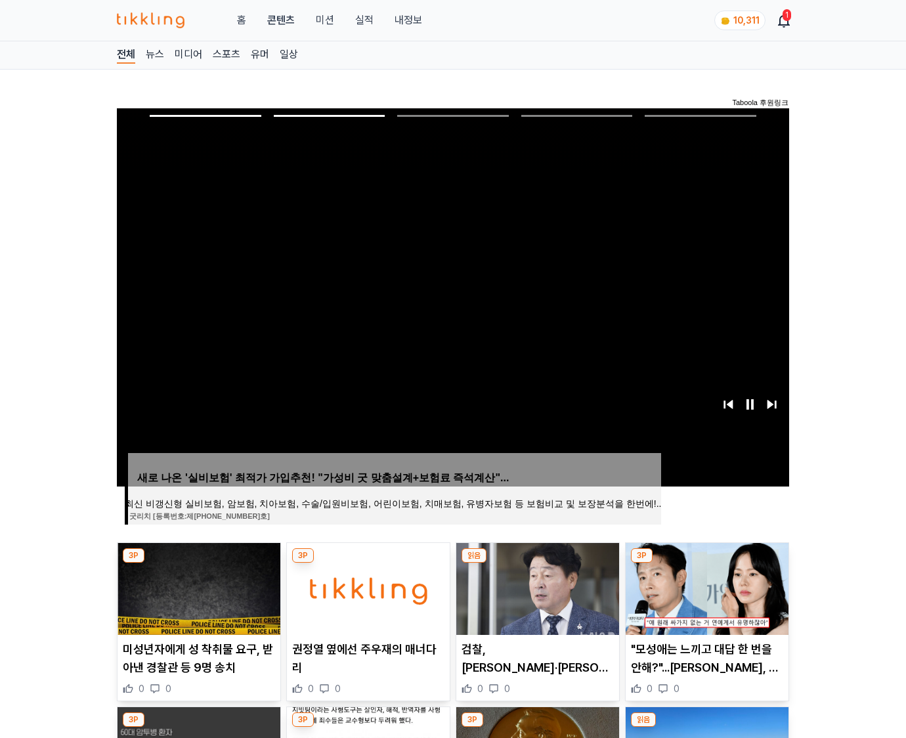
click at [705, 587] on img at bounding box center [707, 589] width 163 height 92
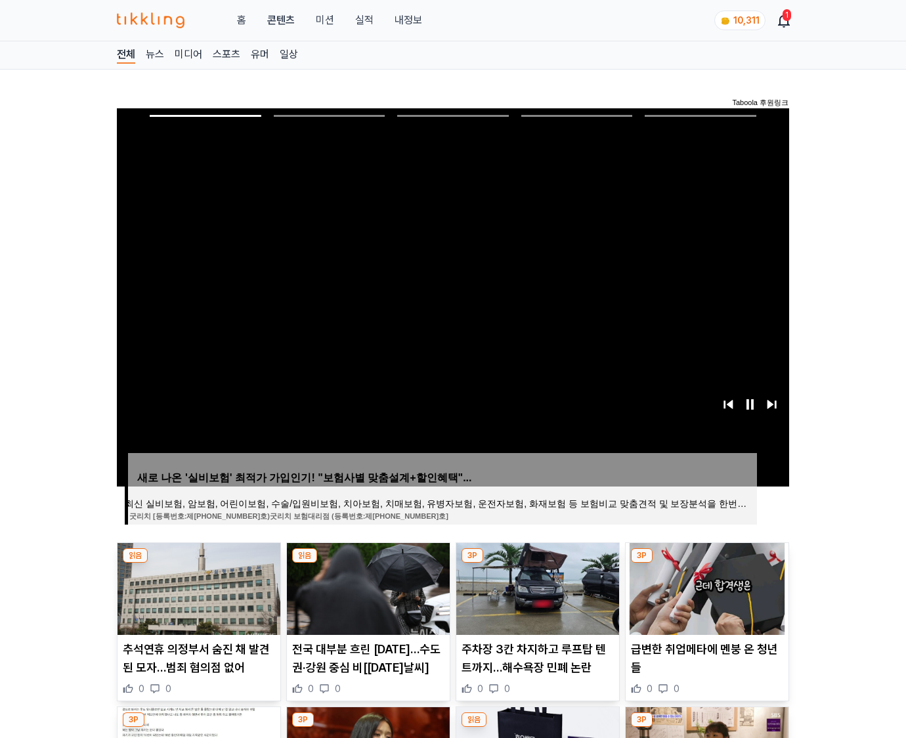
click at [705, 587] on img at bounding box center [707, 589] width 163 height 92
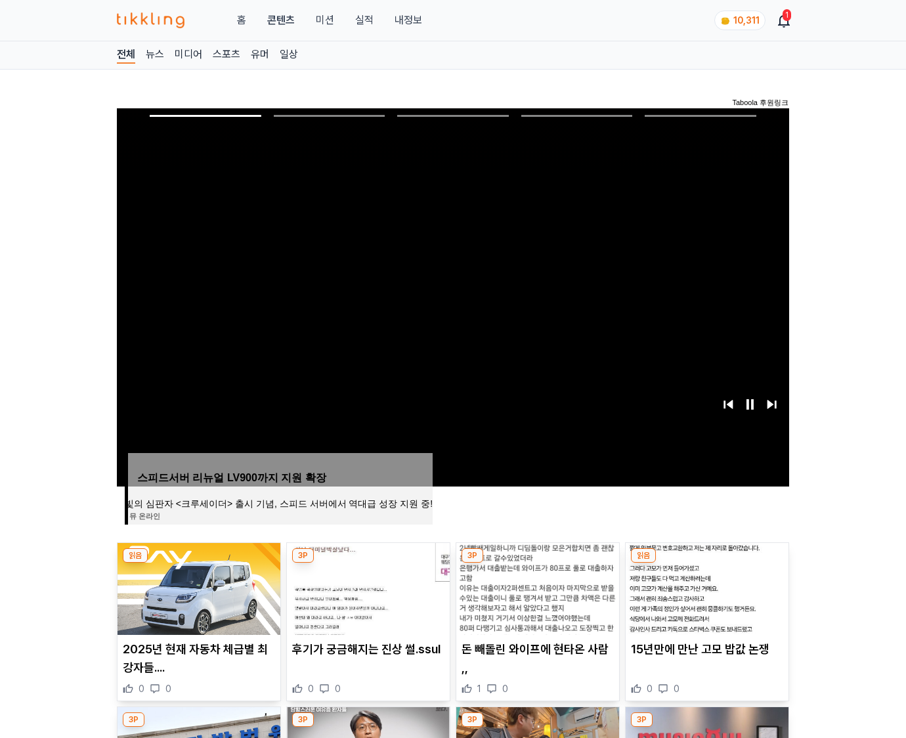
click at [705, 587] on img at bounding box center [707, 589] width 163 height 92
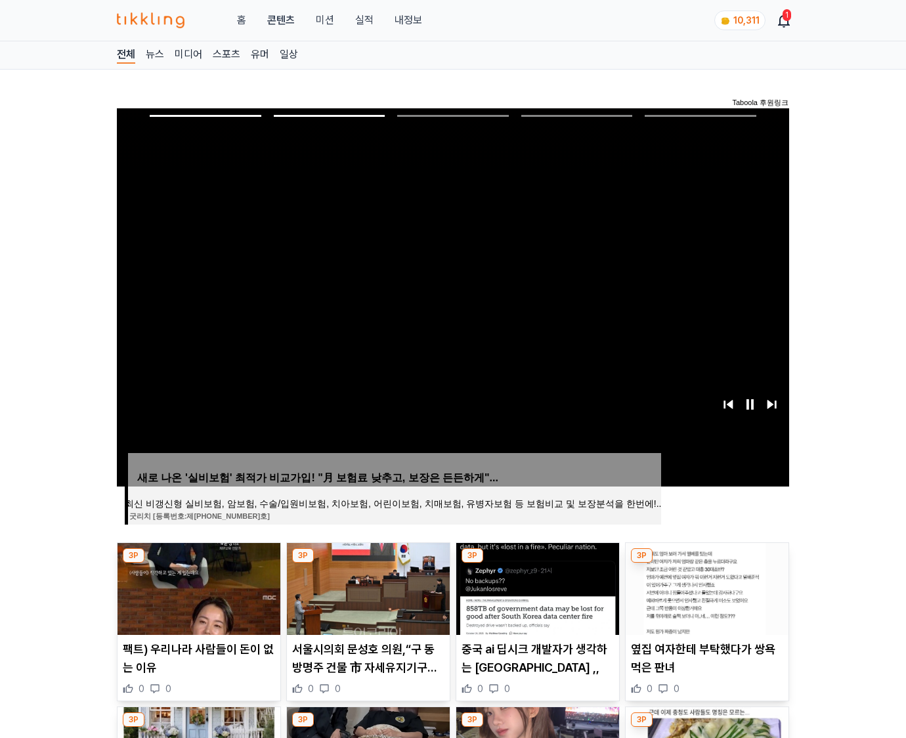
click at [705, 587] on img at bounding box center [707, 589] width 163 height 92
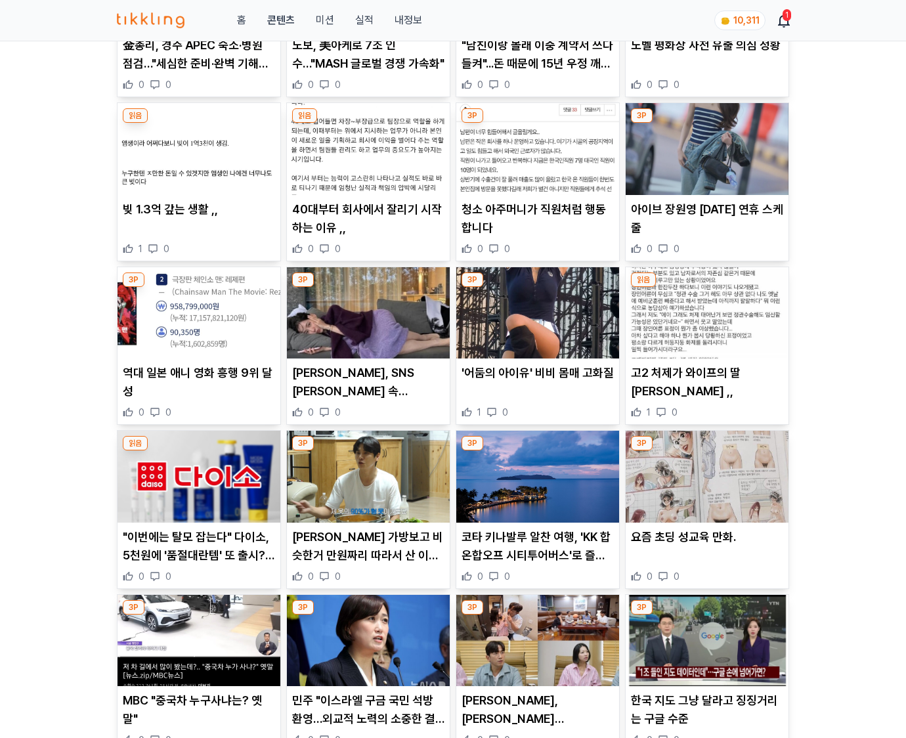
scroll to position [10600, 0]
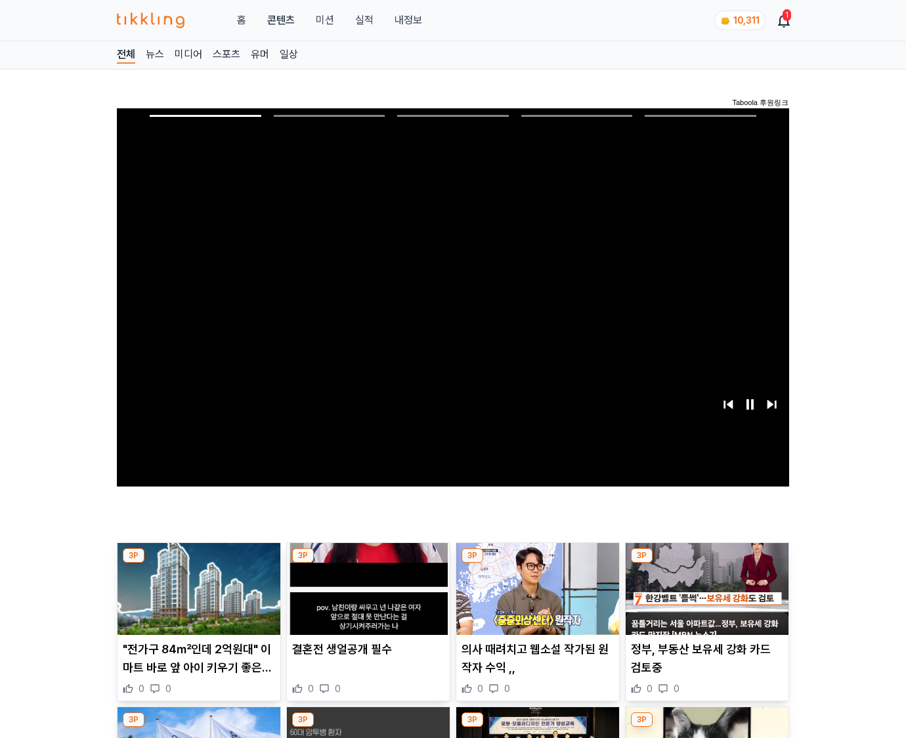
click at [705, 587] on img at bounding box center [707, 589] width 163 height 92
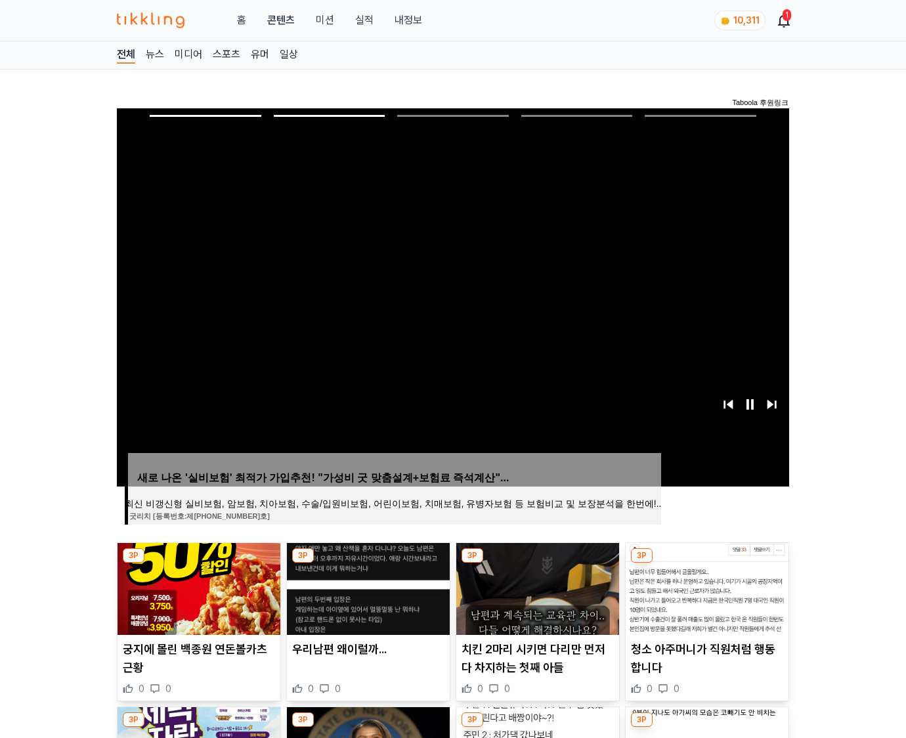
click at [705, 587] on img at bounding box center [707, 589] width 163 height 92
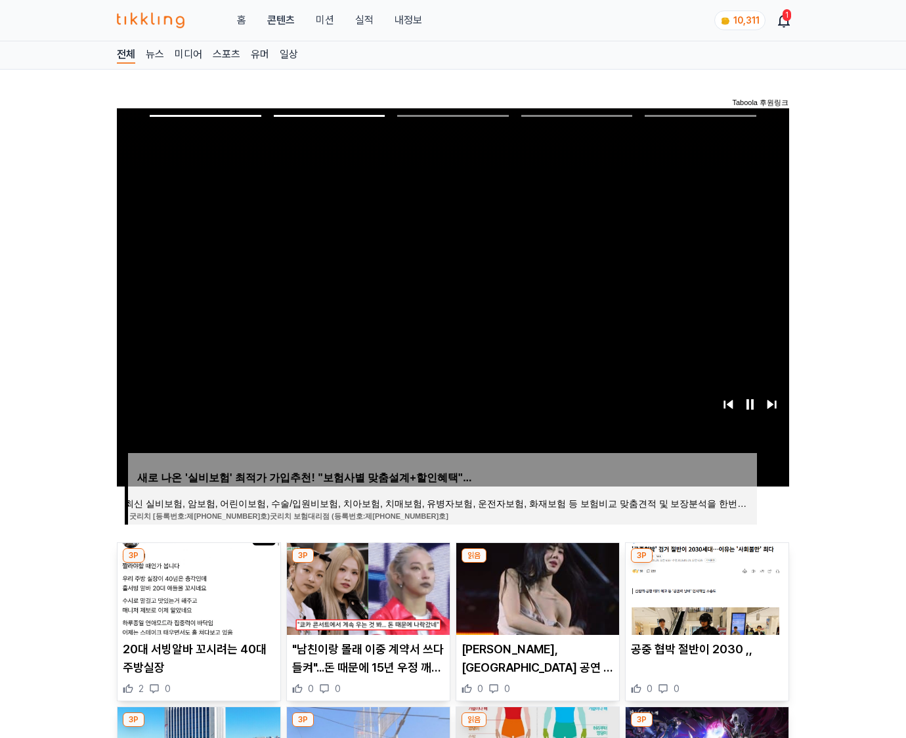
click at [705, 587] on img at bounding box center [707, 589] width 163 height 92
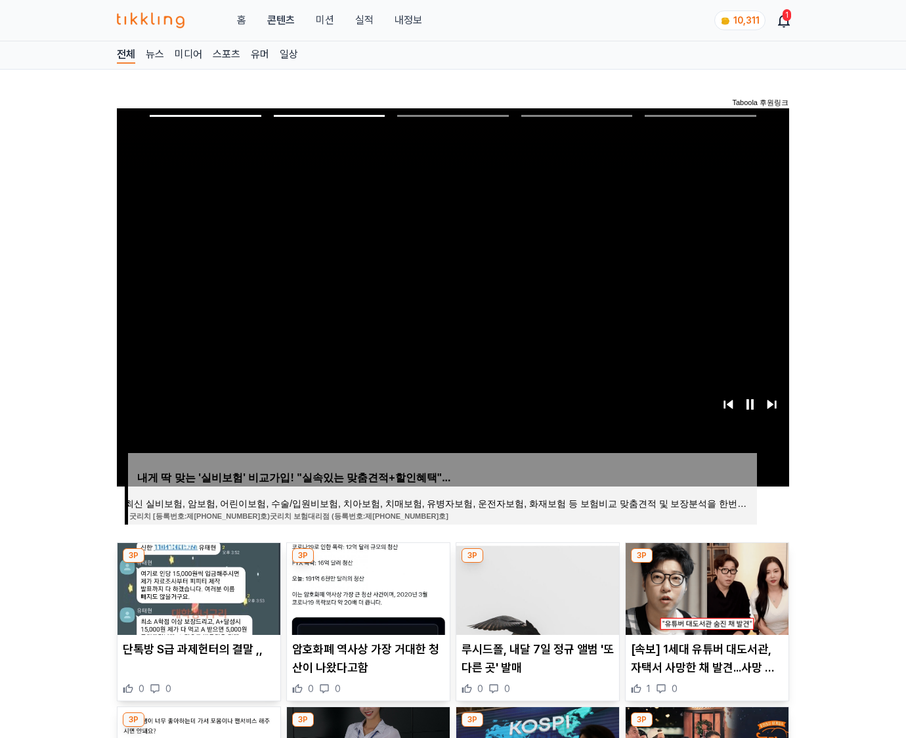
click at [705, 587] on img at bounding box center [707, 589] width 163 height 92
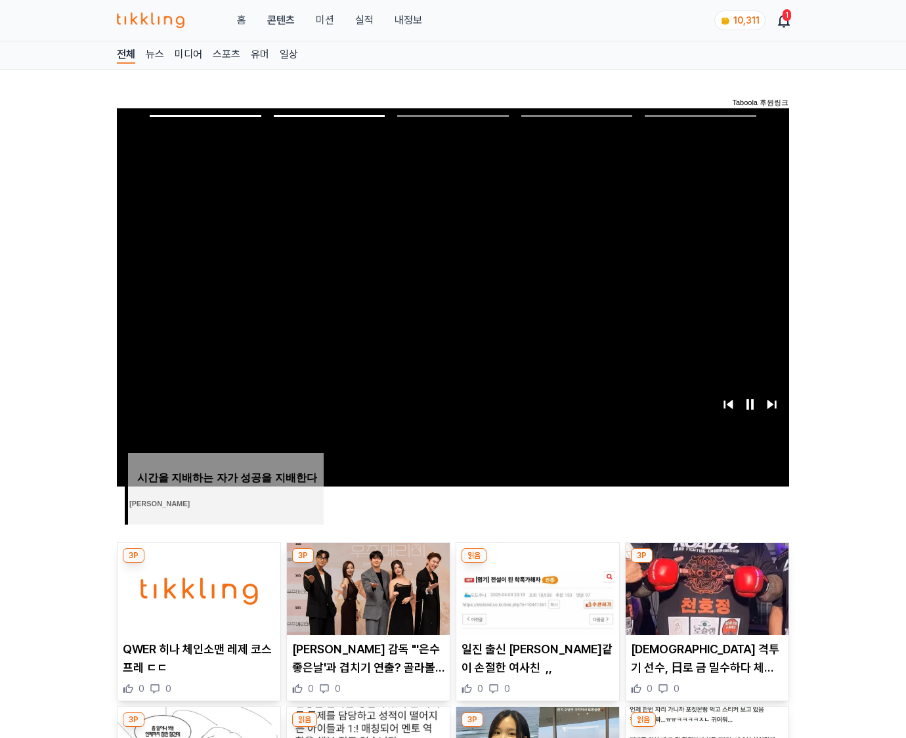
click at [705, 587] on img at bounding box center [707, 589] width 163 height 92
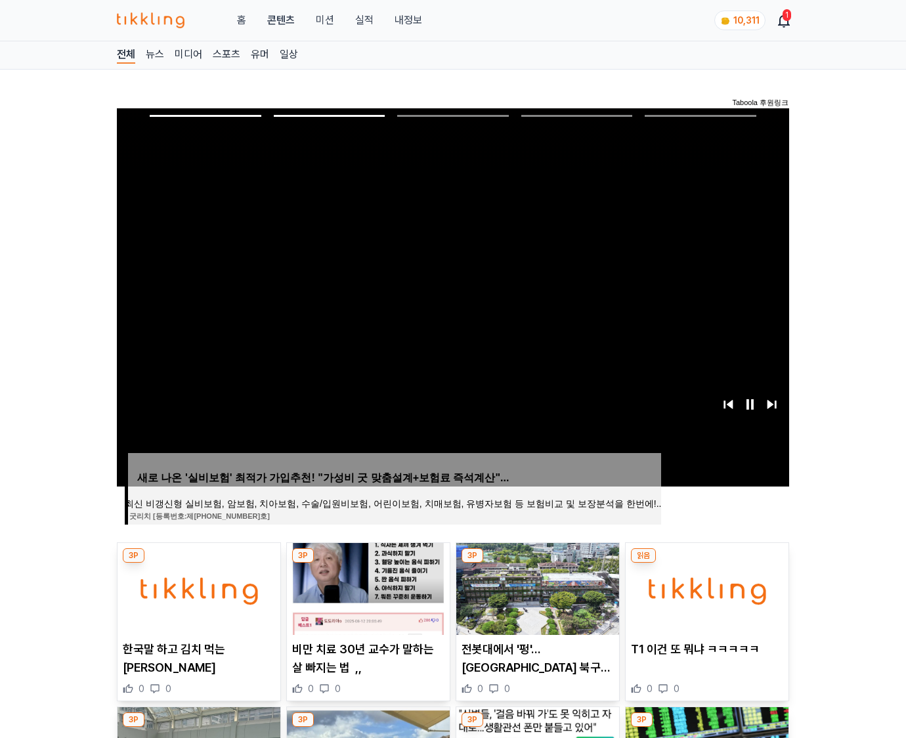
click at [705, 587] on img at bounding box center [707, 589] width 163 height 92
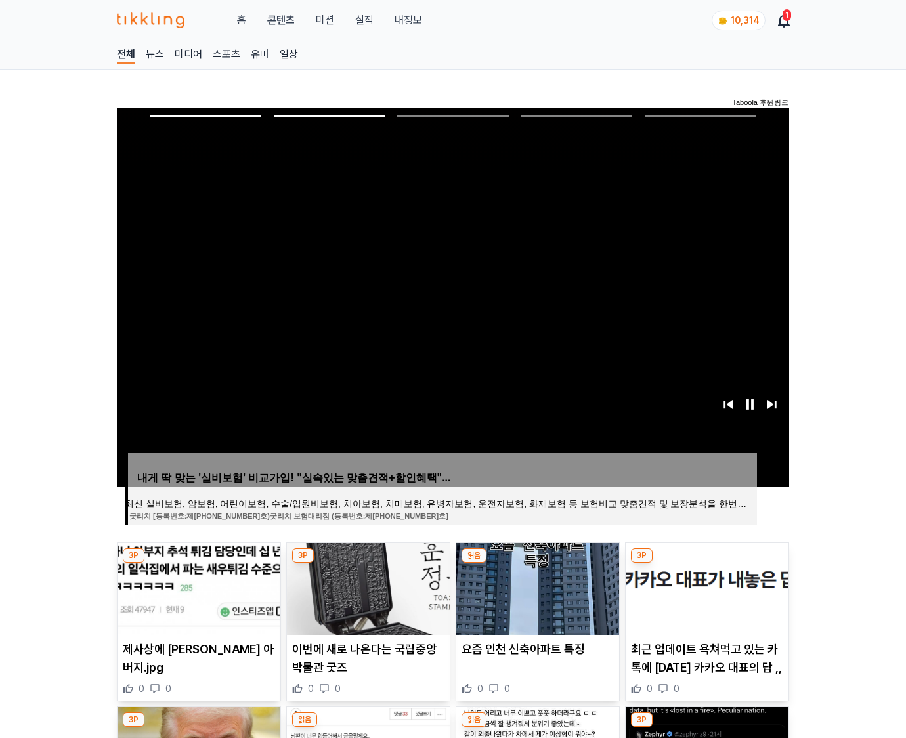
click at [705, 587] on img at bounding box center [707, 589] width 163 height 92
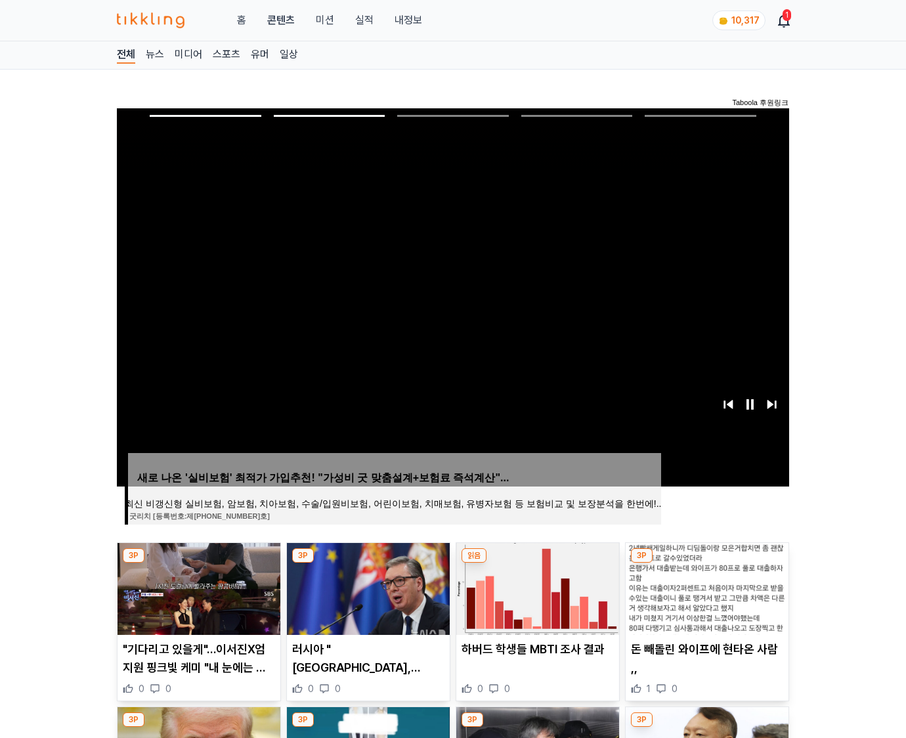
click at [705, 587] on img at bounding box center [707, 589] width 163 height 92
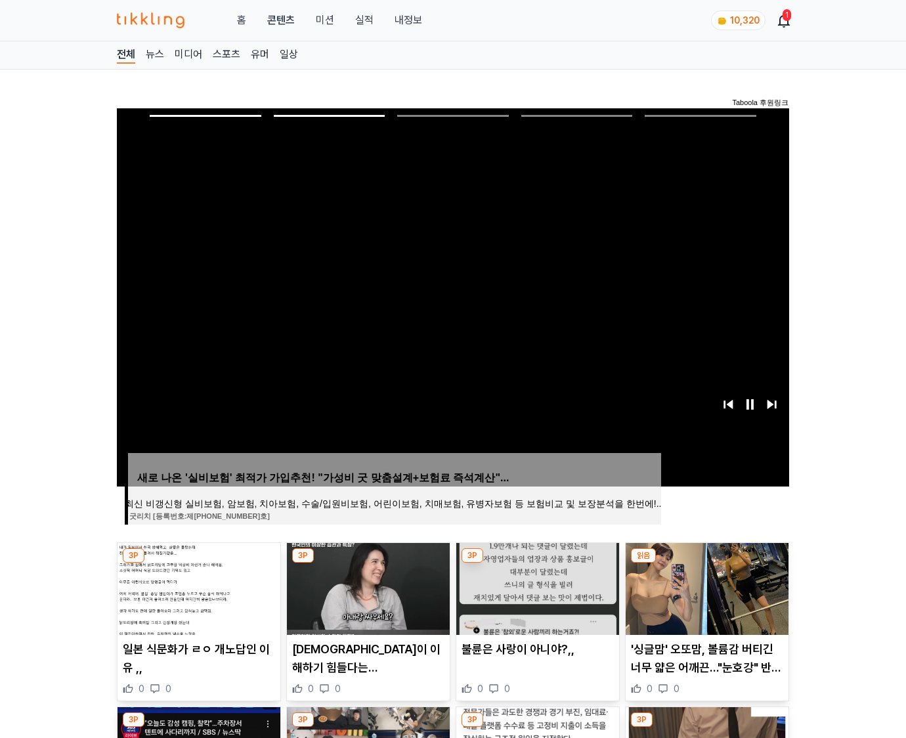
click at [705, 587] on img at bounding box center [707, 589] width 163 height 92
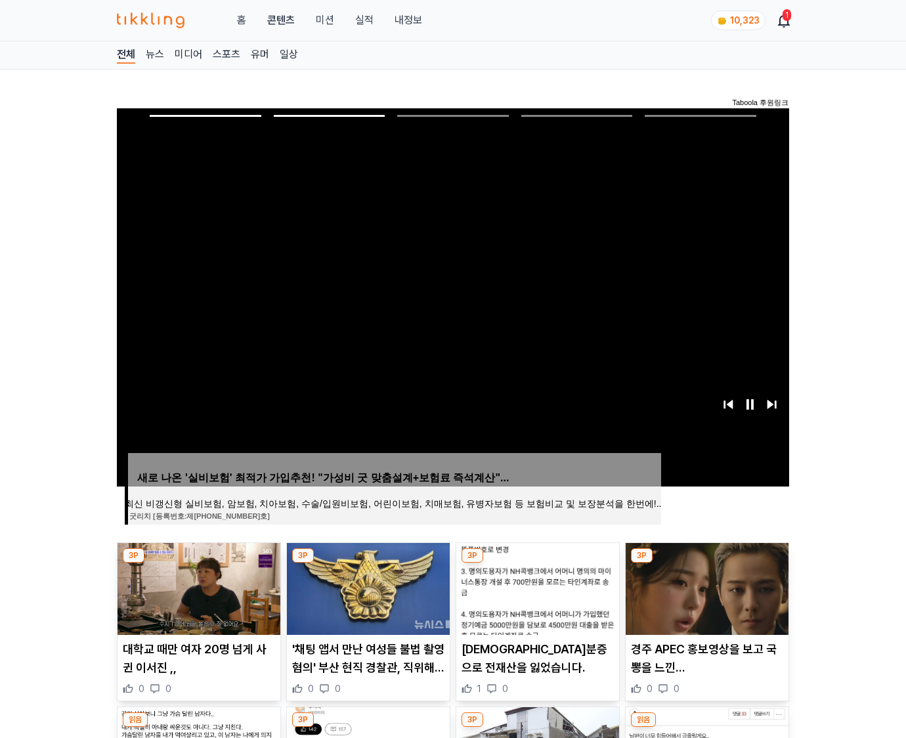
click at [705, 587] on img at bounding box center [707, 589] width 163 height 92
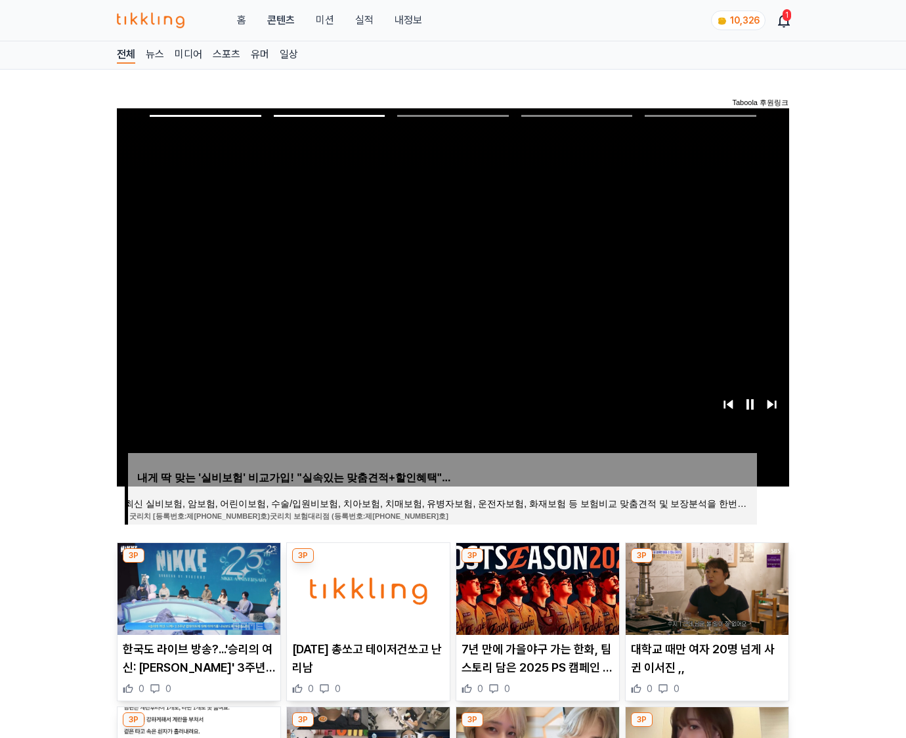
click at [705, 587] on img at bounding box center [707, 589] width 163 height 92
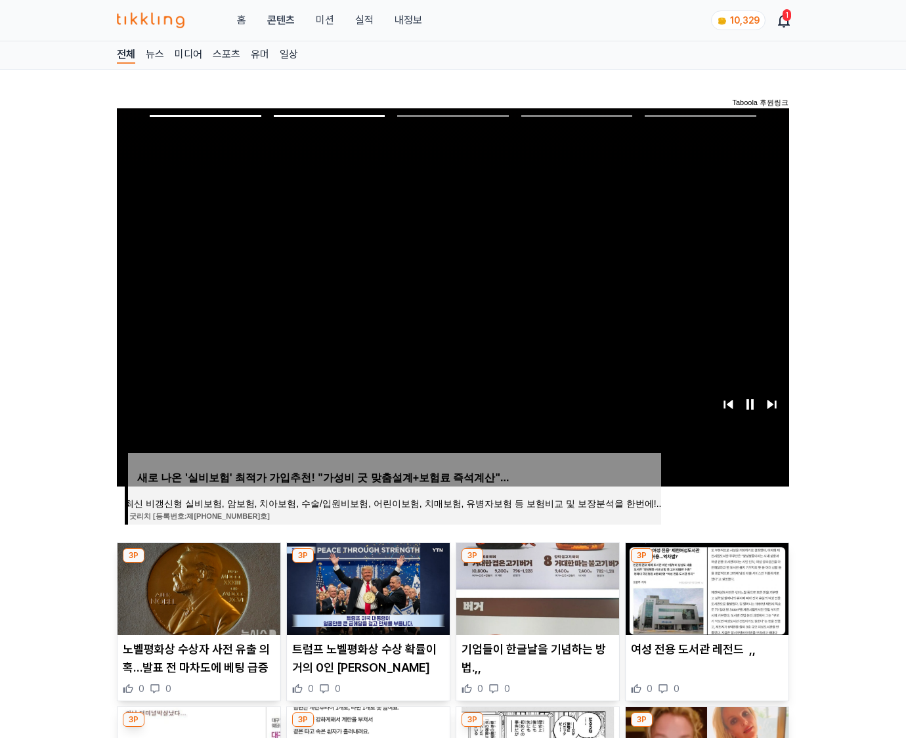
click at [705, 587] on img at bounding box center [707, 589] width 163 height 92
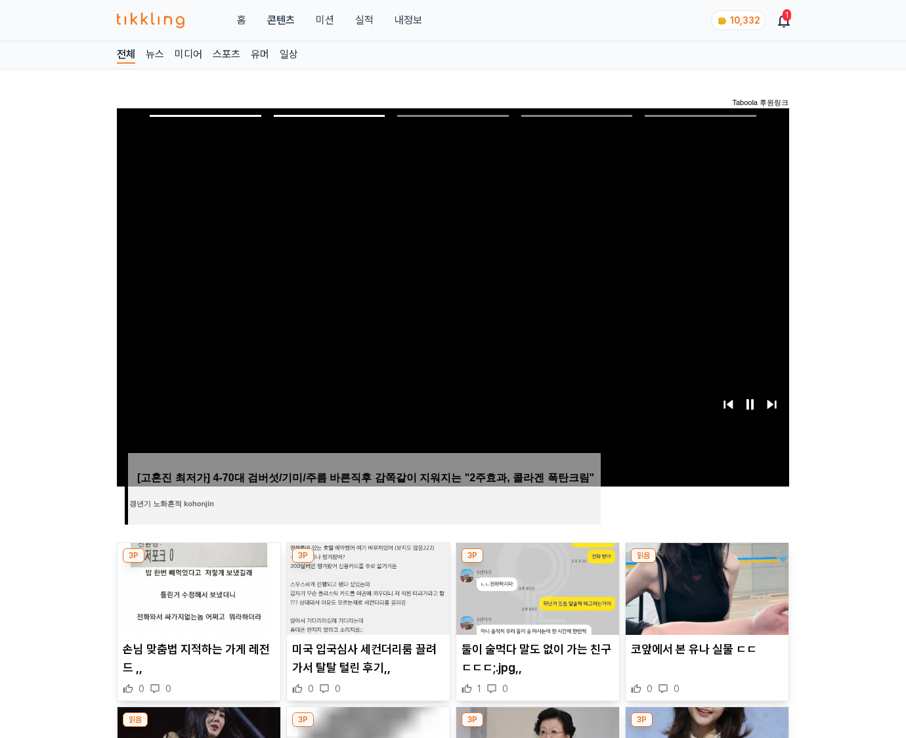
click at [705, 587] on img at bounding box center [707, 589] width 163 height 92
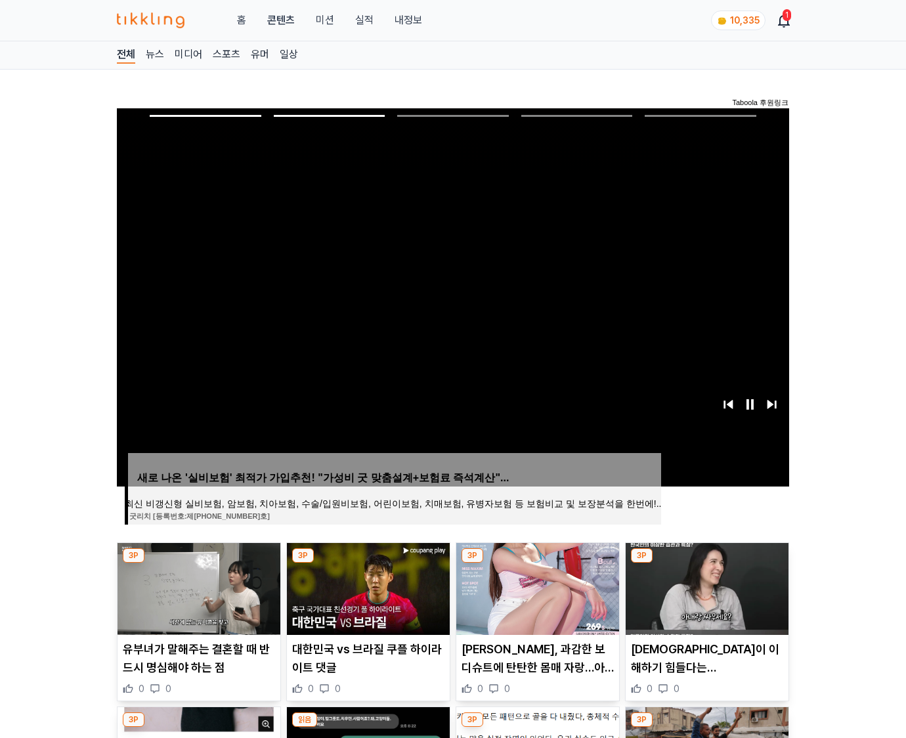
click at [705, 587] on img at bounding box center [707, 589] width 163 height 92
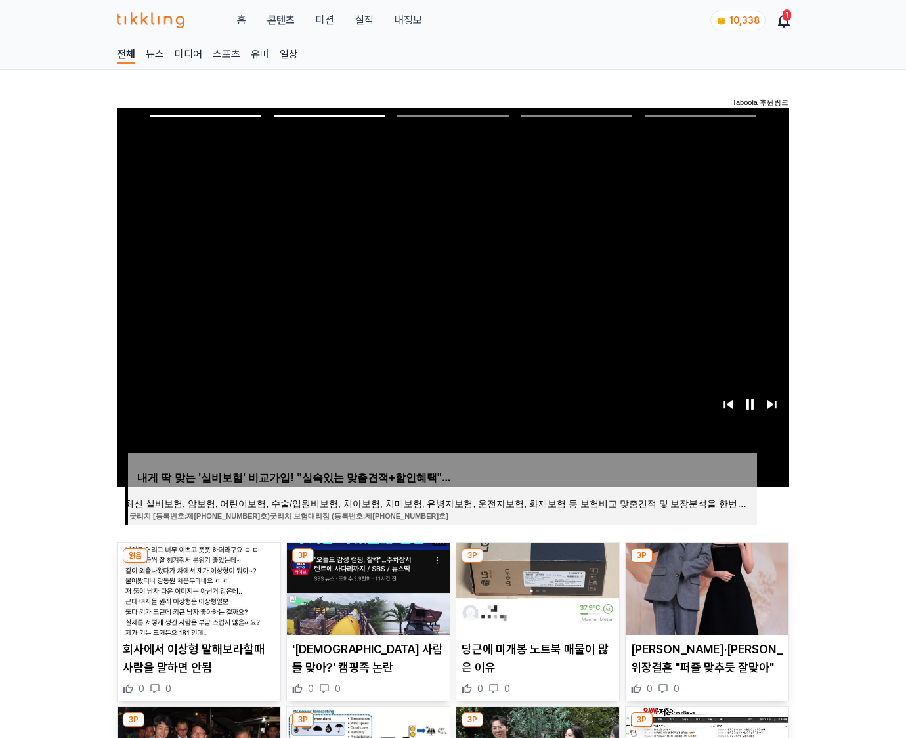
click at [705, 587] on img at bounding box center [707, 589] width 163 height 92
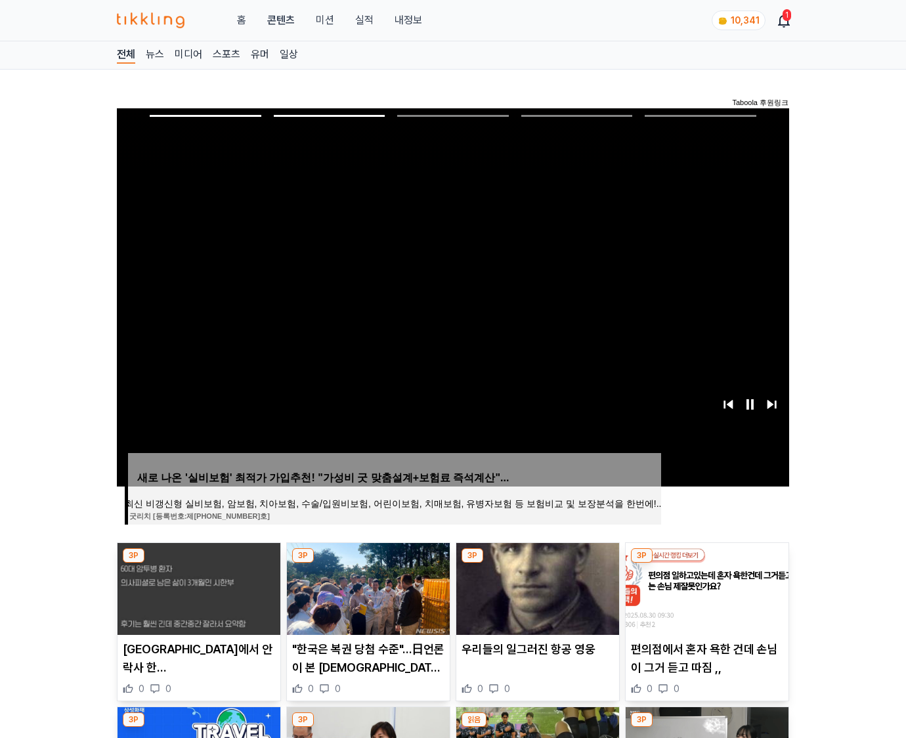
click at [705, 587] on img at bounding box center [707, 589] width 163 height 92
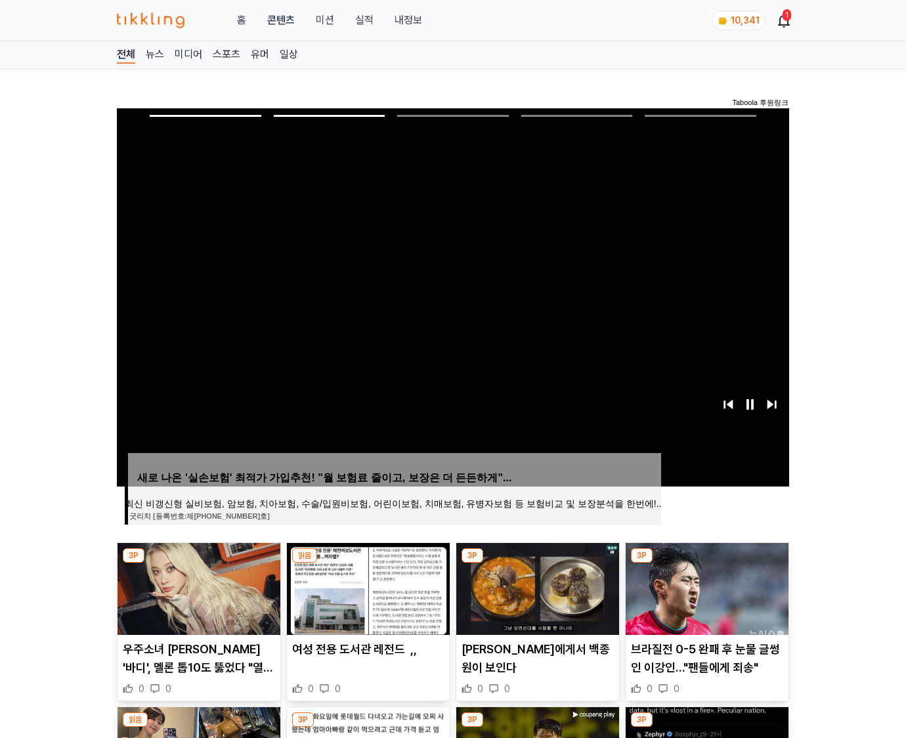
click at [705, 587] on img at bounding box center [707, 589] width 163 height 92
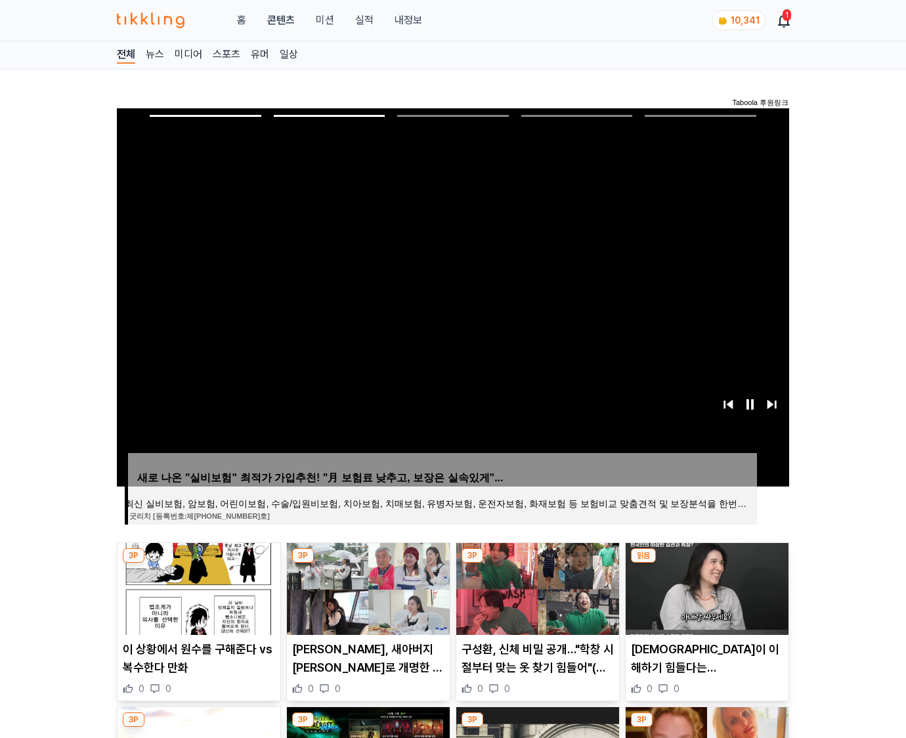
click at [705, 587] on img at bounding box center [707, 589] width 163 height 92
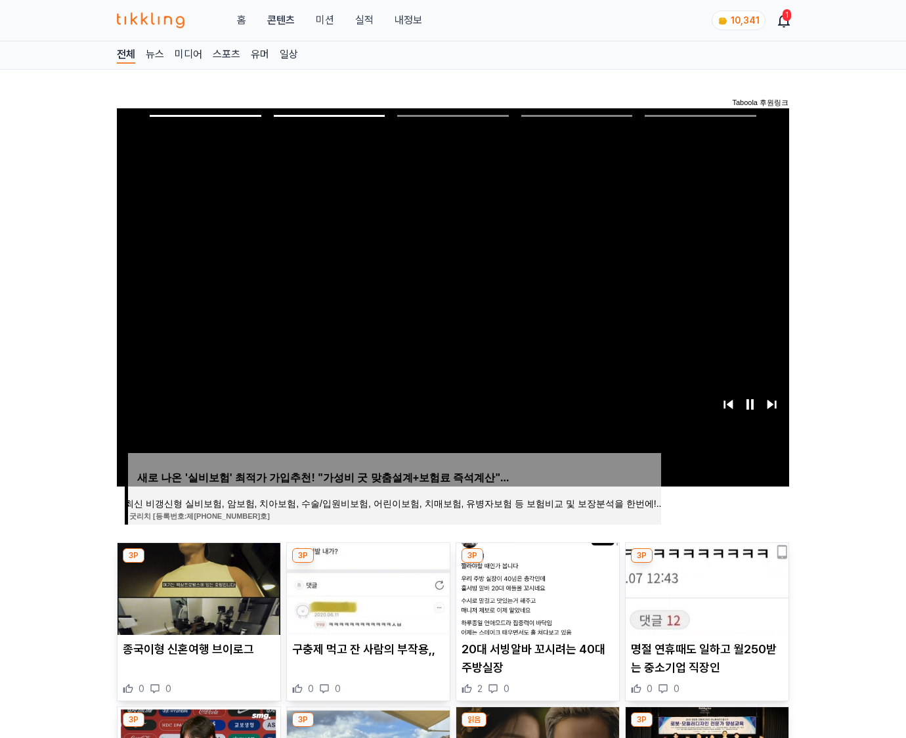
click at [705, 587] on img at bounding box center [707, 589] width 163 height 92
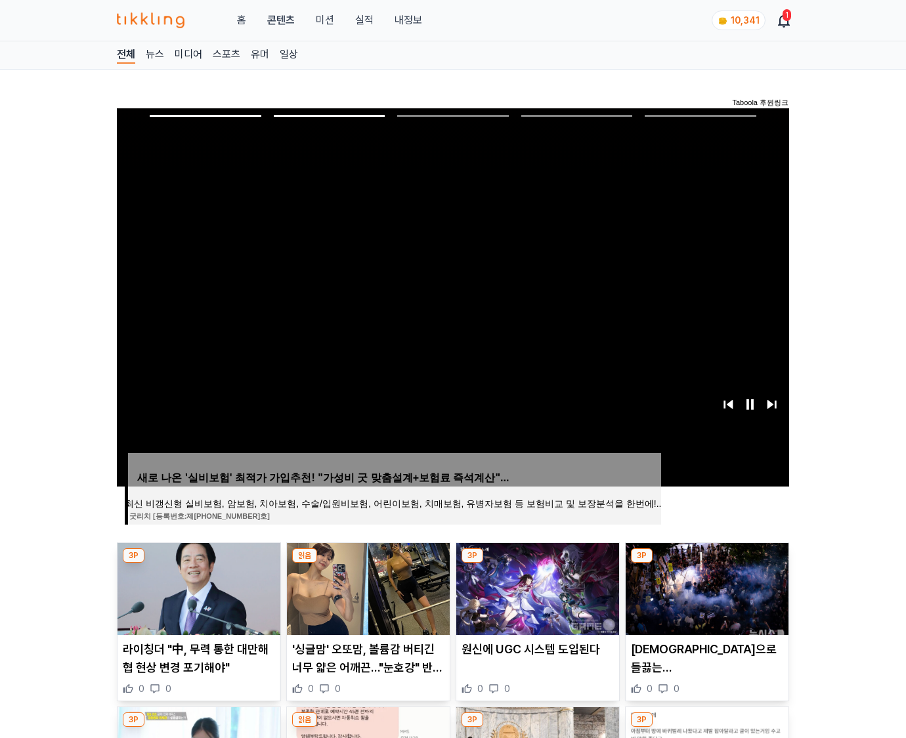
click at [705, 587] on img at bounding box center [707, 589] width 163 height 92
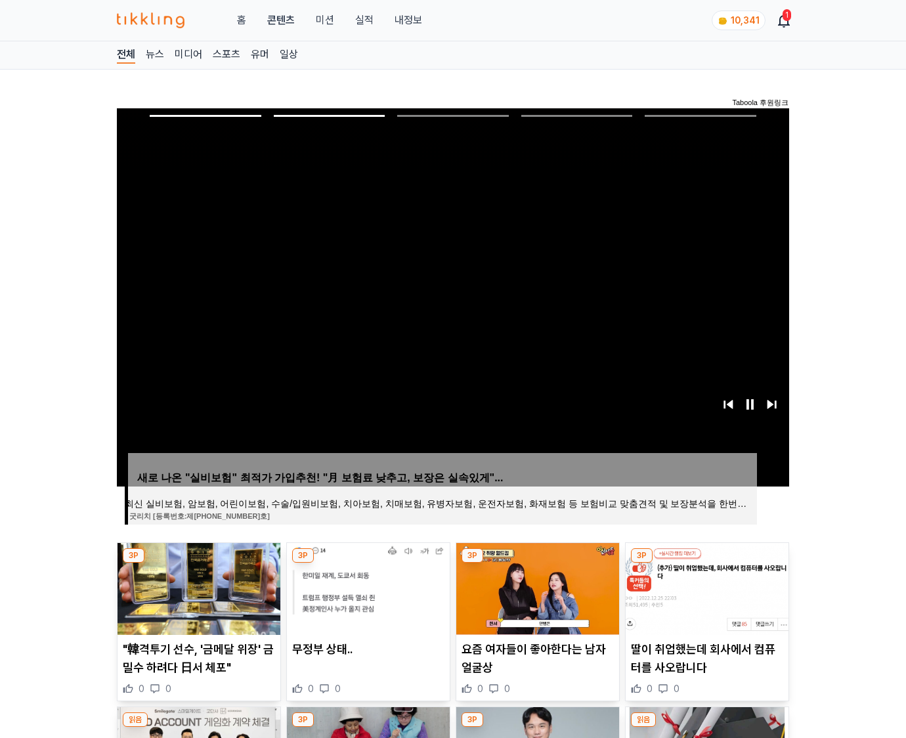
click at [705, 587] on img at bounding box center [707, 589] width 163 height 92
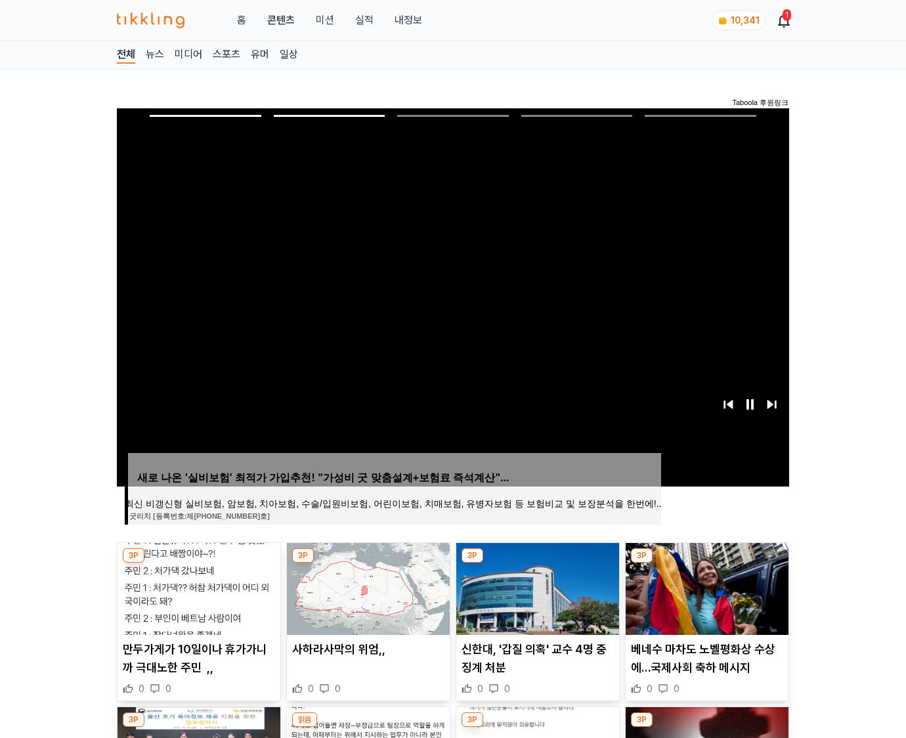
click at [705, 587] on img at bounding box center [707, 589] width 163 height 92
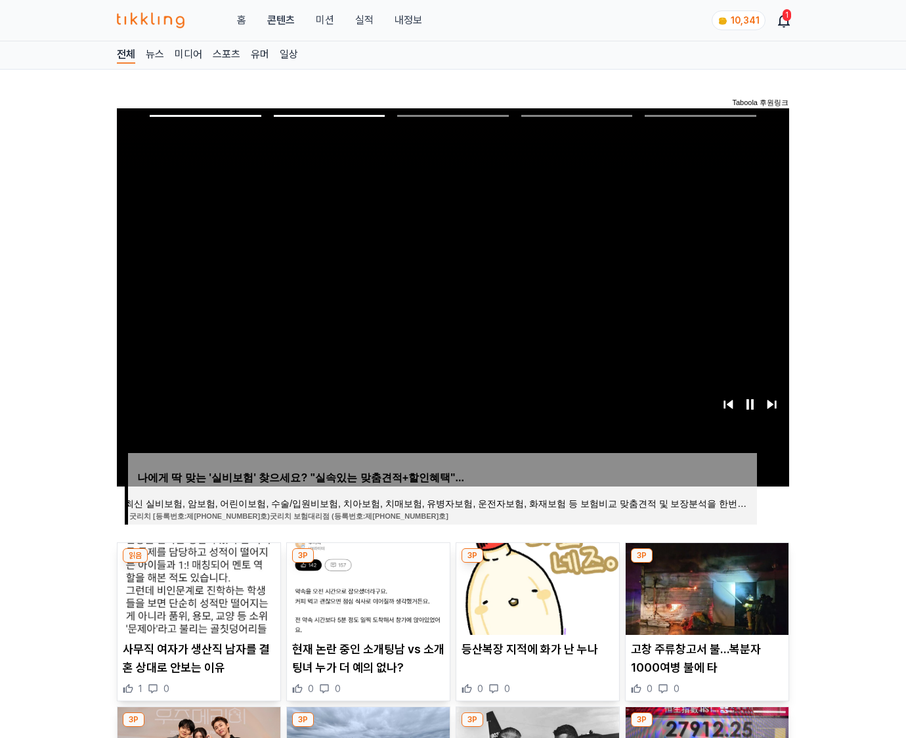
click at [705, 587] on img at bounding box center [707, 589] width 163 height 92
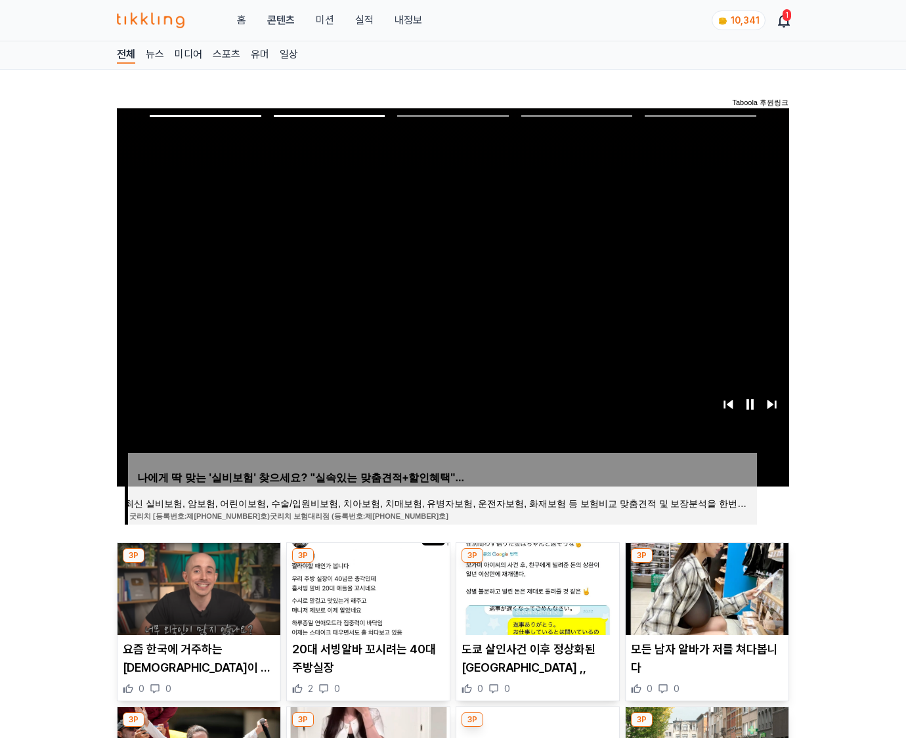
click at [705, 587] on img at bounding box center [707, 589] width 163 height 92
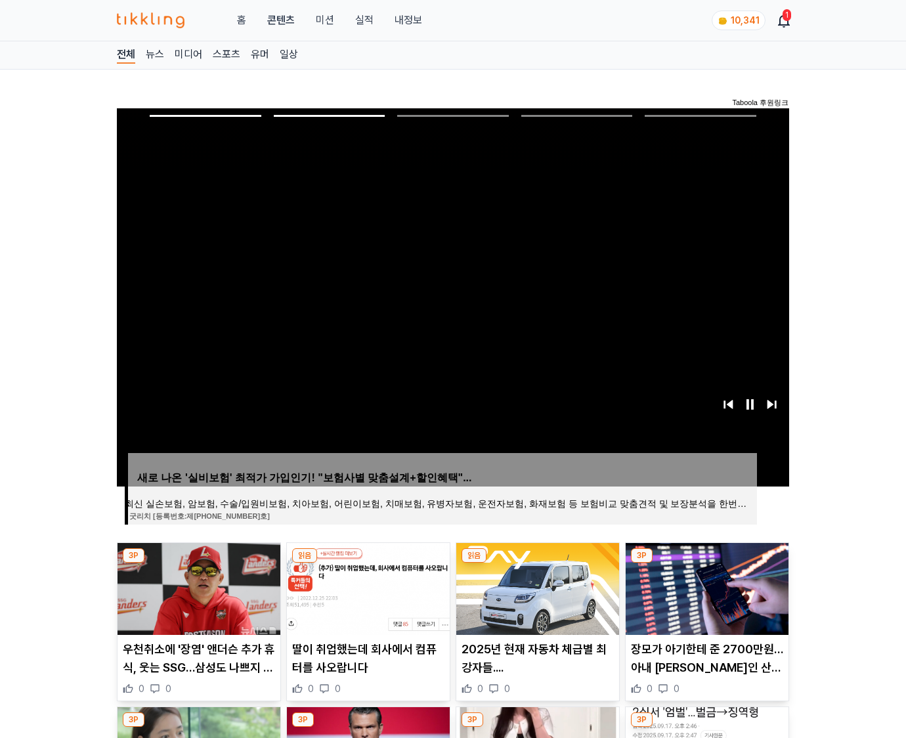
click at [705, 587] on img at bounding box center [707, 589] width 163 height 92
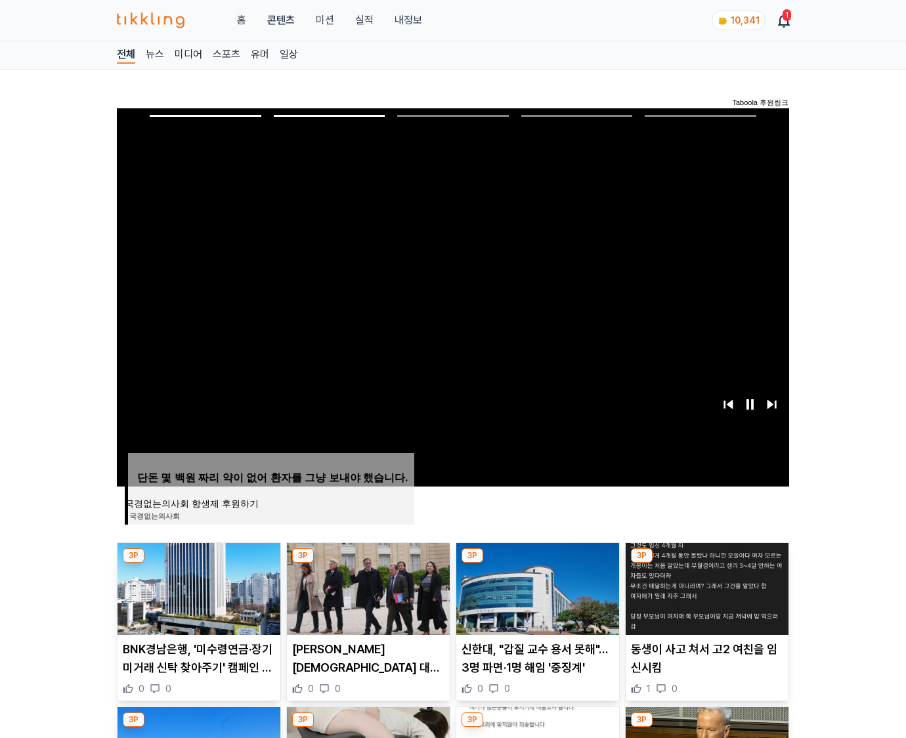
click at [705, 587] on img at bounding box center [707, 589] width 163 height 92
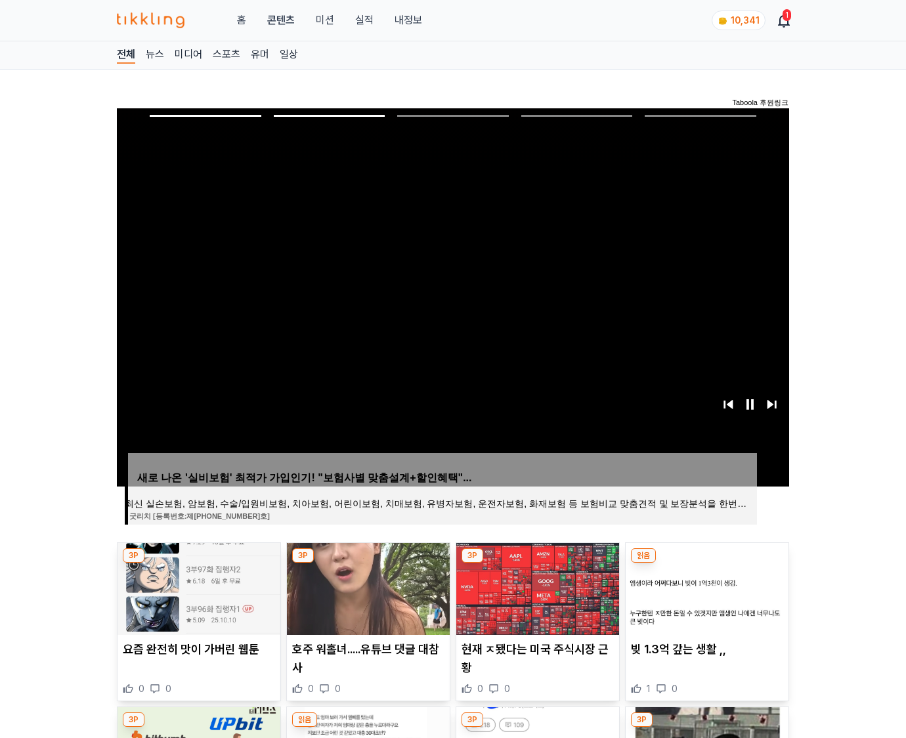
click at [705, 587] on img at bounding box center [707, 589] width 163 height 92
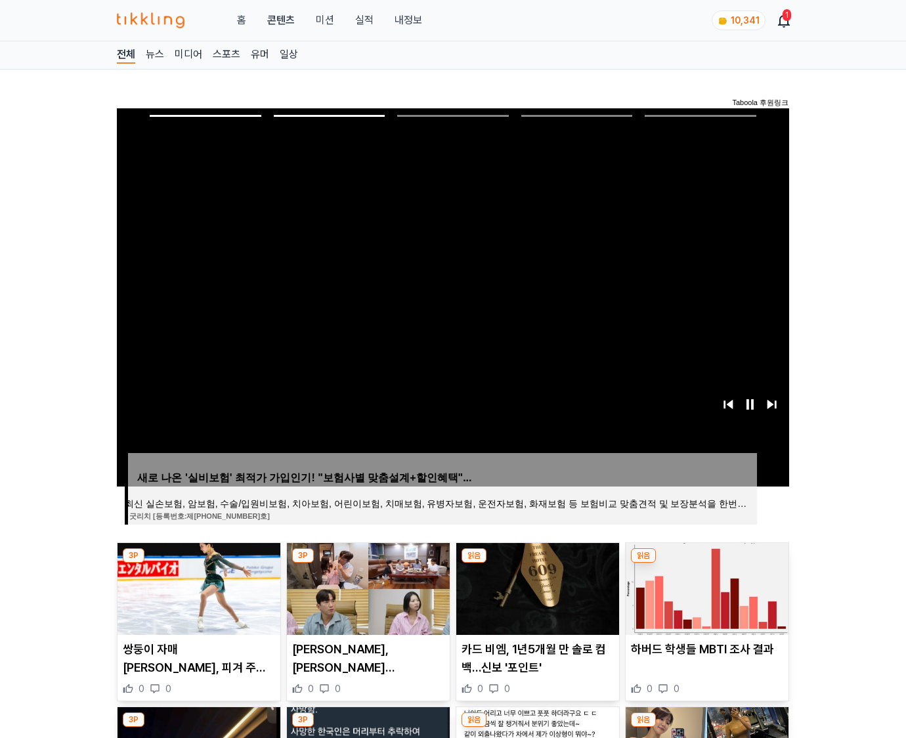
click at [705, 587] on img at bounding box center [707, 589] width 163 height 92
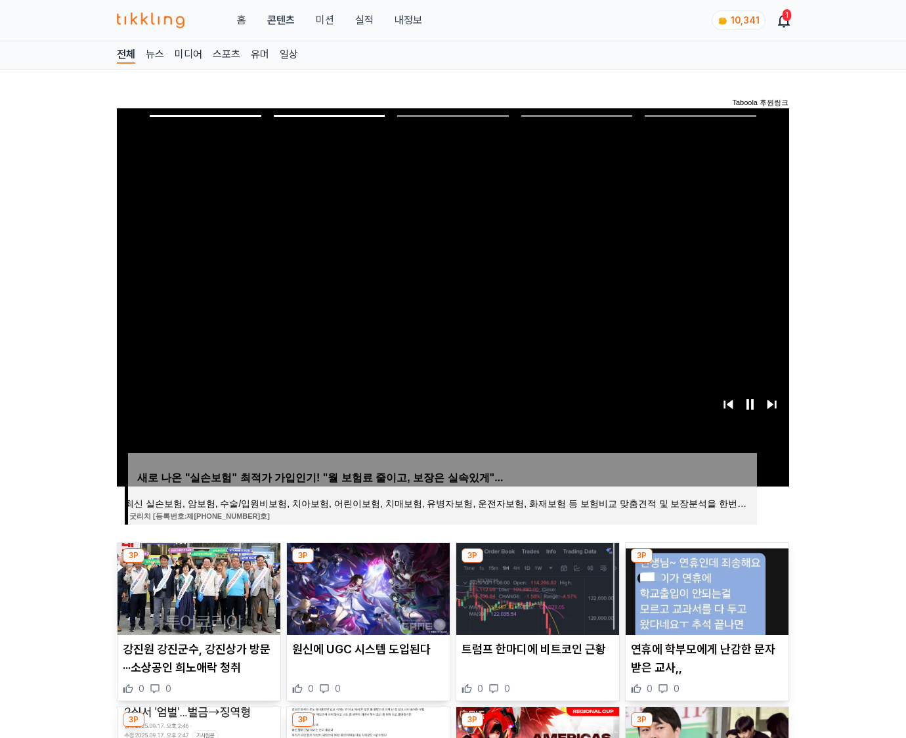
click at [705, 587] on img at bounding box center [707, 589] width 163 height 92
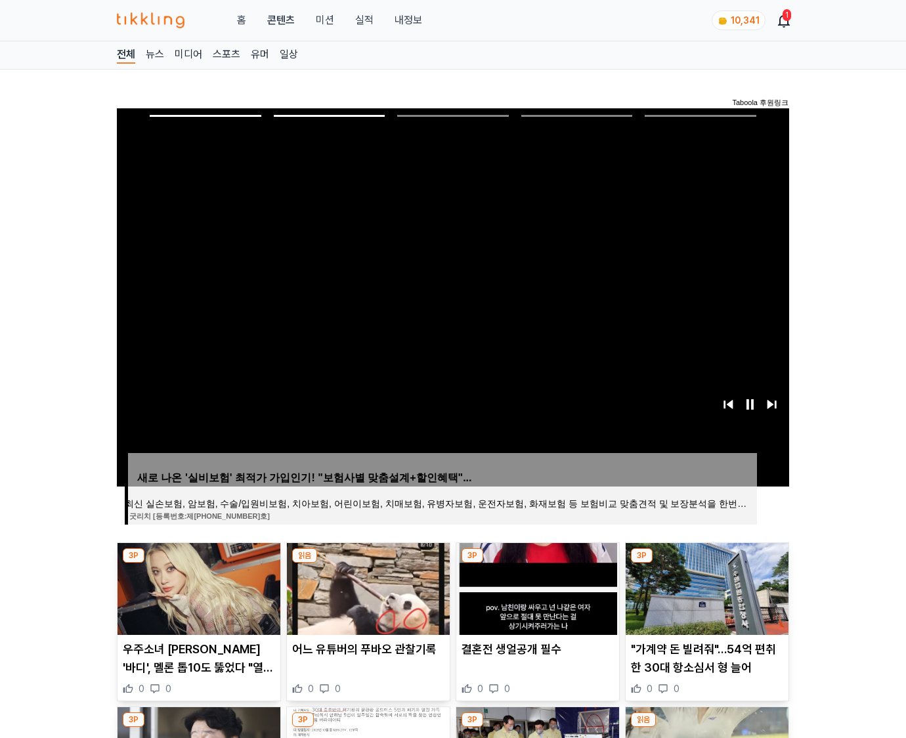
click at [705, 587] on img at bounding box center [707, 589] width 163 height 92
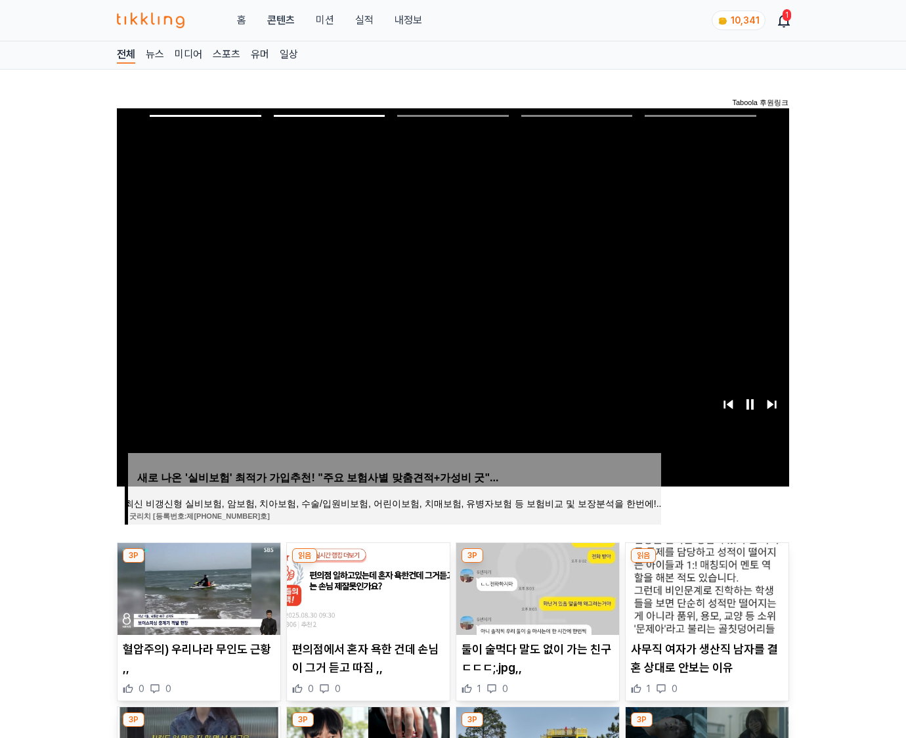
click at [705, 587] on img at bounding box center [707, 589] width 163 height 92
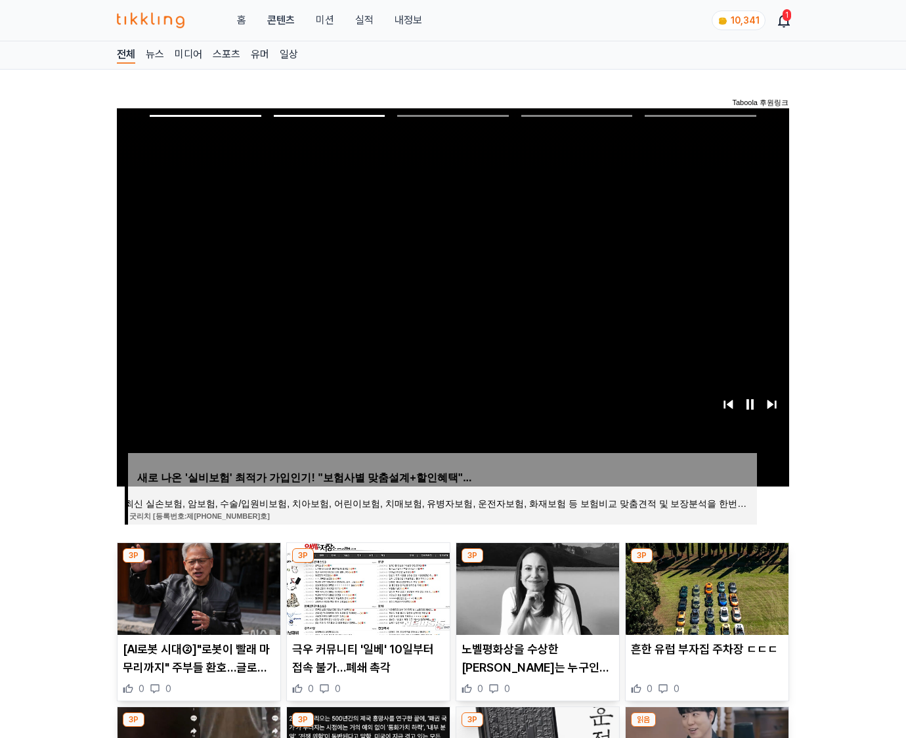
click at [705, 587] on img at bounding box center [707, 589] width 163 height 92
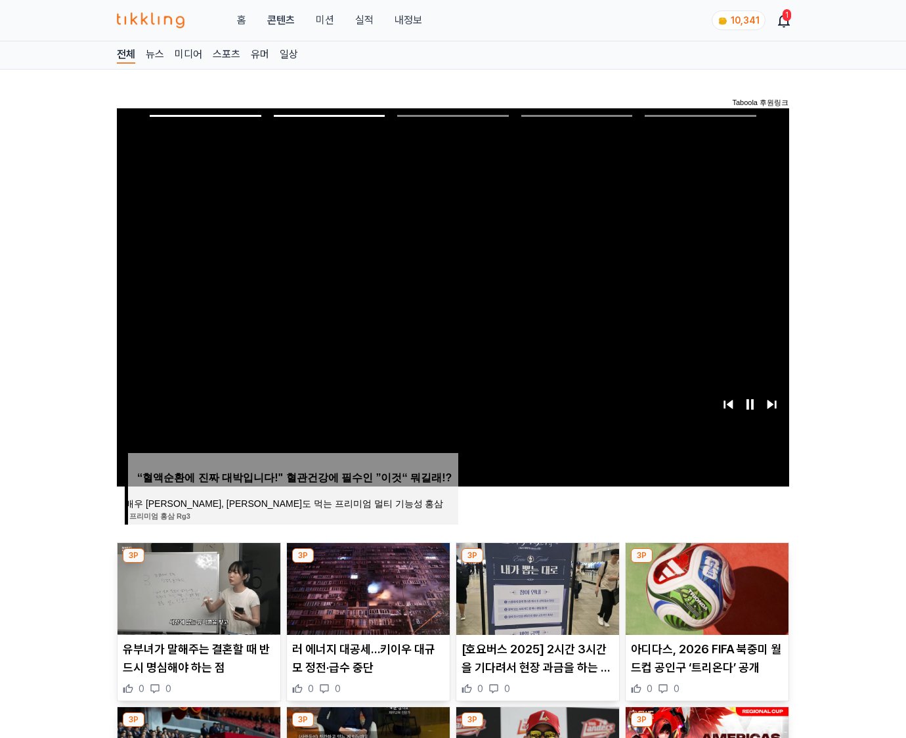
click at [705, 587] on img at bounding box center [707, 589] width 163 height 92
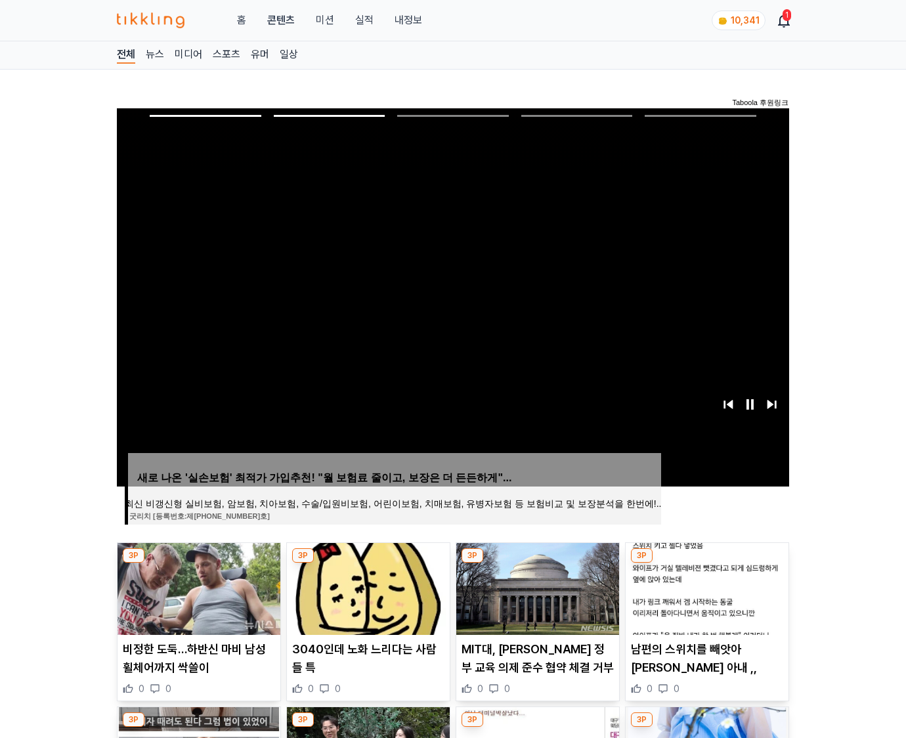
click at [705, 587] on img at bounding box center [707, 589] width 163 height 92
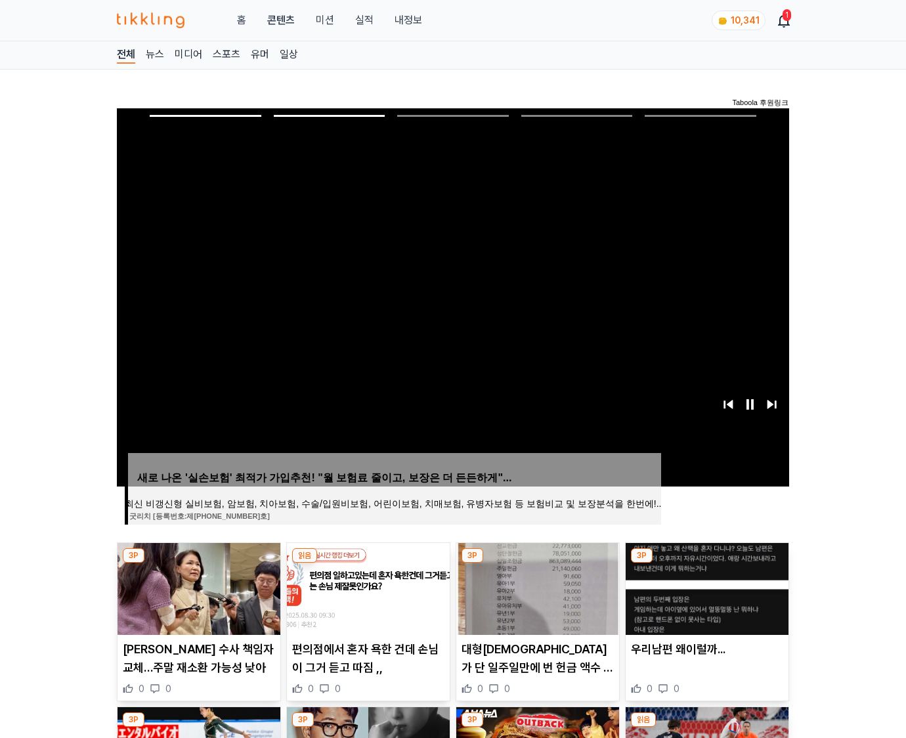
click at [705, 587] on img at bounding box center [707, 589] width 163 height 92
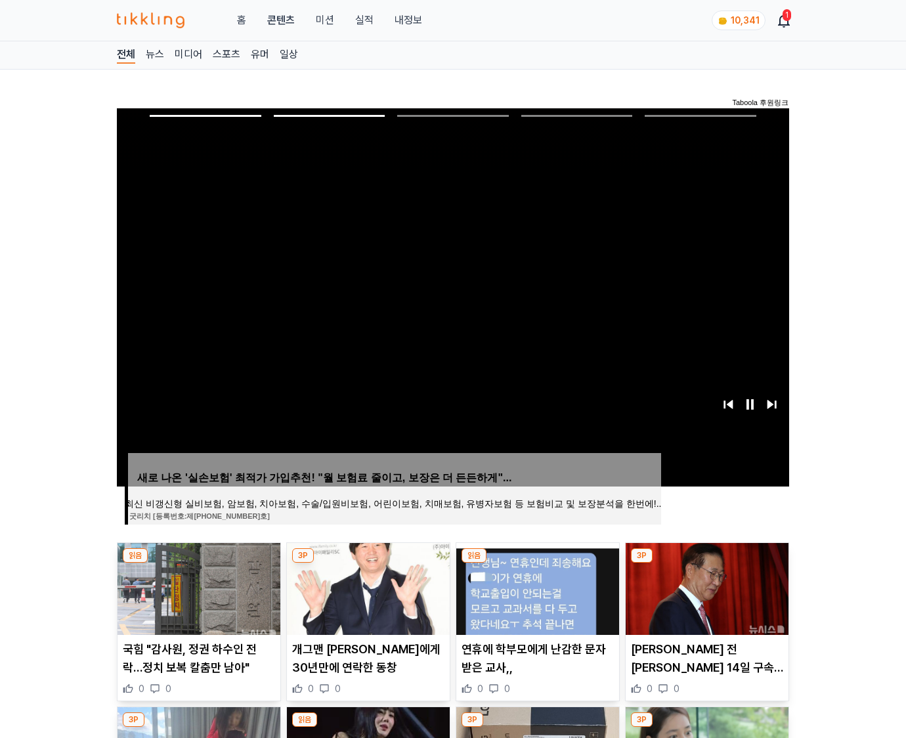
click at [705, 587] on img at bounding box center [707, 589] width 163 height 92
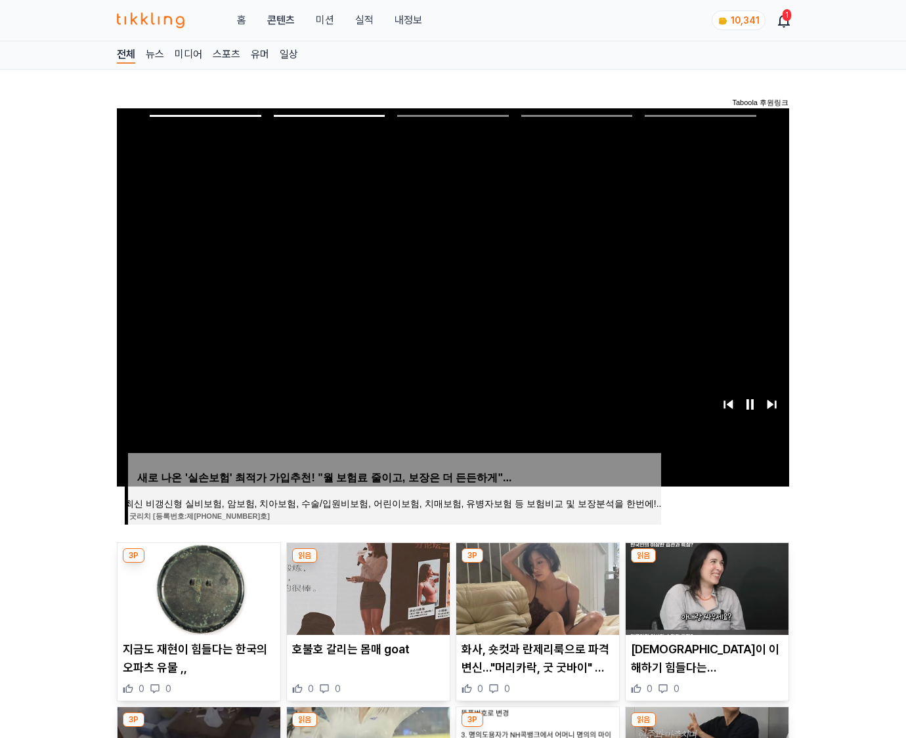
click at [705, 587] on img at bounding box center [707, 589] width 163 height 92
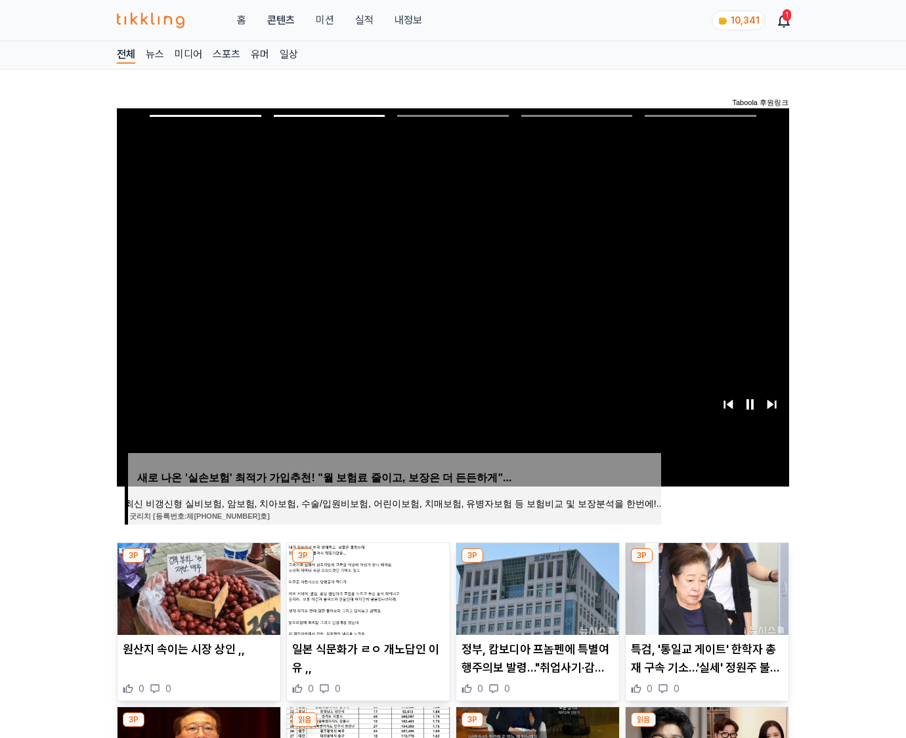
click at [705, 587] on img at bounding box center [707, 589] width 163 height 92
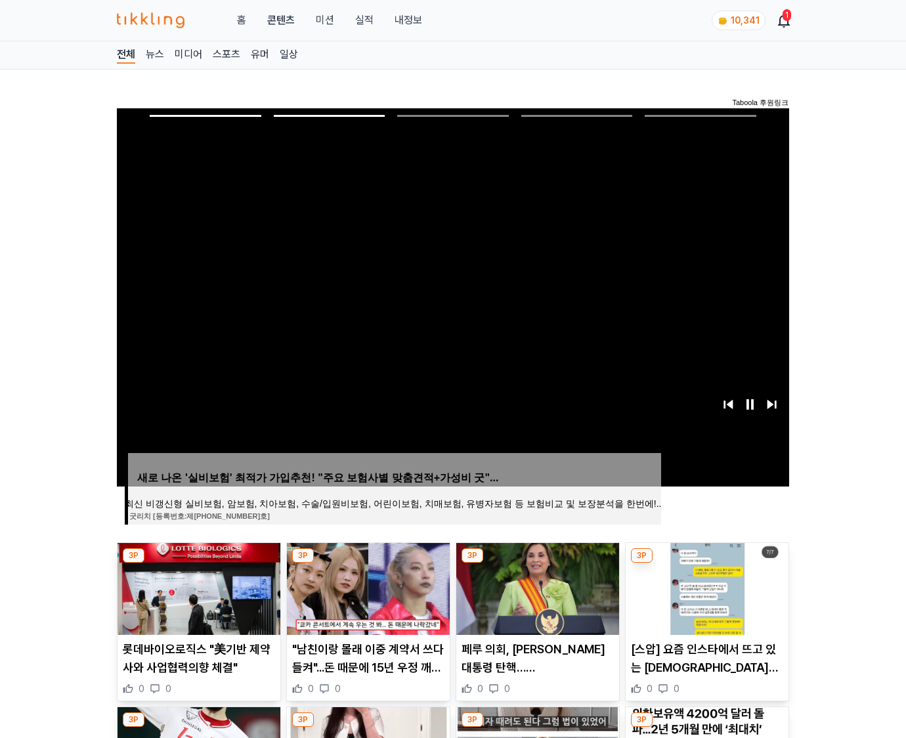
click at [705, 587] on img at bounding box center [707, 589] width 163 height 92
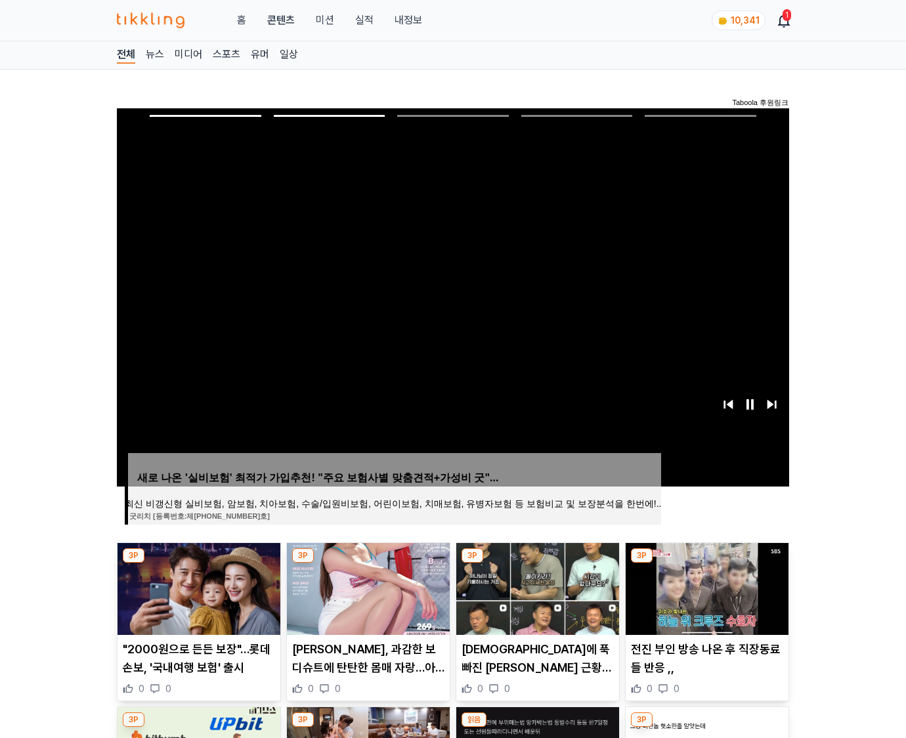
click at [705, 587] on img at bounding box center [707, 589] width 163 height 92
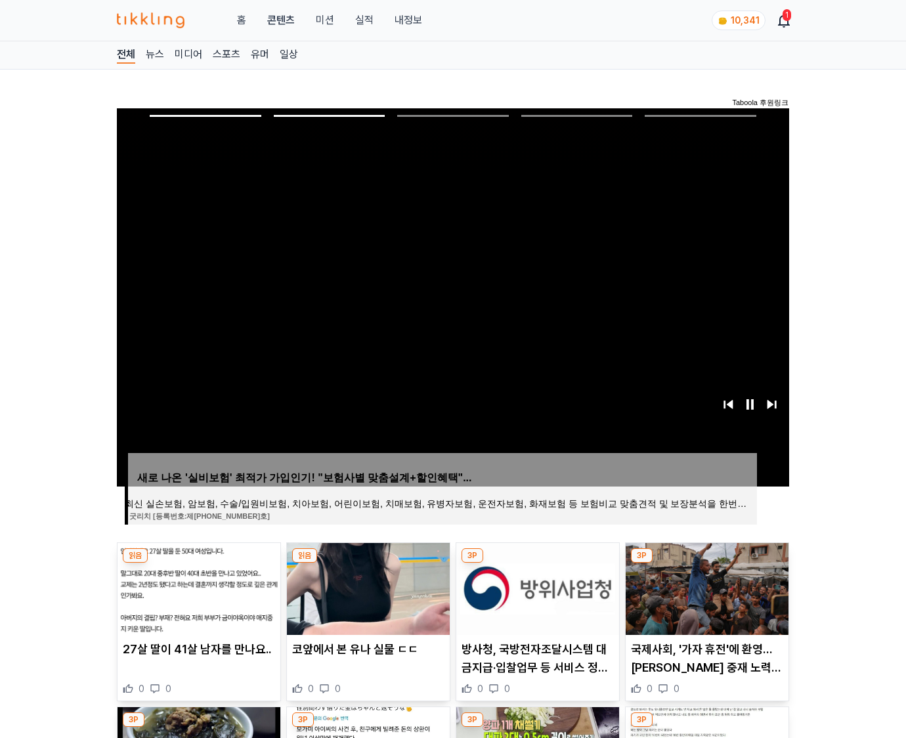
click at [705, 587] on img at bounding box center [707, 589] width 163 height 92
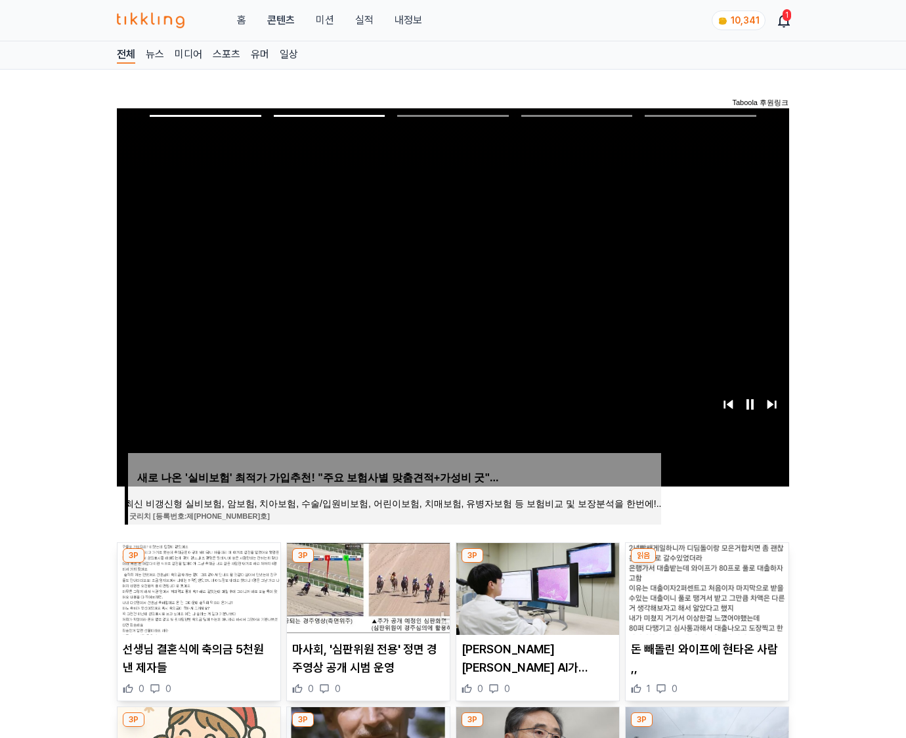
click at [705, 587] on img at bounding box center [707, 589] width 163 height 92
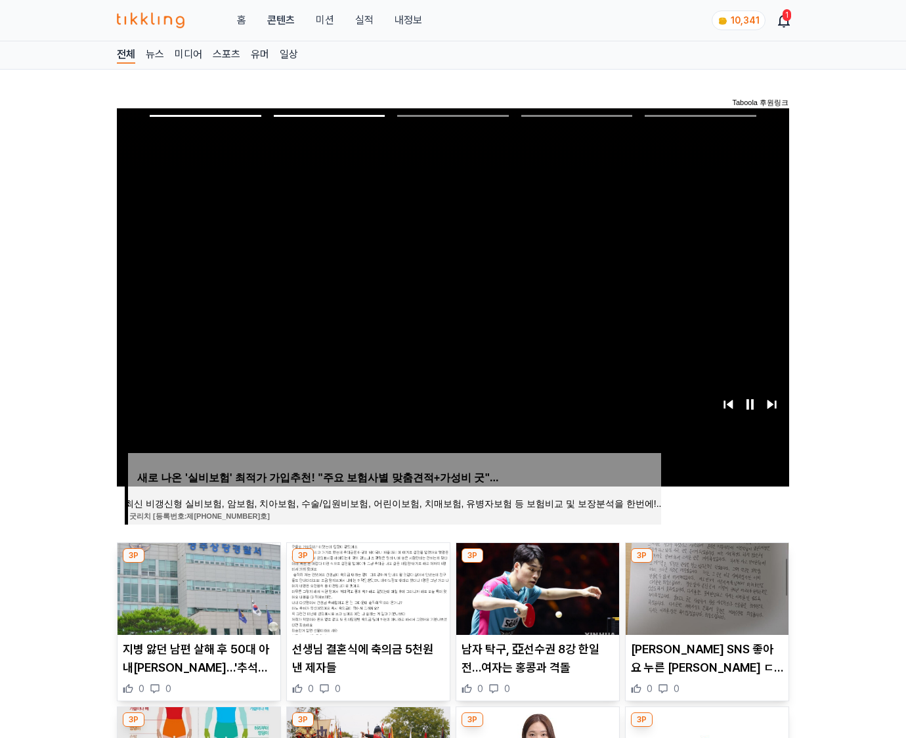
click at [705, 587] on img at bounding box center [707, 589] width 163 height 92
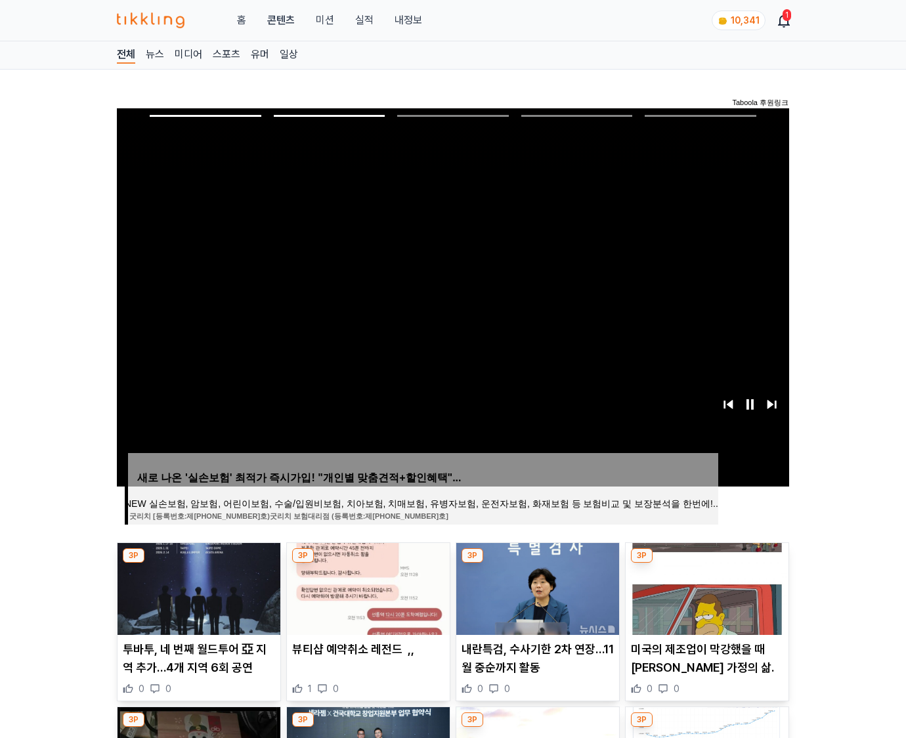
click at [705, 587] on img at bounding box center [707, 589] width 163 height 92
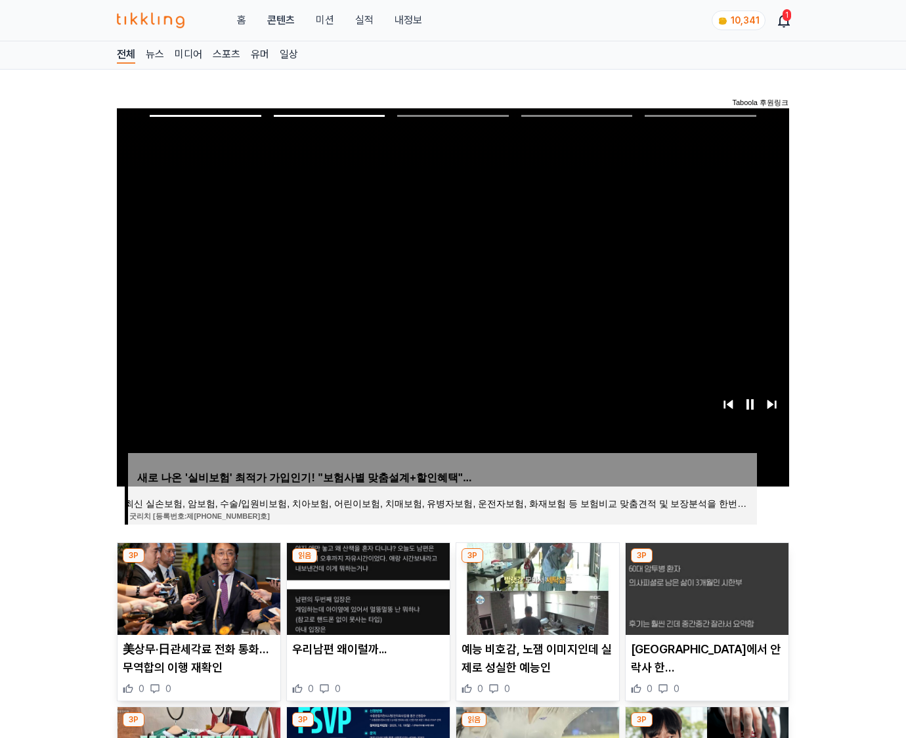
click at [705, 587] on img at bounding box center [707, 589] width 163 height 92
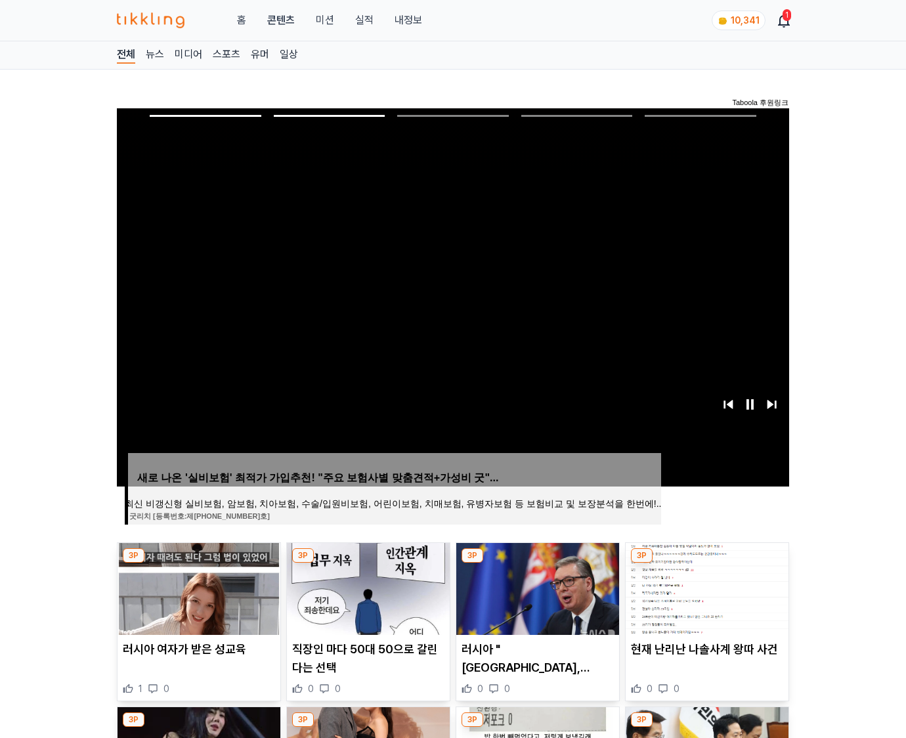
click at [705, 587] on img at bounding box center [707, 589] width 163 height 92
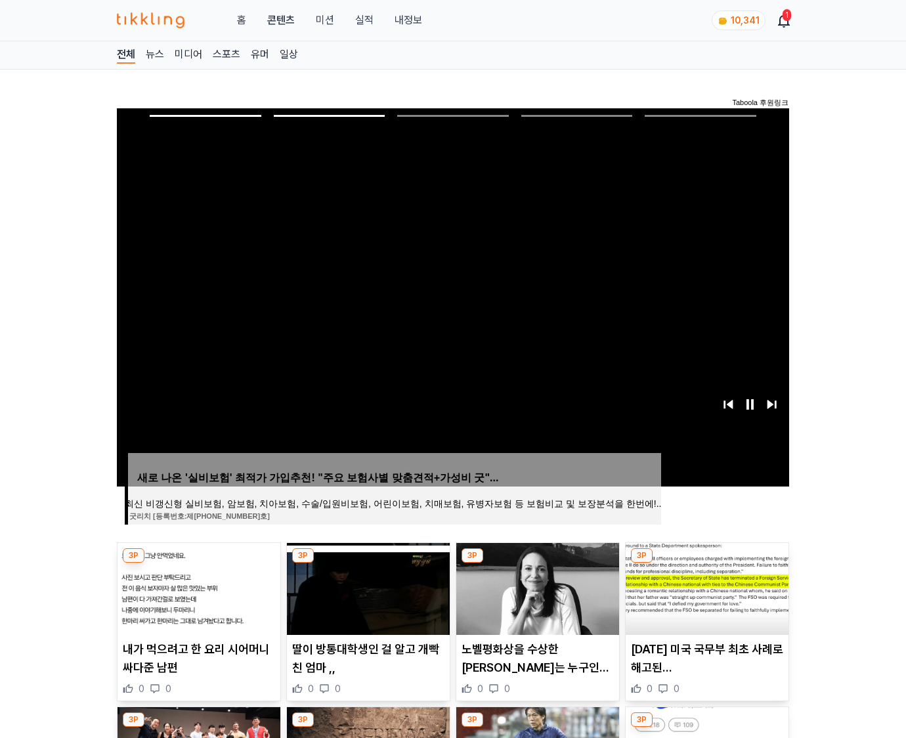
click at [705, 587] on img at bounding box center [707, 589] width 163 height 92
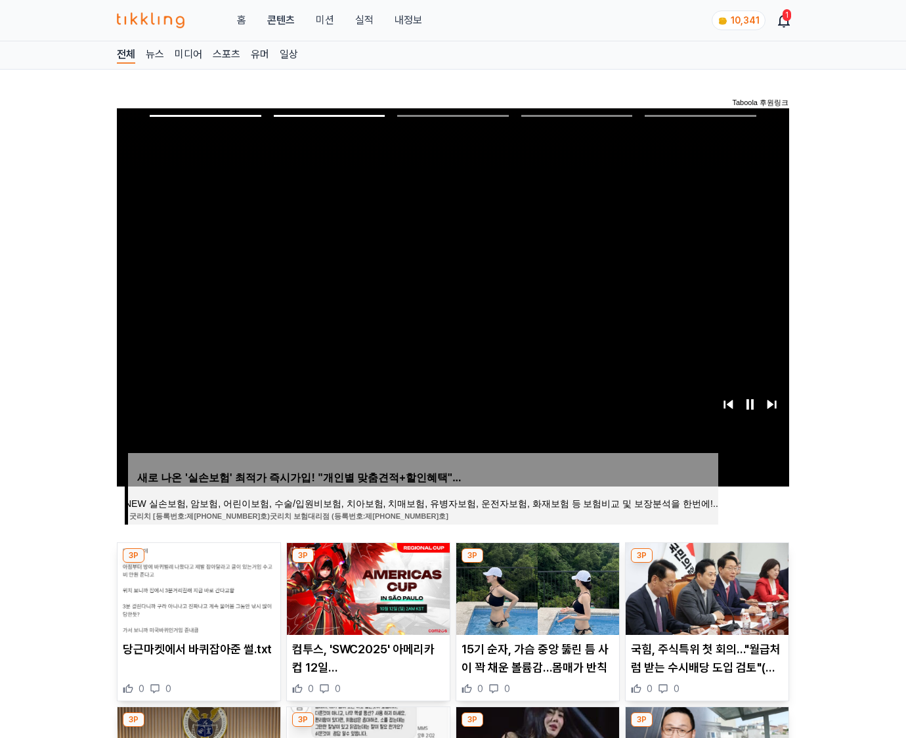
click at [705, 587] on img at bounding box center [707, 589] width 163 height 92
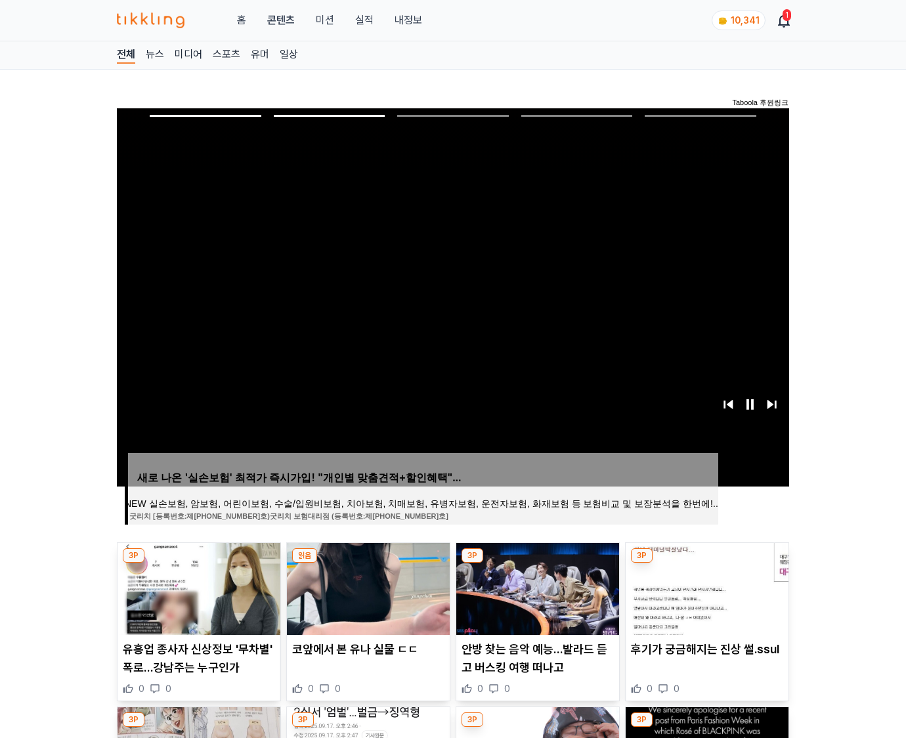
click at [705, 587] on img at bounding box center [707, 589] width 163 height 92
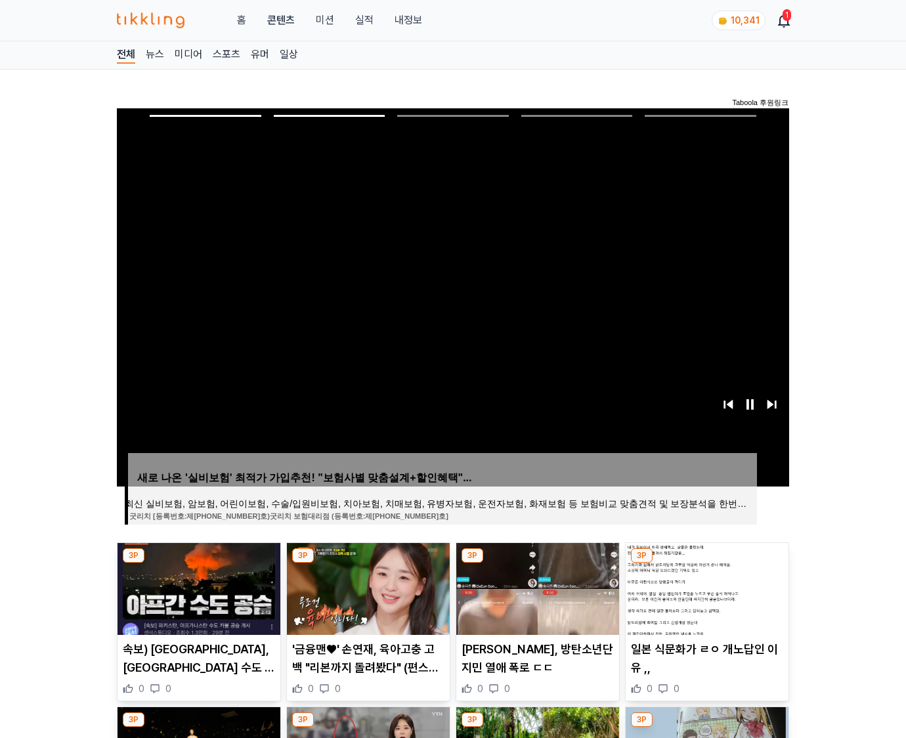
click at [705, 587] on img at bounding box center [707, 589] width 163 height 92
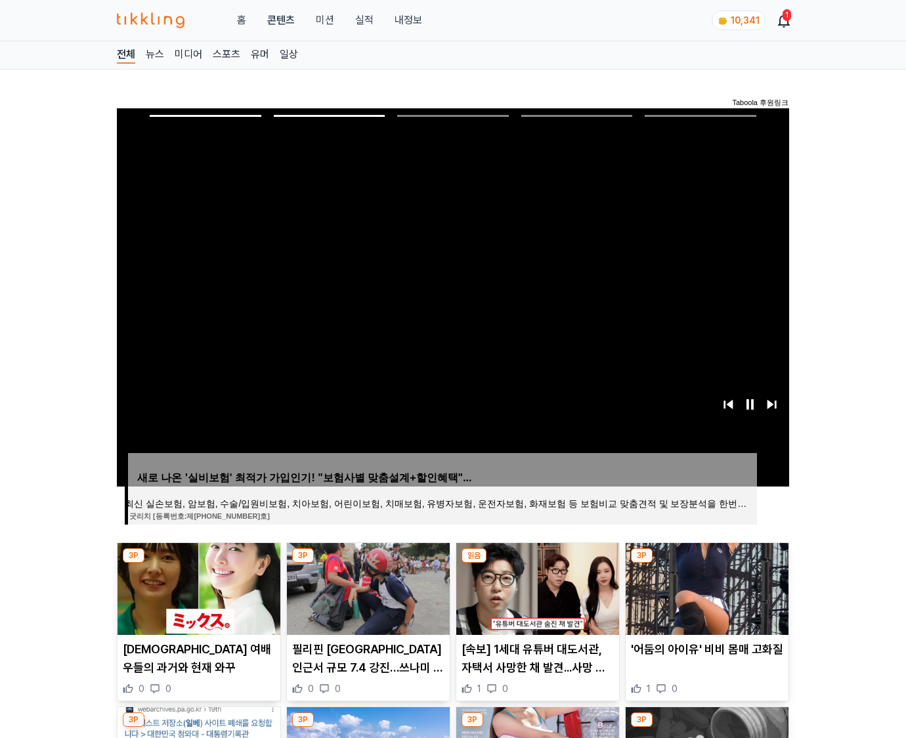
click at [705, 587] on img at bounding box center [707, 589] width 163 height 92
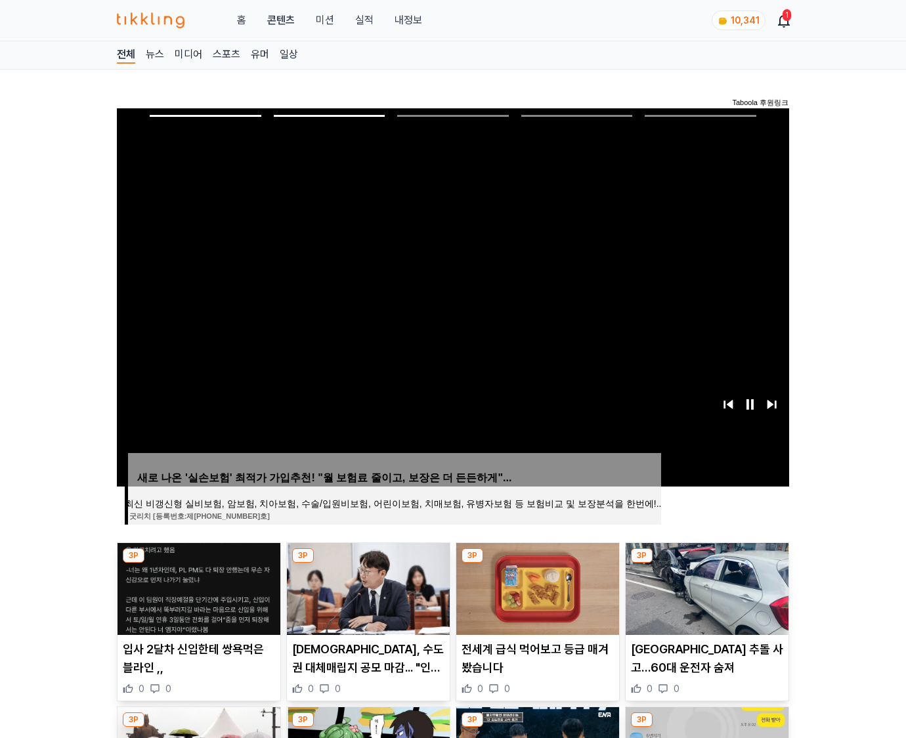
click at [705, 587] on img at bounding box center [707, 589] width 163 height 92
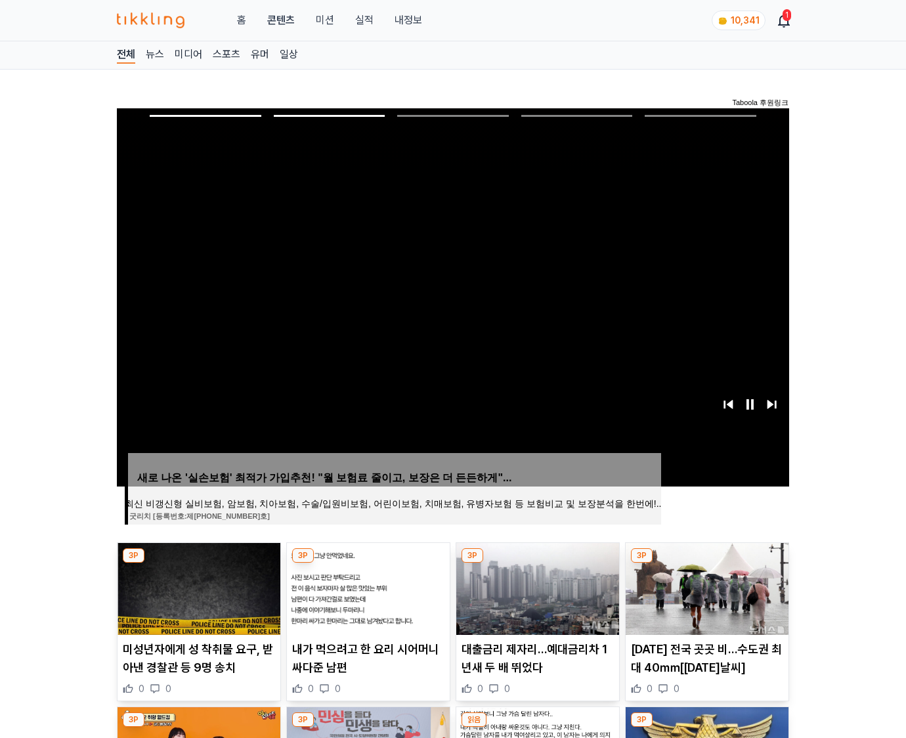
click at [705, 587] on img at bounding box center [707, 589] width 163 height 92
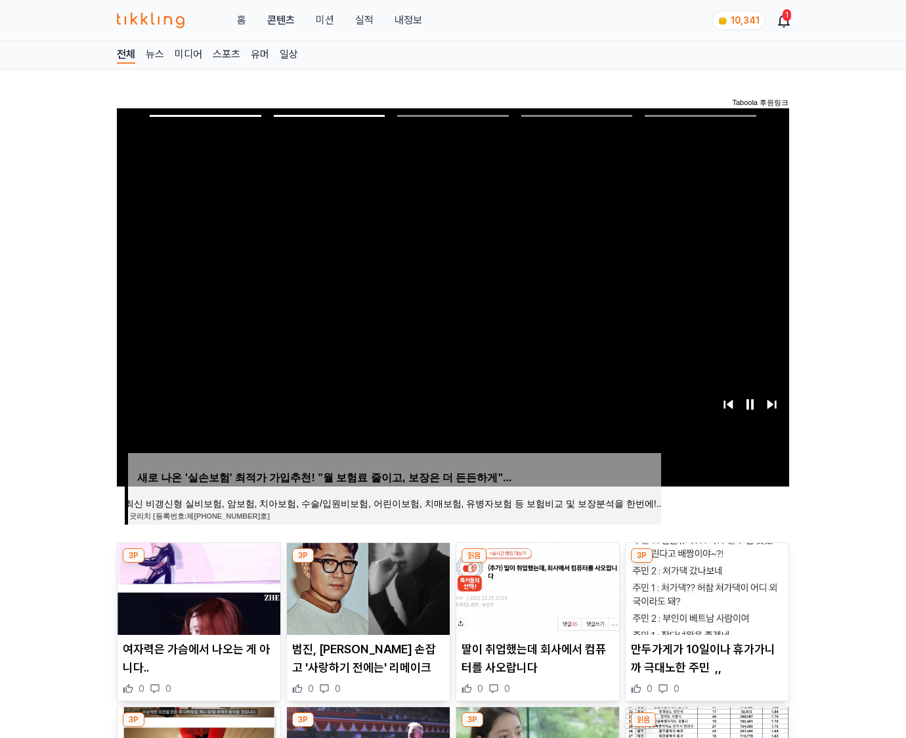
click at [705, 587] on img at bounding box center [707, 589] width 163 height 92
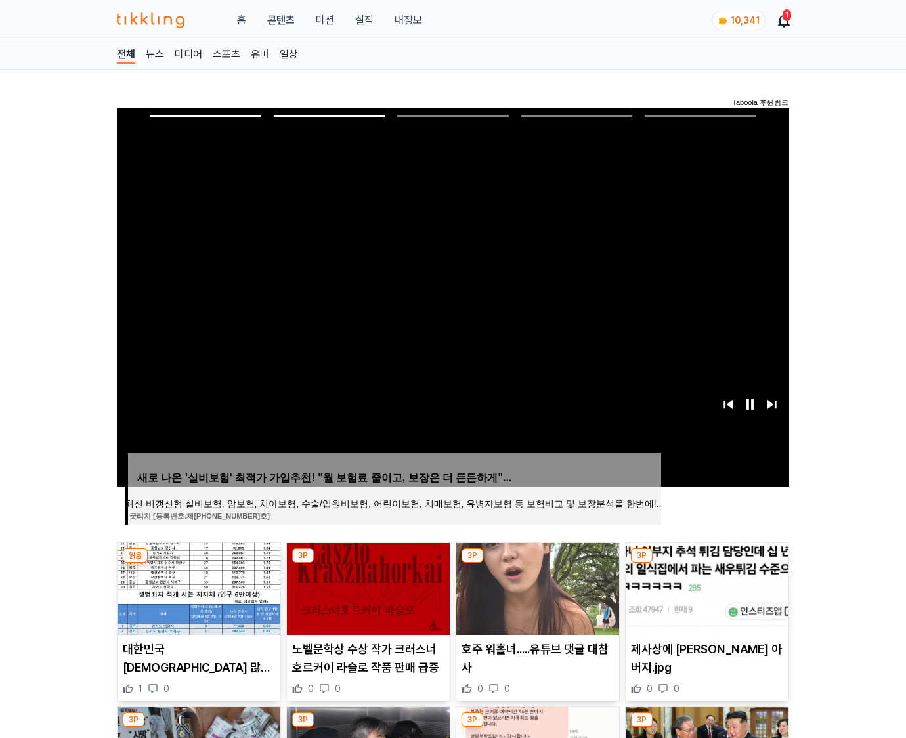
click at [705, 587] on img at bounding box center [707, 589] width 163 height 92
